Goal: Task Accomplishment & Management: Use online tool/utility

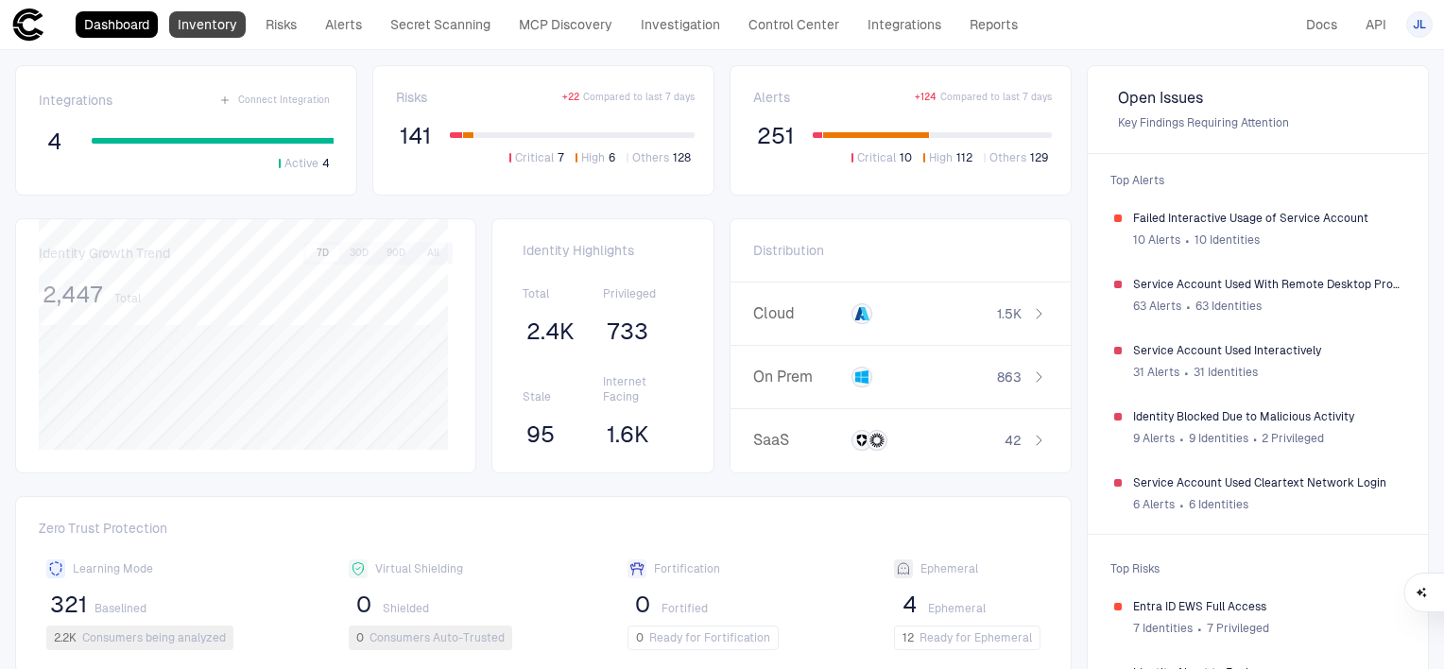
click at [204, 34] on link "Inventory" at bounding box center [207, 24] width 77 height 26
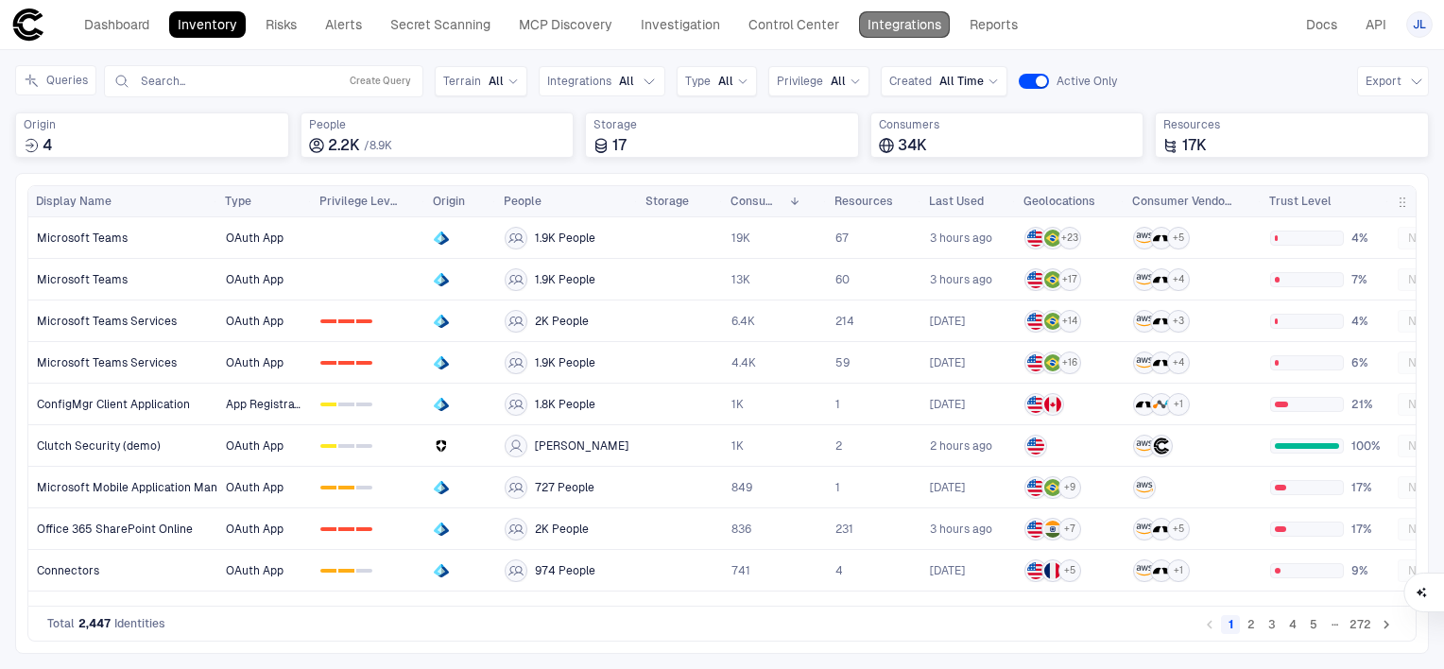
click at [894, 20] on link "Integrations" at bounding box center [904, 24] width 91 height 26
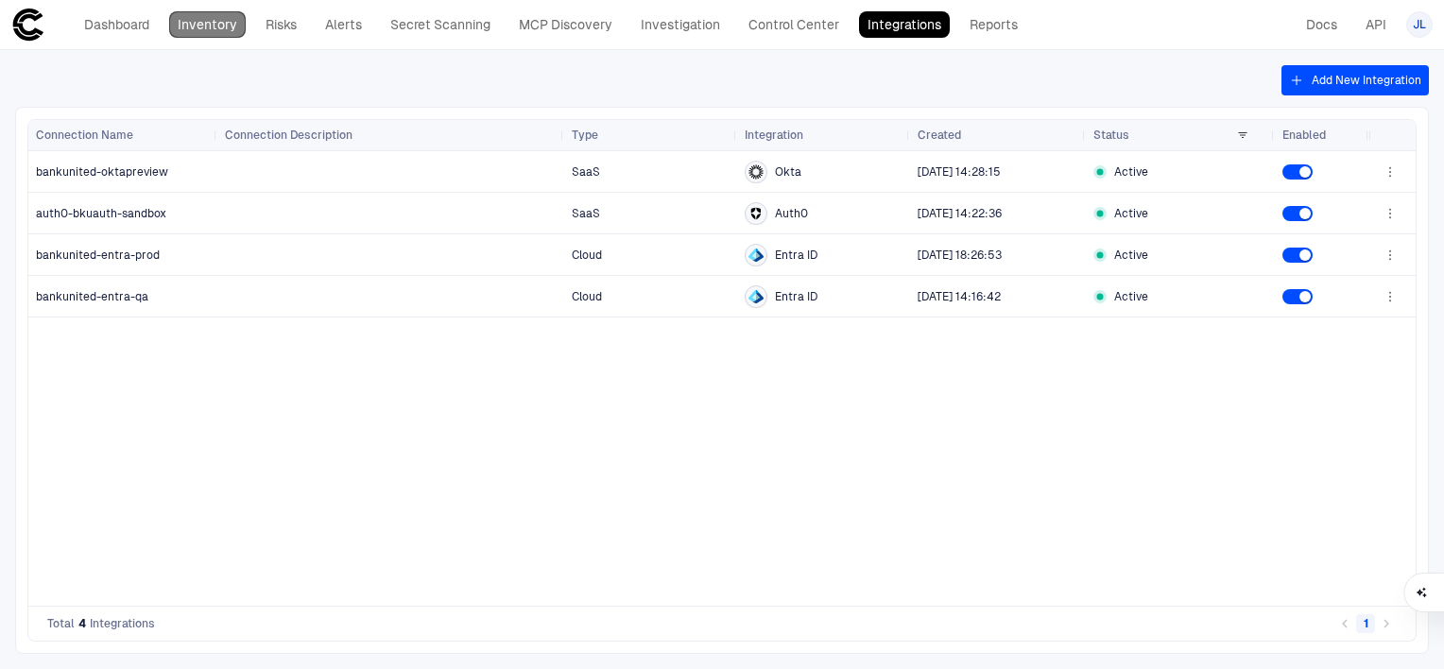
click at [207, 33] on link "Inventory" at bounding box center [207, 24] width 77 height 26
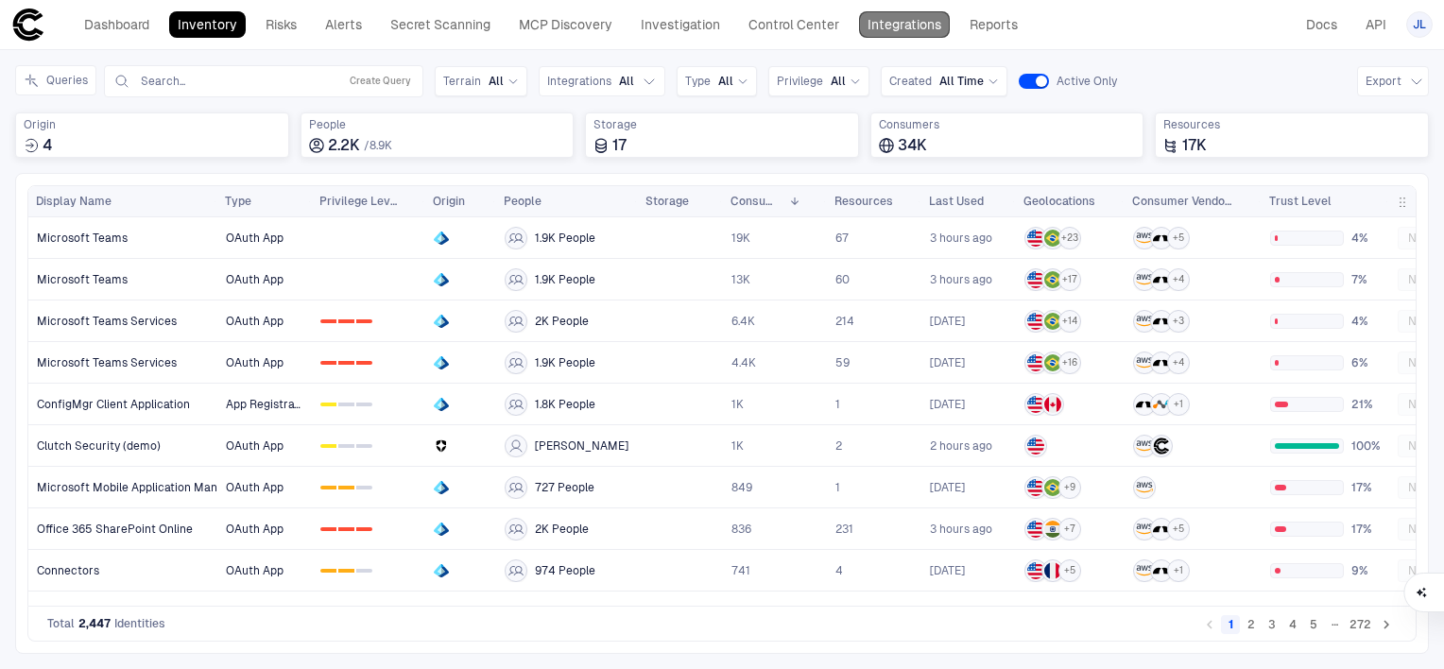
click at [904, 18] on link "Integrations" at bounding box center [904, 24] width 91 height 26
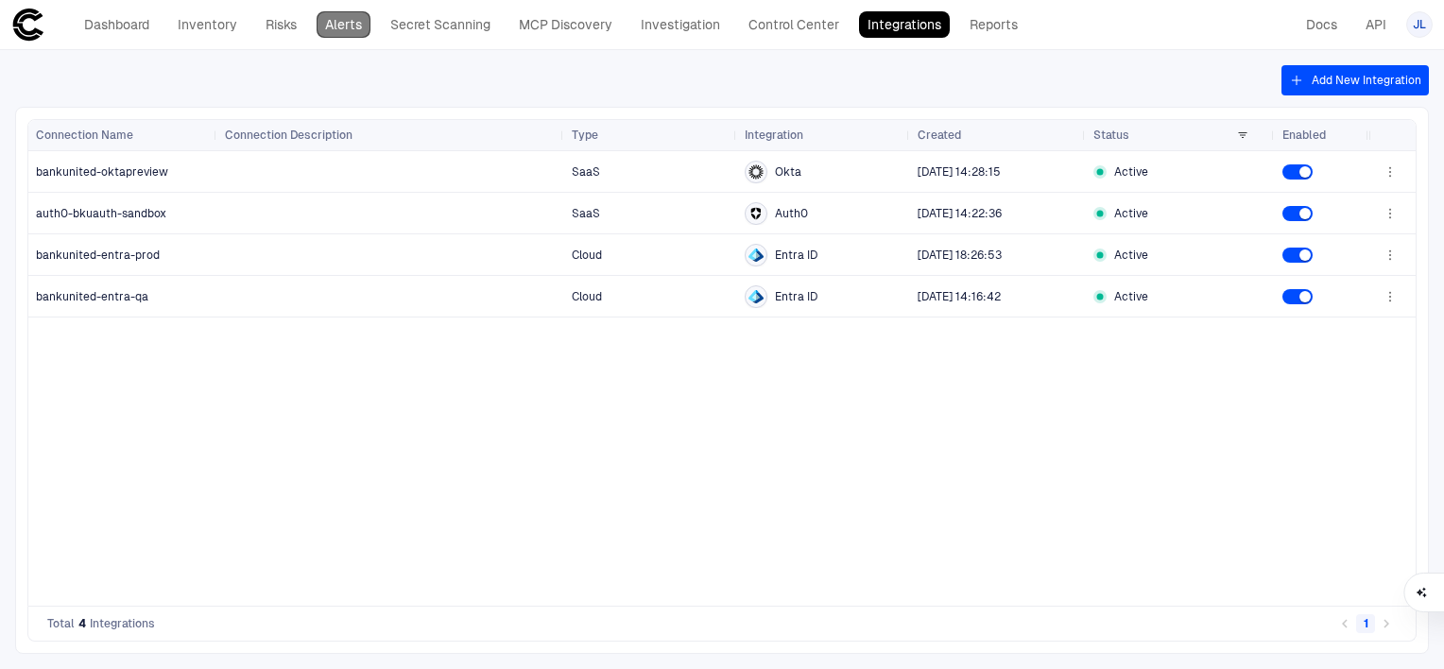
click at [343, 24] on link "Alerts" at bounding box center [344, 24] width 54 height 26
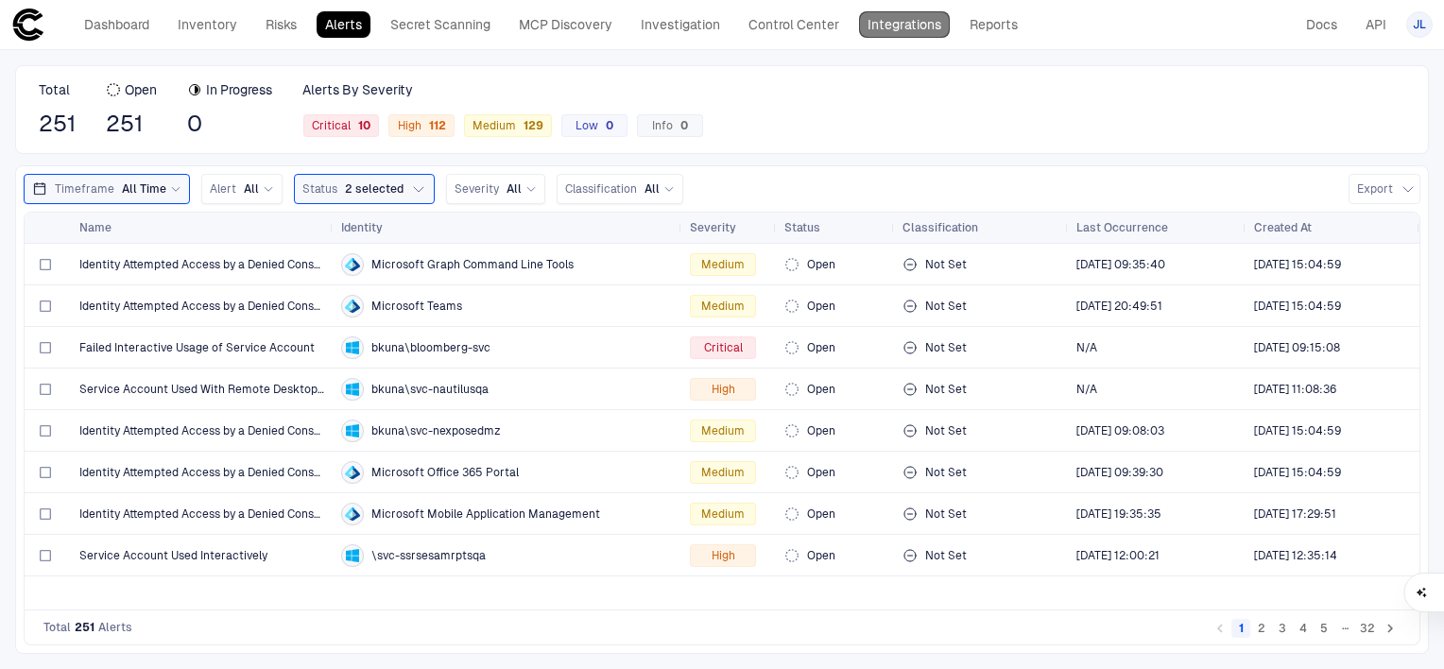
click at [917, 34] on link "Integrations" at bounding box center [904, 24] width 91 height 26
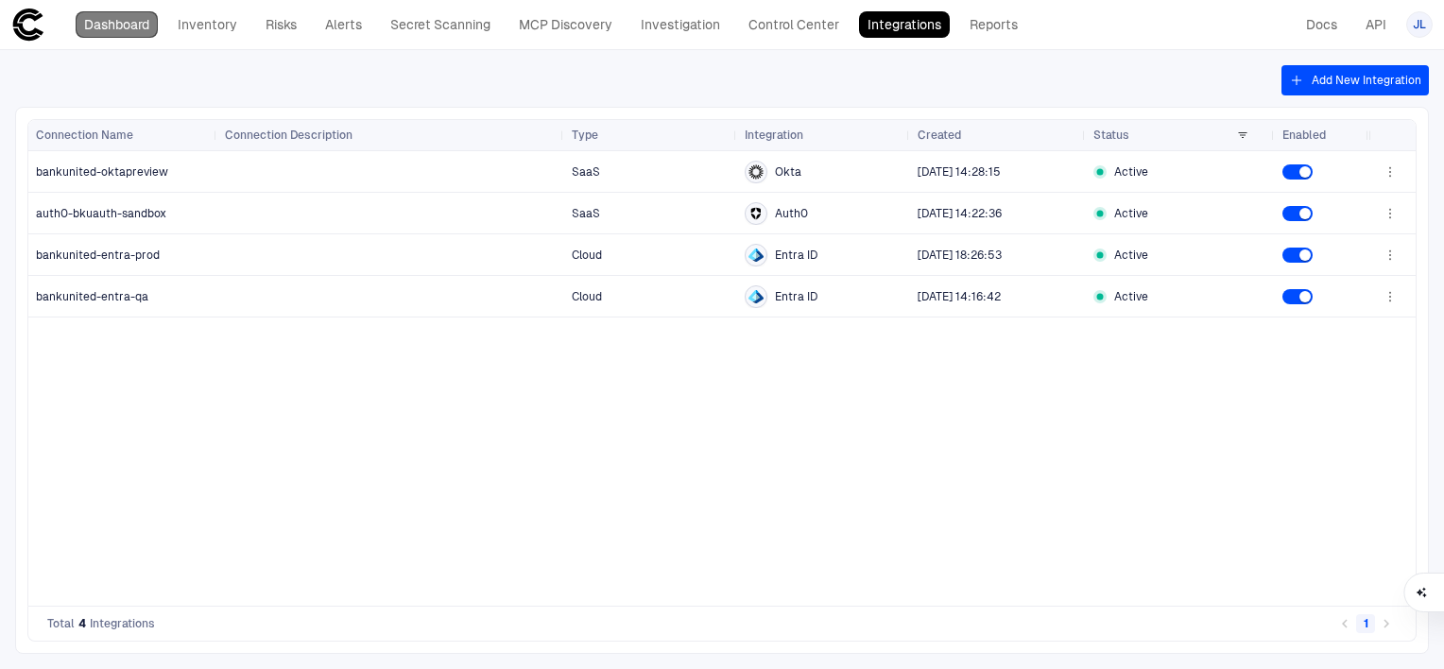
click at [140, 30] on link "Dashboard" at bounding box center [117, 24] width 82 height 26
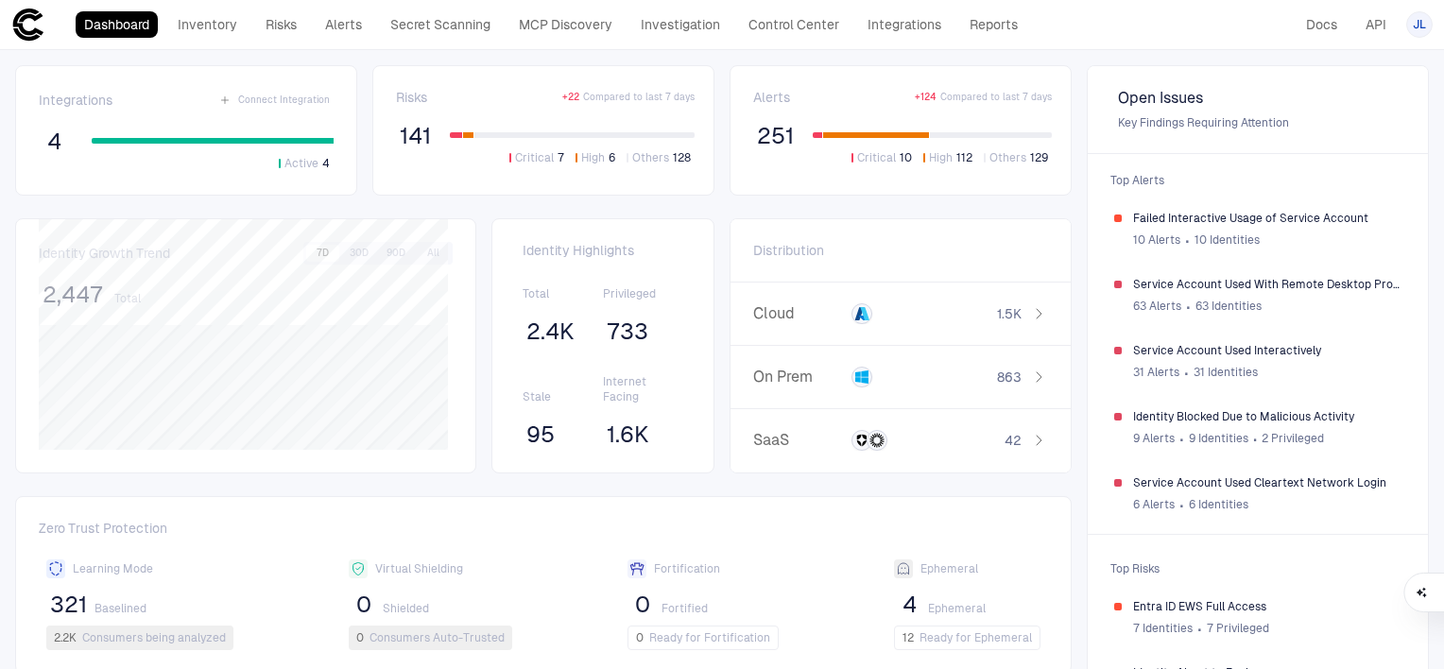
click at [469, 220] on div "Identity Growth Trend 7D 30D 90D All 2,447 Total [bold][/]: Identities" at bounding box center [245, 345] width 461 height 255
click at [1074, 40] on div "Dashboard Inventory Risks Alerts Secret Scanning MCP Discovery Investigation Co…" at bounding box center [721, 25] width 1421 height 34
click at [229, 30] on link "Inventory" at bounding box center [207, 24] width 77 height 26
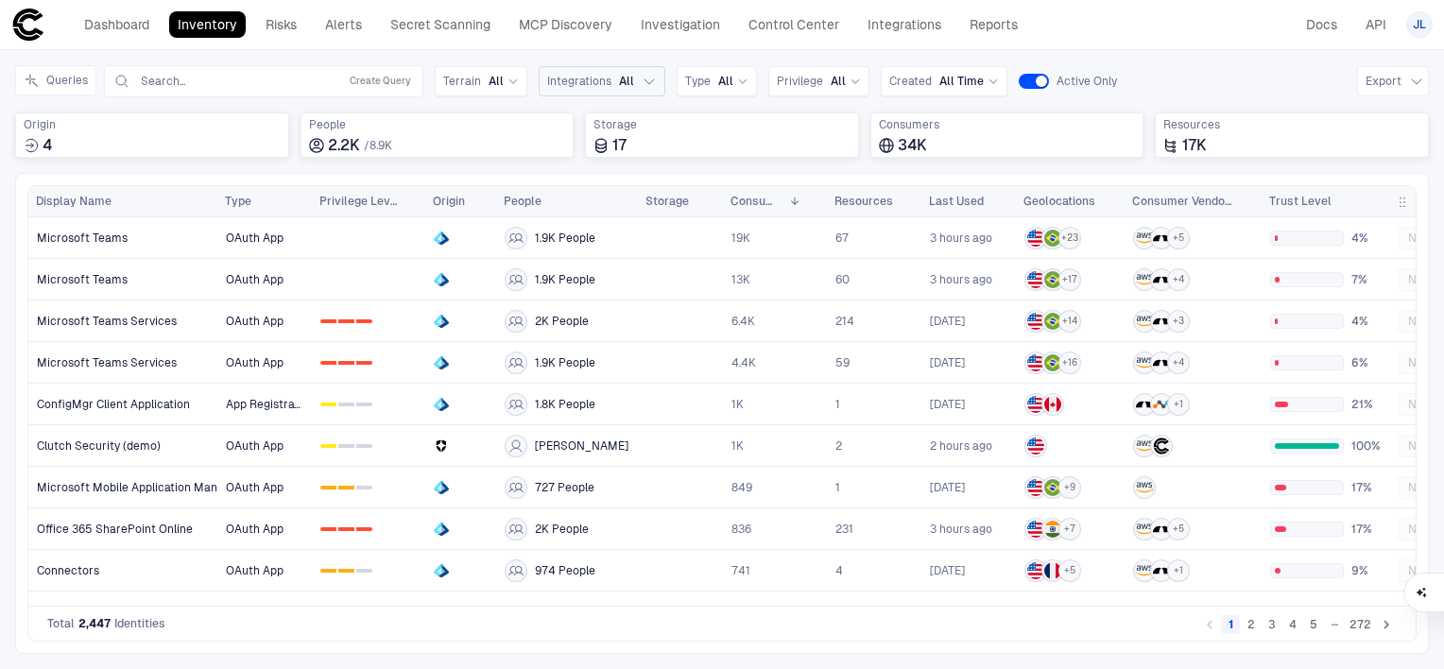
click at [552, 83] on span "Integrations" at bounding box center [579, 81] width 64 height 15
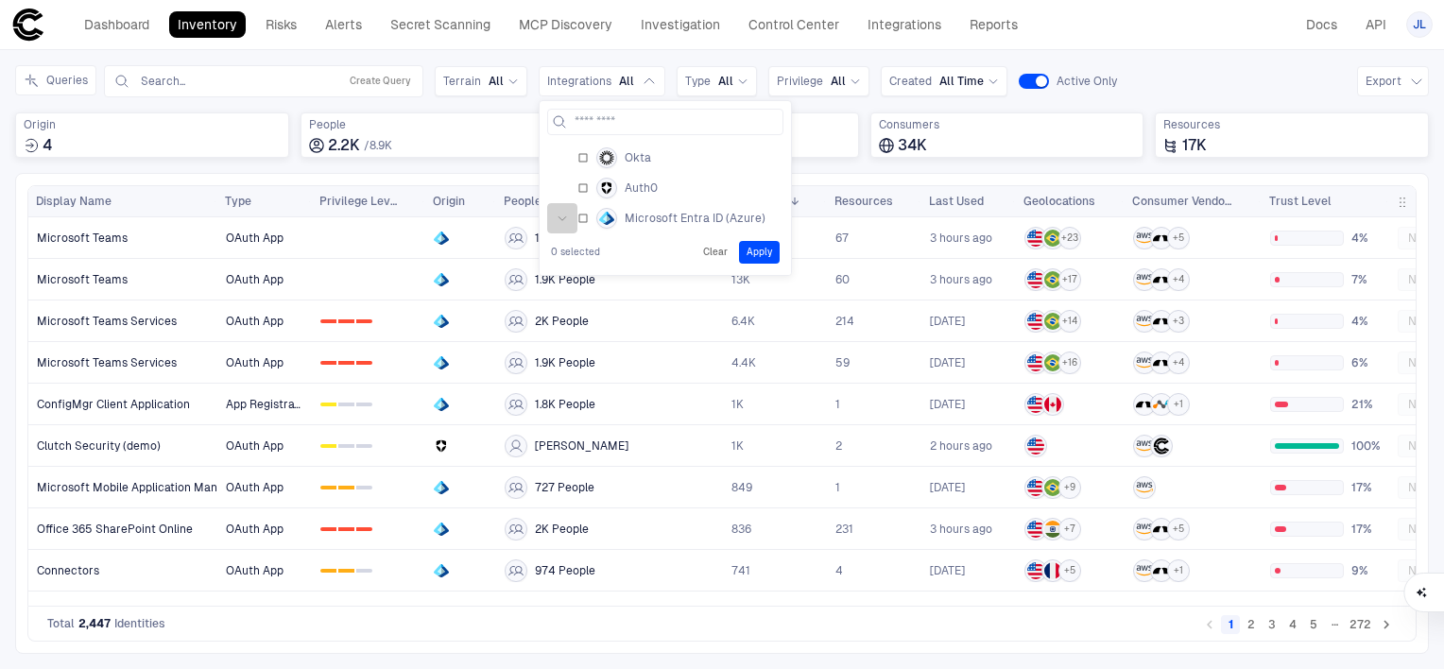
click at [557, 218] on icon "button" at bounding box center [562, 218] width 11 height 11
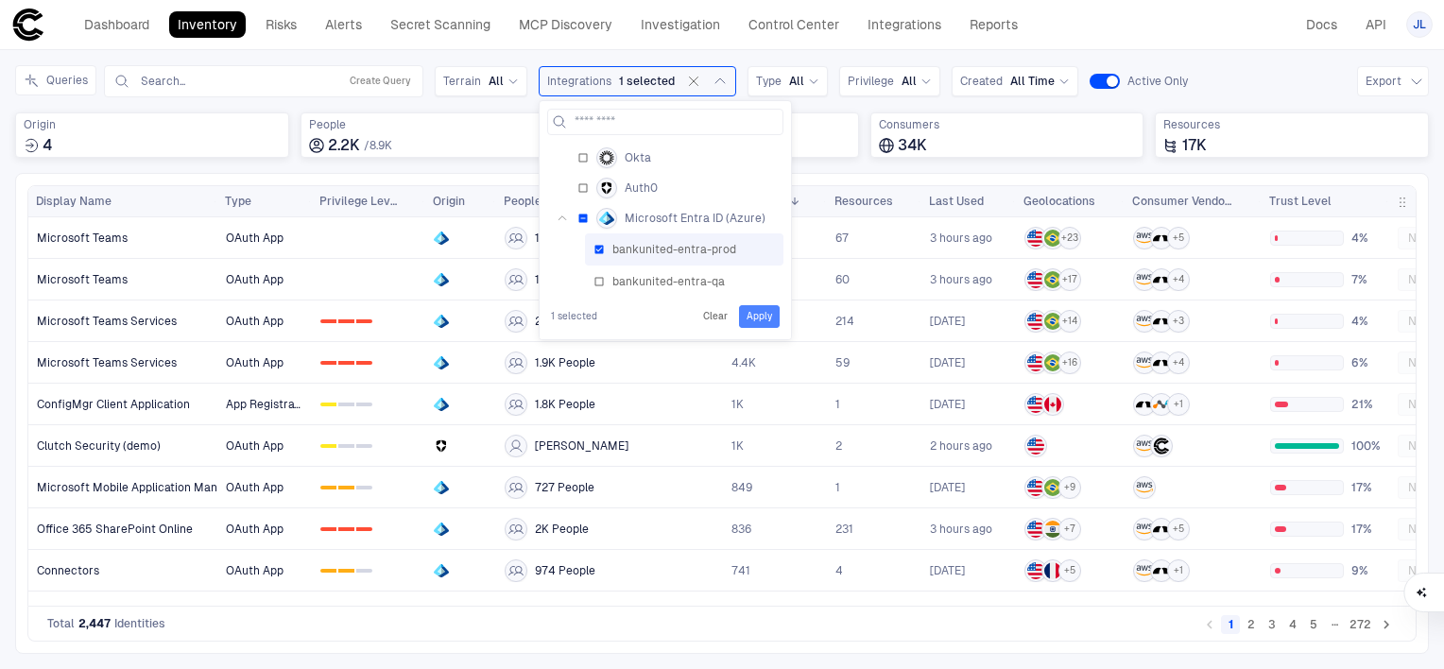
click at [760, 316] on button "Apply" at bounding box center [759, 316] width 41 height 23
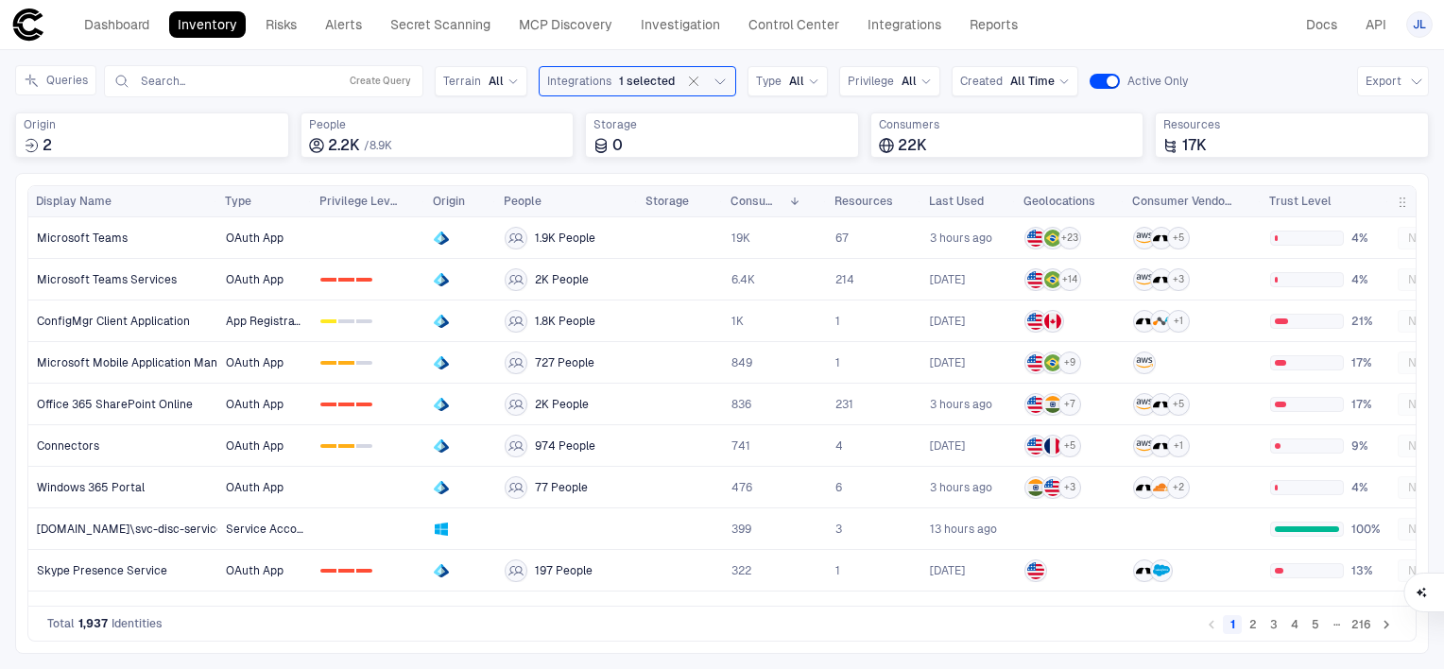
click at [1104, 23] on div "Dashboard Inventory Risks Alerts Secret Scanning MCP Discovery Investigation Co…" at bounding box center [721, 25] width 1421 height 34
click at [291, 27] on link "Risks" at bounding box center [281, 24] width 48 height 26
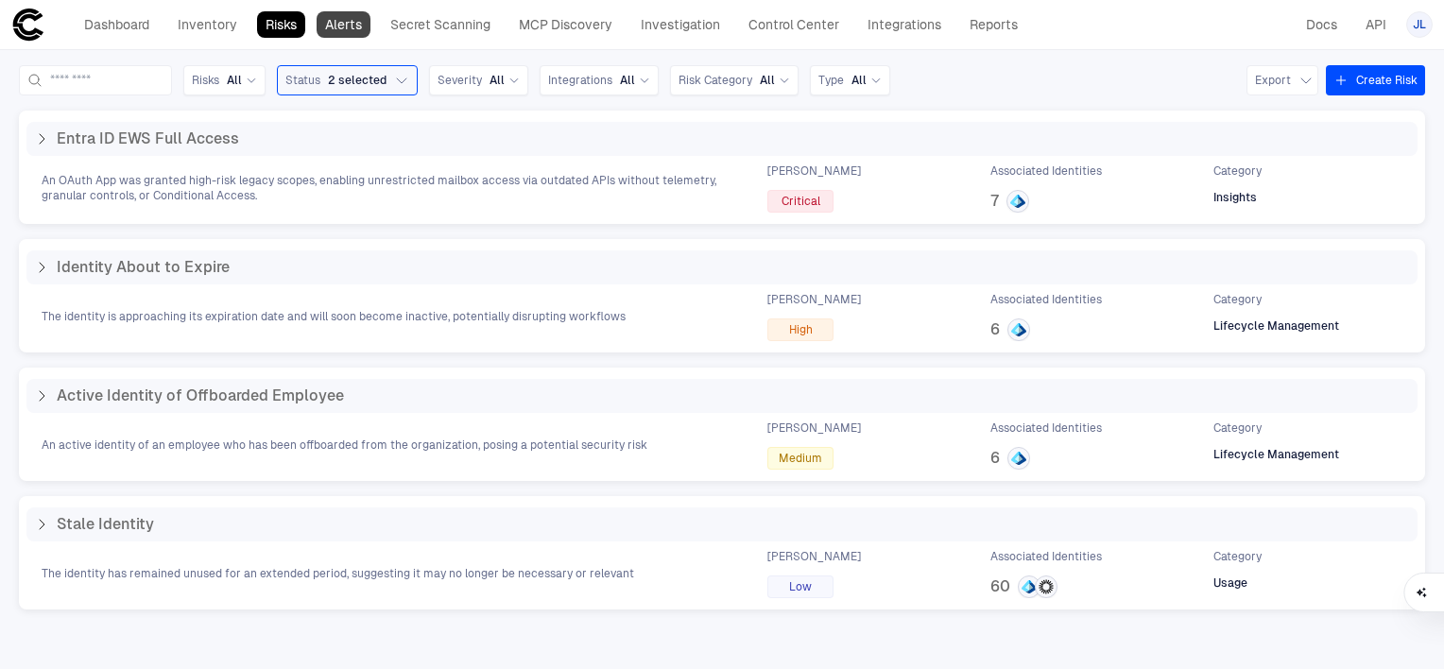
click at [338, 29] on link "Alerts" at bounding box center [344, 24] width 54 height 26
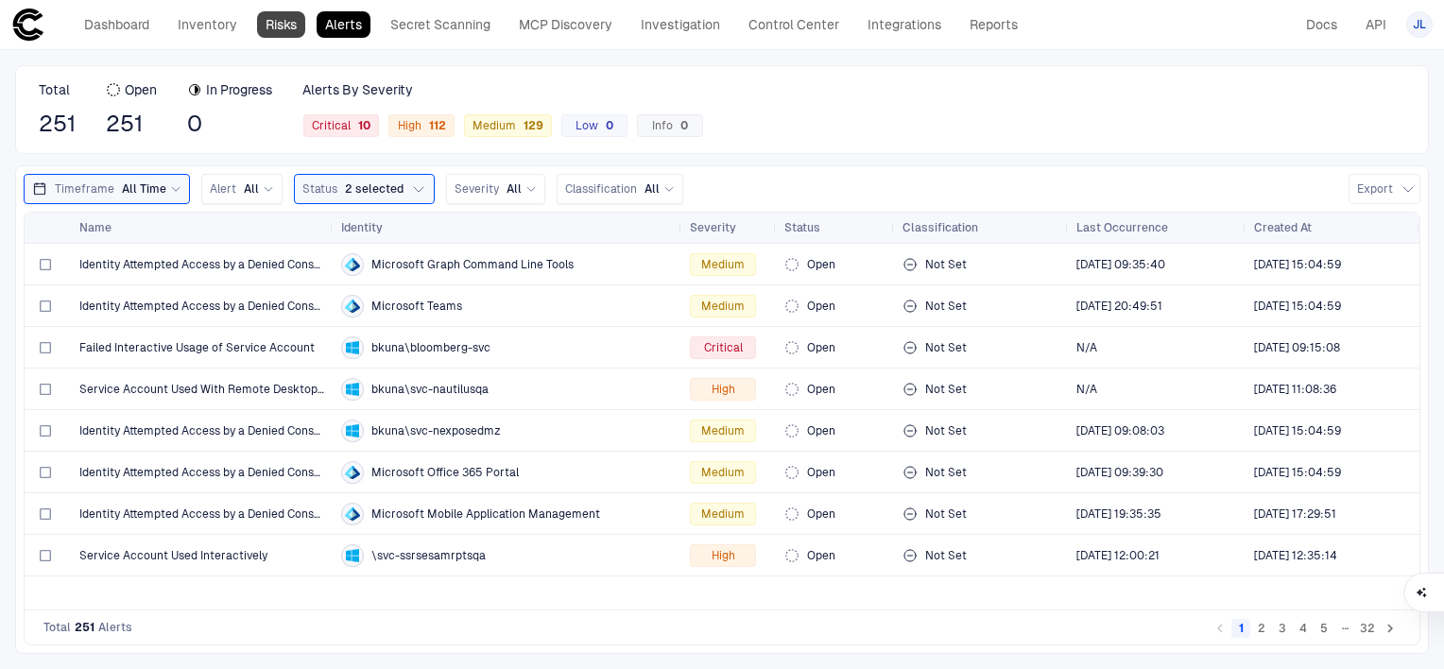
click at [286, 28] on link "Risks" at bounding box center [281, 24] width 48 height 26
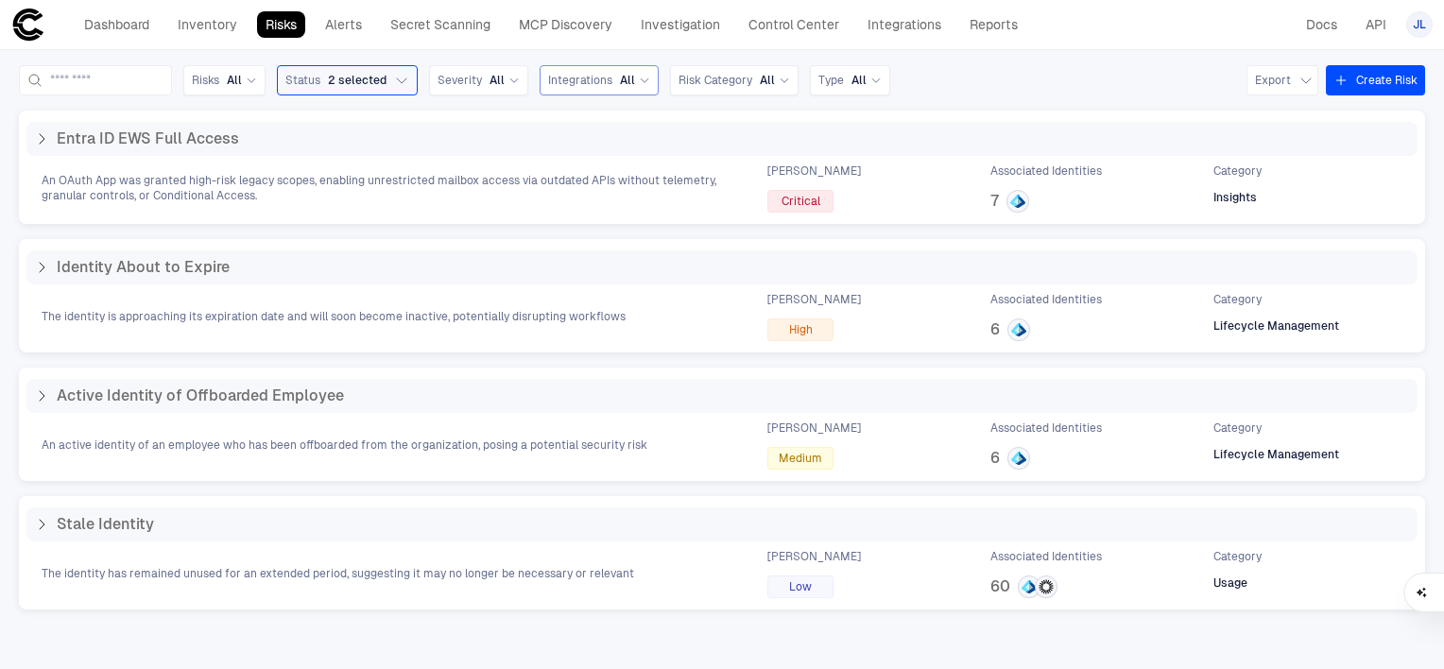
click at [650, 85] on div "Integrations All" at bounding box center [599, 80] width 102 height 15
click at [464, 109] on div "Risks All Status 2 selected Severity All Integrations All Risk Category All Typ…" at bounding box center [722, 359] width 1444 height 619
click at [116, 18] on link "Dashboard" at bounding box center [117, 24] width 82 height 26
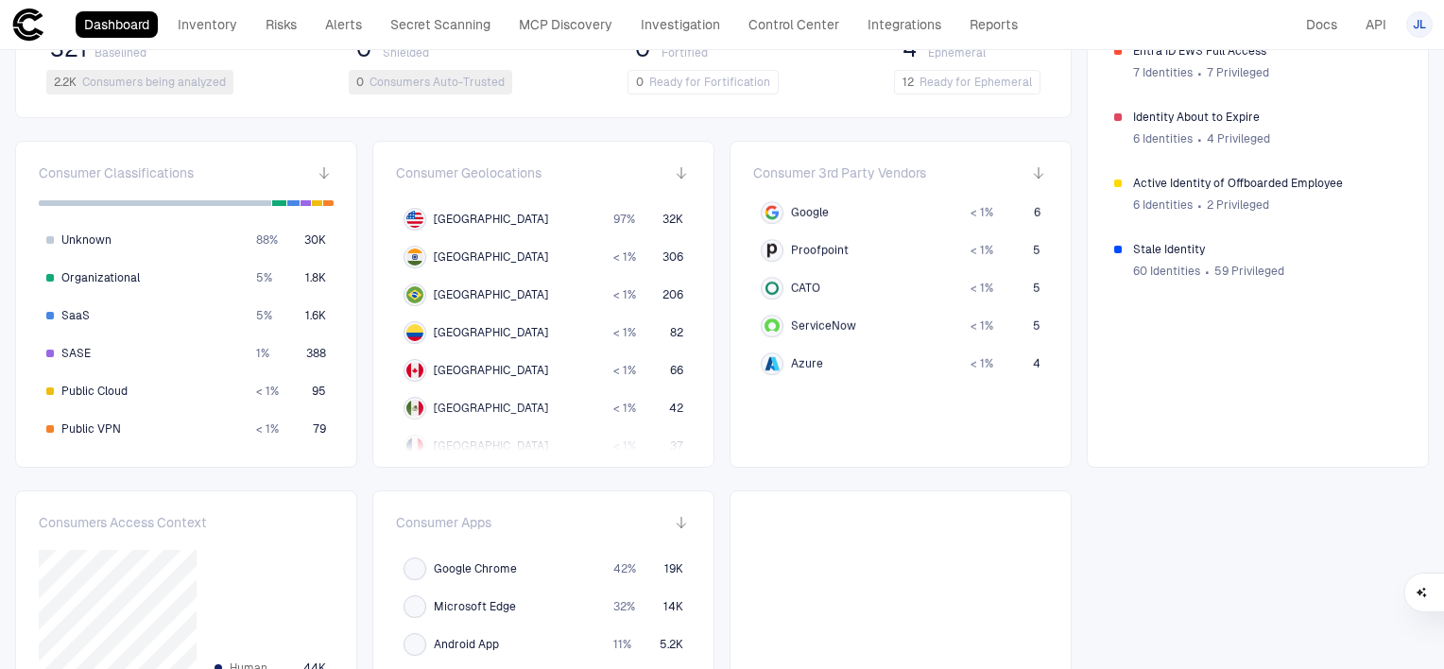
scroll to position [363, 0]
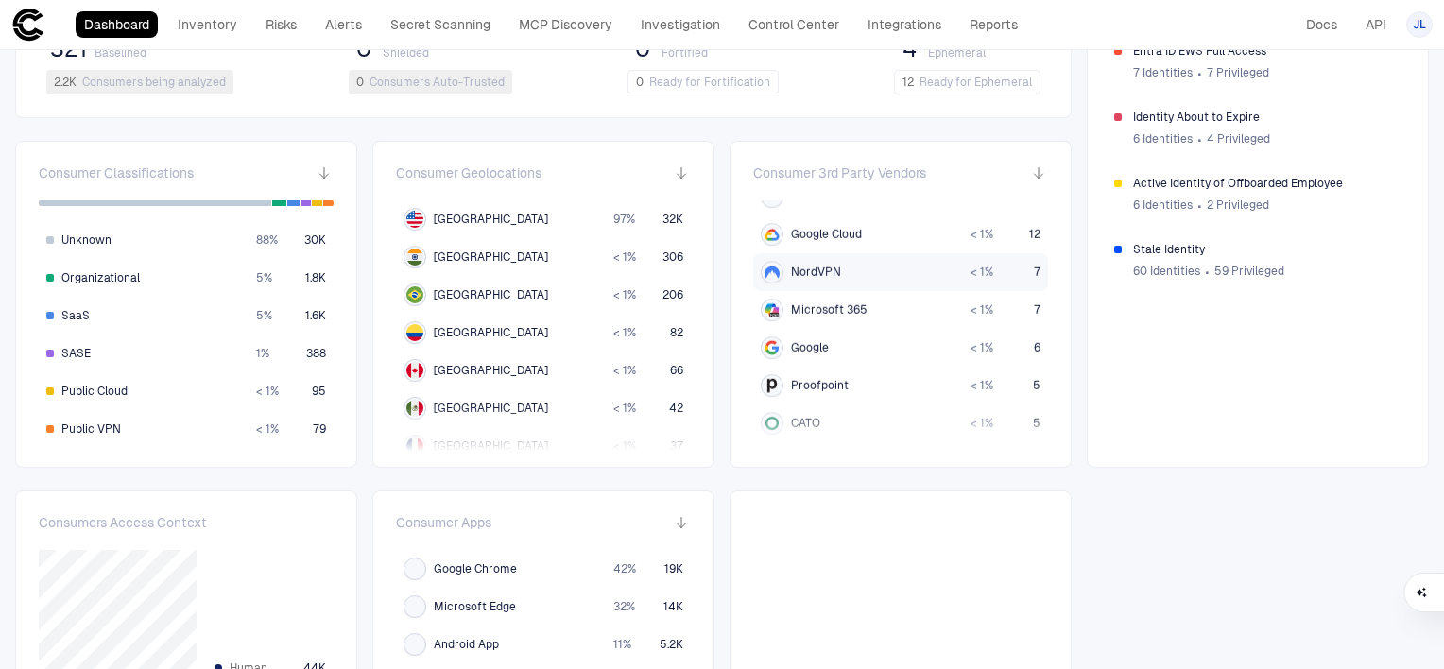
click at [844, 270] on div "NordVPN" at bounding box center [858, 272] width 195 height 23
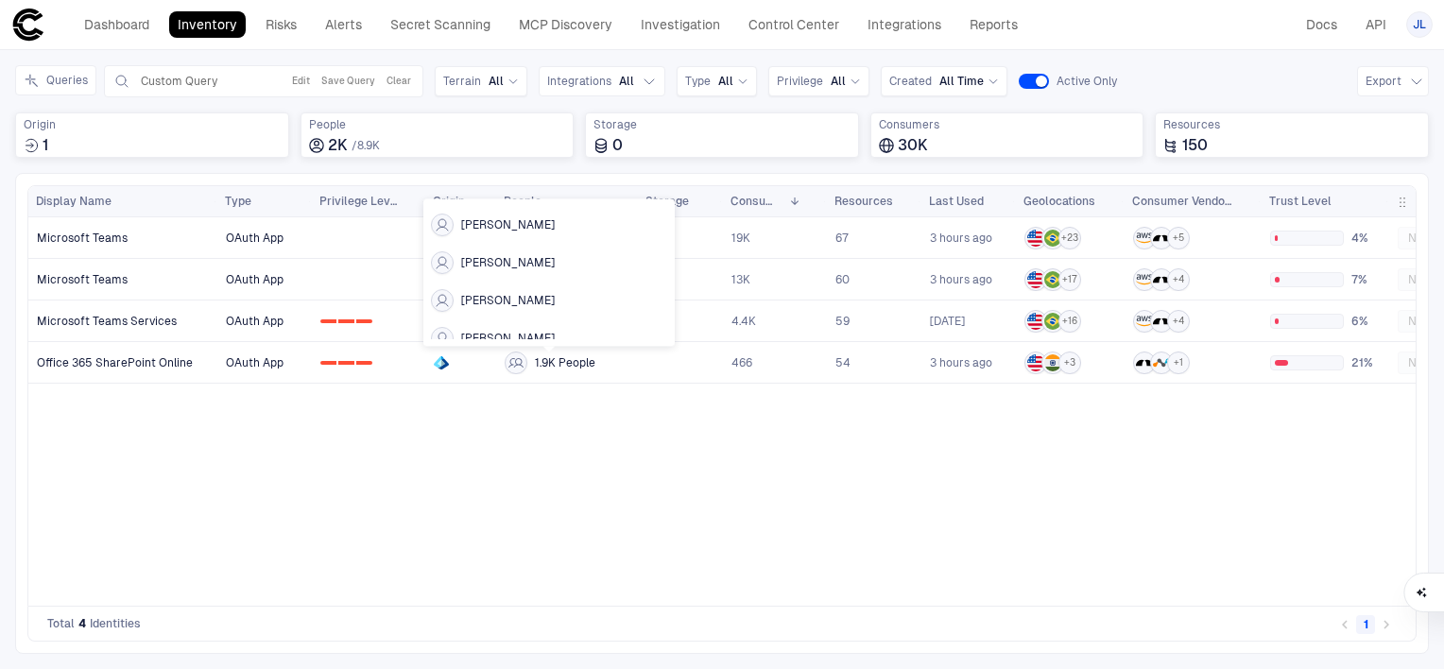
scroll to position [1436, 0]
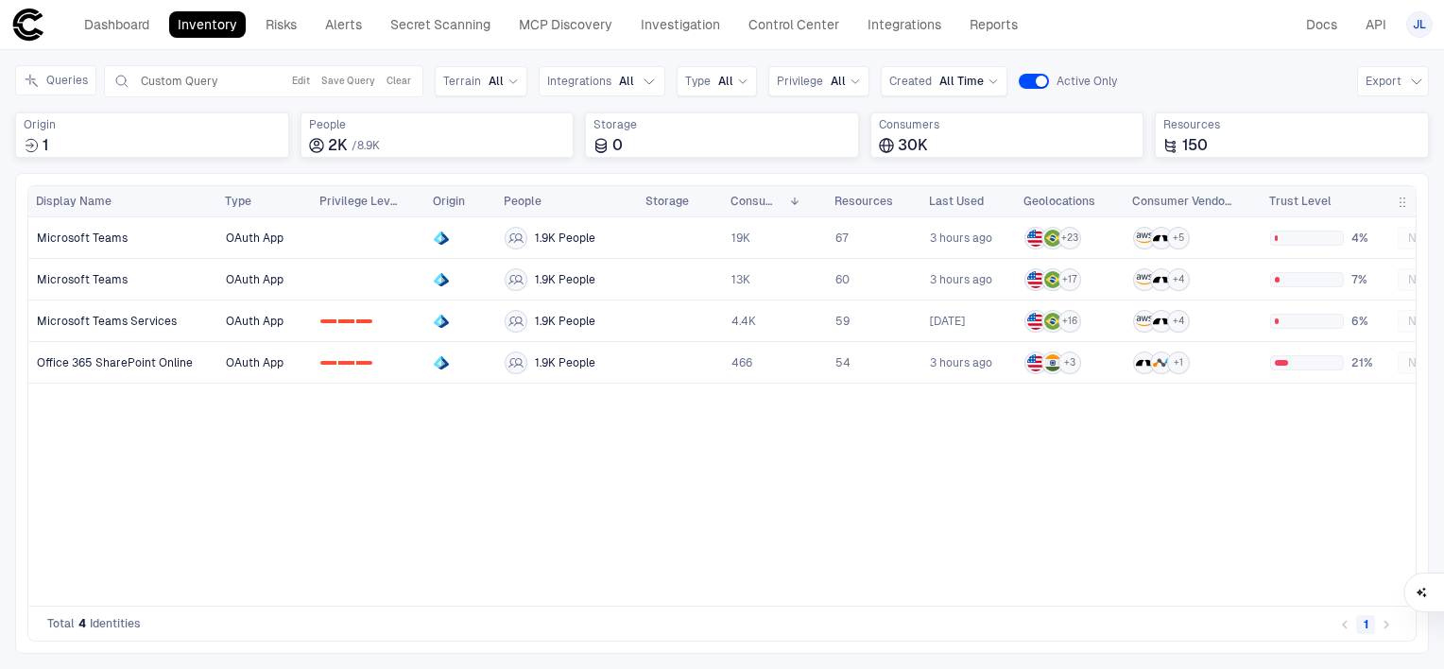
click at [484, 474] on div "OAuth App 1.9K People 19K 67 3 hours ago + 23 + 5 4% No Risks OAuth App 1.9K Pe…" at bounding box center [816, 404] width 1198 height 374
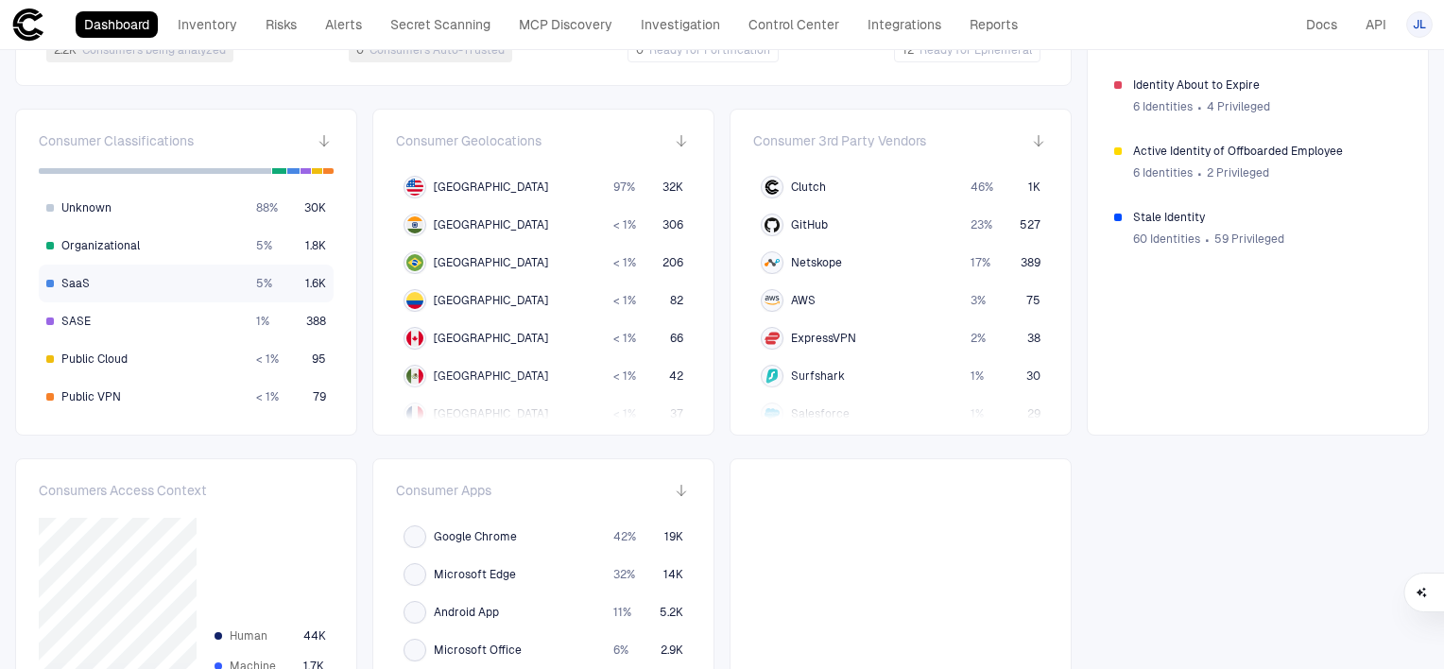
scroll to position [586, 0]
click at [119, 396] on span "Public VPN" at bounding box center [91, 398] width 60 height 15
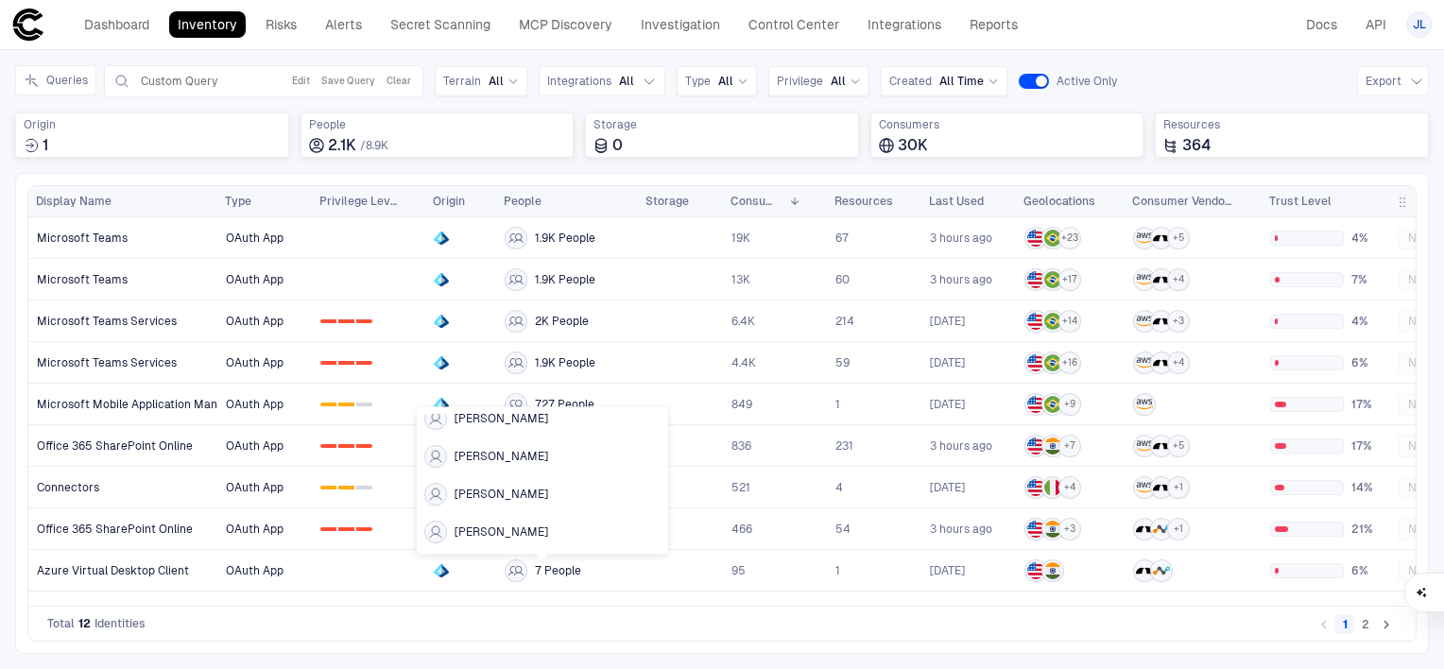
scroll to position [132, 0]
click at [431, 491] on icon at bounding box center [435, 489] width 15 height 15
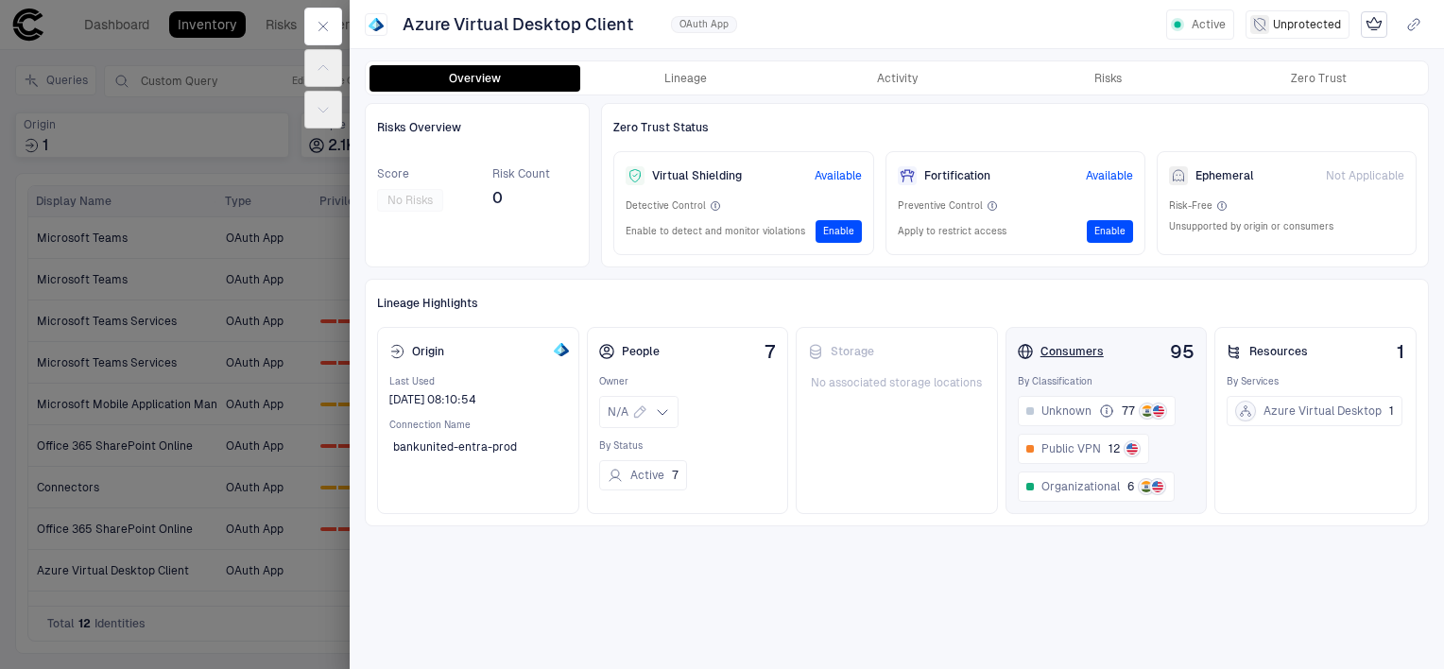
click at [1068, 344] on div "Consumers" at bounding box center [1061, 351] width 86 height 15
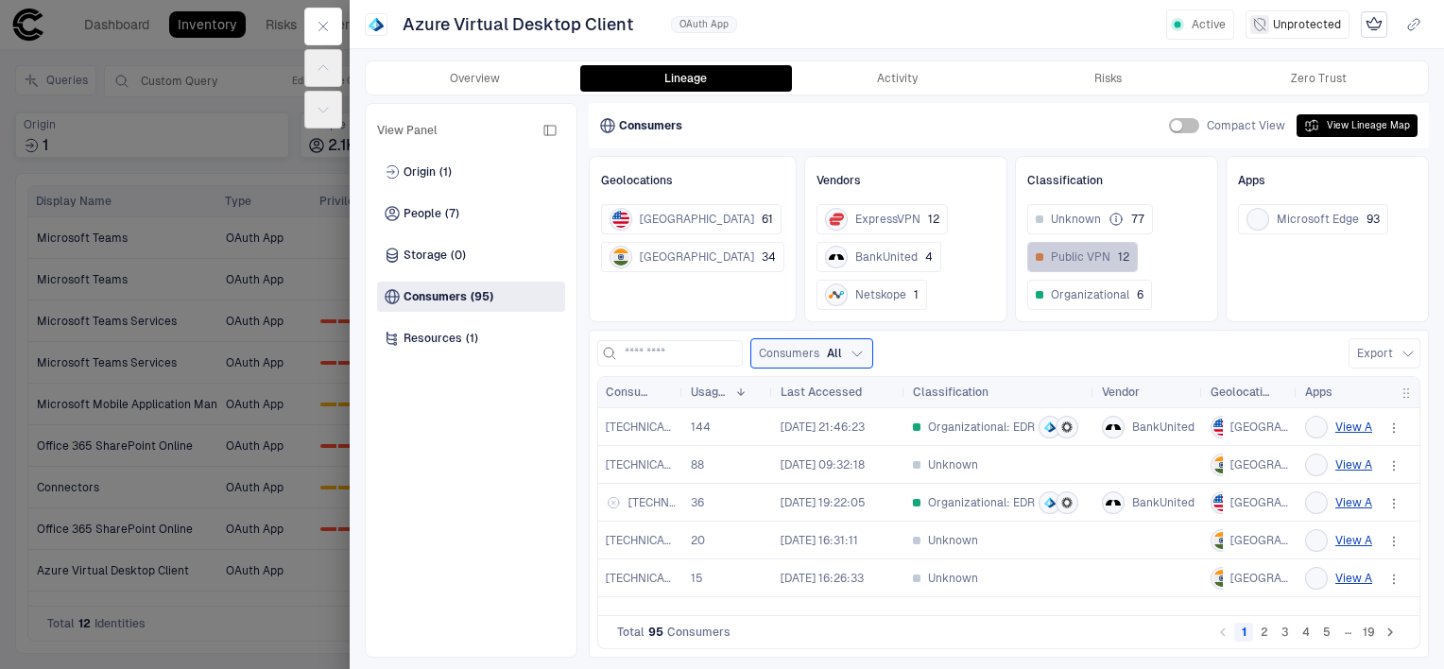
click at [1058, 257] on span "Public VPN" at bounding box center [1081, 256] width 60 height 15
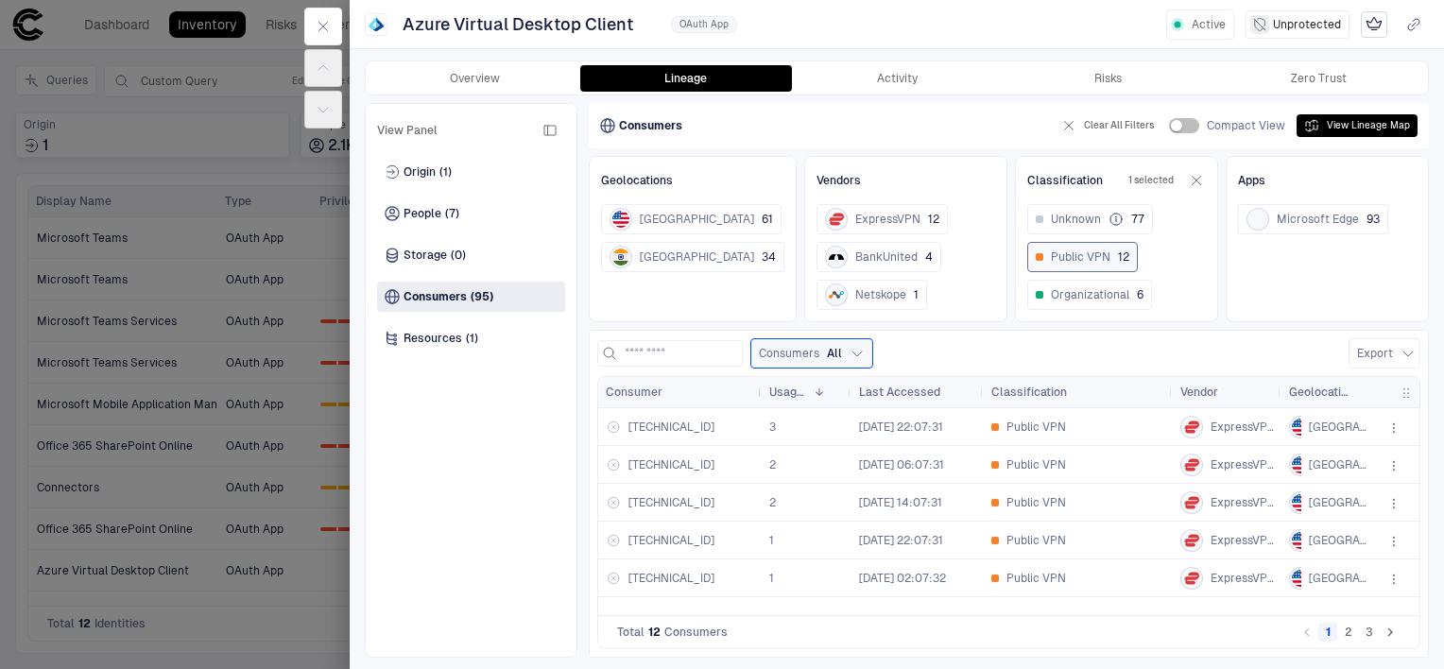
drag, startPoint x: 678, startPoint y: 393, endPoint x: 774, endPoint y: 387, distance: 95.6
click at [764, 387] on div at bounding box center [761, 392] width 8 height 30
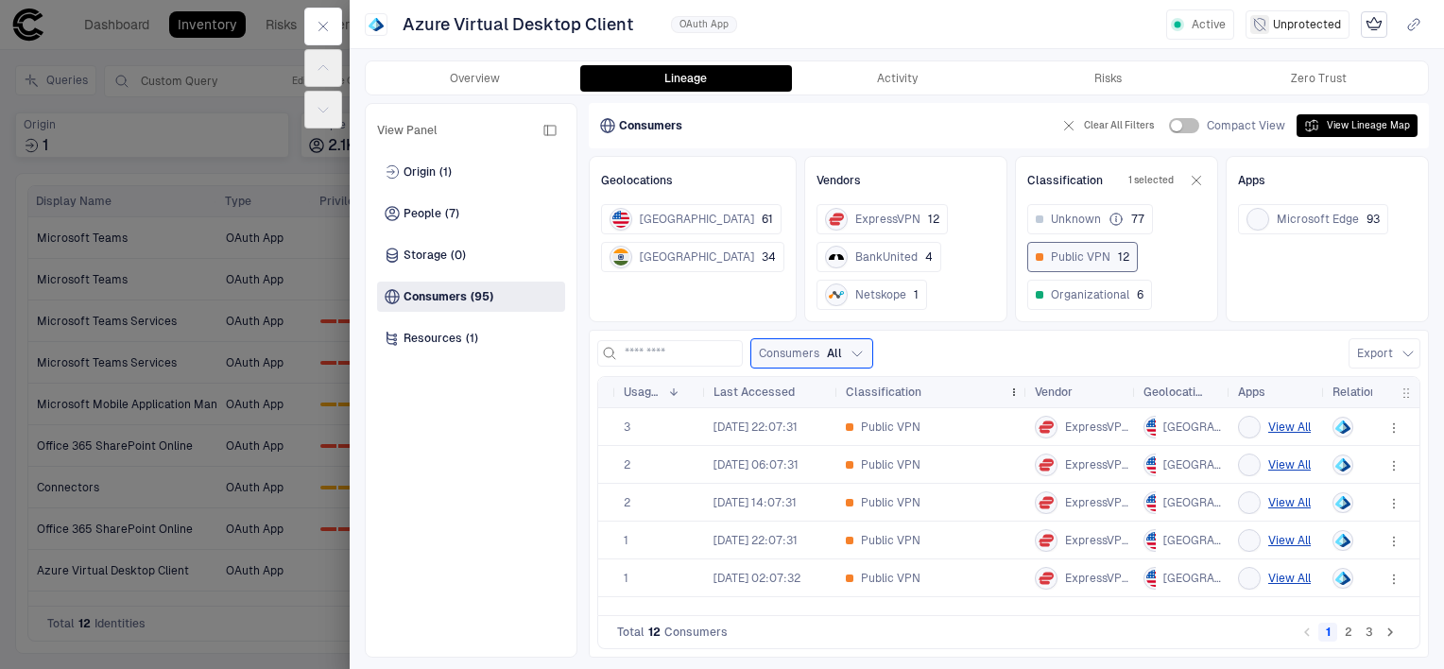
drag, startPoint x: 1023, startPoint y: 394, endPoint x: 972, endPoint y: 391, distance: 51.1
click at [972, 391] on div "Classification" at bounding box center [932, 392] width 189 height 30
drag, startPoint x: 1024, startPoint y: 391, endPoint x: 985, endPoint y: 390, distance: 39.7
click at [985, 390] on div "Classification" at bounding box center [932, 392] width 189 height 30
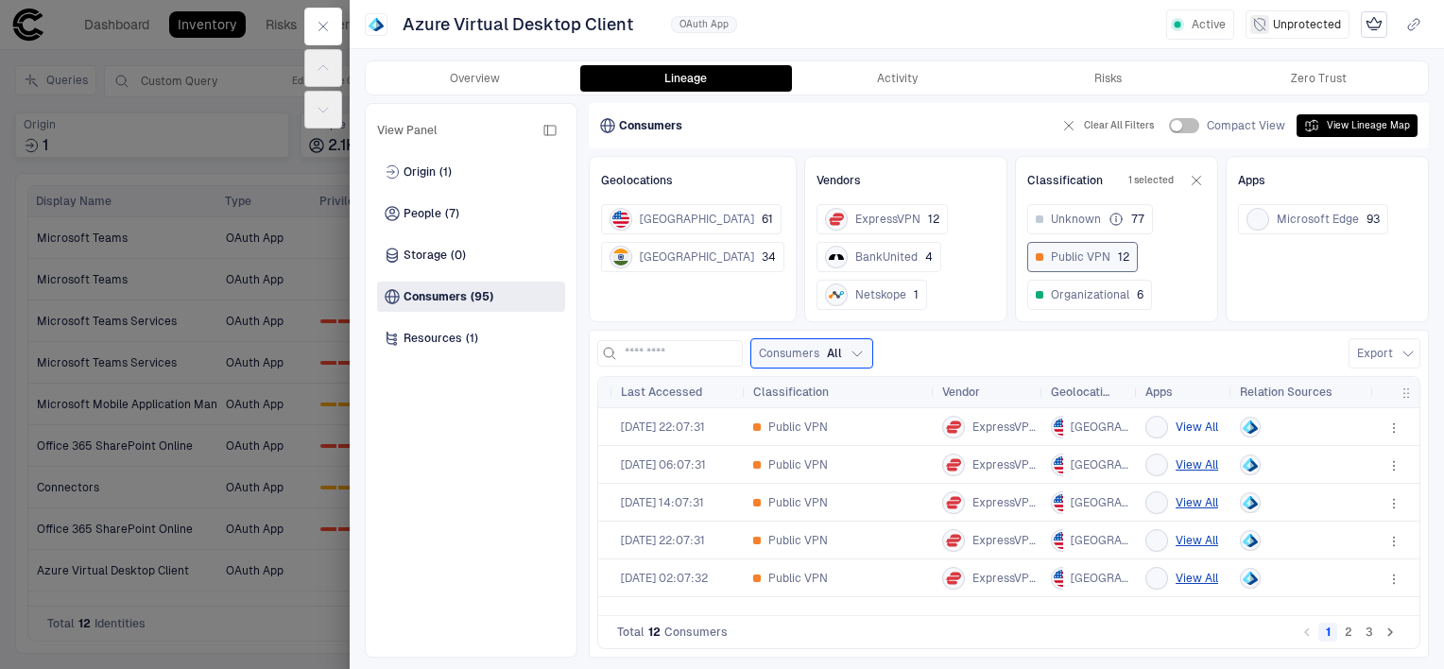
click at [1194, 430] on button "View All" at bounding box center [1196, 427] width 43 height 23
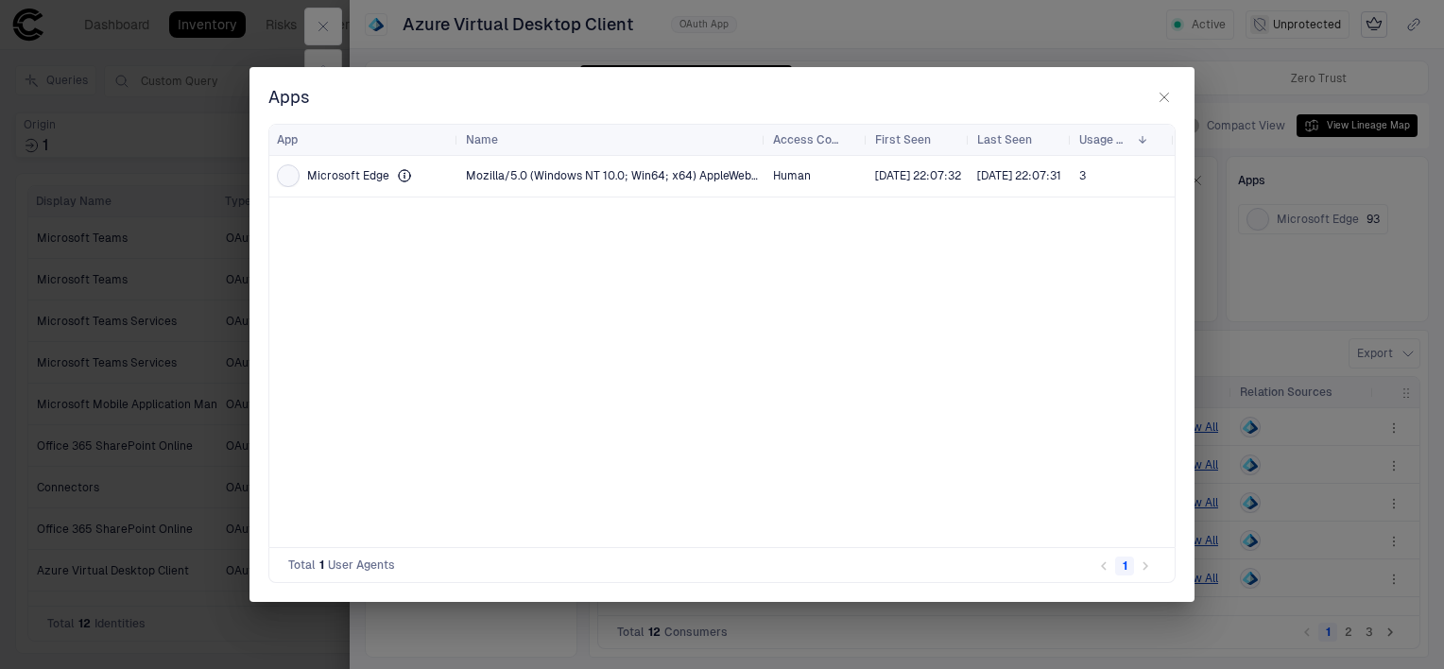
click at [1263, 314] on div "Apps Drag here to set row groups Drag here to set column labels App Name Access…" at bounding box center [722, 334] width 1444 height 669
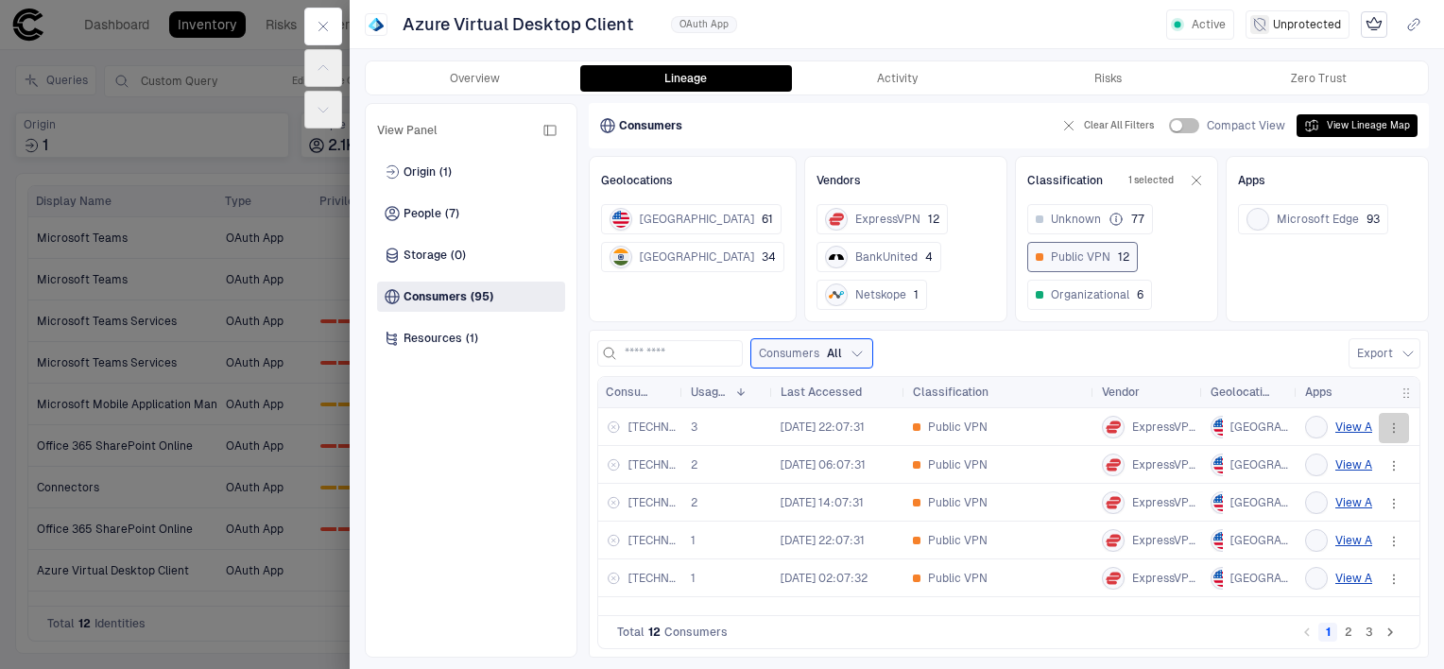
click at [1394, 422] on icon "button" at bounding box center [1394, 423] width 2 height 2
click at [1350, 539] on div "Open Activity" at bounding box center [1331, 537] width 94 height 15
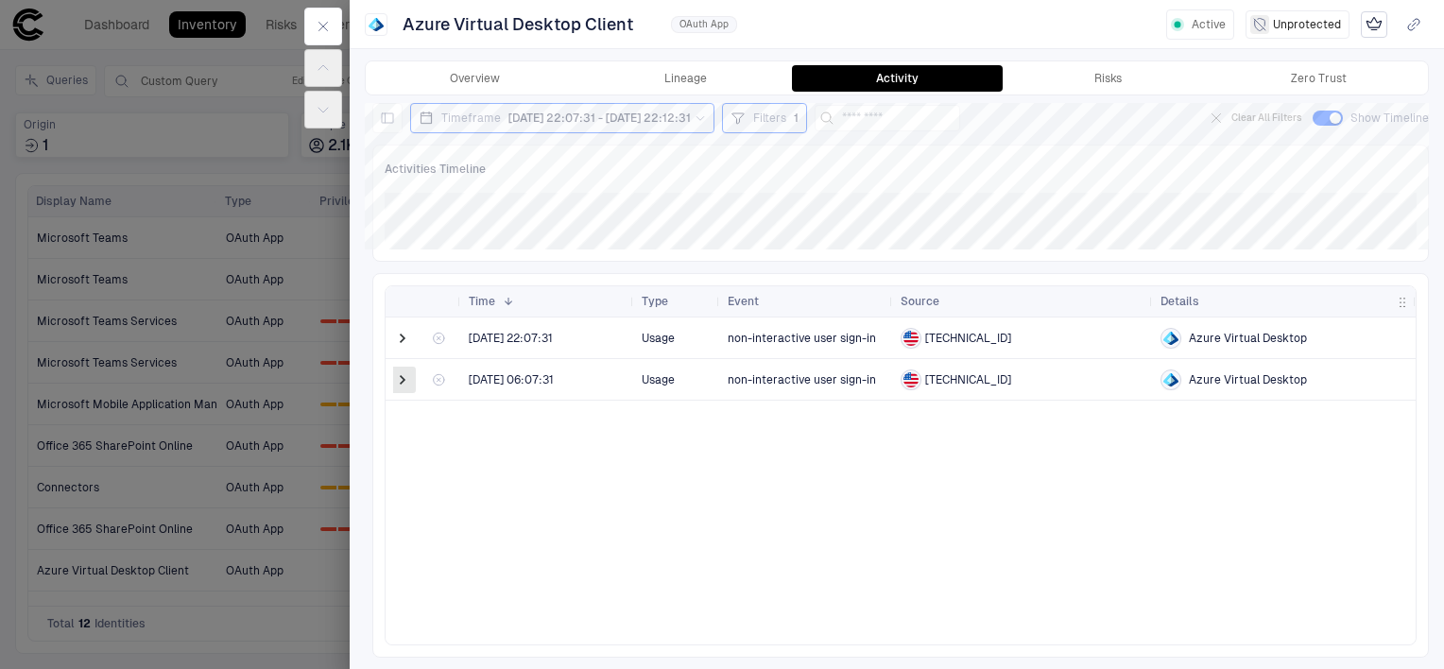
click at [398, 379] on span at bounding box center [402, 379] width 19 height 19
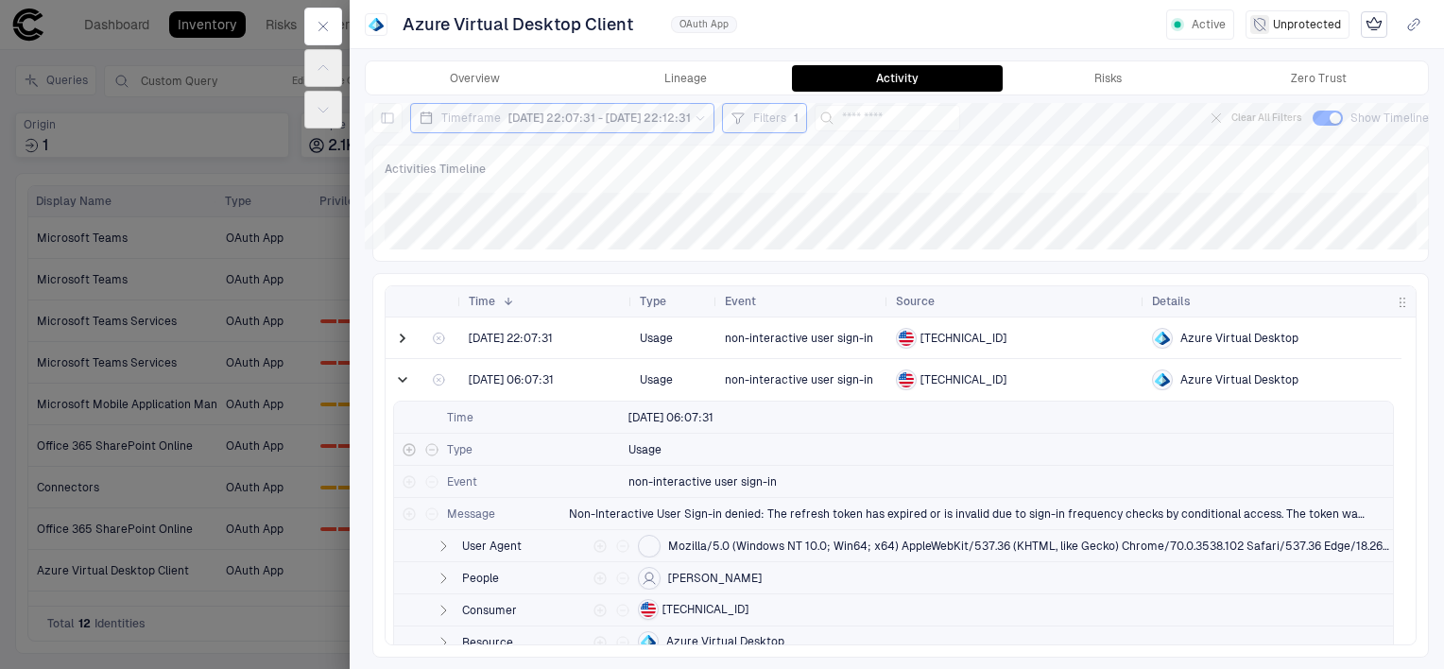
scroll to position [53, 0]
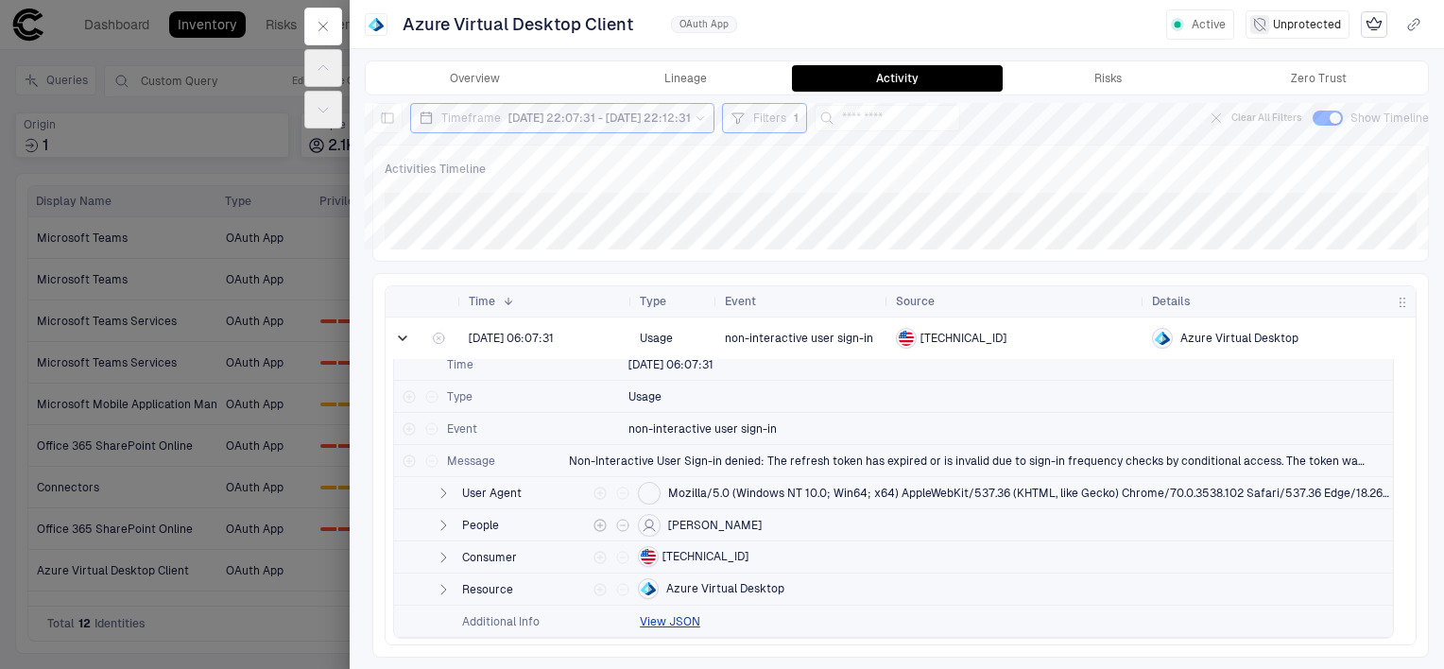
click at [445, 522] on icon "button" at bounding box center [443, 525] width 5 height 9
click at [445, 523] on icon "button" at bounding box center [442, 525] width 9 height 5
click at [447, 587] on icon "button" at bounding box center [443, 589] width 15 height 15
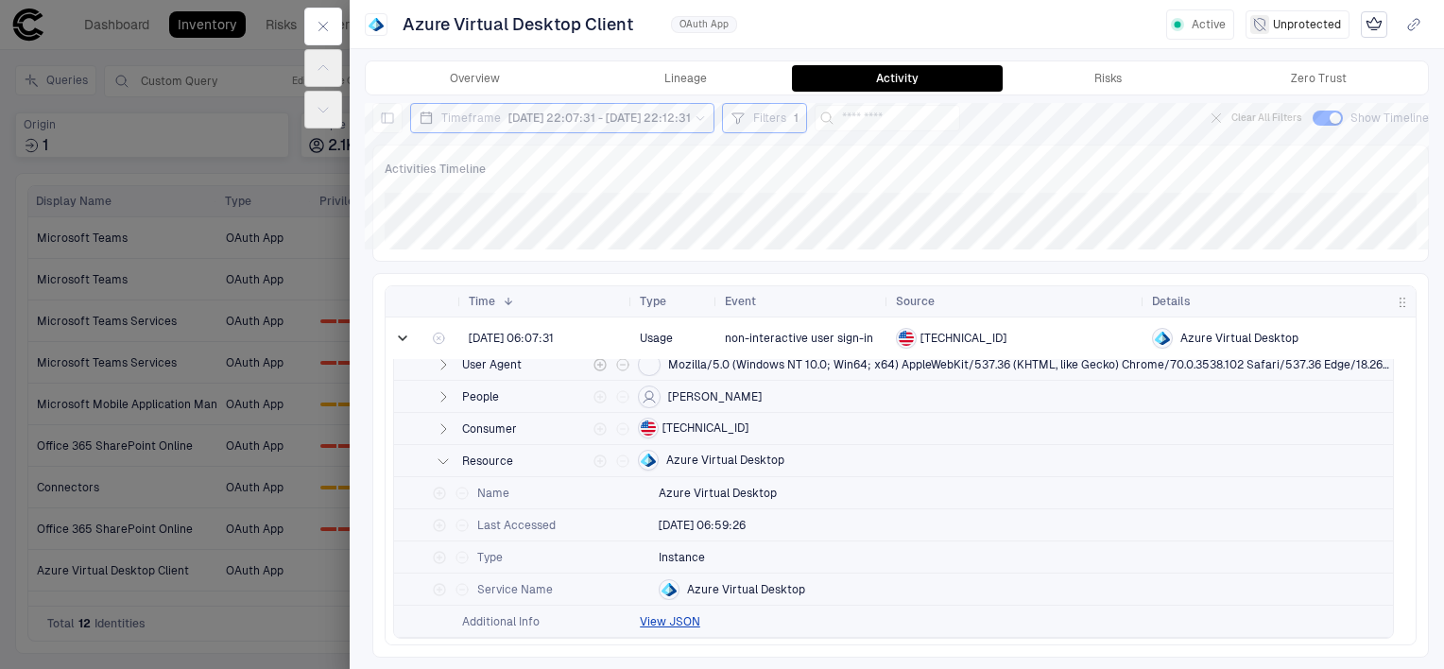
scroll to position [181, 0]
click at [319, 23] on icon "button" at bounding box center [323, 27] width 9 height 9
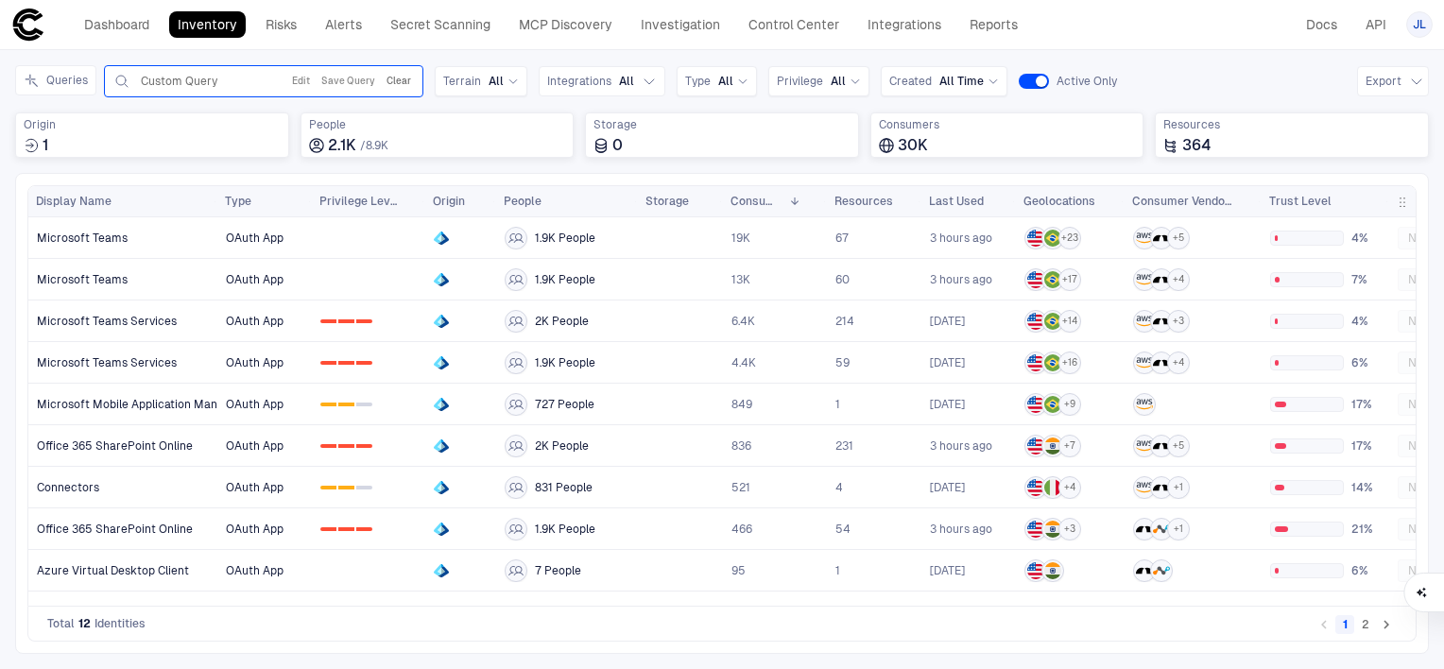
click at [402, 79] on button "Clear" at bounding box center [399, 81] width 32 height 23
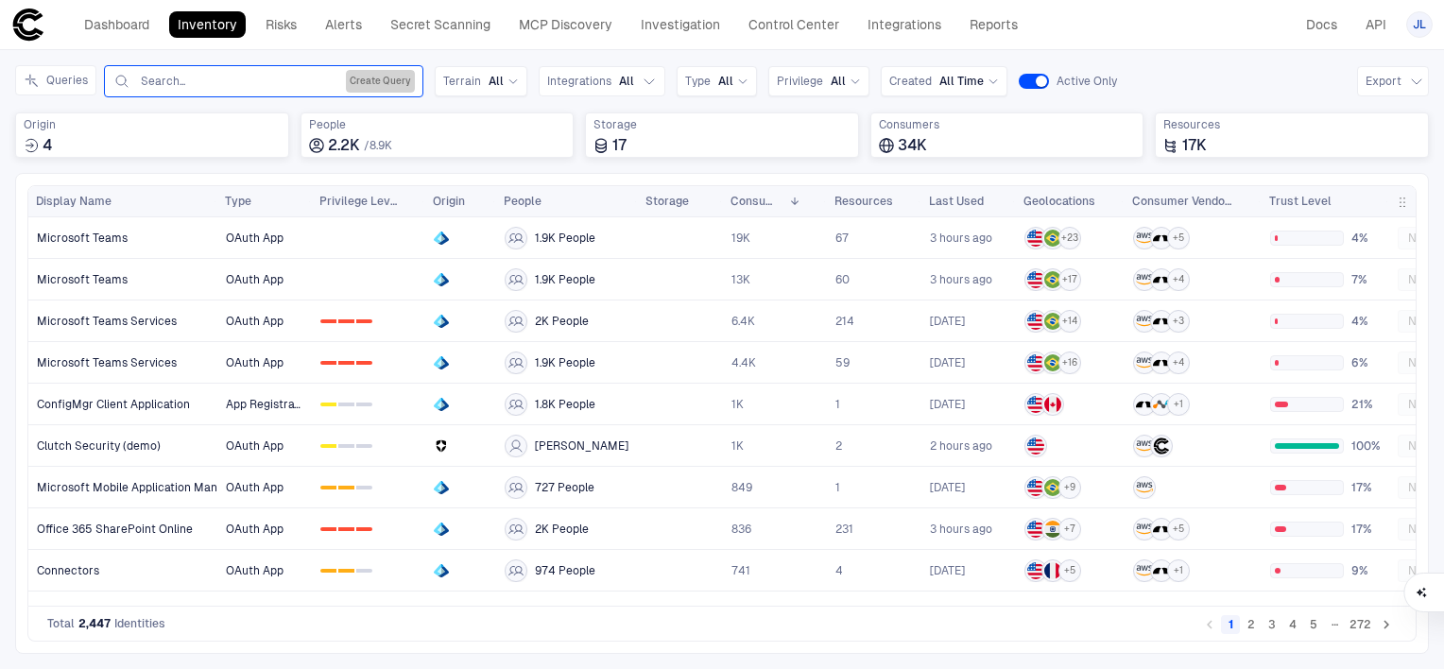
click at [386, 83] on button "Create Query" at bounding box center [380, 81] width 69 height 23
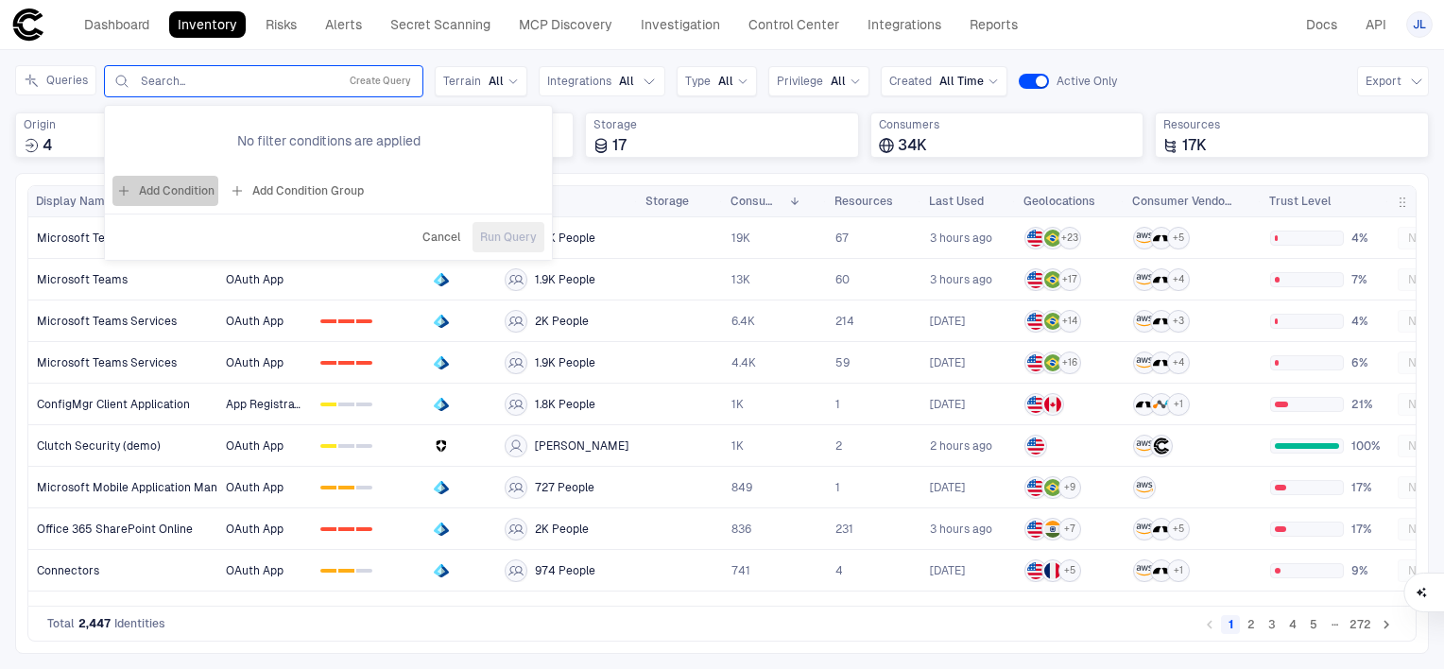
click at [174, 196] on button "Add Condition" at bounding box center [165, 191] width 106 height 30
click at [247, 139] on div "Origin: Name" at bounding box center [223, 135] width 86 height 15
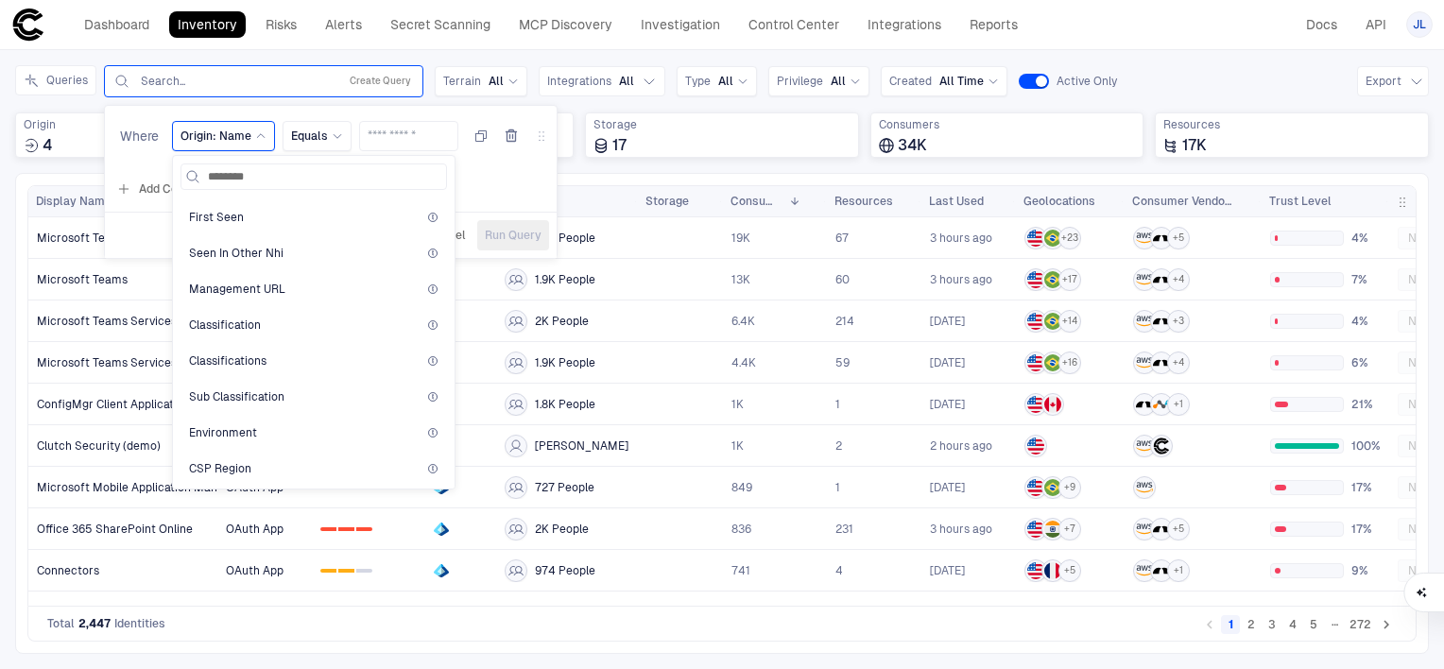
scroll to position [909, 0]
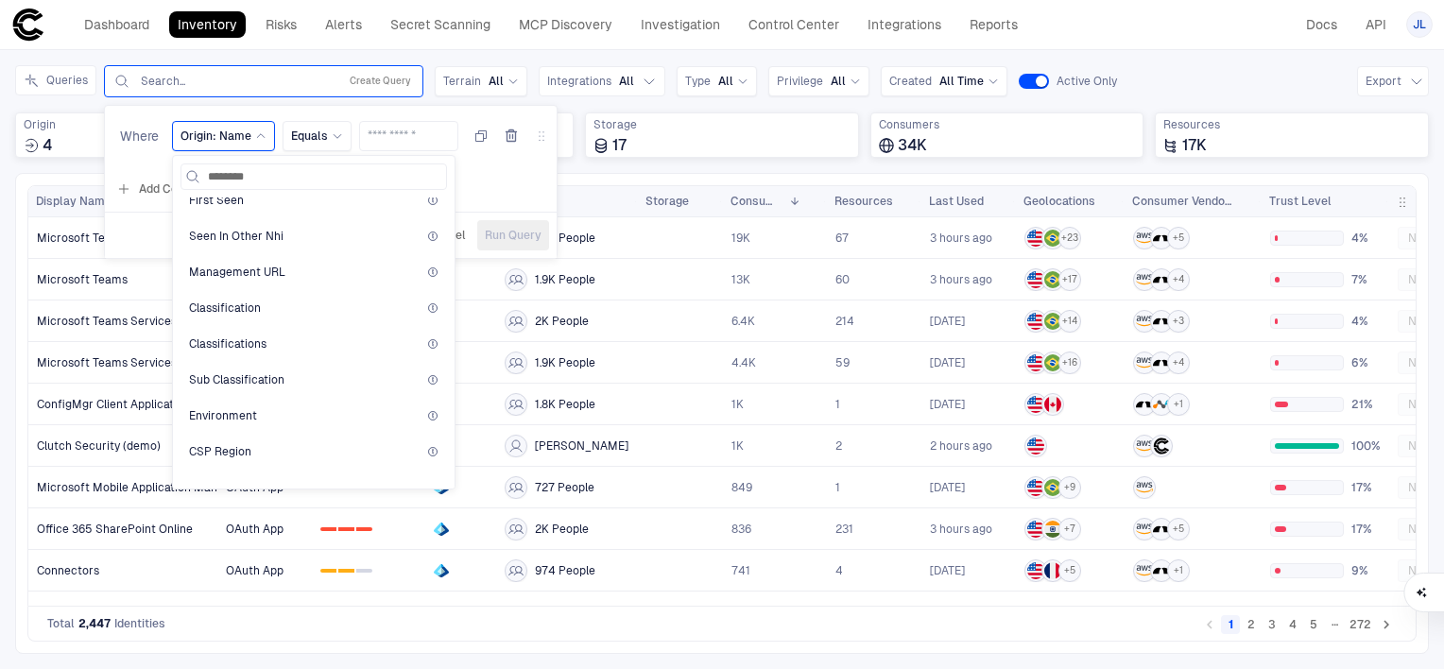
type input "********"
drag, startPoint x: 331, startPoint y: 361, endPoint x: 247, endPoint y: 299, distance: 104.7
click at [247, 300] on span "Classification" at bounding box center [225, 307] width 72 height 15
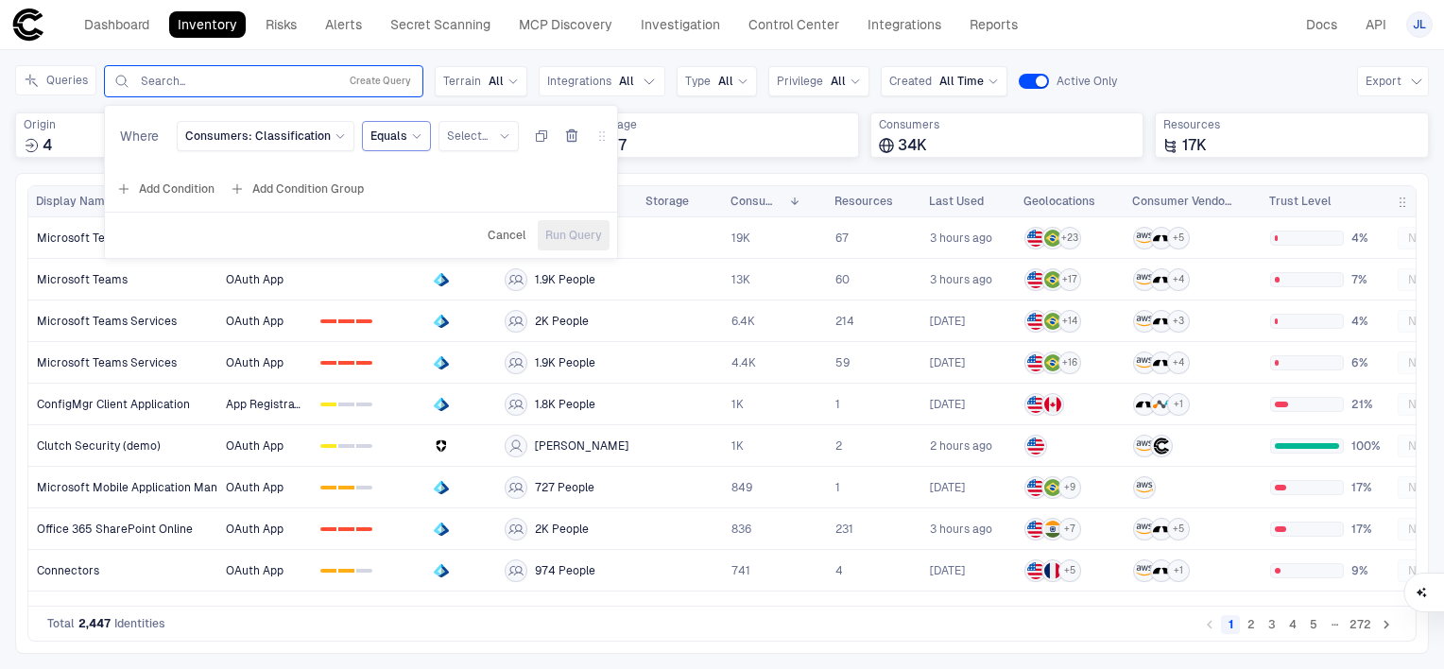
click at [373, 121] on div "Equals" at bounding box center [396, 136] width 69 height 30
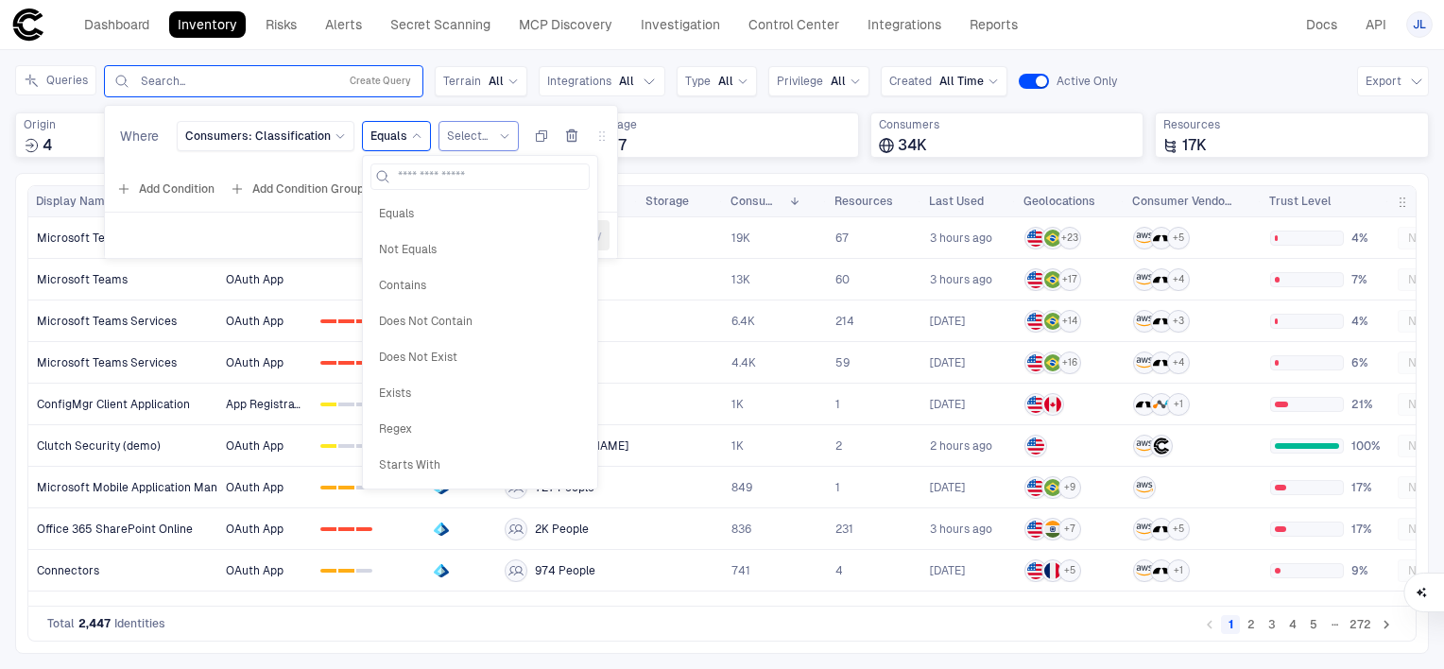
click at [453, 133] on span "Select..." at bounding box center [467, 135] width 41 height 15
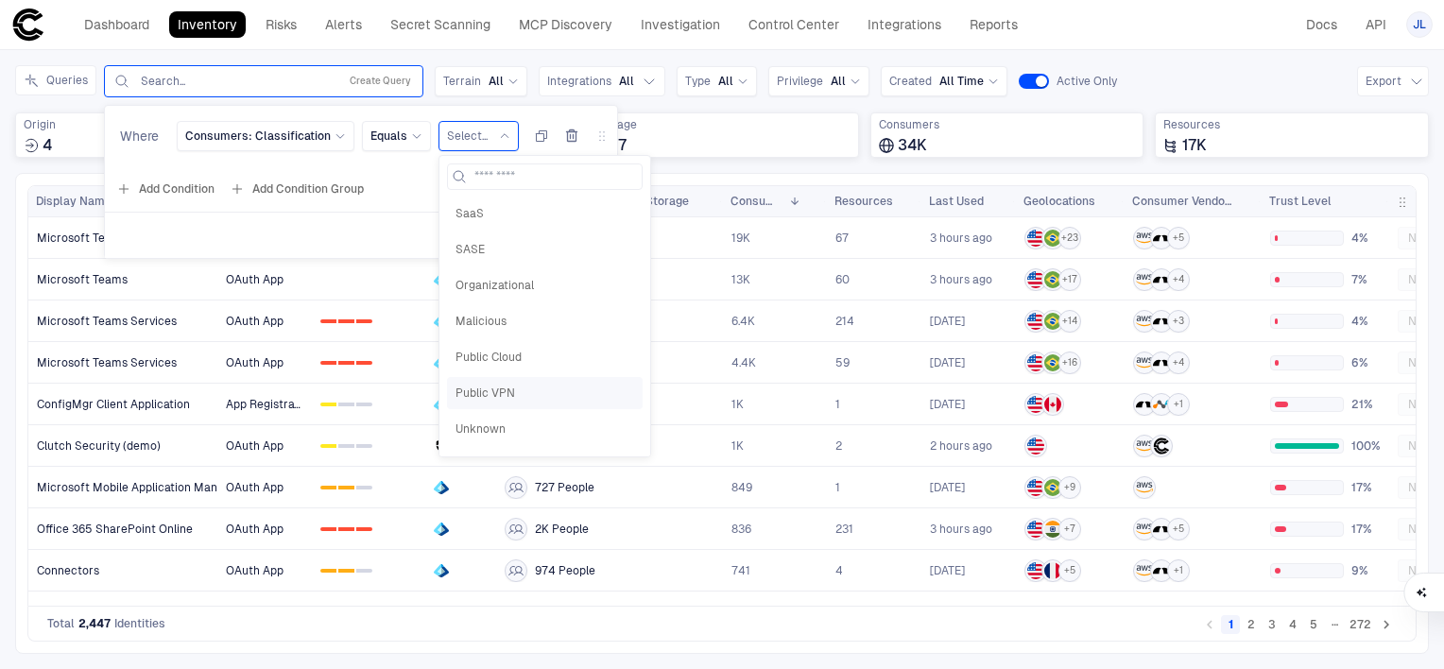
click at [488, 392] on span "Public VPN" at bounding box center [544, 392] width 179 height 15
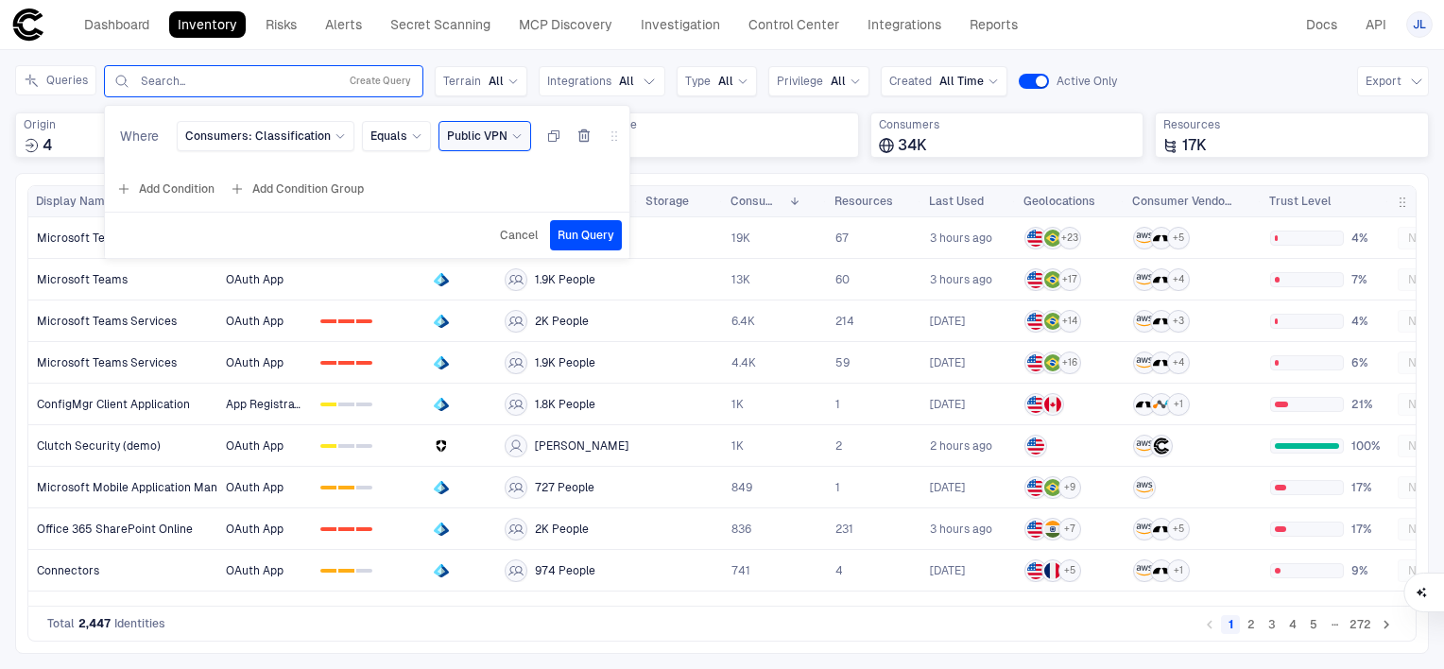
click at [586, 239] on span "Run Query" at bounding box center [585, 235] width 57 height 15
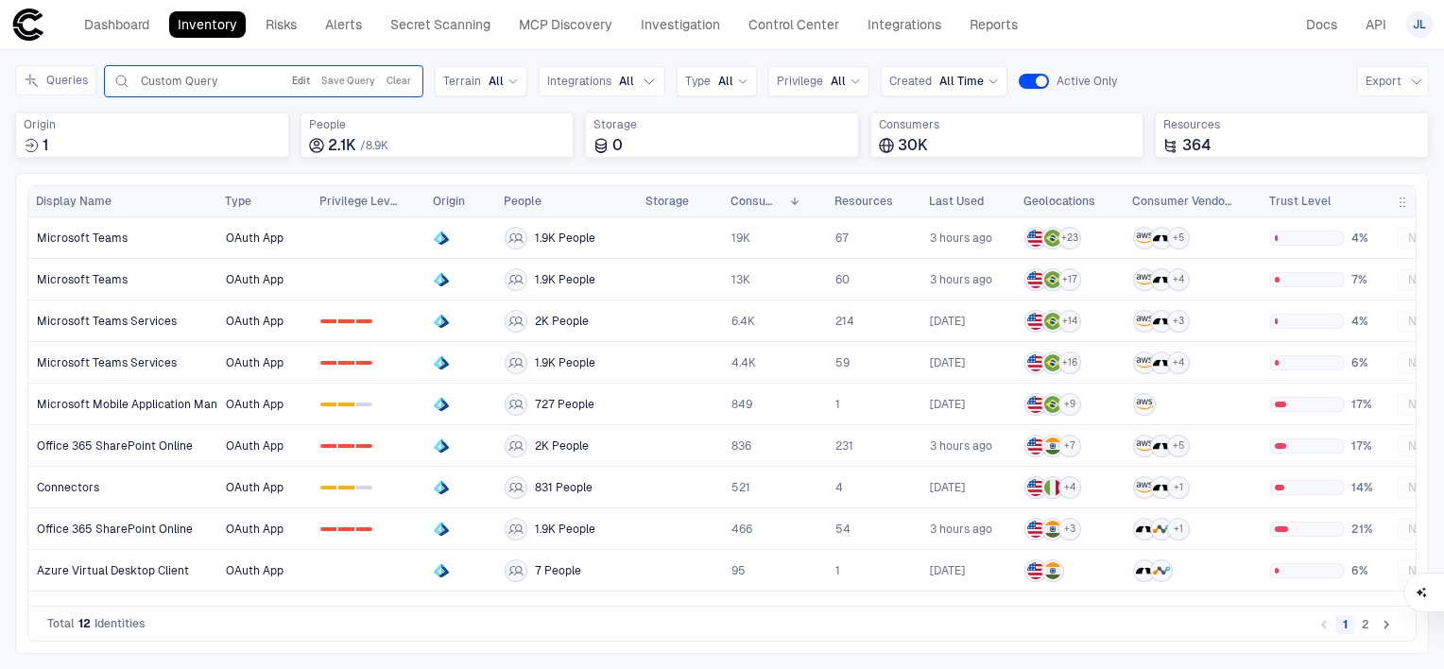
click at [302, 78] on button "Edit" at bounding box center [301, 81] width 26 height 23
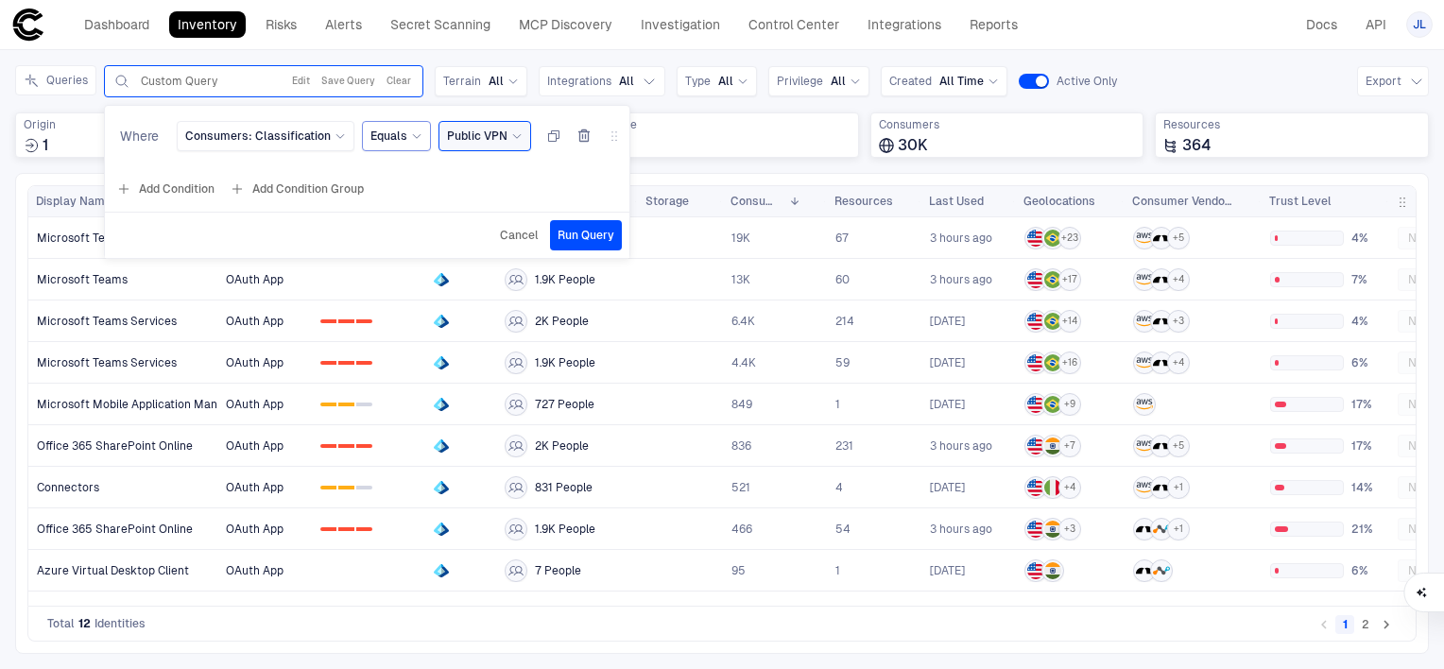
click at [372, 140] on span "Equals" at bounding box center [388, 135] width 37 height 15
click at [327, 229] on div "Cancel Run Query" at bounding box center [367, 235] width 524 height 30
click at [512, 238] on span "Cancel" at bounding box center [519, 235] width 39 height 15
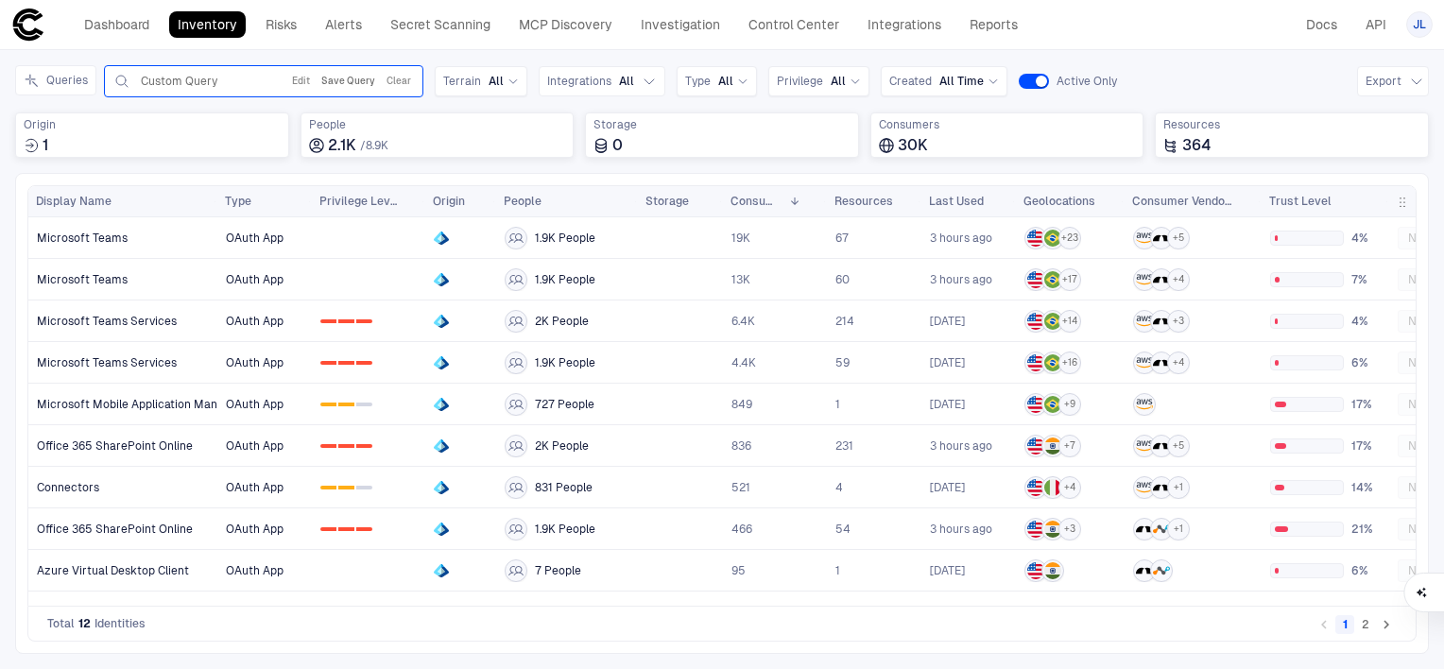
click at [332, 79] on button "Save Query" at bounding box center [347, 81] width 61 height 23
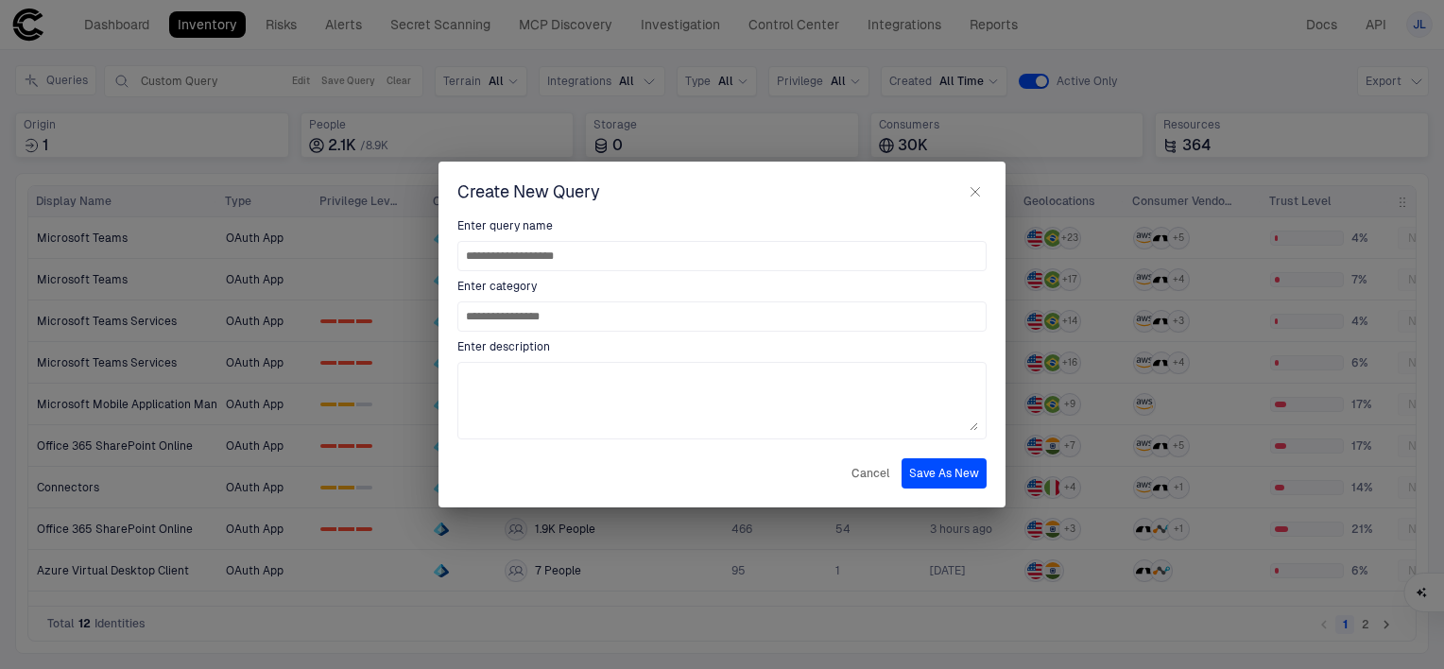
type input "**********"
click at [930, 482] on button "Save As New" at bounding box center [943, 473] width 85 height 30
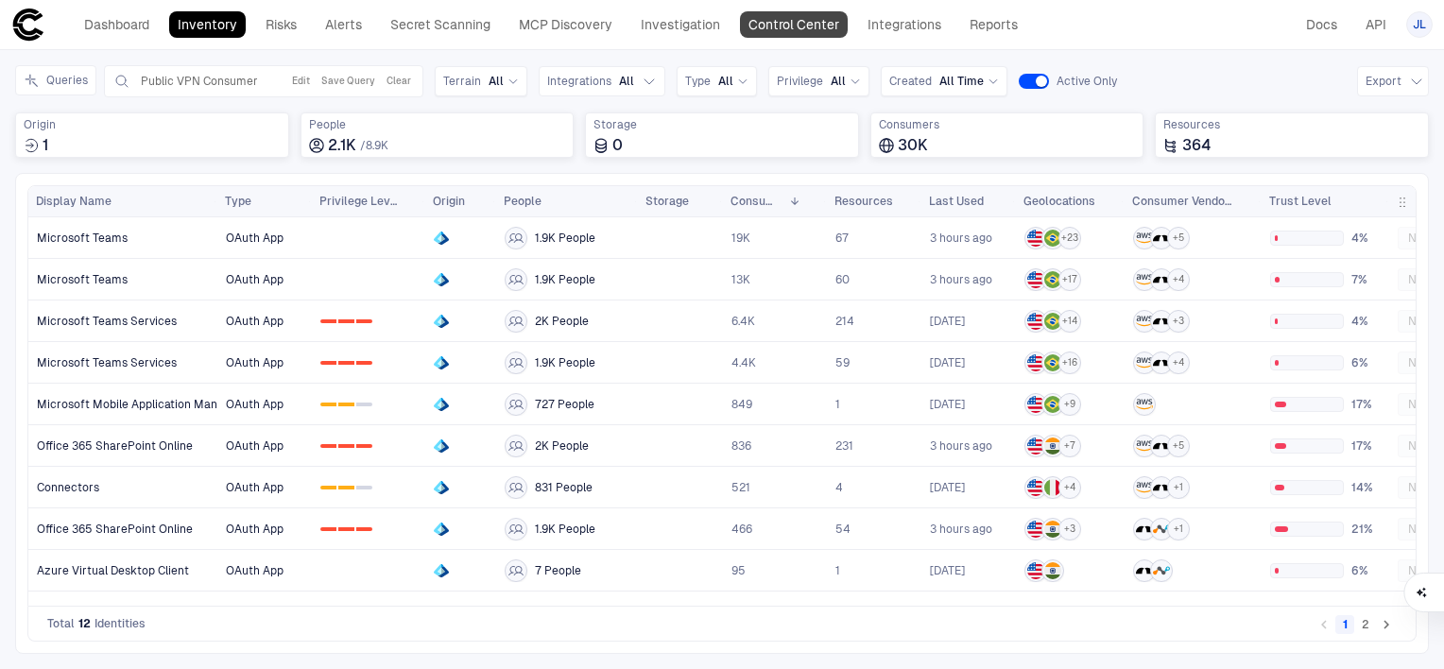
click at [790, 32] on link "Control Center" at bounding box center [794, 24] width 108 height 26
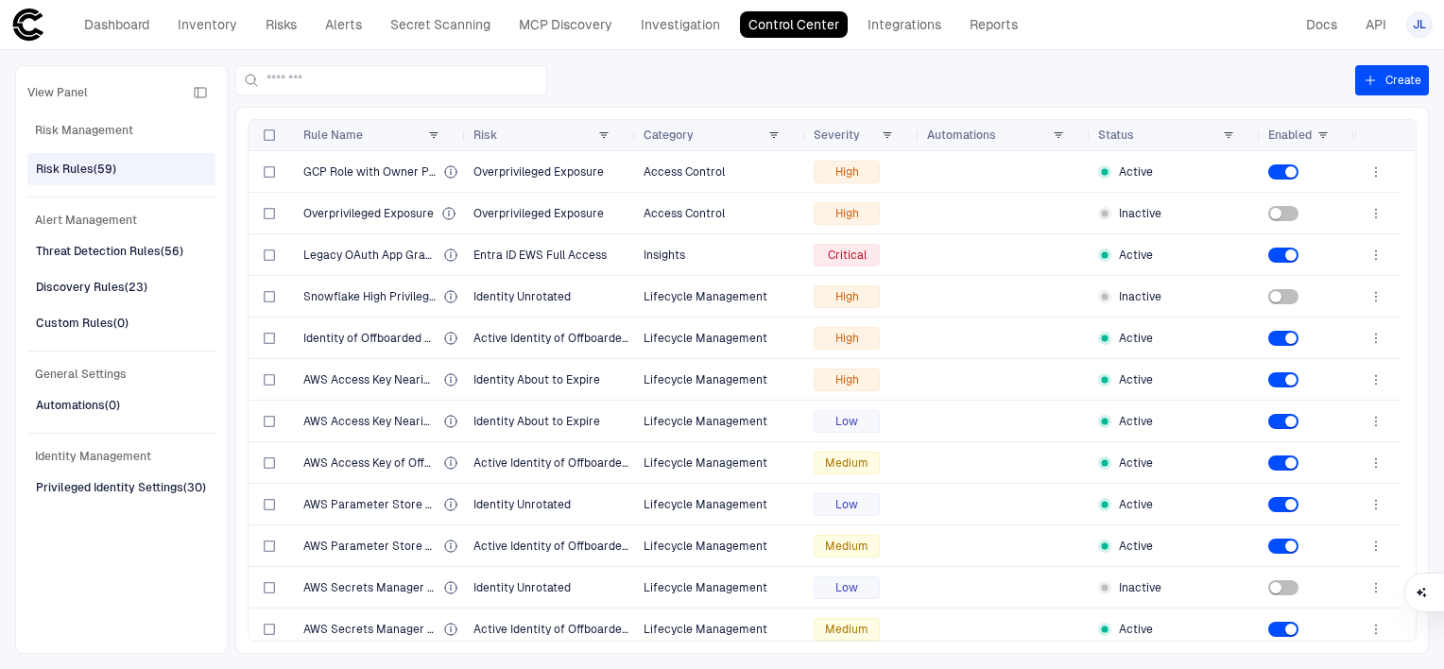
click at [1394, 77] on button "Create" at bounding box center [1392, 80] width 74 height 30
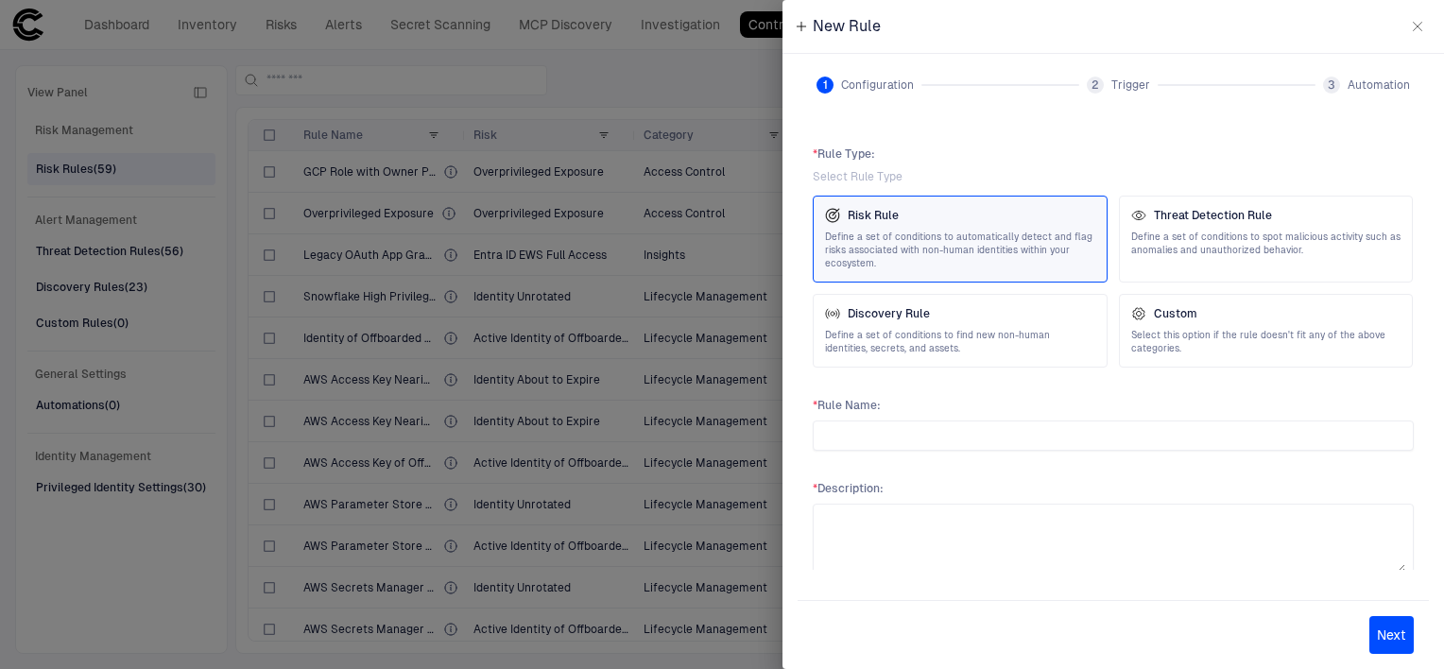
click at [977, 251] on span "Define a set of conditions to automatically detect and flag risks associated wi…" at bounding box center [960, 251] width 270 height 40
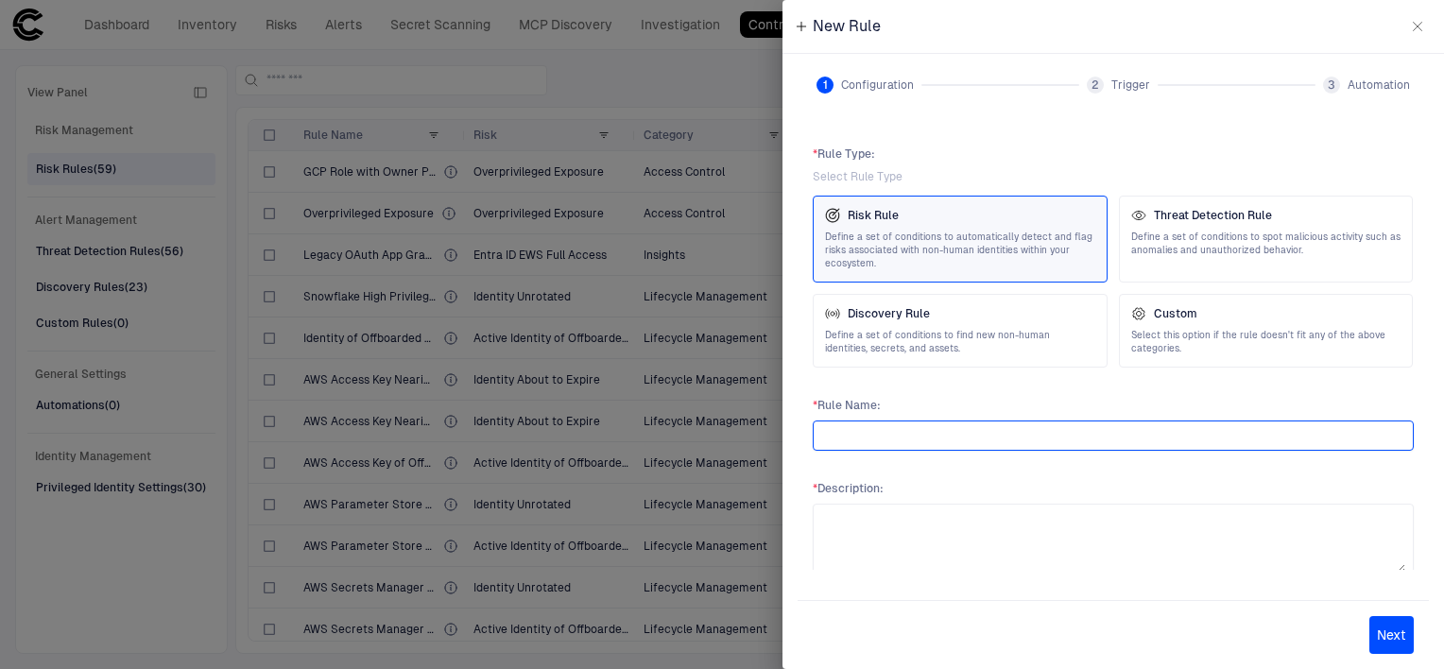
click at [986, 438] on input "text" at bounding box center [1113, 435] width 584 height 28
type input "**********"
click at [1369, 616] on button "Next" at bounding box center [1391, 635] width 44 height 38
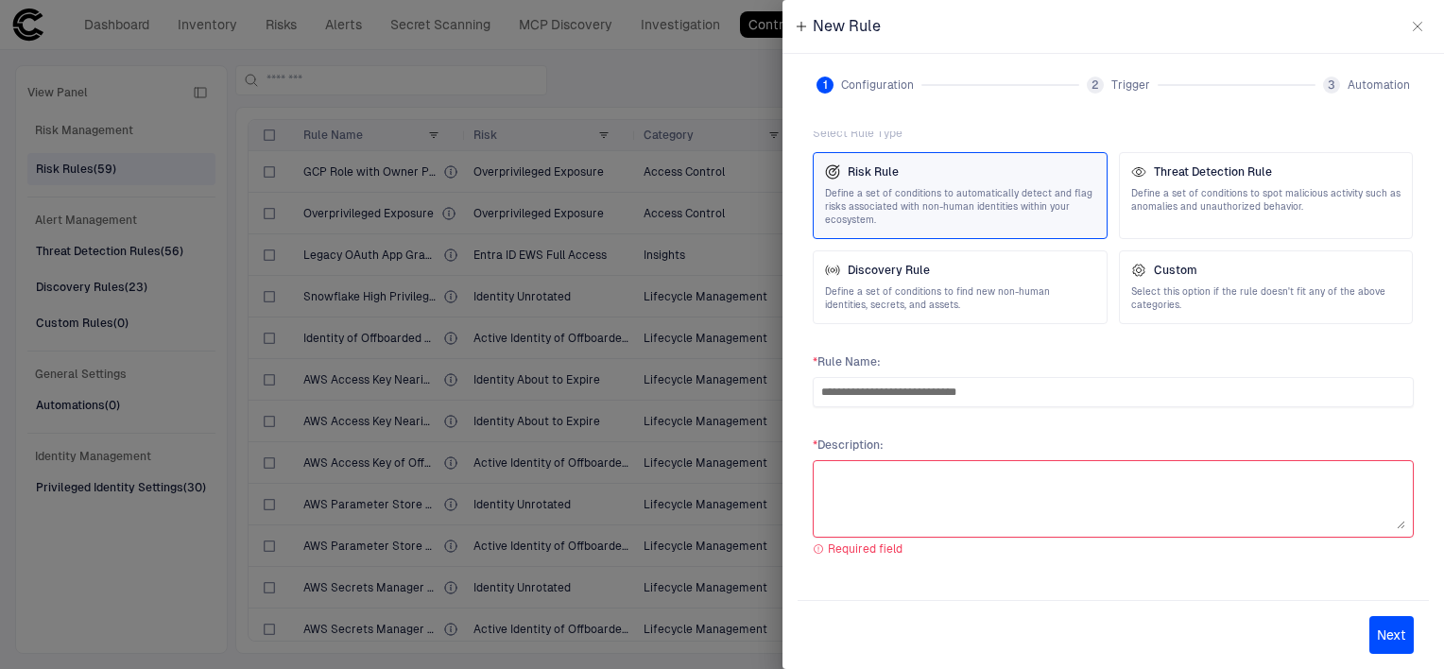
paste textarea "**********"
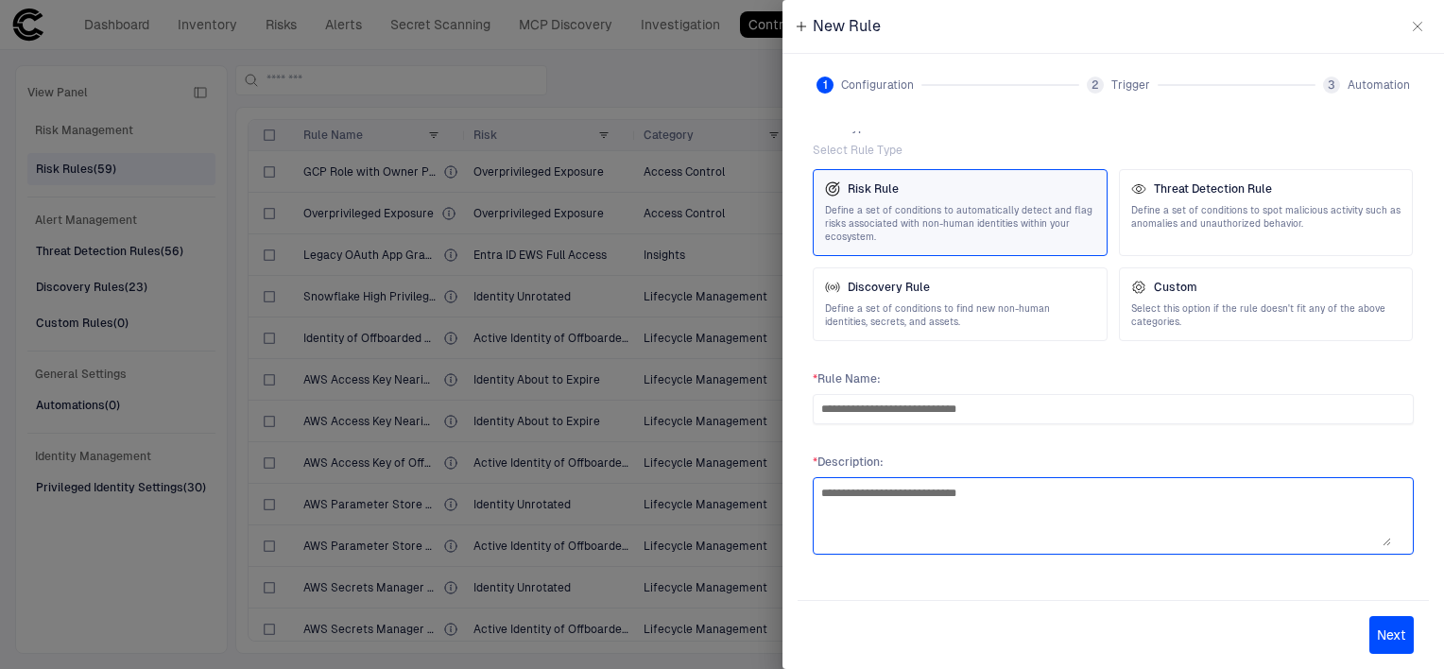
scroll to position [25, 0]
type textarea "**********"
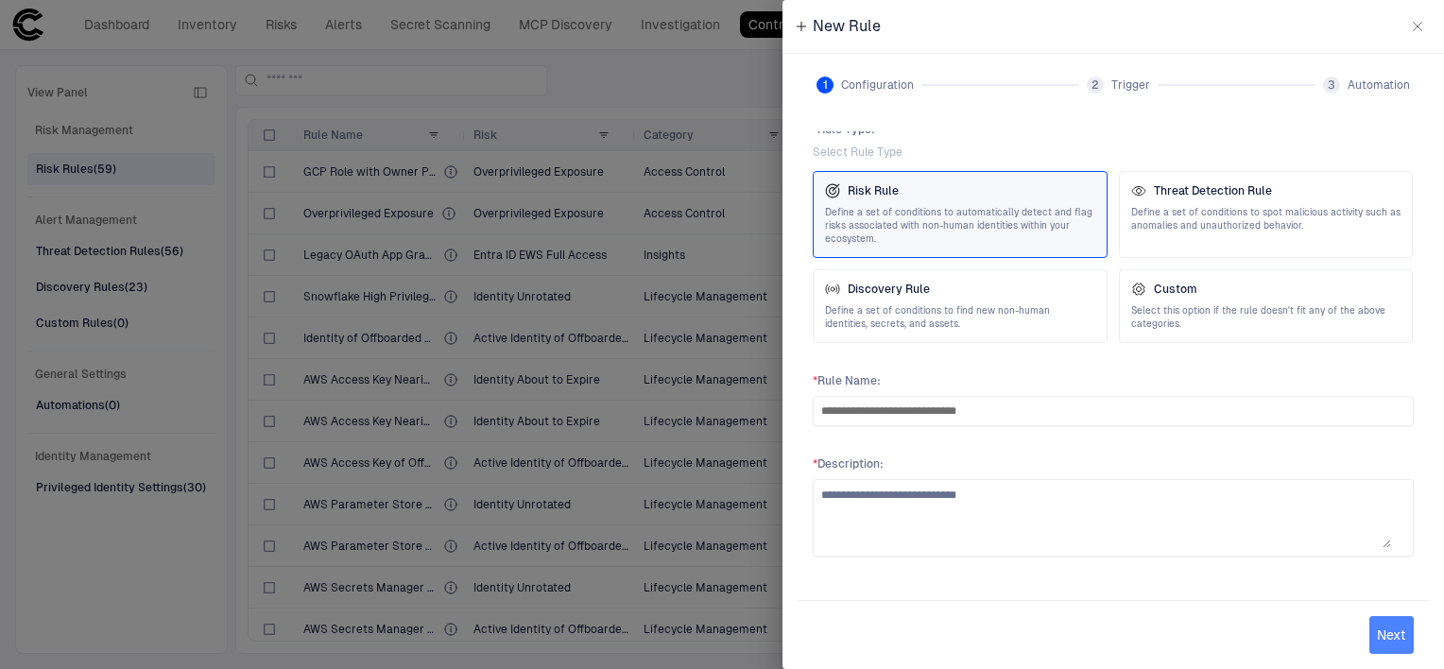
click at [1402, 625] on button "Next" at bounding box center [1391, 635] width 44 height 38
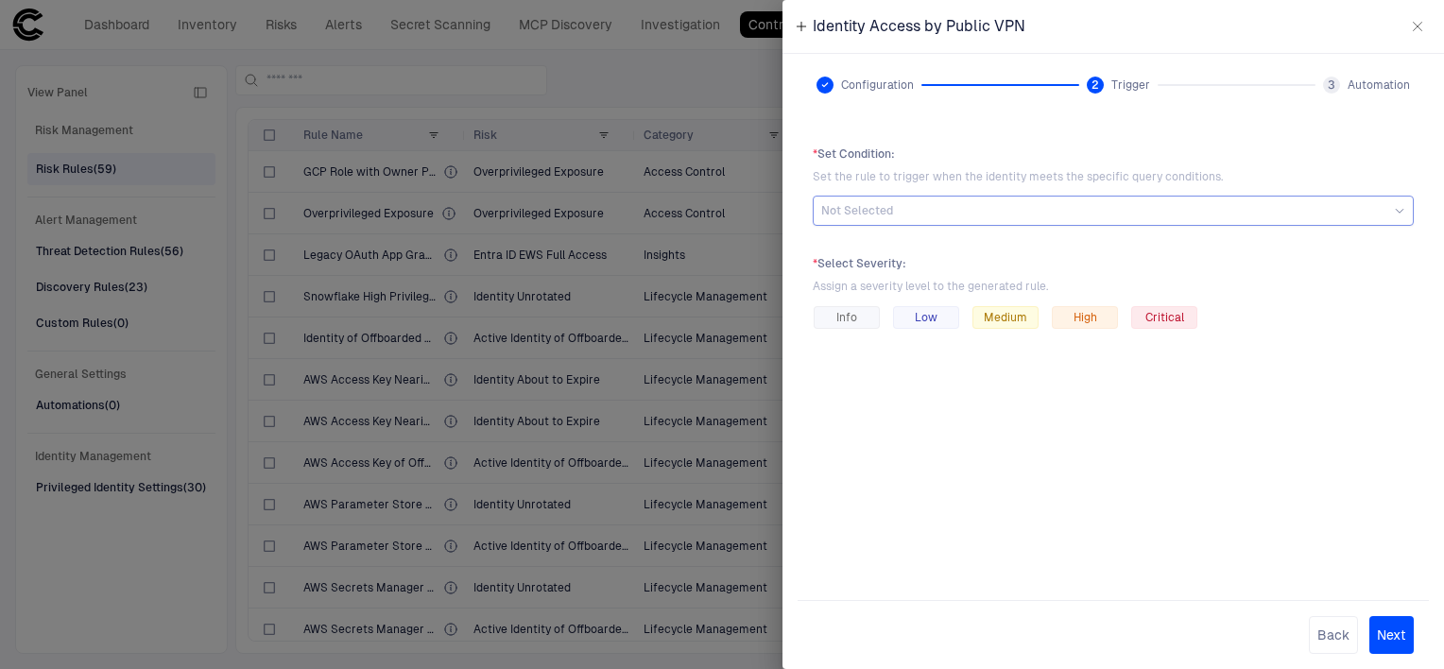
click at [1113, 214] on div "Not Selected" at bounding box center [1113, 210] width 584 height 15
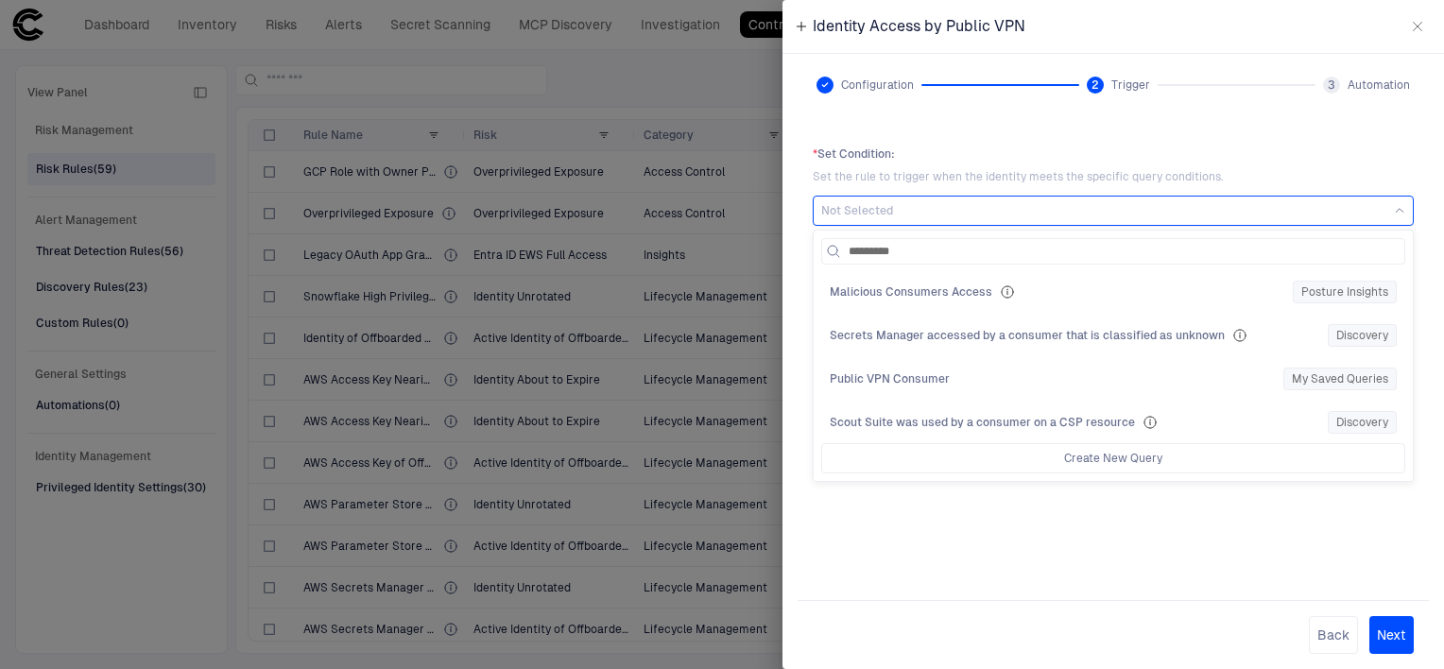
scroll to position [0, 0]
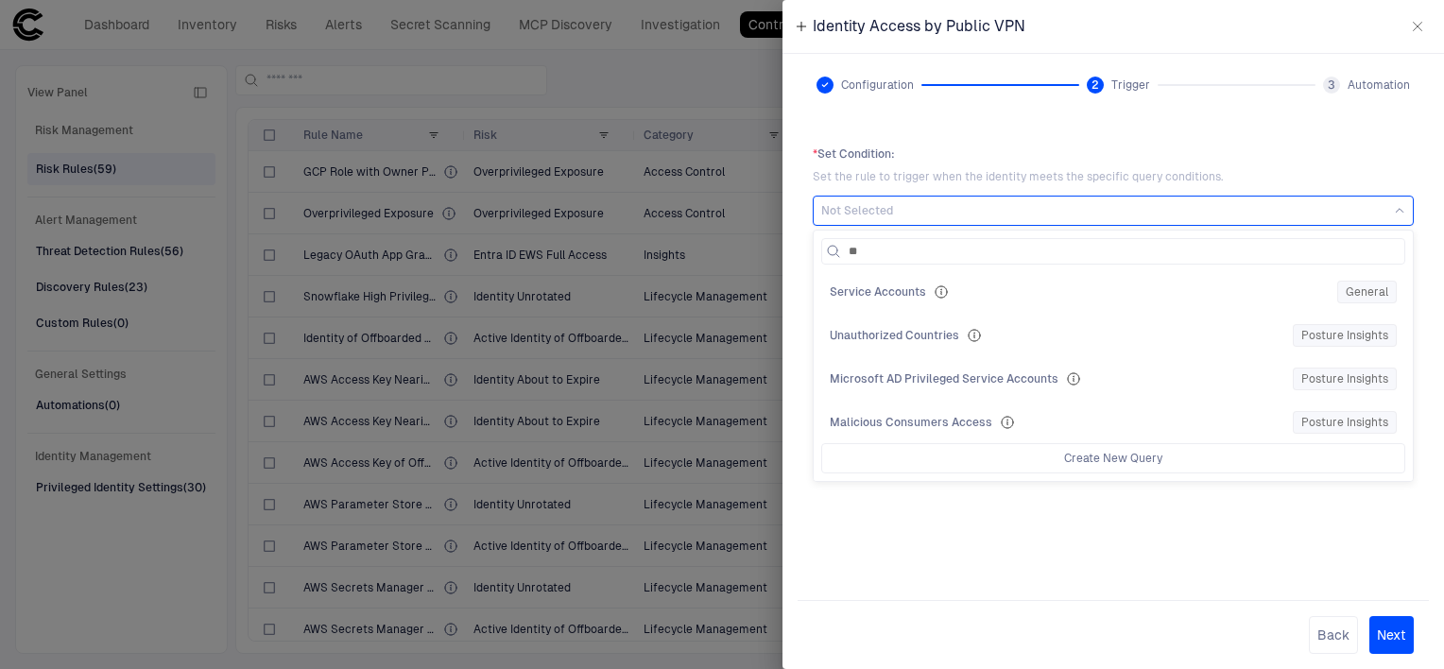
type input "*"
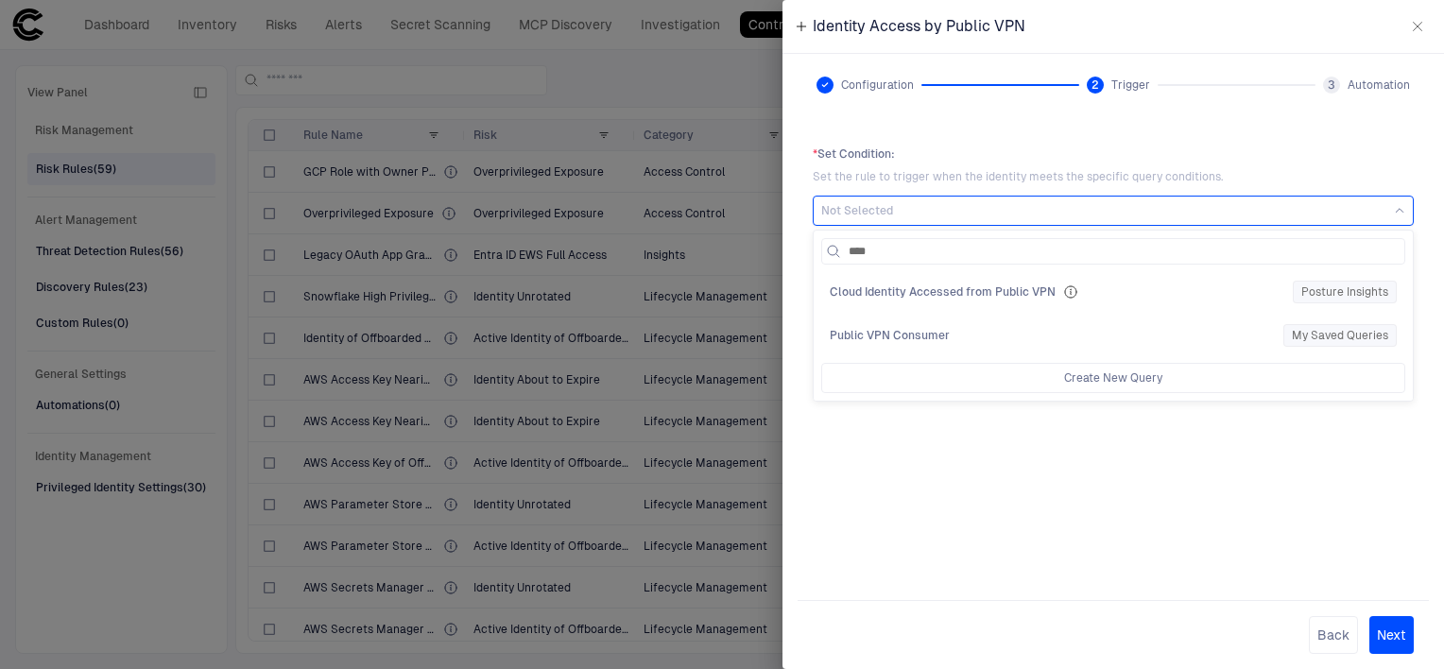
type input "*****"
click at [987, 339] on div "Public VPN Consumer" at bounding box center [1053, 335] width 446 height 15
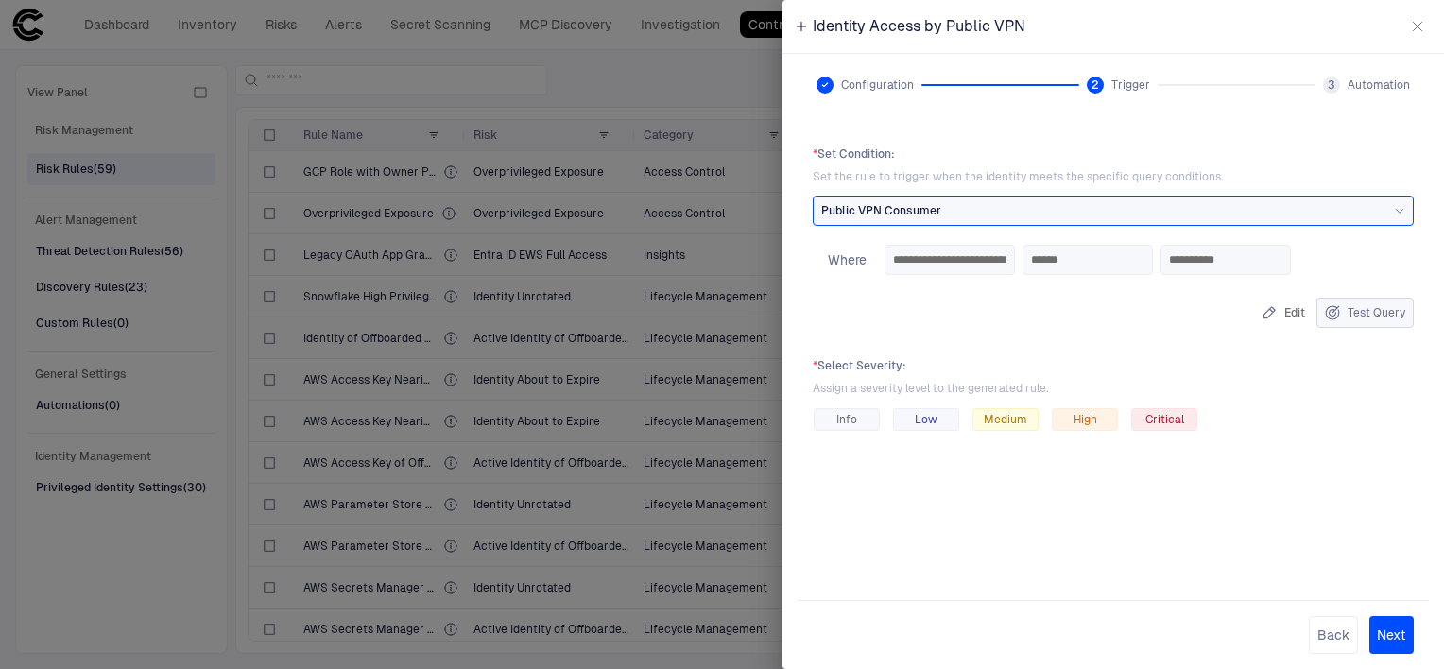
click at [1367, 327] on button "Test Query" at bounding box center [1364, 313] width 97 height 30
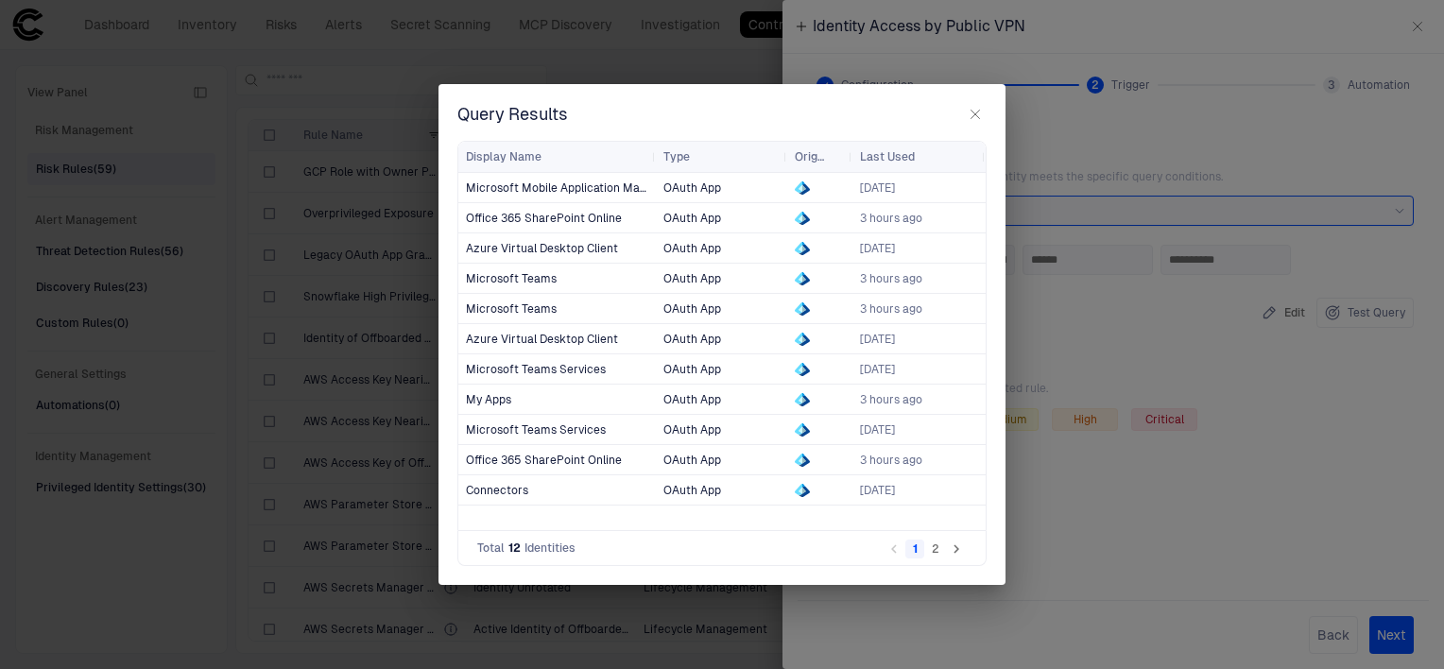
click at [973, 113] on icon "button" at bounding box center [975, 114] width 15 height 15
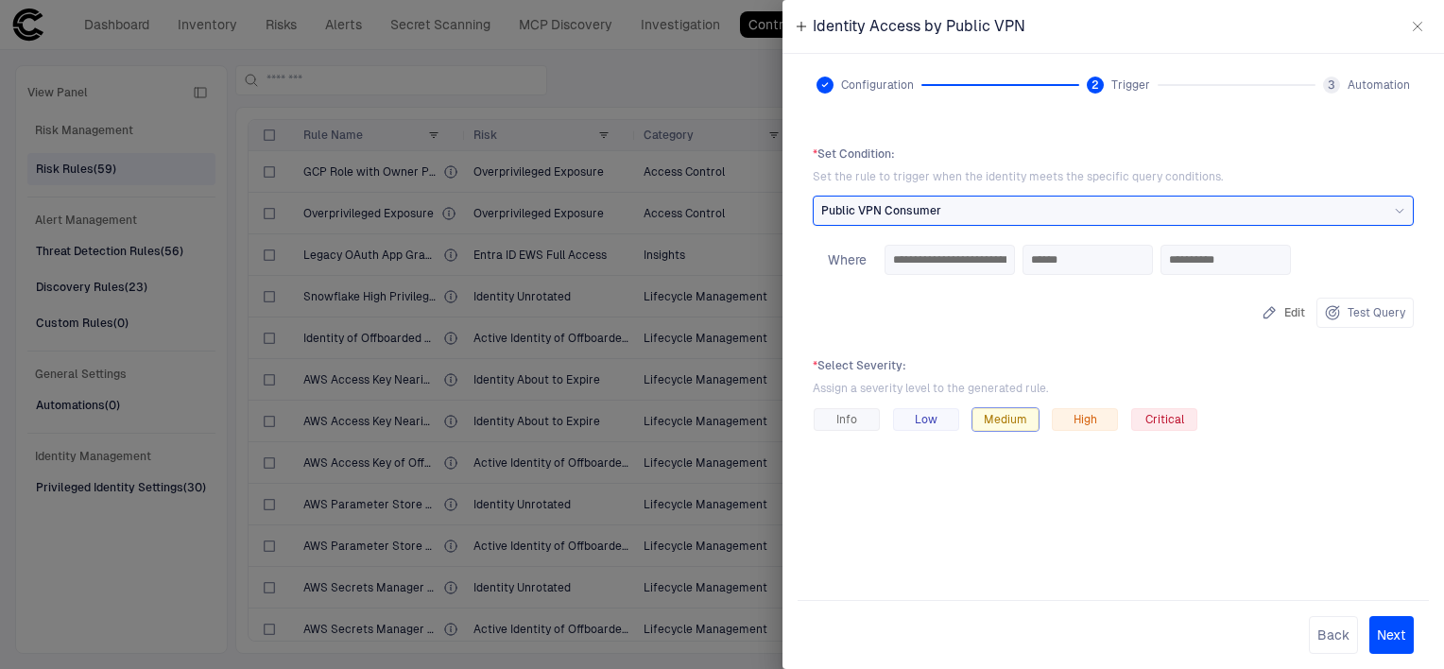
click at [1010, 420] on span "Medium" at bounding box center [1005, 419] width 43 height 15
click at [1393, 635] on button "Next" at bounding box center [1391, 635] width 44 height 38
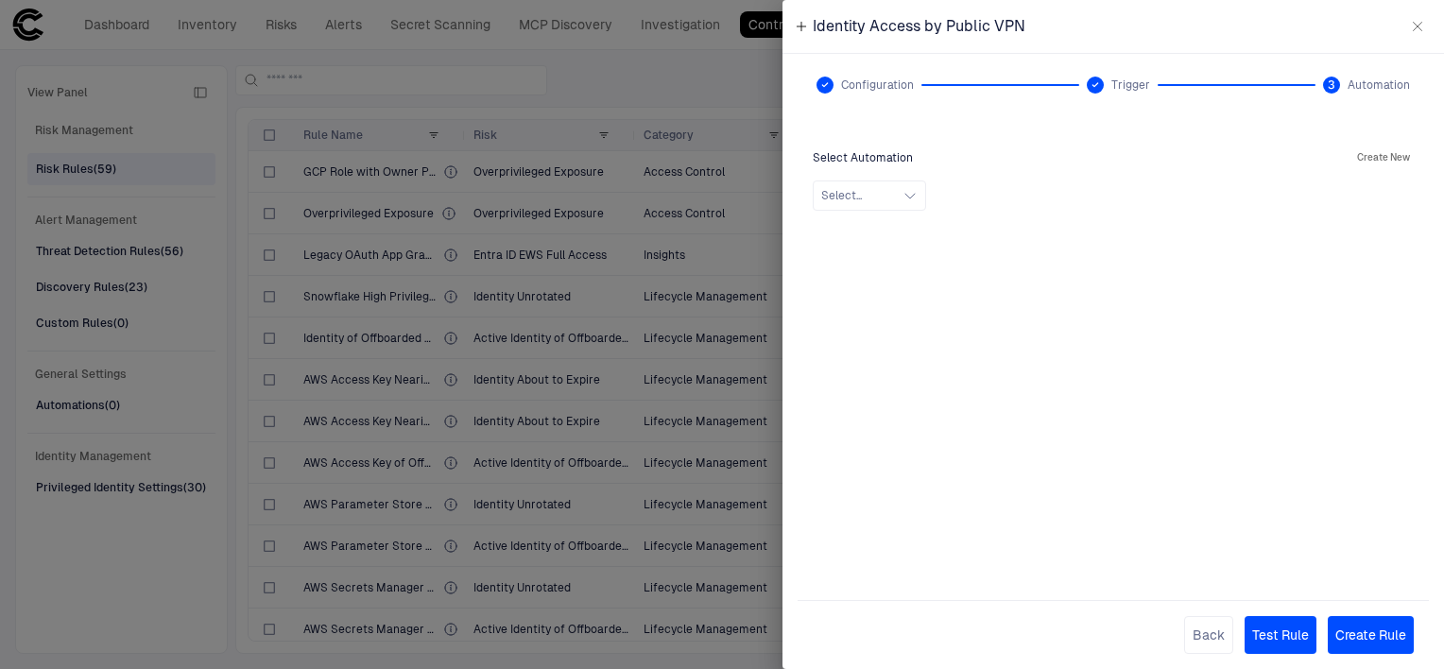
click at [926, 206] on div "Select..." at bounding box center [1113, 195] width 601 height 30
click at [913, 201] on icon "button" at bounding box center [909, 195] width 15 height 15
click at [913, 189] on icon "button" at bounding box center [909, 195] width 15 height 15
click at [1389, 640] on button "Create Rule" at bounding box center [1371, 635] width 86 height 38
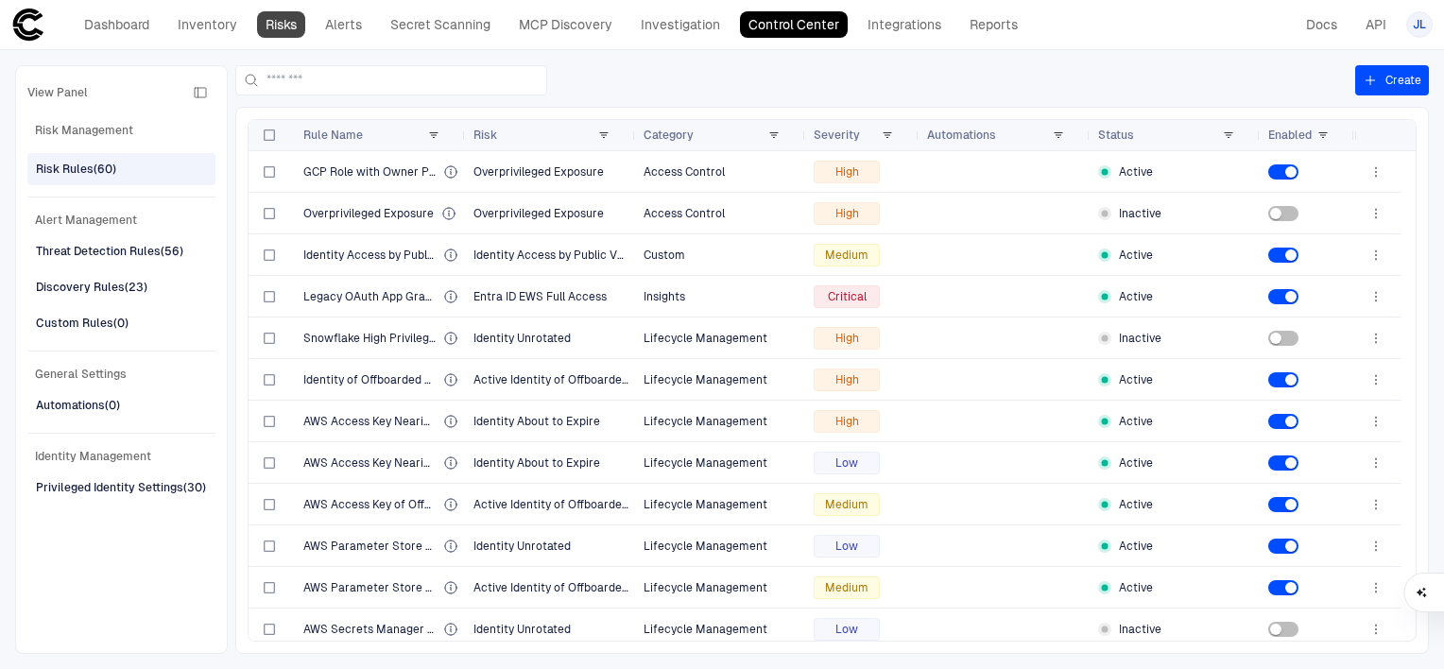
click at [274, 28] on link "Risks" at bounding box center [281, 24] width 48 height 26
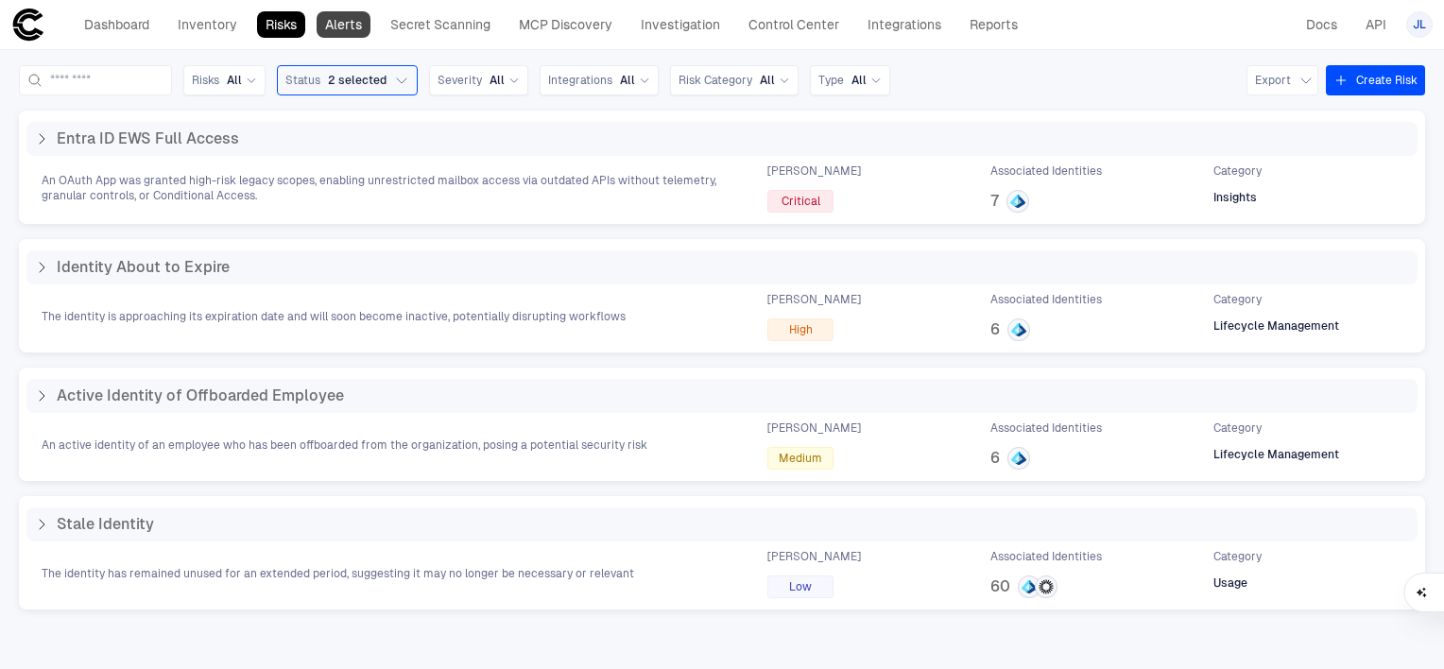
click at [329, 29] on link "Alerts" at bounding box center [344, 24] width 54 height 26
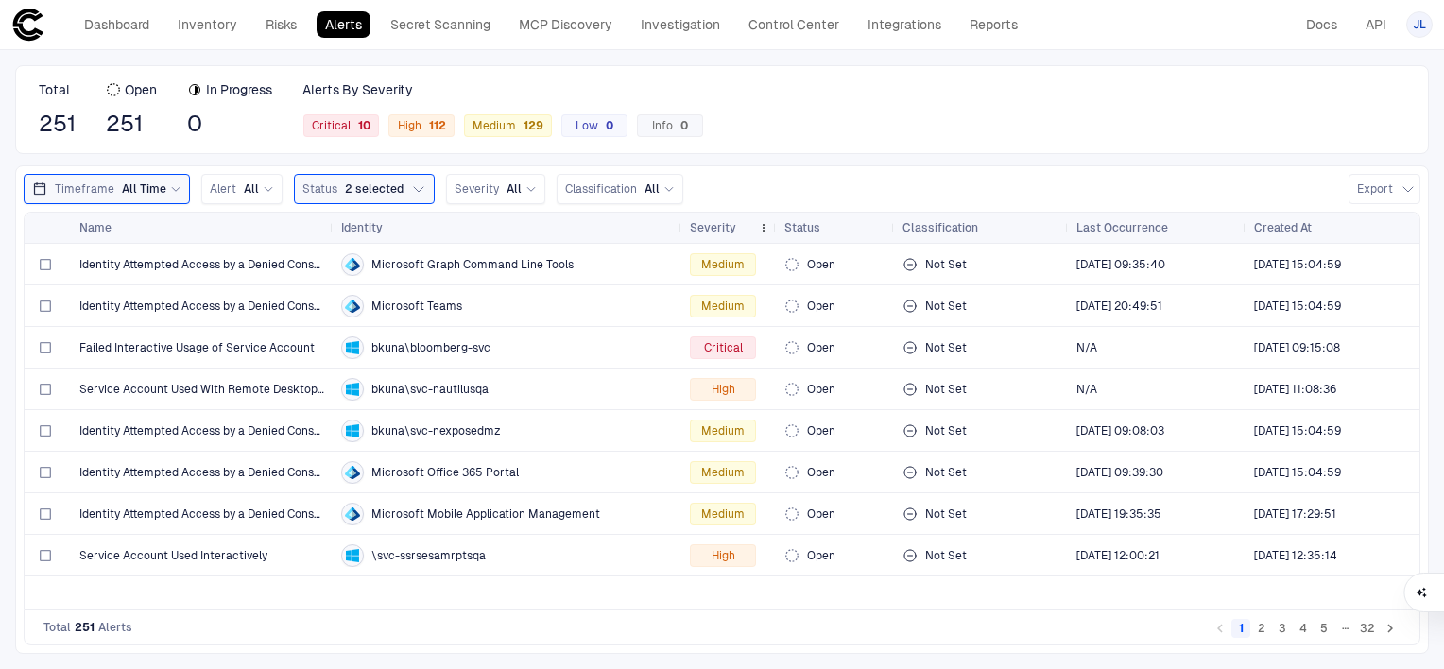
click at [725, 223] on span "Severity" at bounding box center [713, 227] width 46 height 15
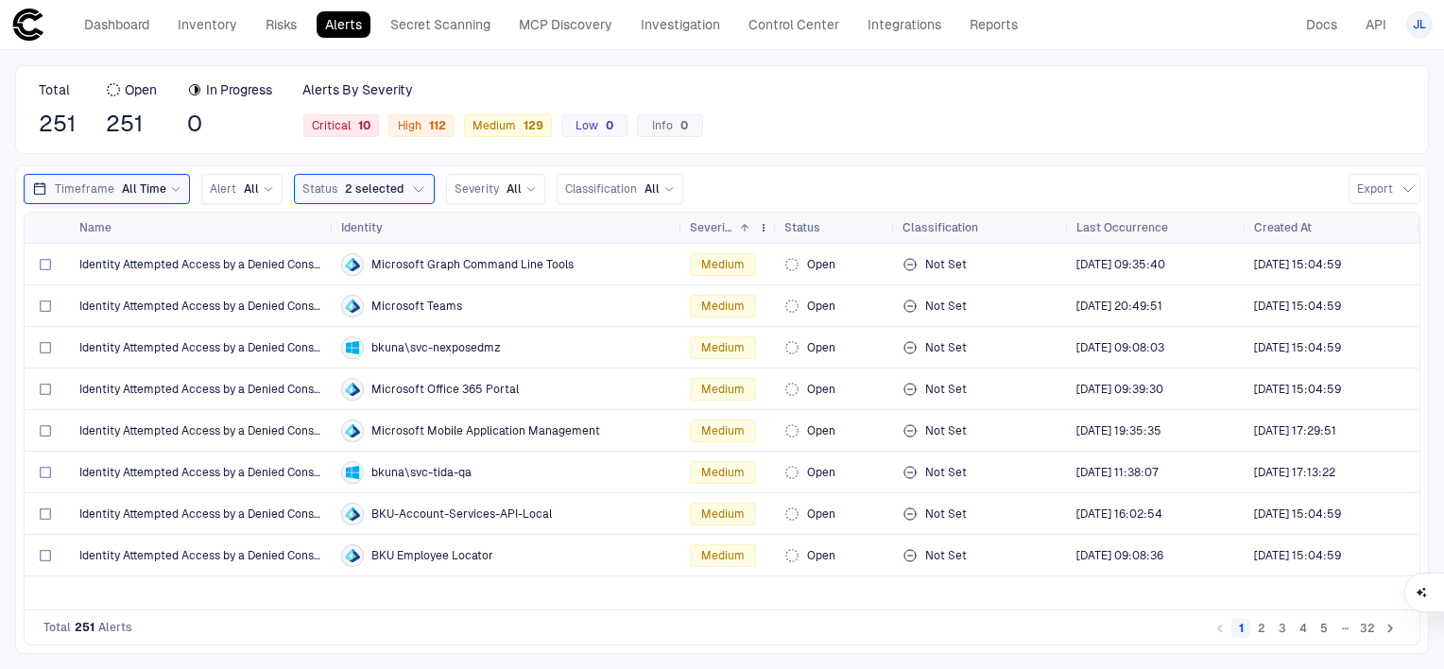
click at [725, 223] on span "Severity" at bounding box center [711, 227] width 42 height 15
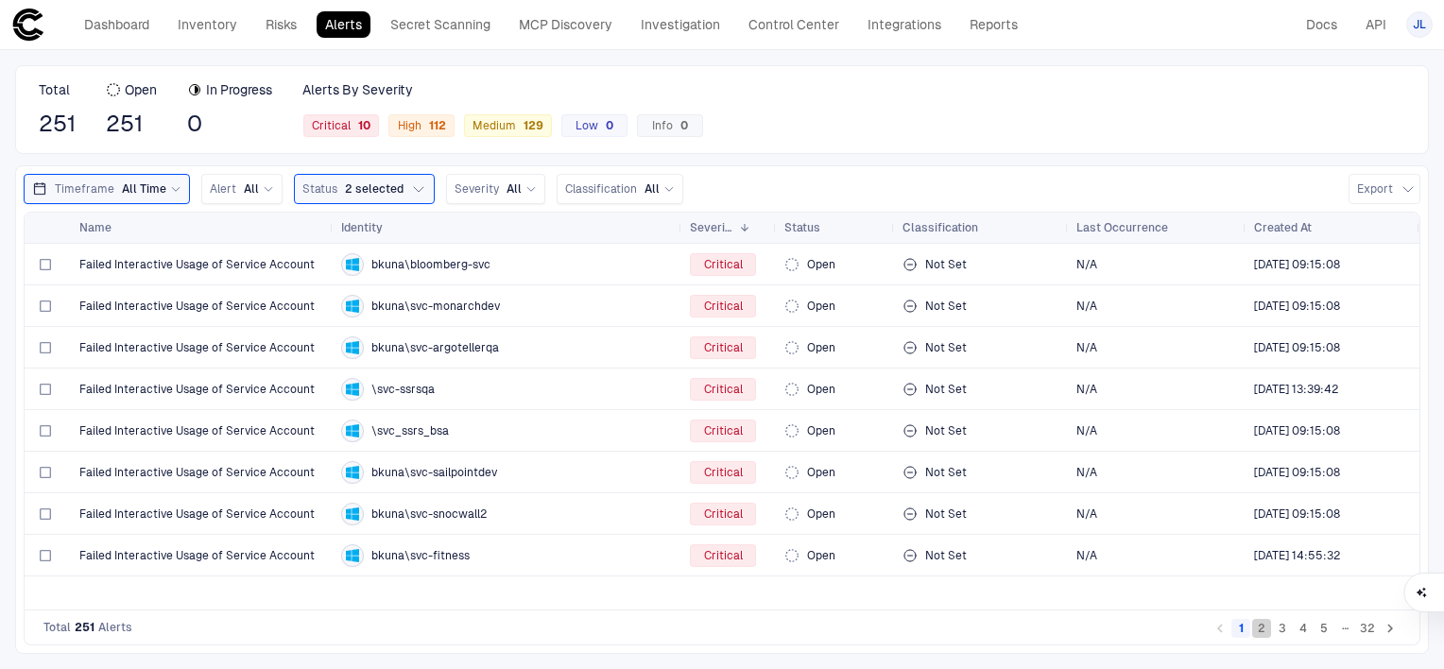
click at [1266, 634] on button "2" at bounding box center [1261, 628] width 19 height 19
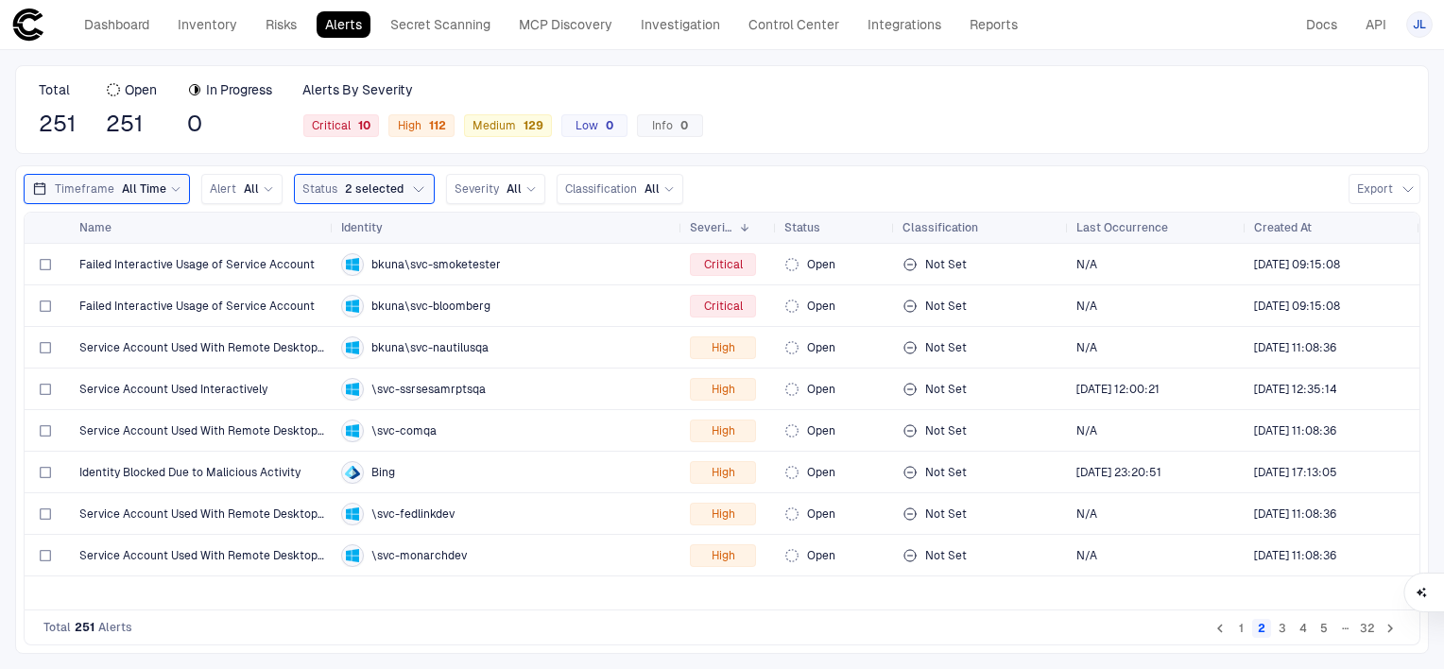
click at [1283, 630] on button "3" at bounding box center [1282, 628] width 19 height 19
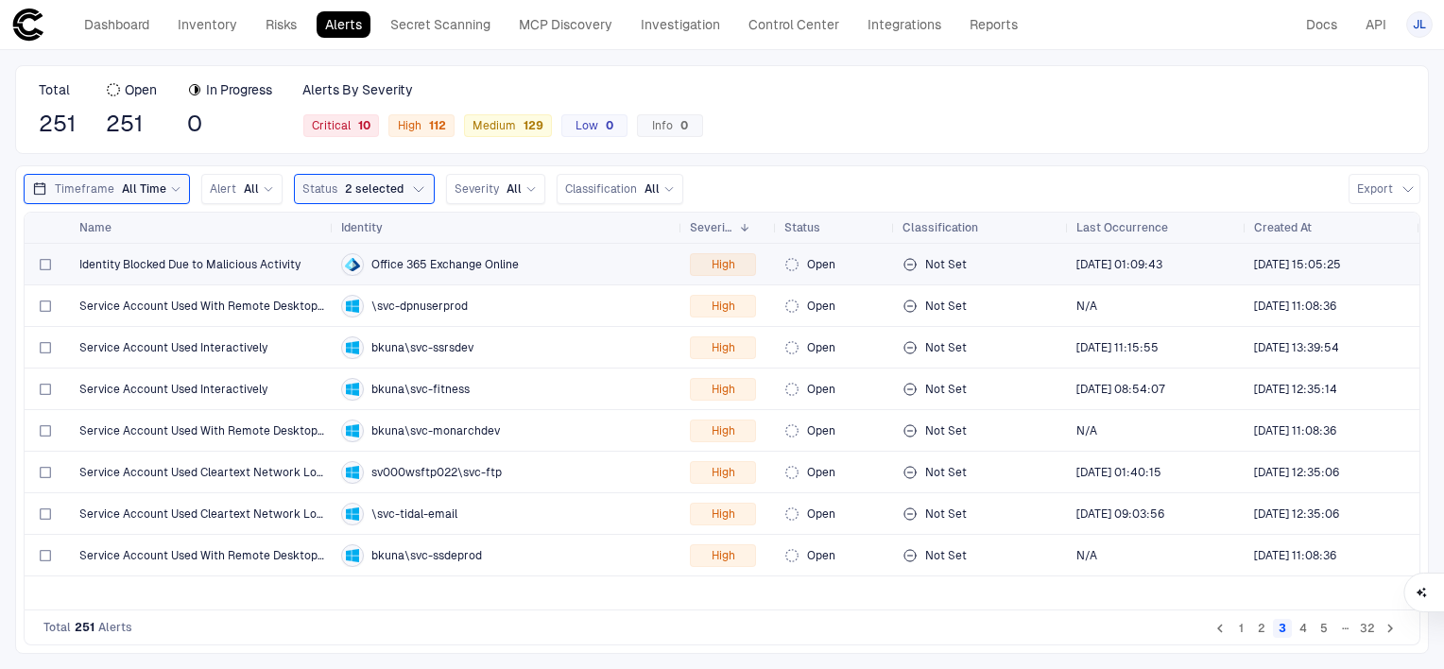
click at [236, 263] on span "Identity Blocked Due to Malicious Activity" at bounding box center [189, 264] width 221 height 15
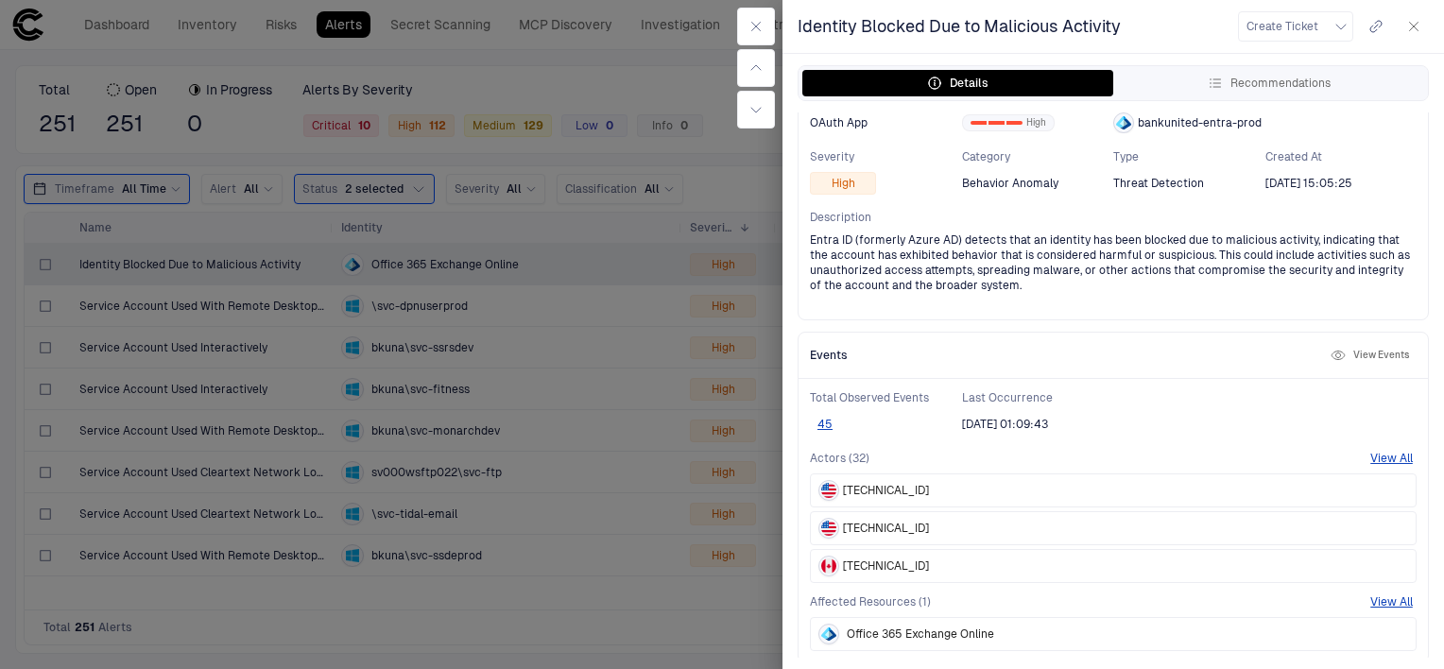
scroll to position [154, 0]
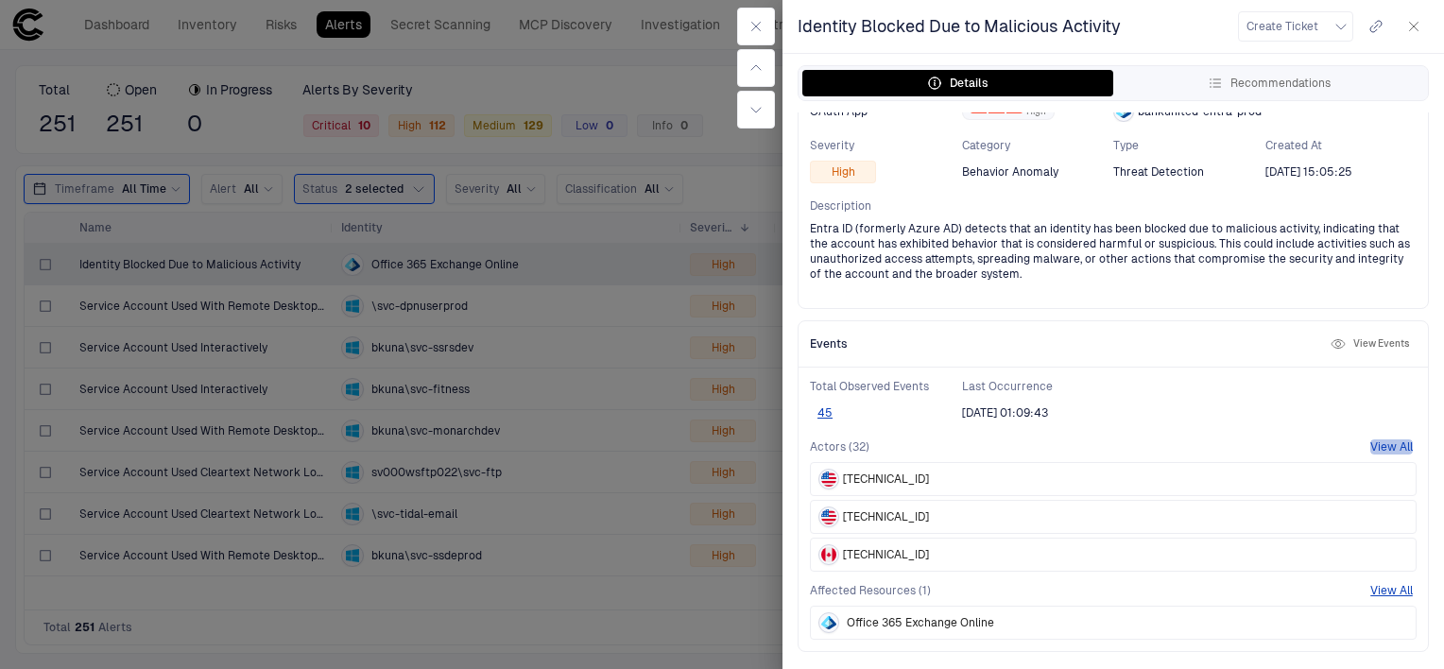
click at [1373, 444] on button "View All" at bounding box center [1391, 446] width 43 height 15
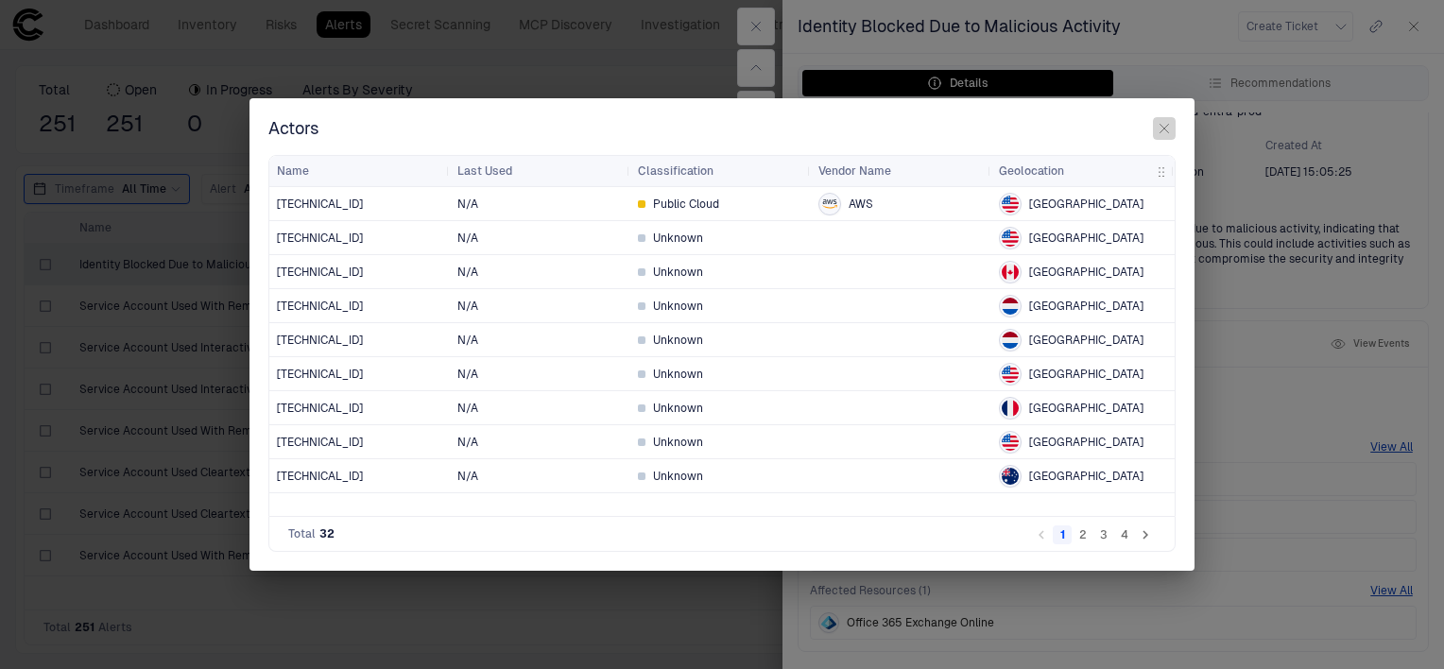
click at [1159, 130] on icon "button" at bounding box center [1163, 128] width 15 height 15
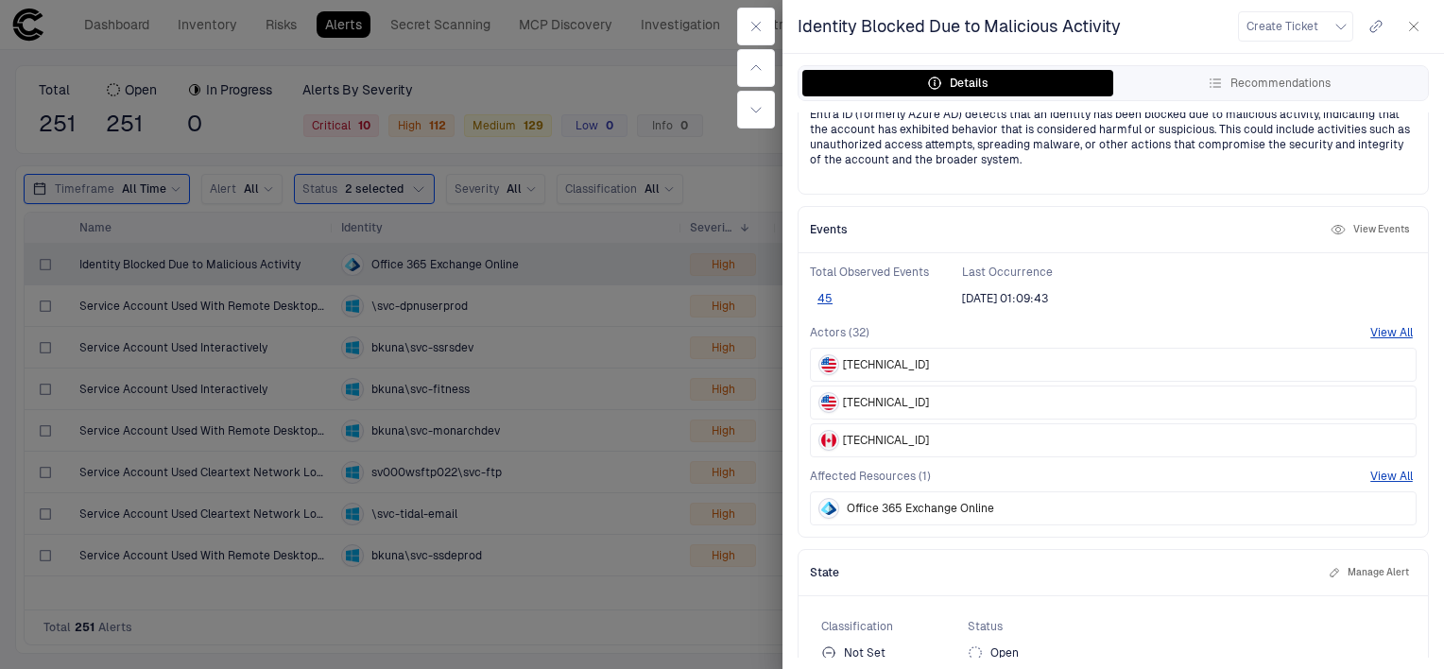
scroll to position [296, 0]
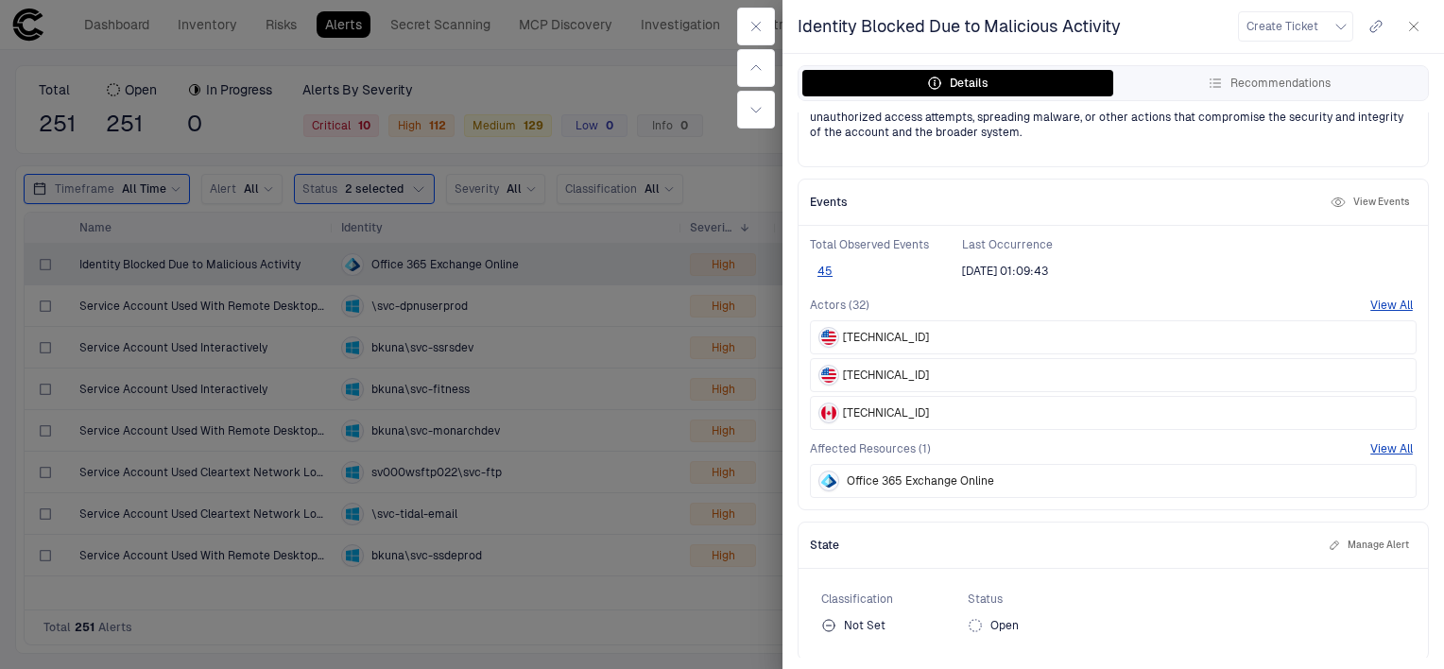
click at [518, 339] on div at bounding box center [722, 334] width 1444 height 669
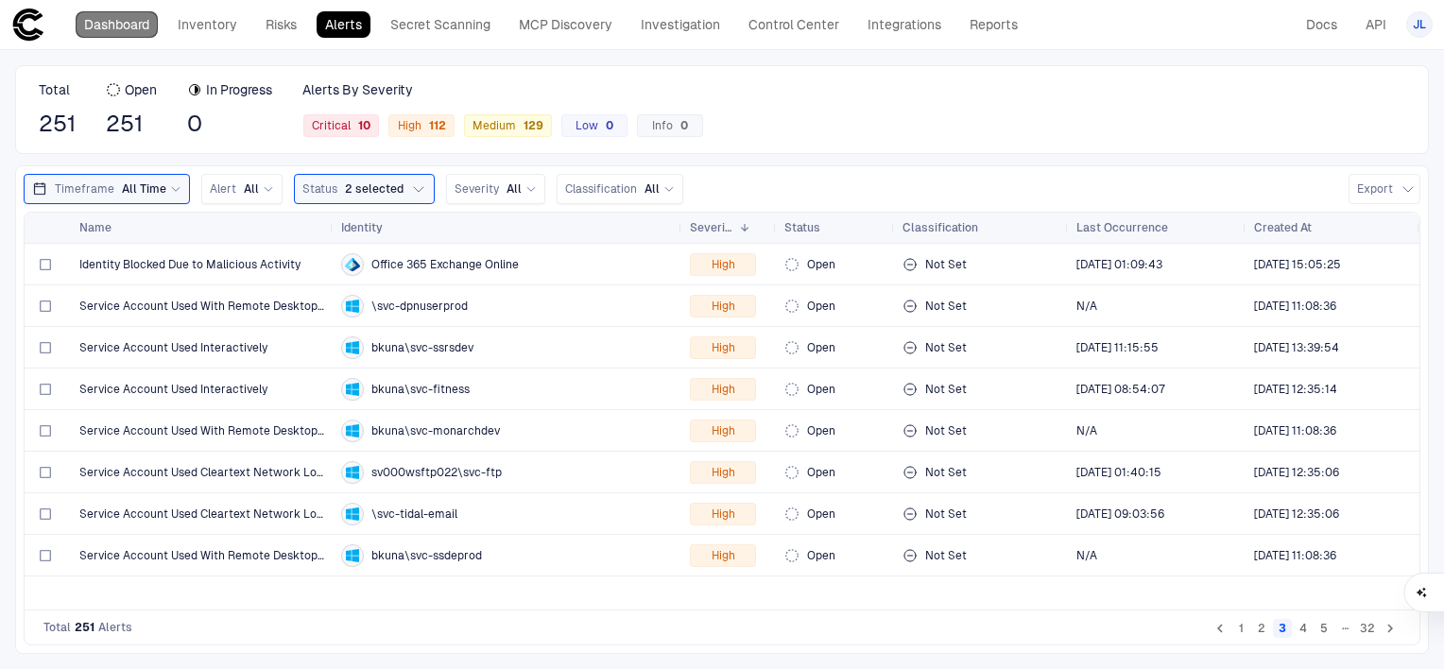
click at [128, 26] on link "Dashboard" at bounding box center [117, 24] width 82 height 26
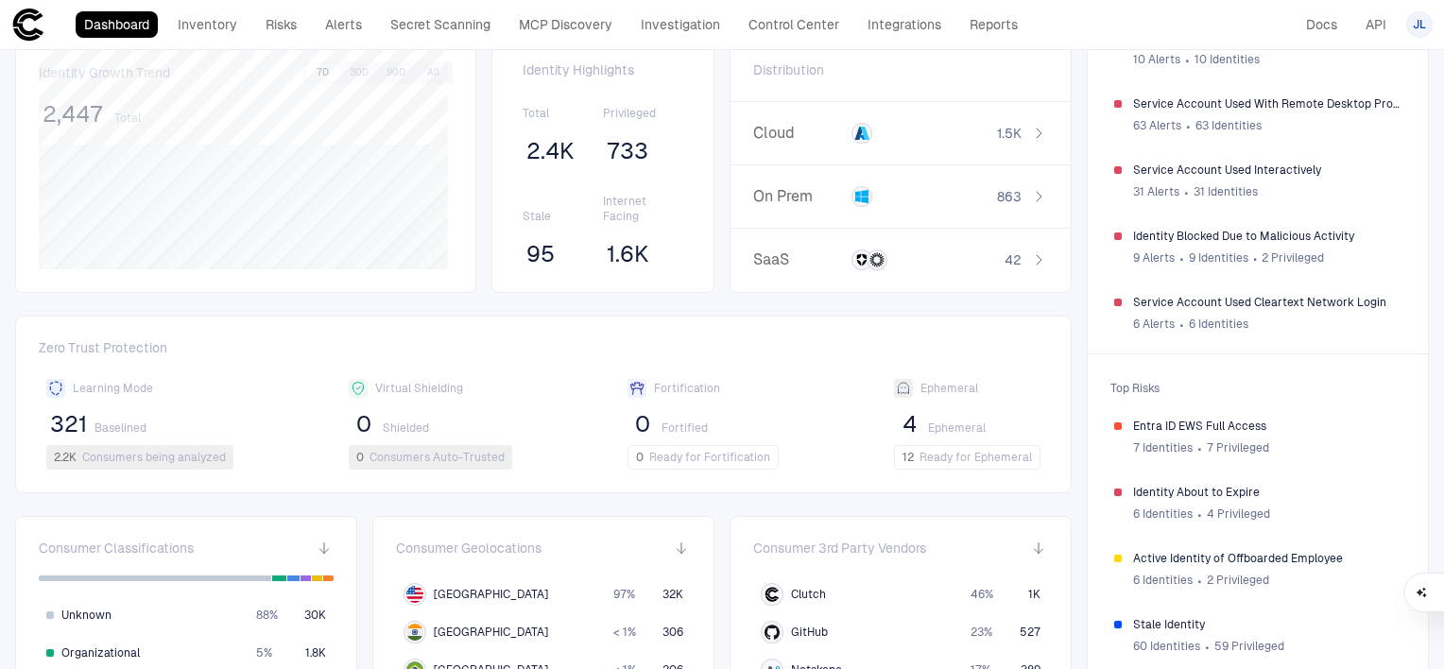
scroll to position [181, 0]
click at [1191, 487] on span "Identity About to Expire" at bounding box center [1267, 491] width 268 height 15
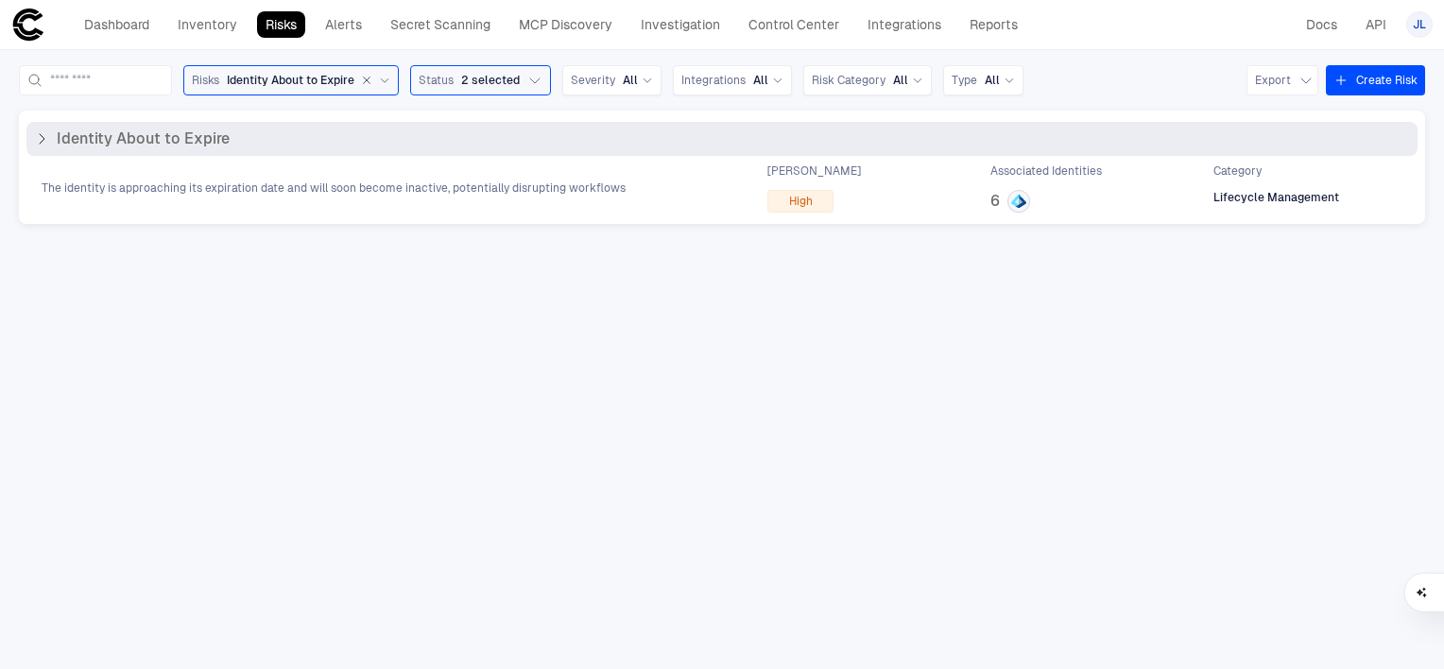
click at [39, 138] on icon at bounding box center [41, 138] width 15 height 15
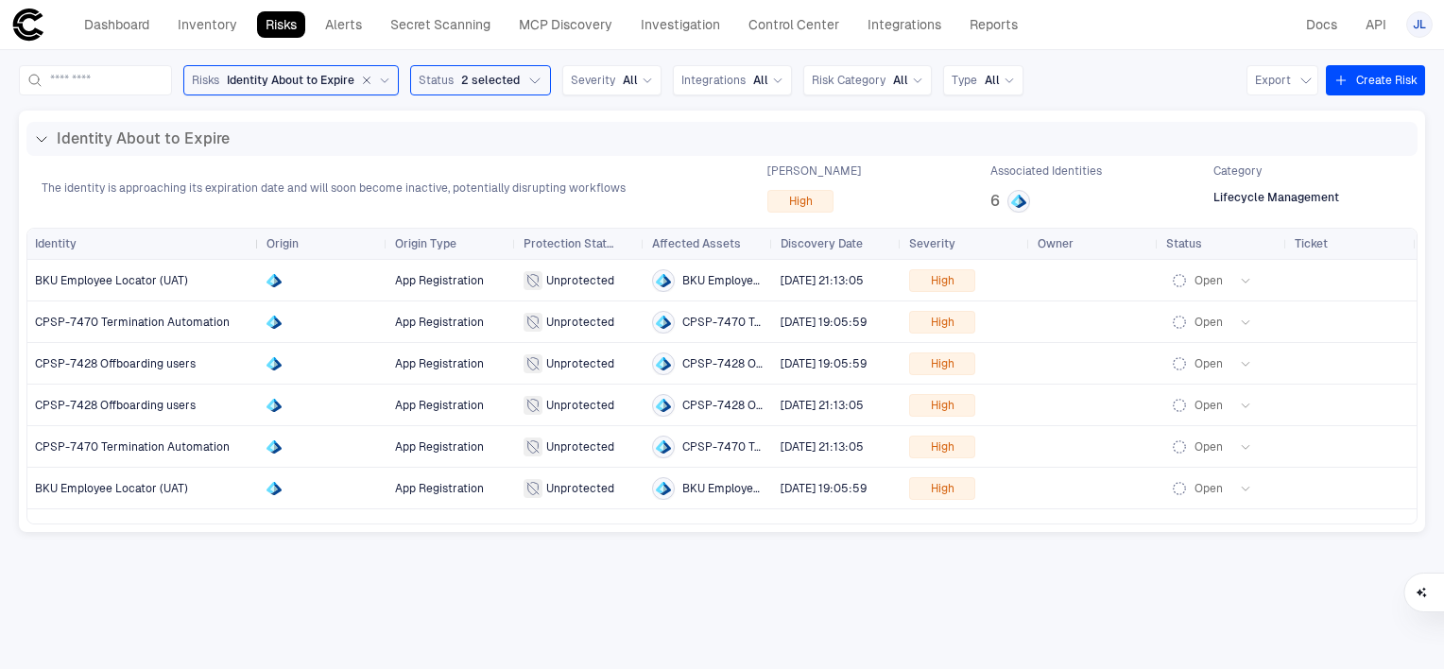
drag, startPoint x: 164, startPoint y: 243, endPoint x: 272, endPoint y: 240, distance: 107.8
click at [262, 240] on div at bounding box center [258, 244] width 8 height 30
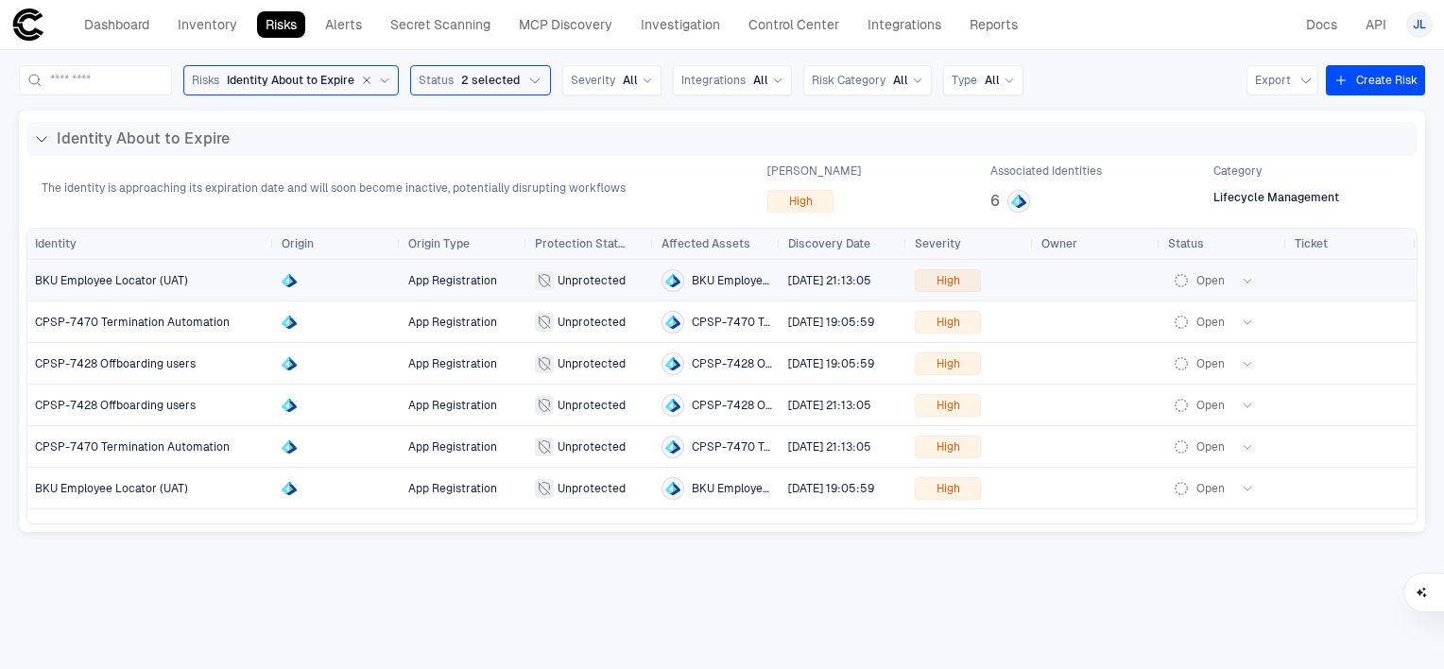
click at [155, 280] on span "BKU Employee Locator (UAT)" at bounding box center [111, 280] width 153 height 13
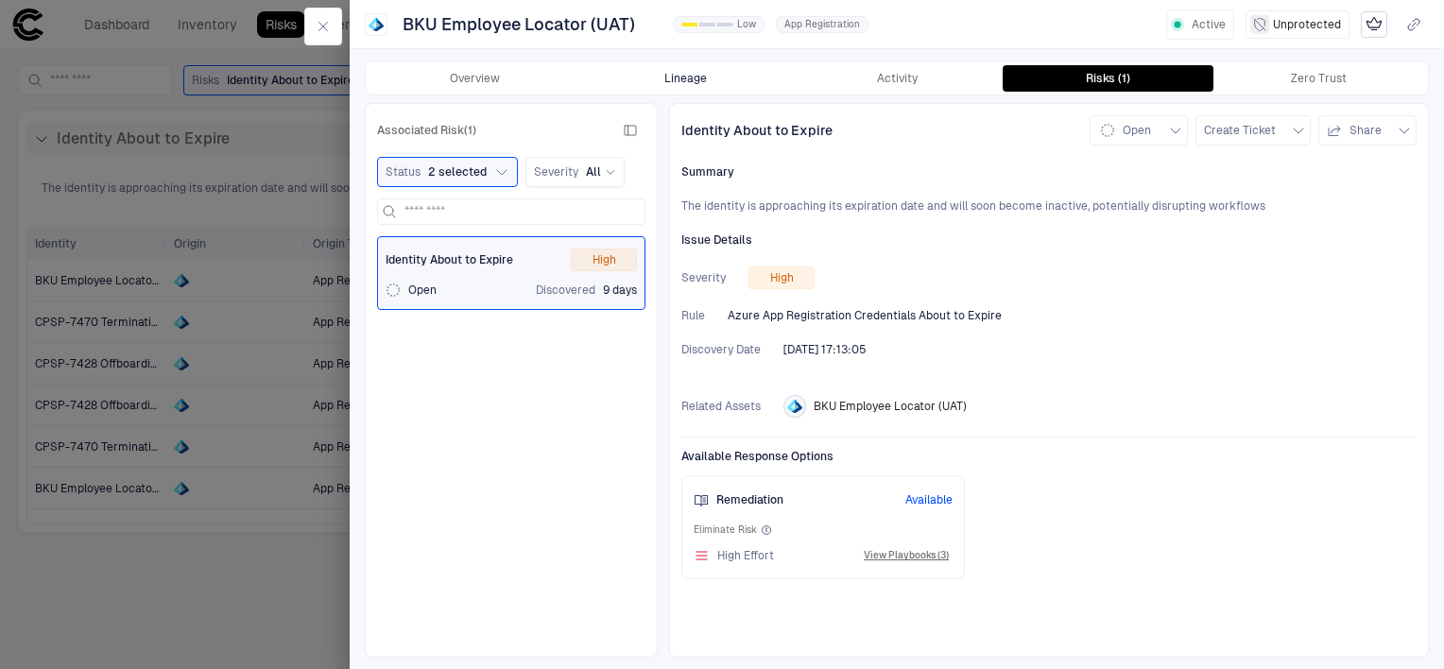
click at [687, 72] on button "Lineage" at bounding box center [685, 78] width 211 height 26
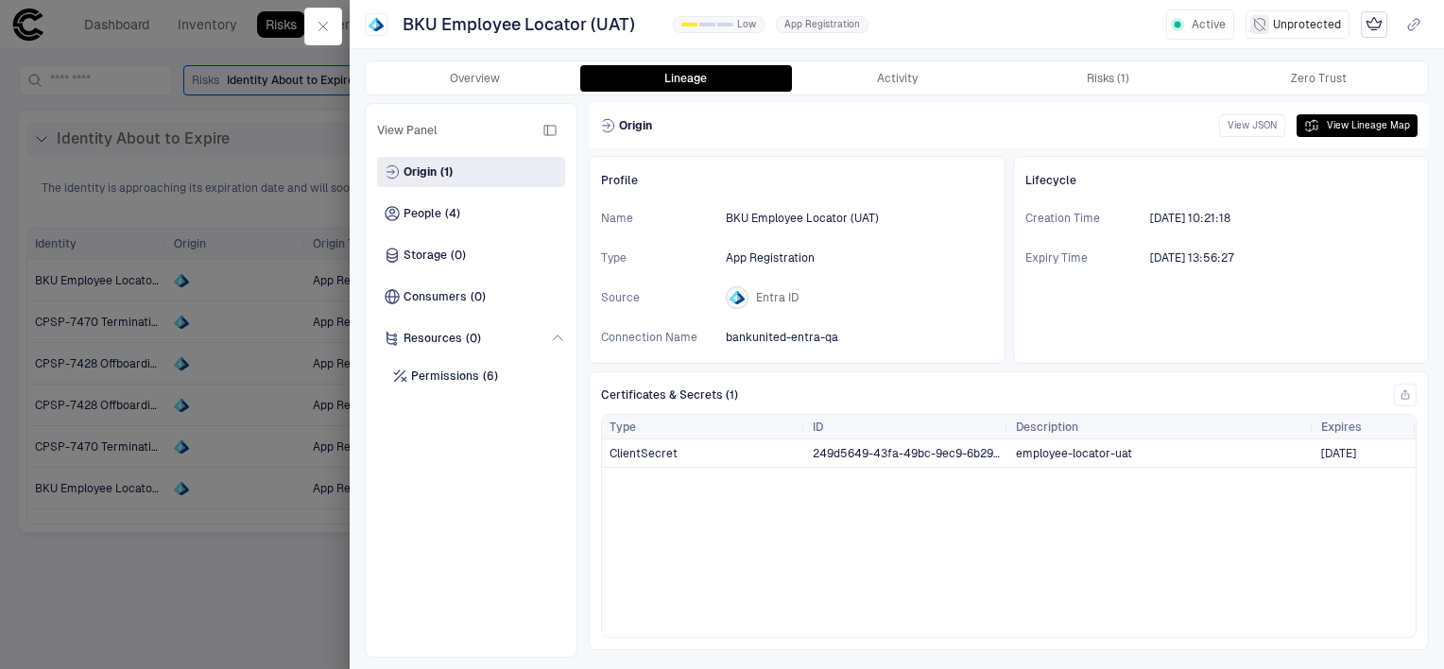
click at [205, 560] on div at bounding box center [722, 334] width 1444 height 669
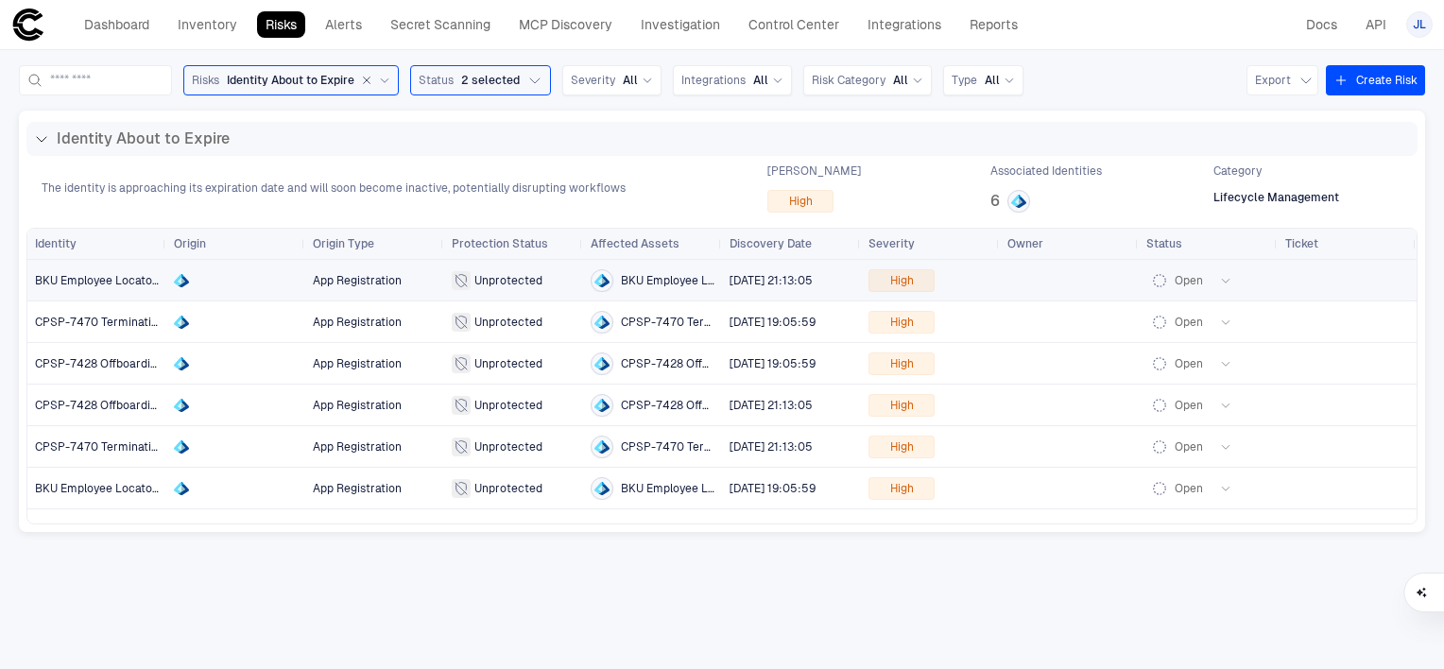
click at [112, 277] on span "BKU Employee Locator (UAT)" at bounding box center [111, 280] width 153 height 13
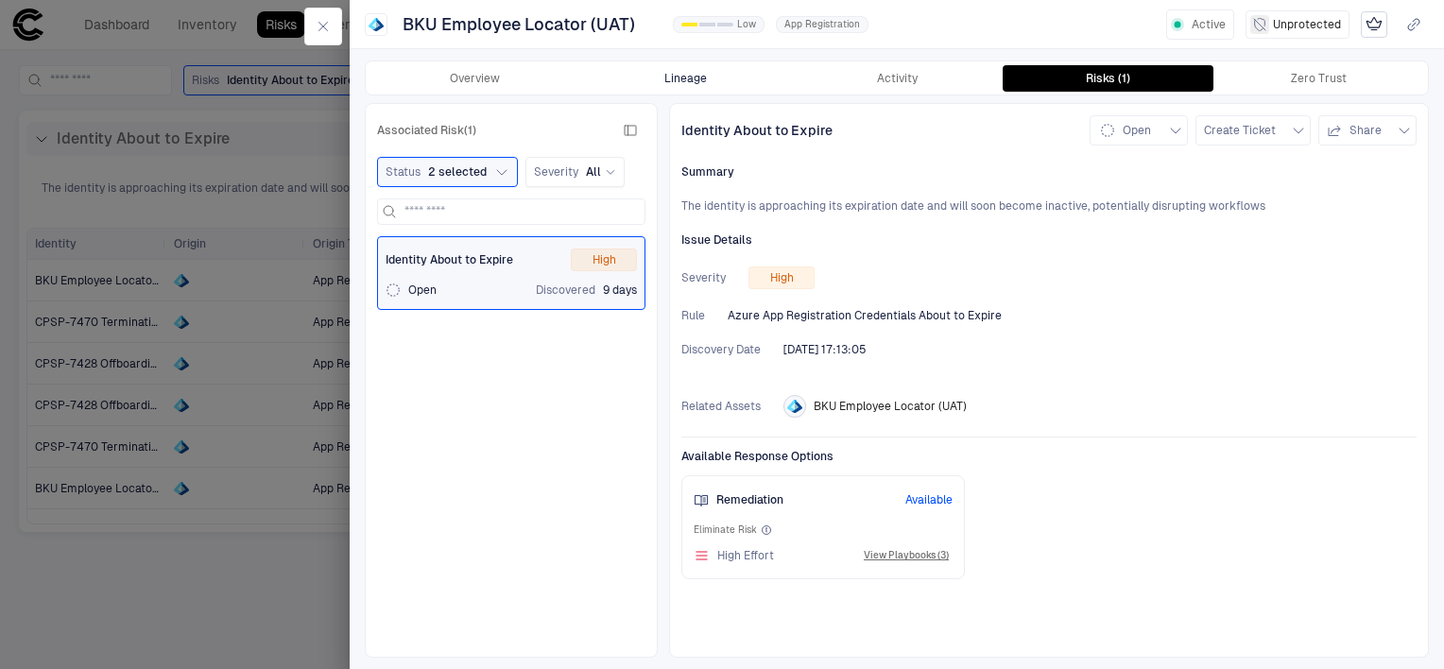
click at [677, 79] on button "Lineage" at bounding box center [685, 78] width 211 height 26
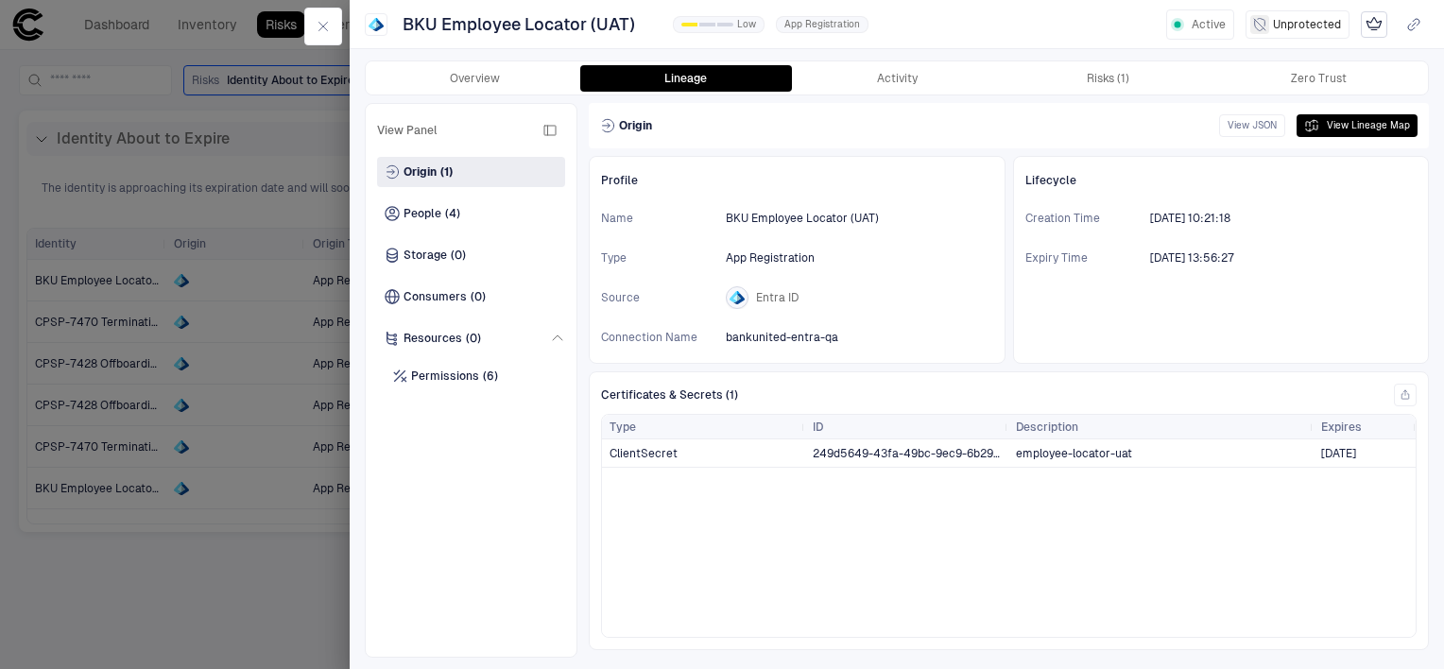
click at [214, 351] on div at bounding box center [722, 334] width 1444 height 669
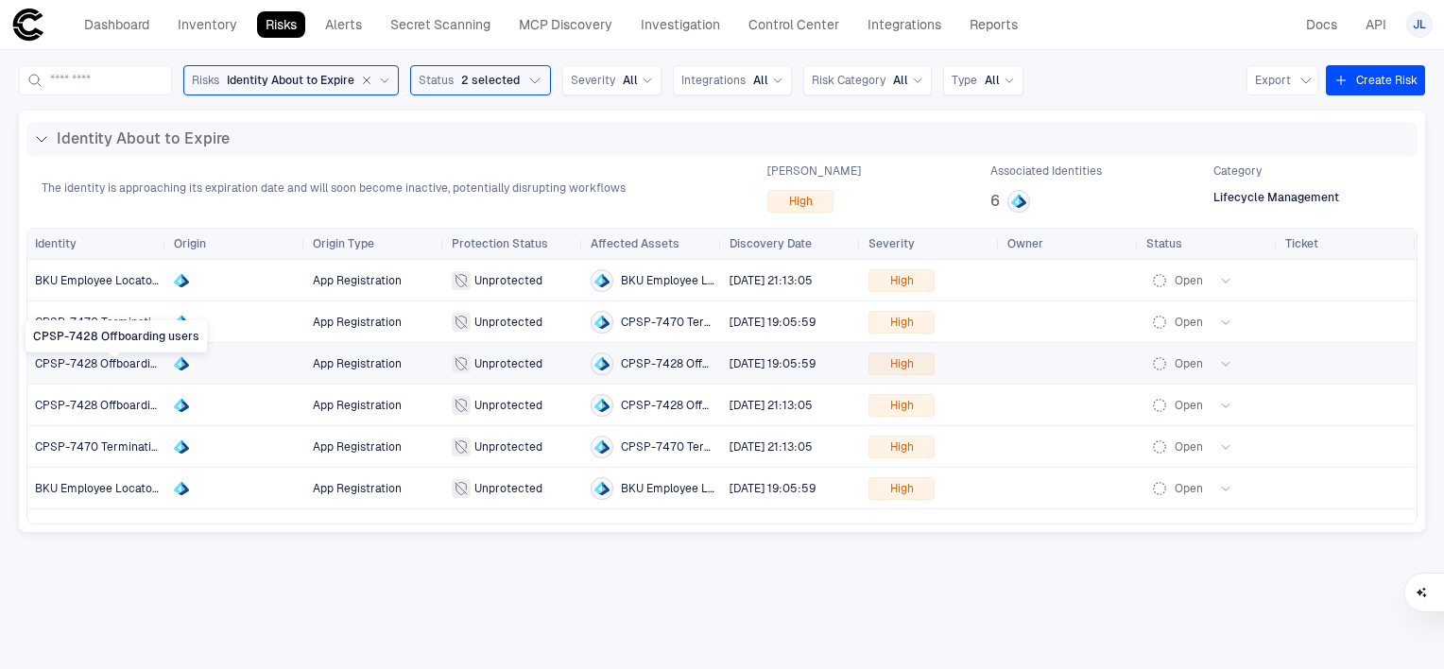
click at [104, 362] on span "CPSP-7428 Offboarding users" at bounding box center [115, 363] width 161 height 13
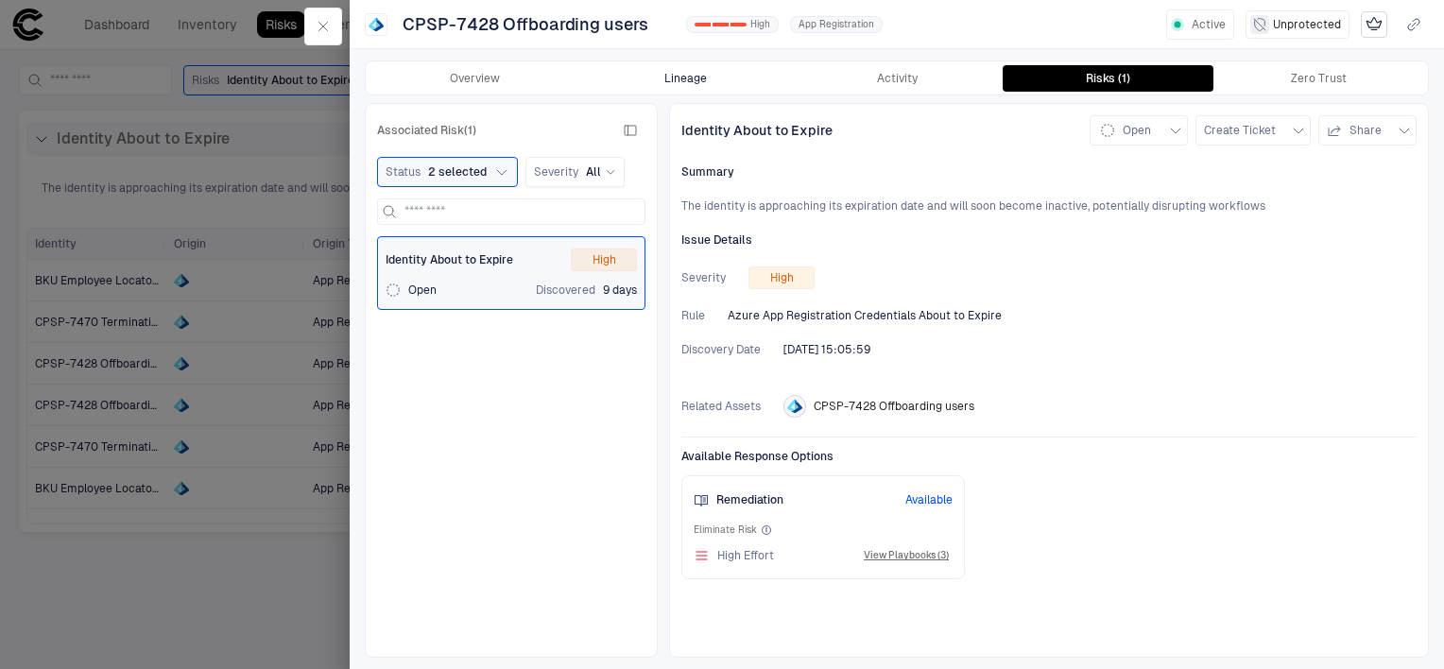
click at [699, 79] on button "Lineage" at bounding box center [685, 78] width 211 height 26
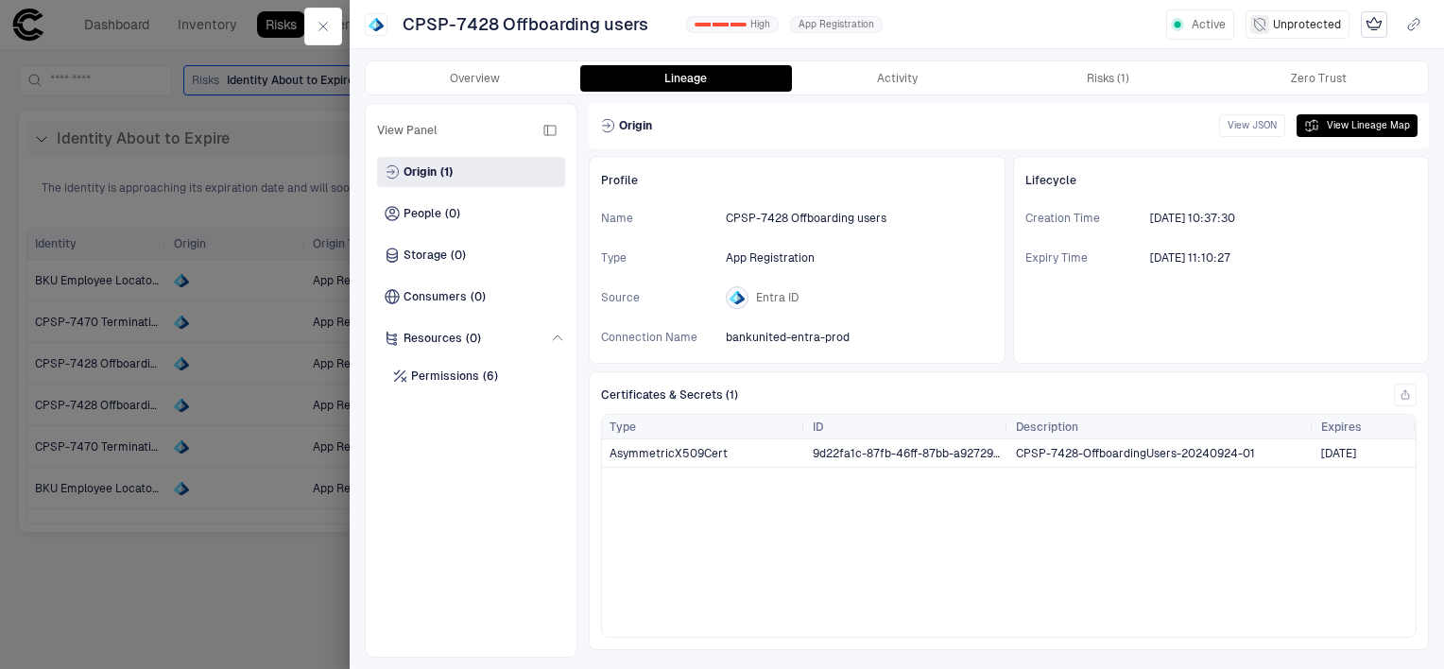
click at [248, 139] on div at bounding box center [722, 334] width 1444 height 669
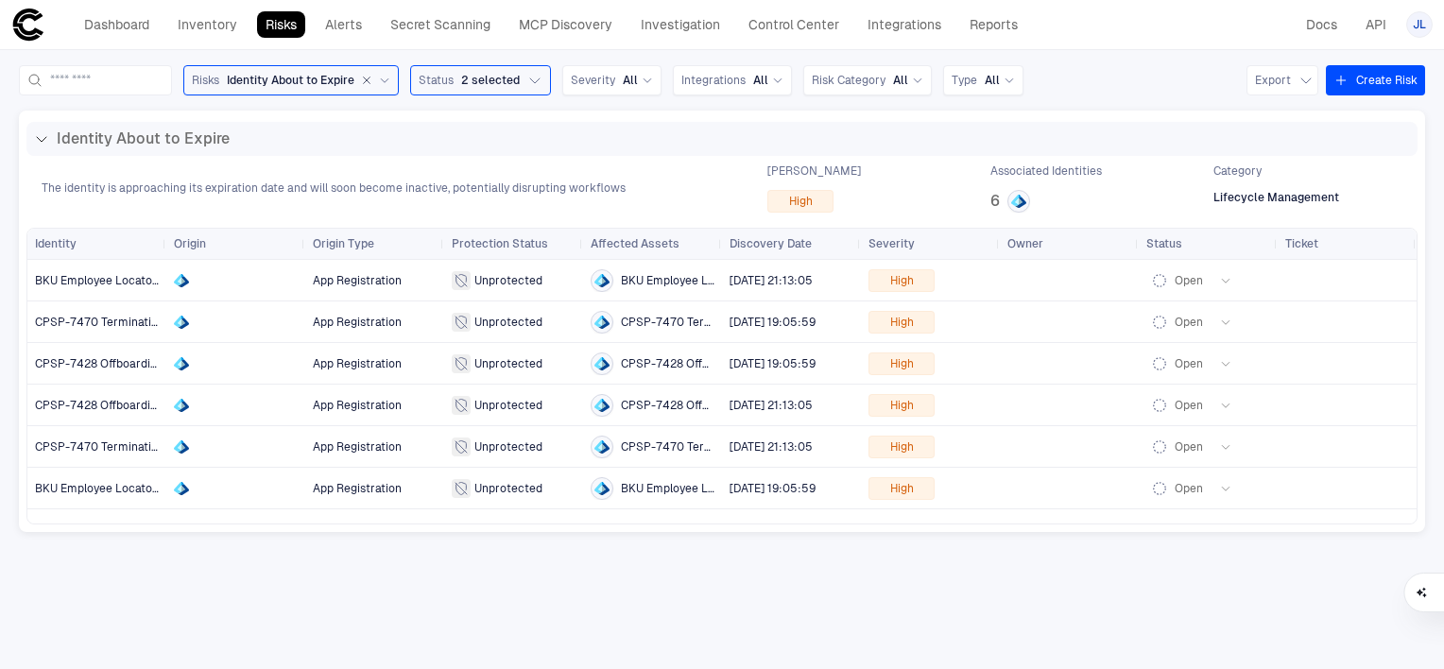
click at [167, 249] on div "Origin" at bounding box center [235, 244] width 139 height 30
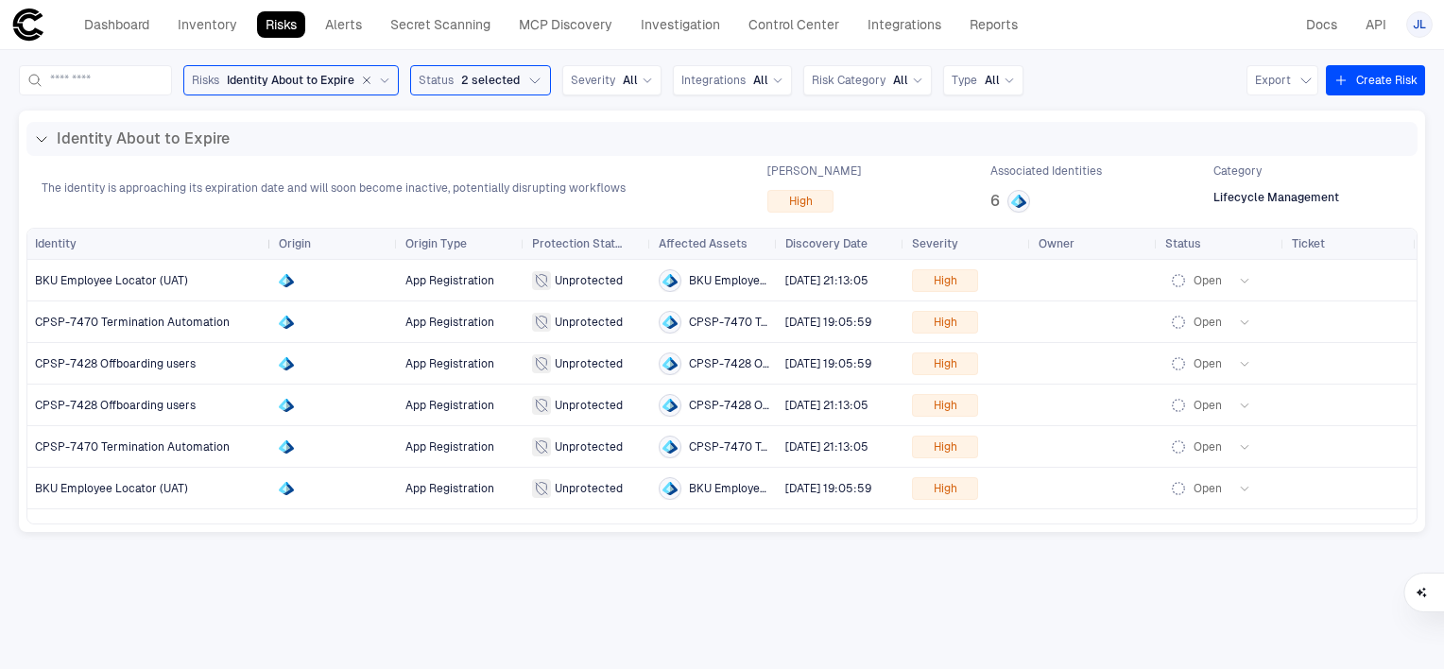
drag, startPoint x: 163, startPoint y: 248, endPoint x: 300, endPoint y: 248, distance: 138.0
click at [274, 248] on div at bounding box center [270, 244] width 8 height 30
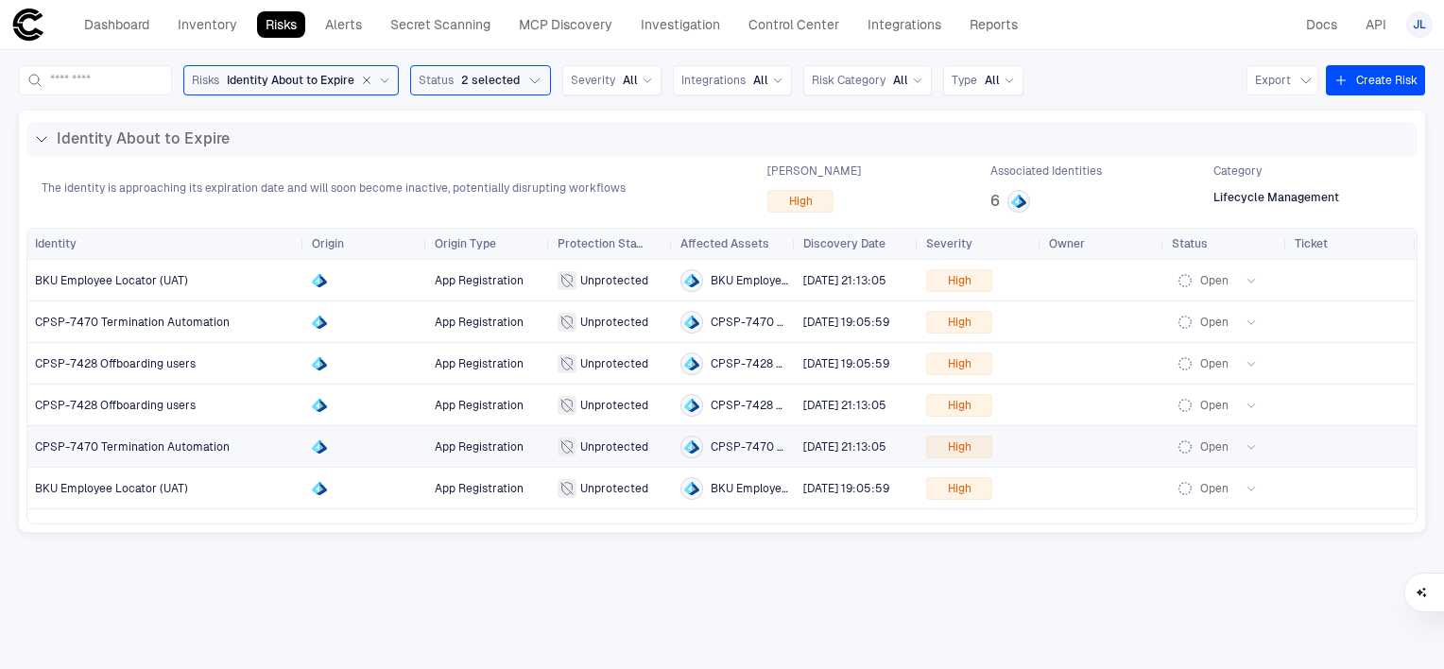
click at [216, 446] on span "CPSP-7470 Termination Automation" at bounding box center [132, 446] width 195 height 13
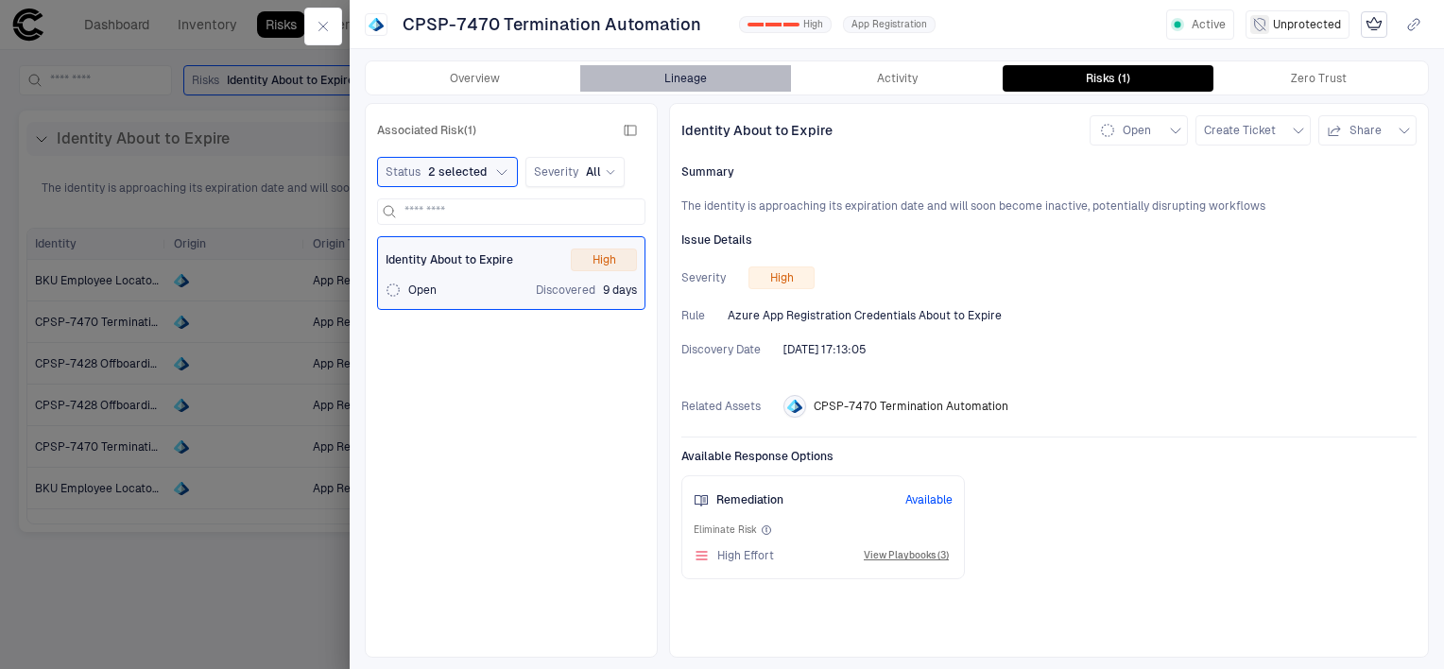
click at [652, 68] on button "Lineage" at bounding box center [685, 78] width 211 height 26
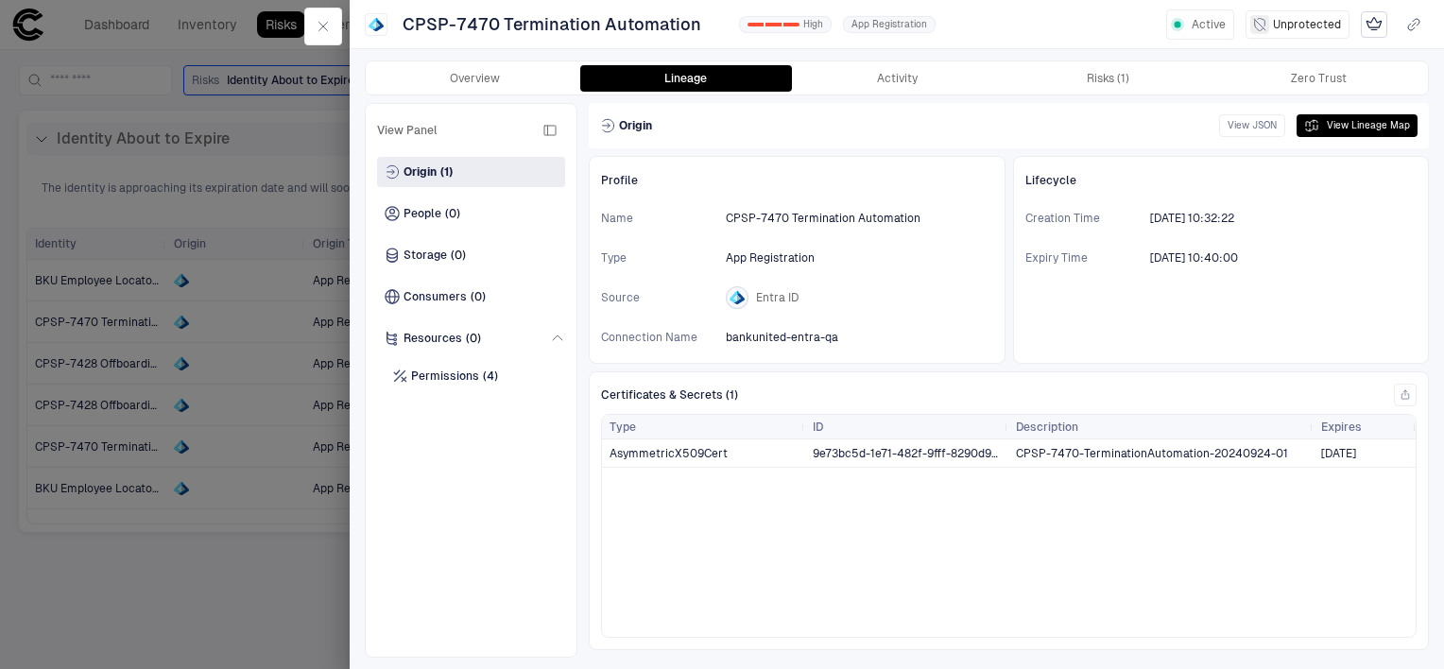
click at [178, 367] on div at bounding box center [722, 334] width 1444 height 669
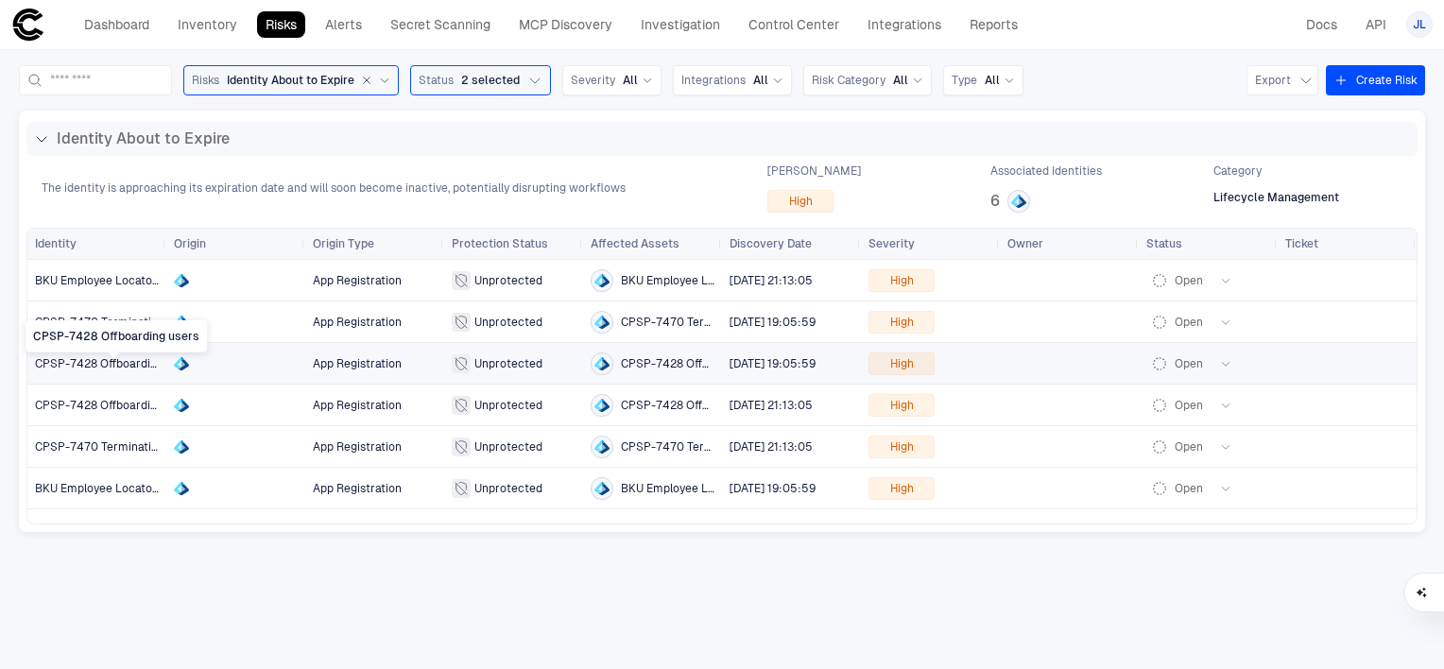
click at [141, 359] on span "CPSP-7428 Offboarding users" at bounding box center [115, 363] width 161 height 13
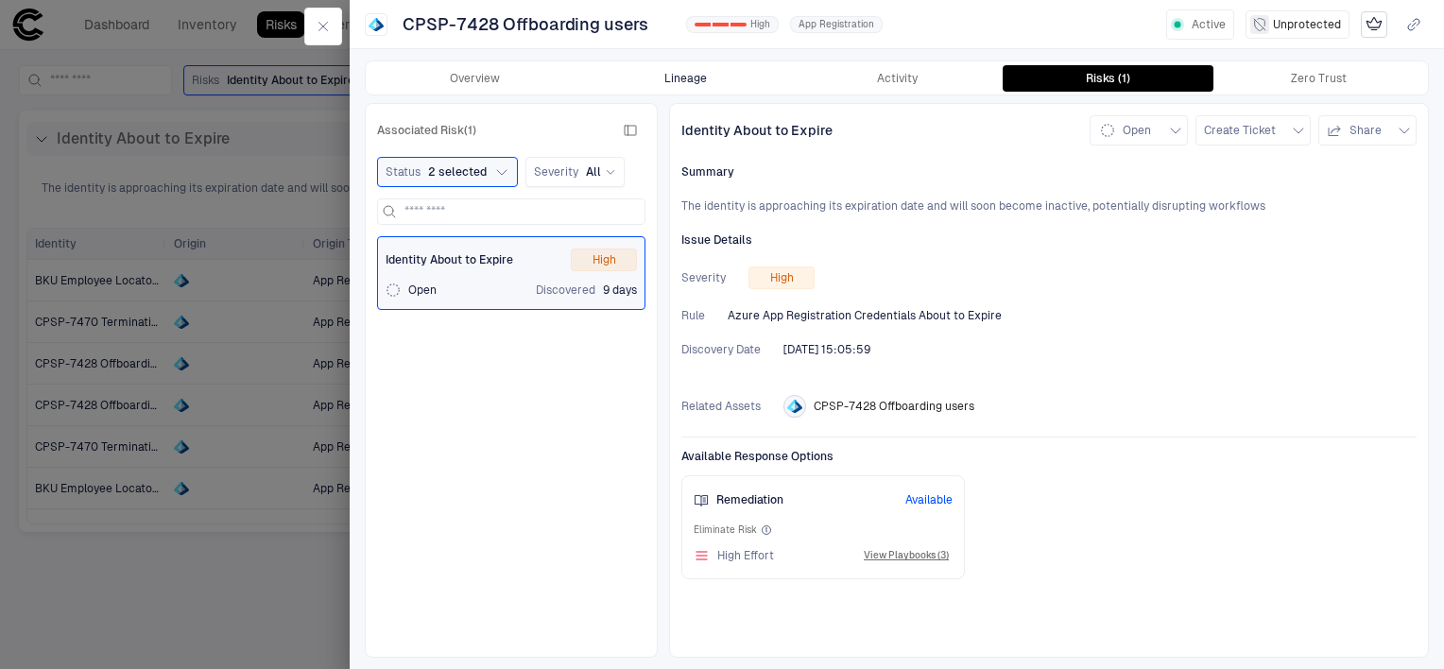
click at [680, 66] on button "Lineage" at bounding box center [685, 78] width 211 height 26
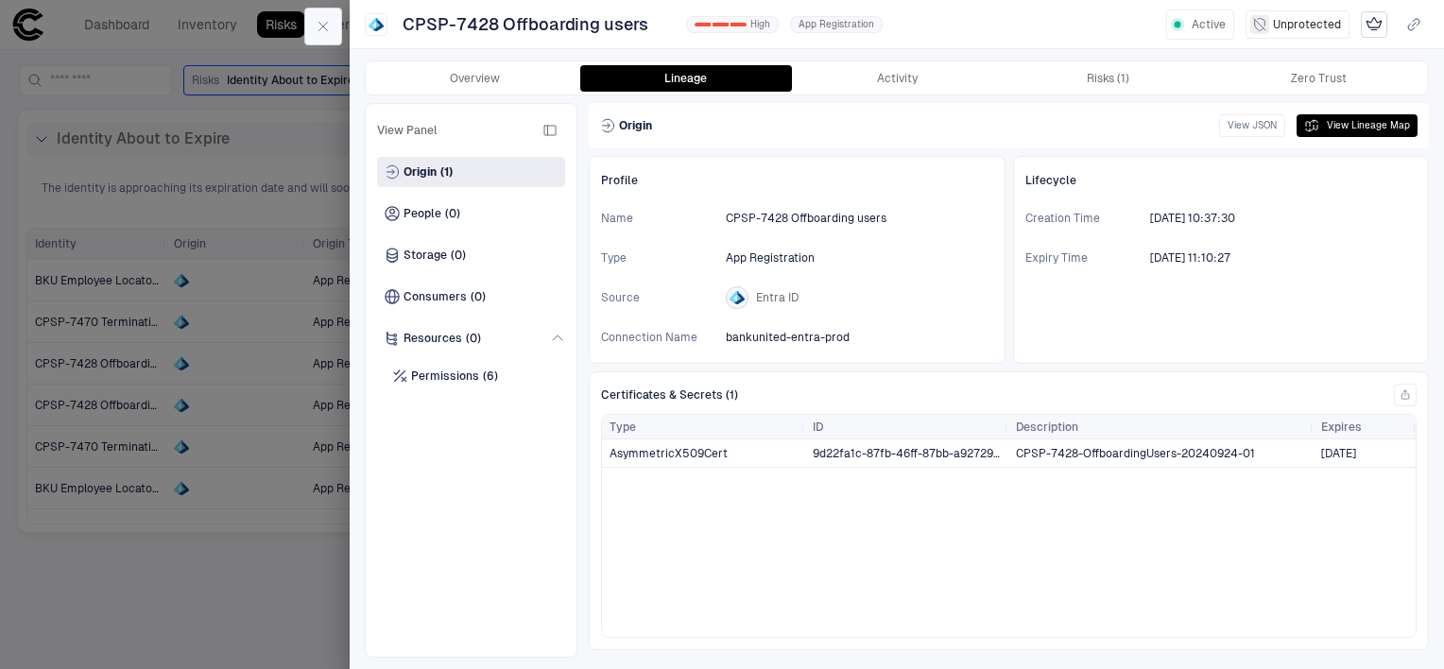
click at [321, 36] on button "button" at bounding box center [323, 27] width 38 height 38
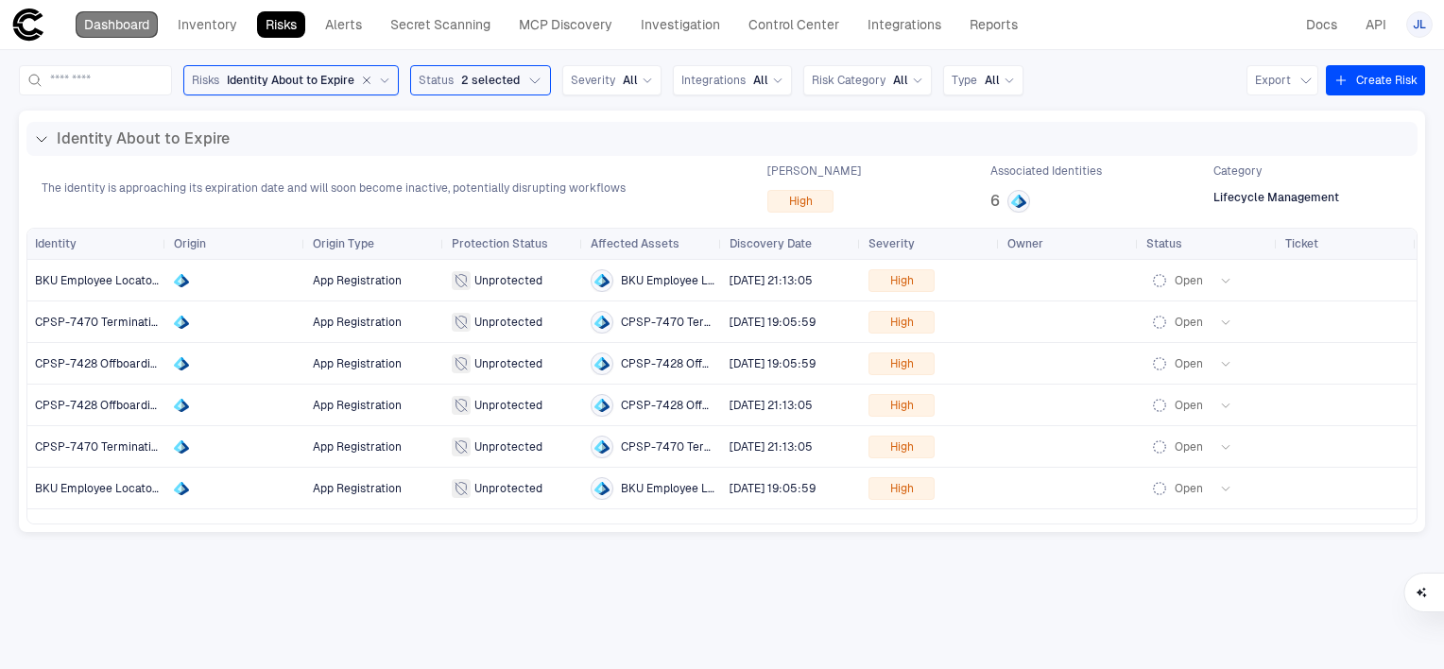
click at [121, 15] on link "Dashboard" at bounding box center [117, 24] width 82 height 26
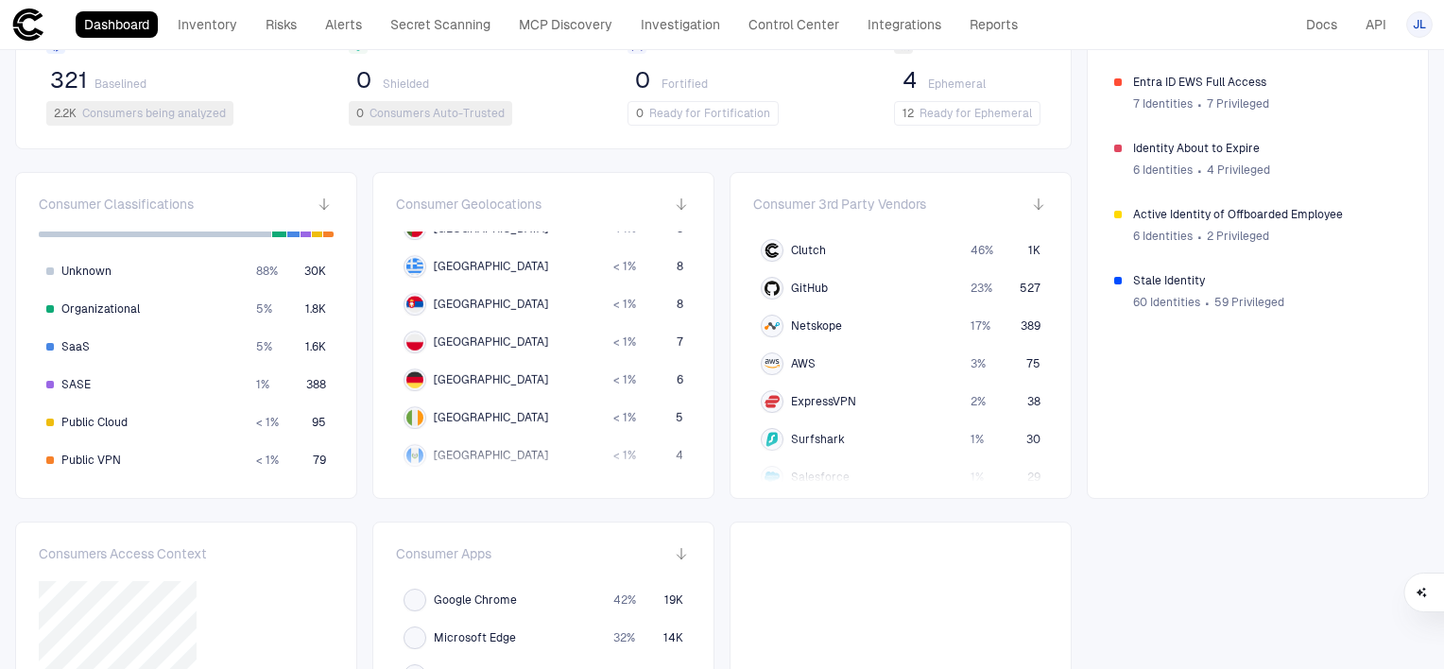
scroll to position [603, 0]
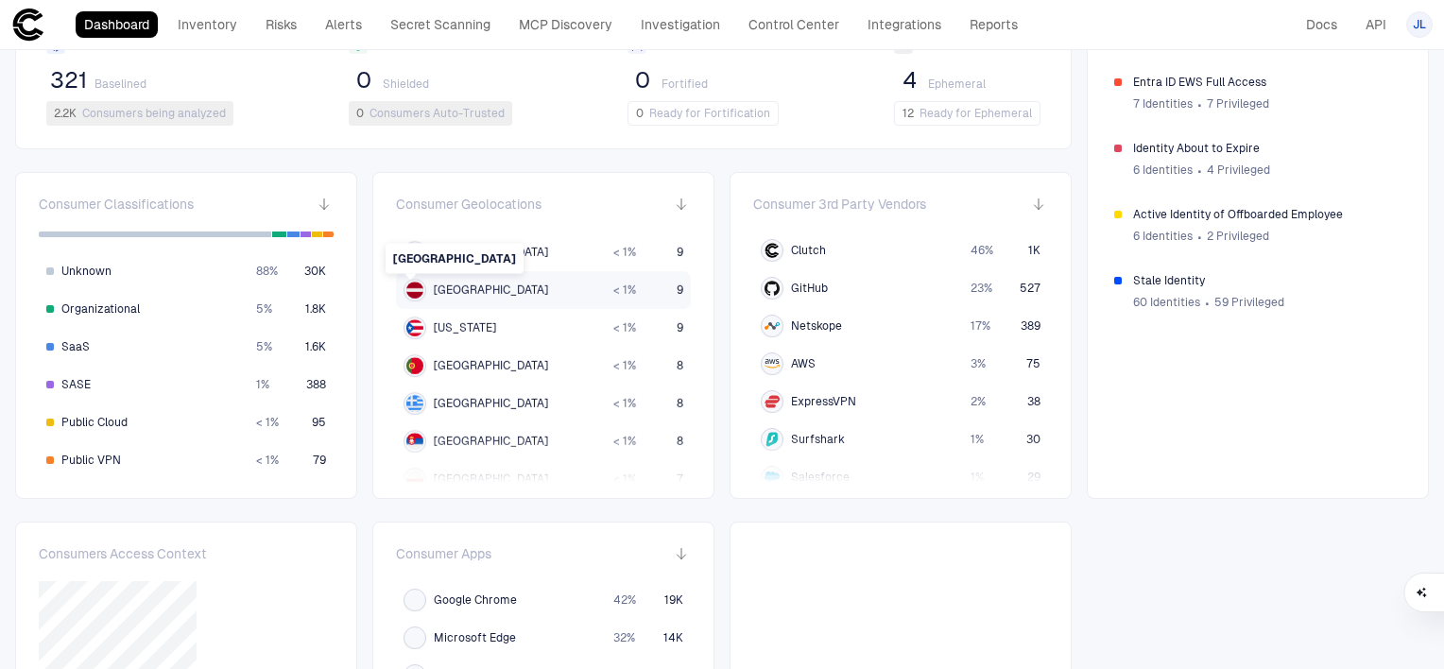
click at [412, 288] on img at bounding box center [414, 290] width 17 height 17
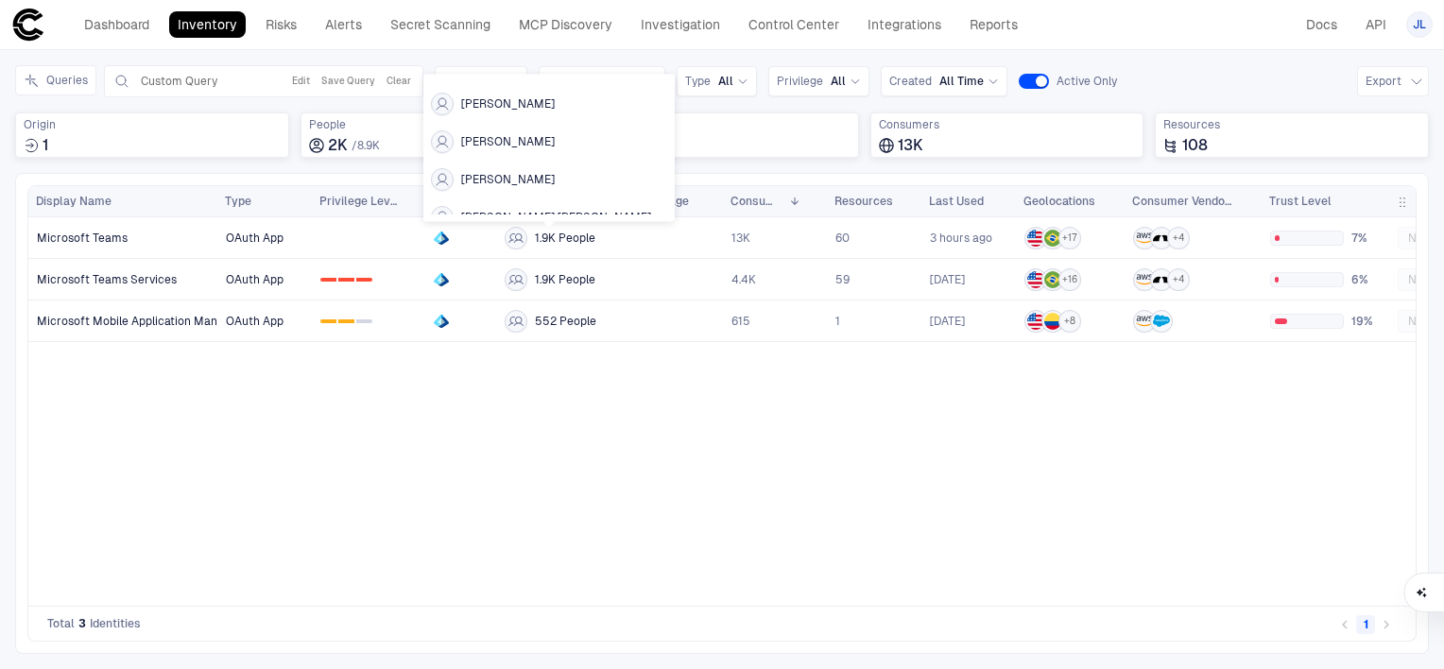
scroll to position [1432, 0]
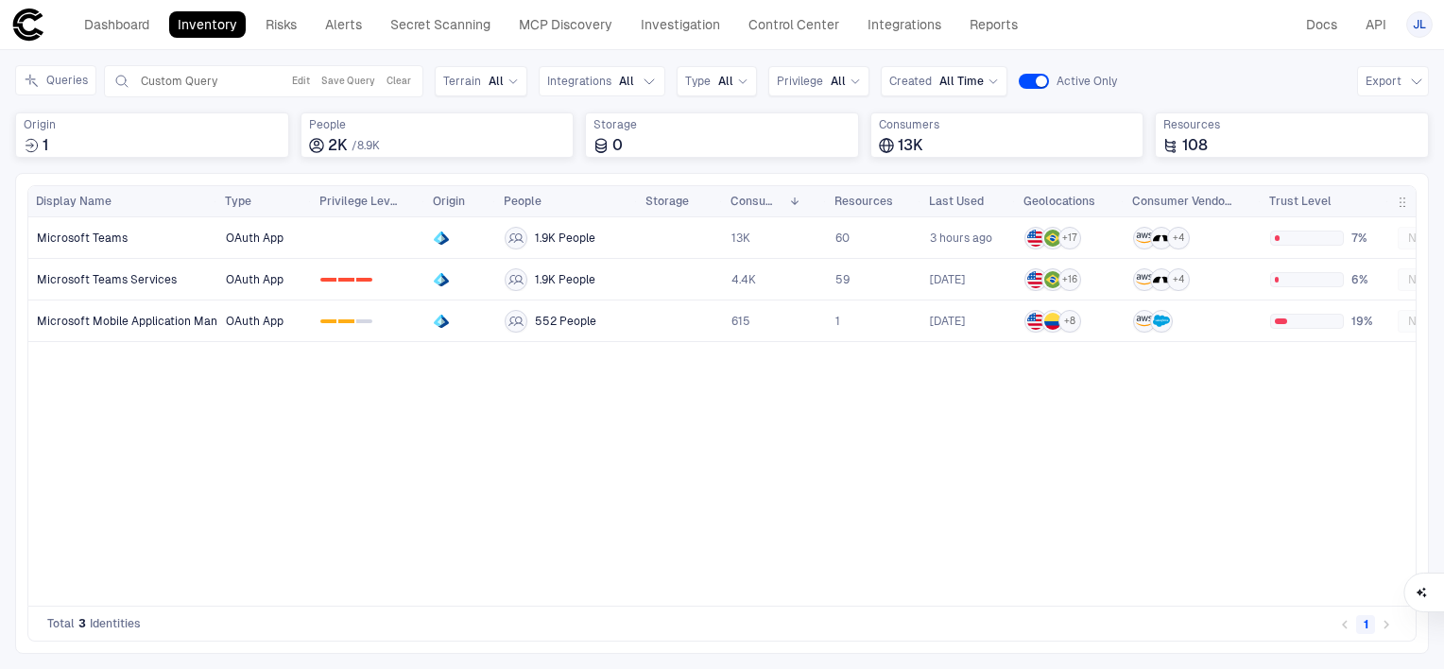
click at [552, 488] on div "OAuth App 1.9K People 13K 60 3 hours ago + 17 + 4 7% No Risks OAuth App 0 1 2 1…" at bounding box center [816, 404] width 1198 height 374
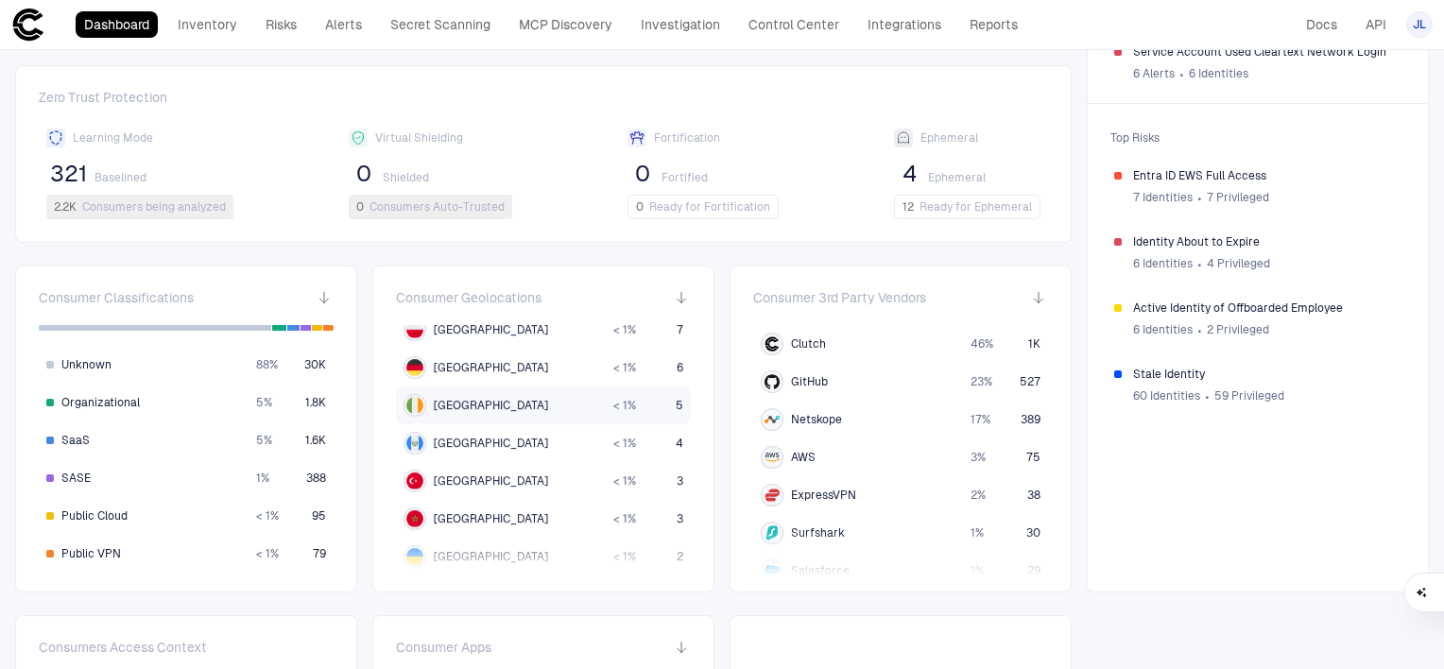
scroll to position [847, 0]
click at [501, 481] on div "[GEOGRAPHIC_DATA]" at bounding box center [500, 480] width 195 height 23
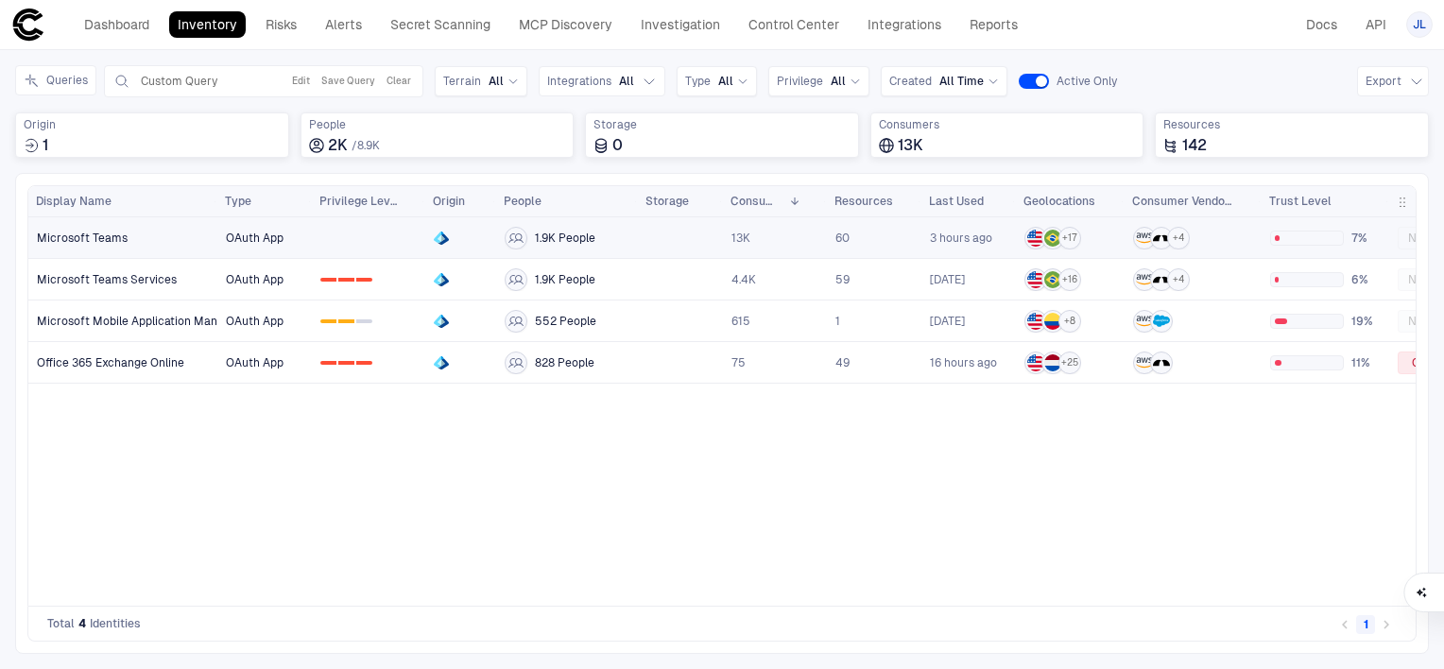
click at [85, 236] on span "Microsoft Teams" at bounding box center [82, 238] width 91 height 15
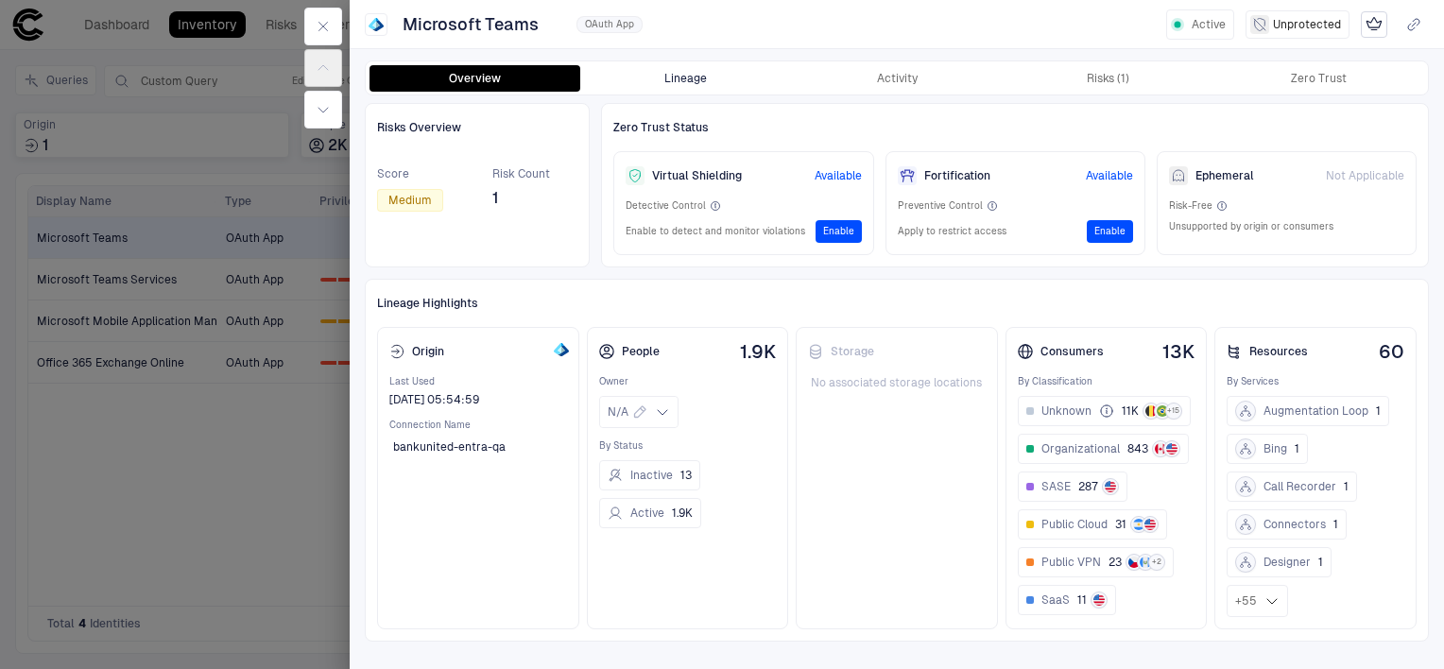
click at [705, 77] on button "Lineage" at bounding box center [685, 78] width 211 height 26
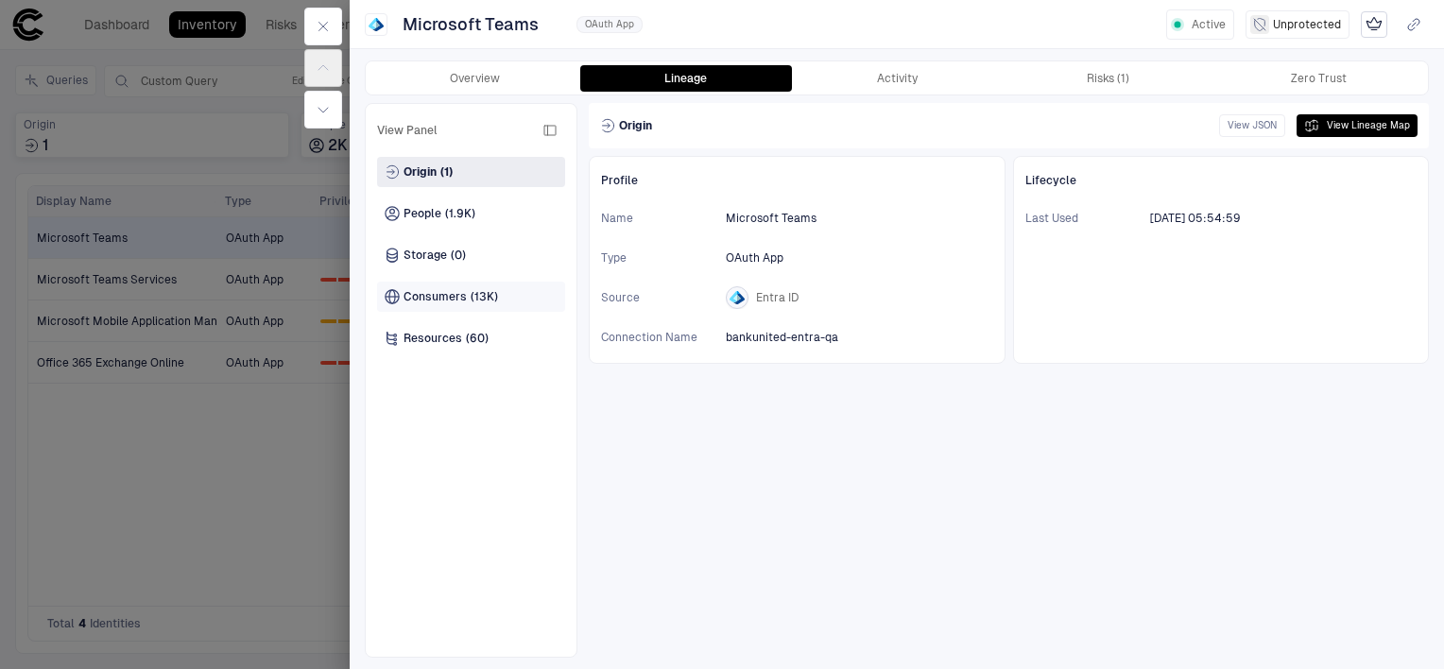
click at [505, 295] on div "Consumers (13K)" at bounding box center [471, 297] width 188 height 30
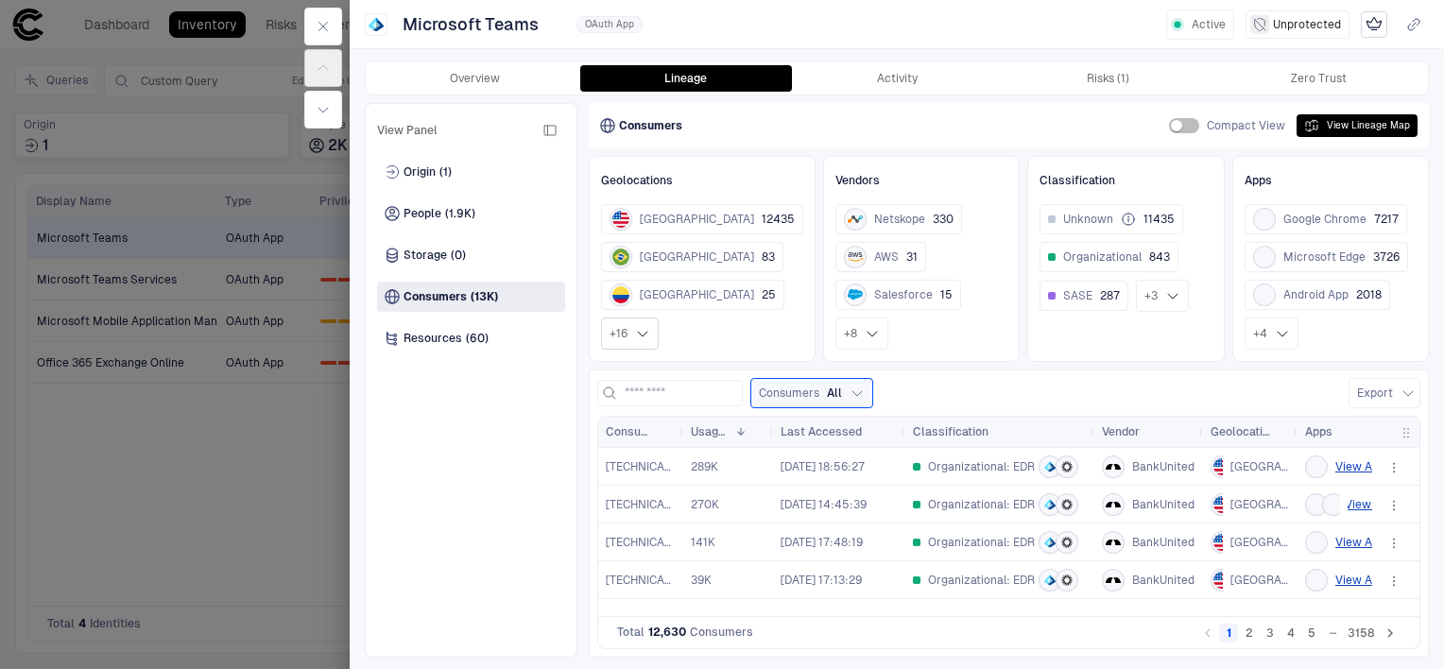
click at [639, 334] on icon at bounding box center [642, 333] width 15 height 15
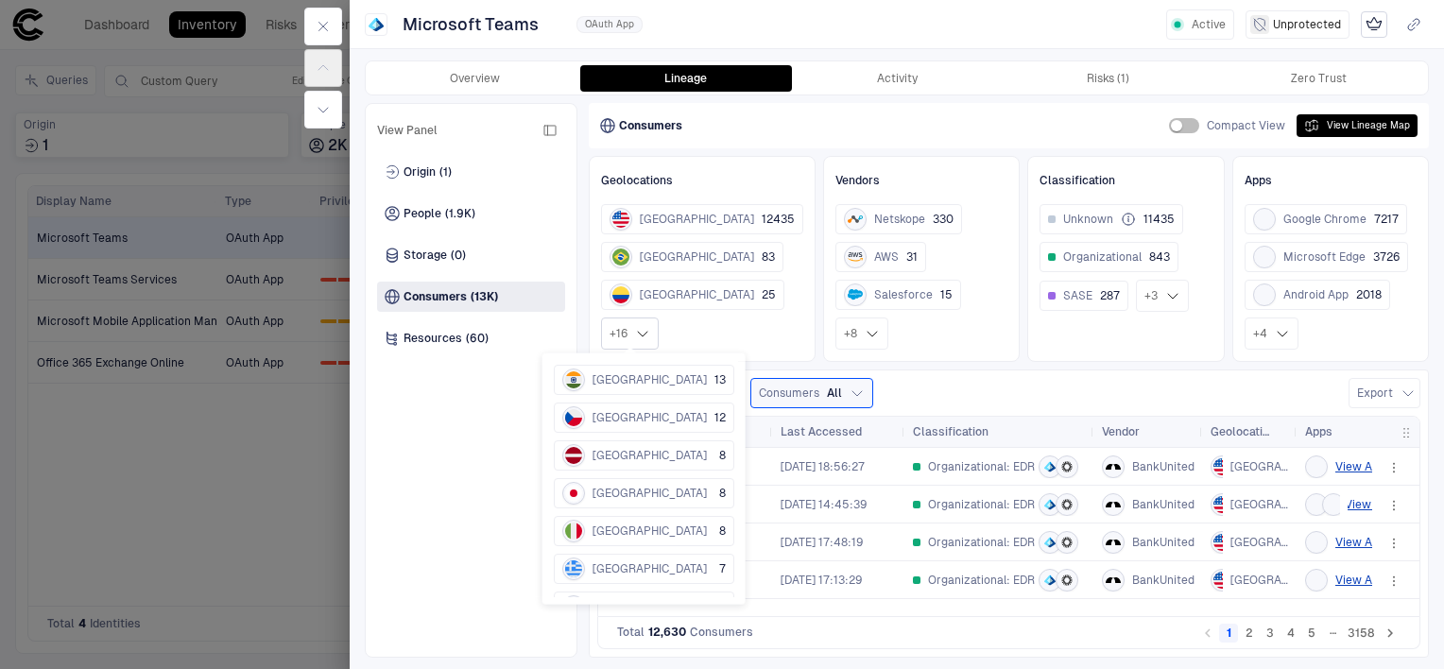
click at [647, 338] on icon at bounding box center [642, 333] width 15 height 15
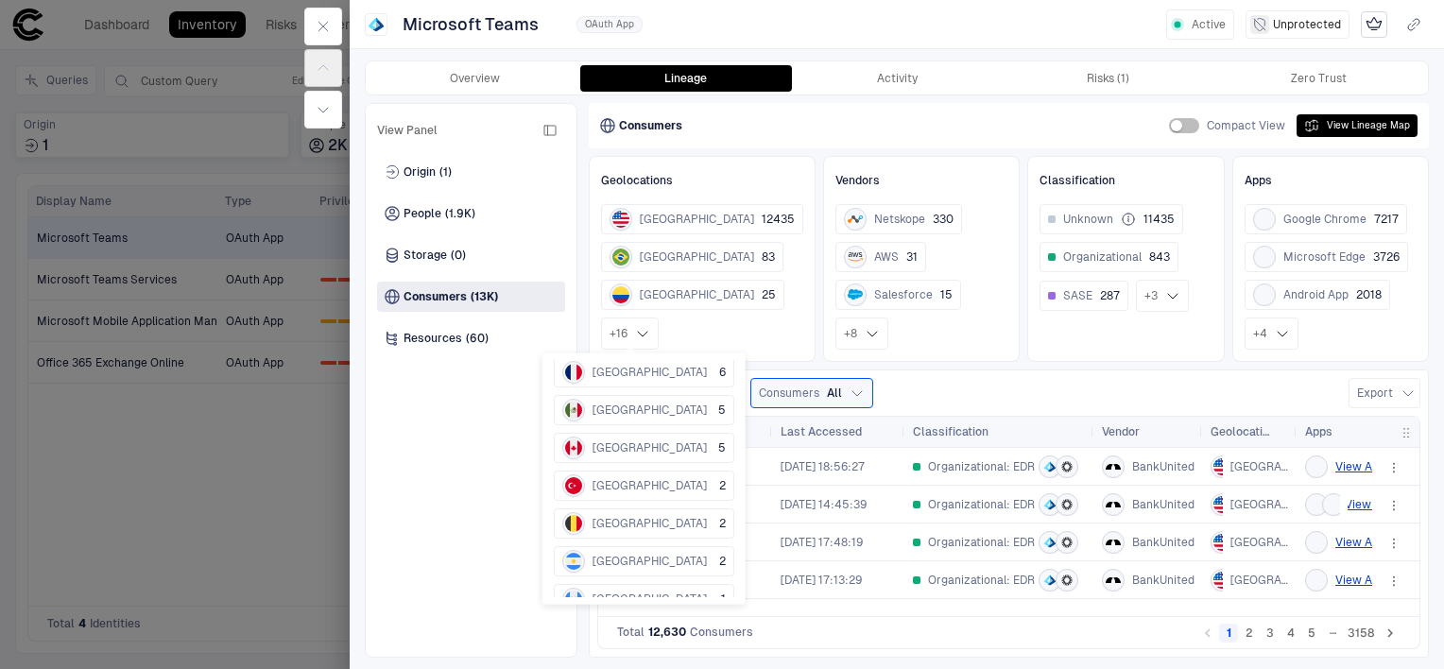
scroll to position [287, 0]
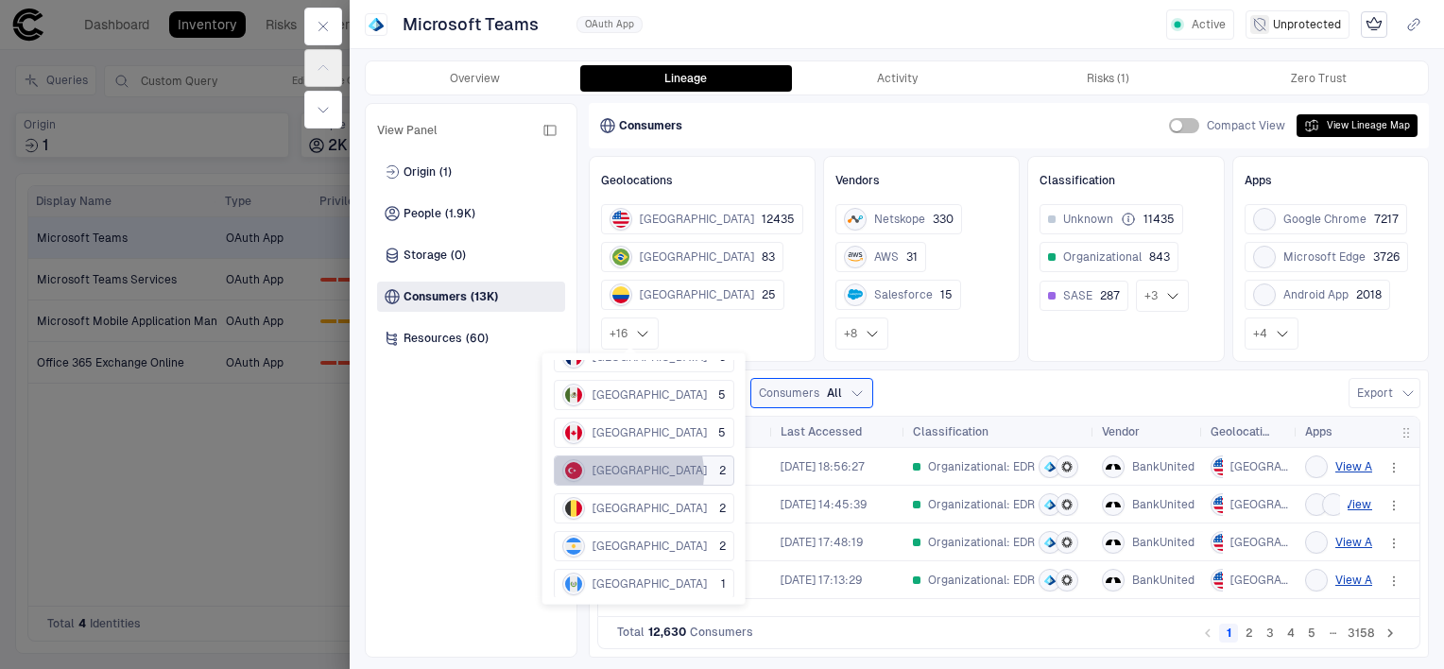
click at [617, 472] on span "[GEOGRAPHIC_DATA]" at bounding box center [649, 470] width 114 height 15
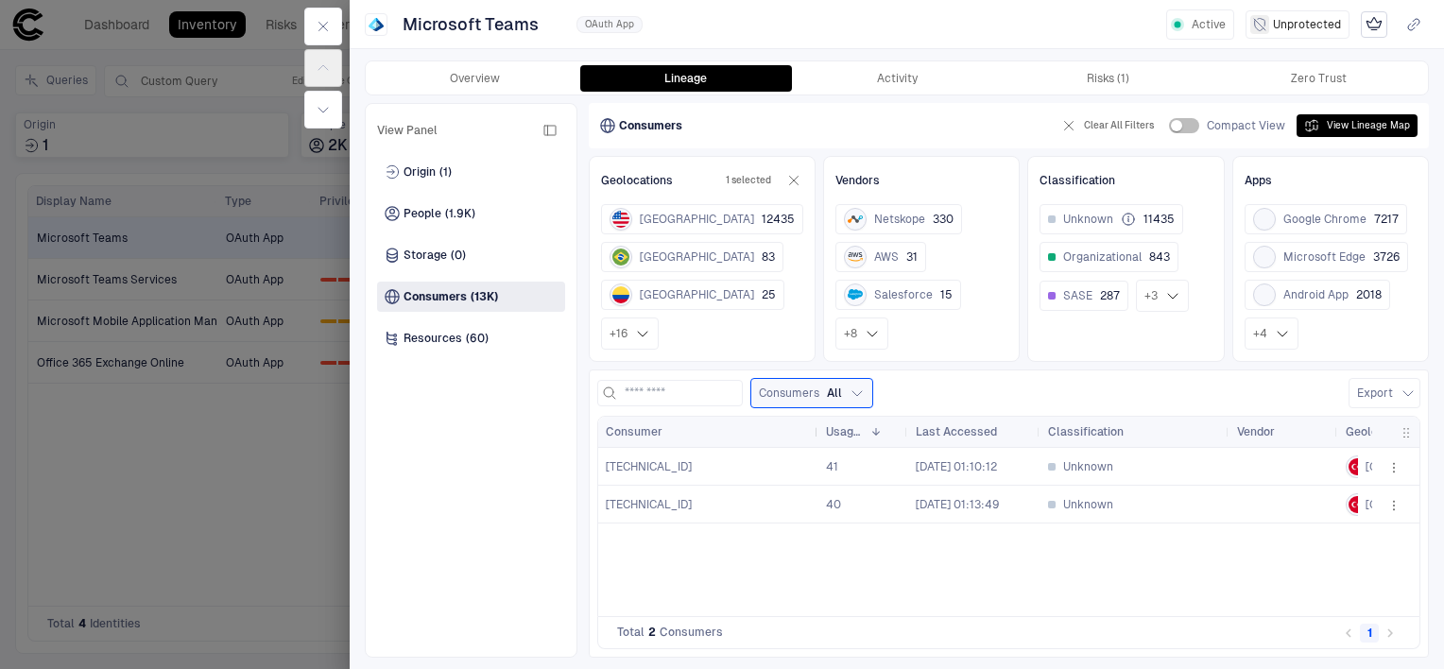
drag, startPoint x: 680, startPoint y: 435, endPoint x: 815, endPoint y: 427, distance: 135.3
click at [815, 427] on div at bounding box center [818, 432] width 8 height 30
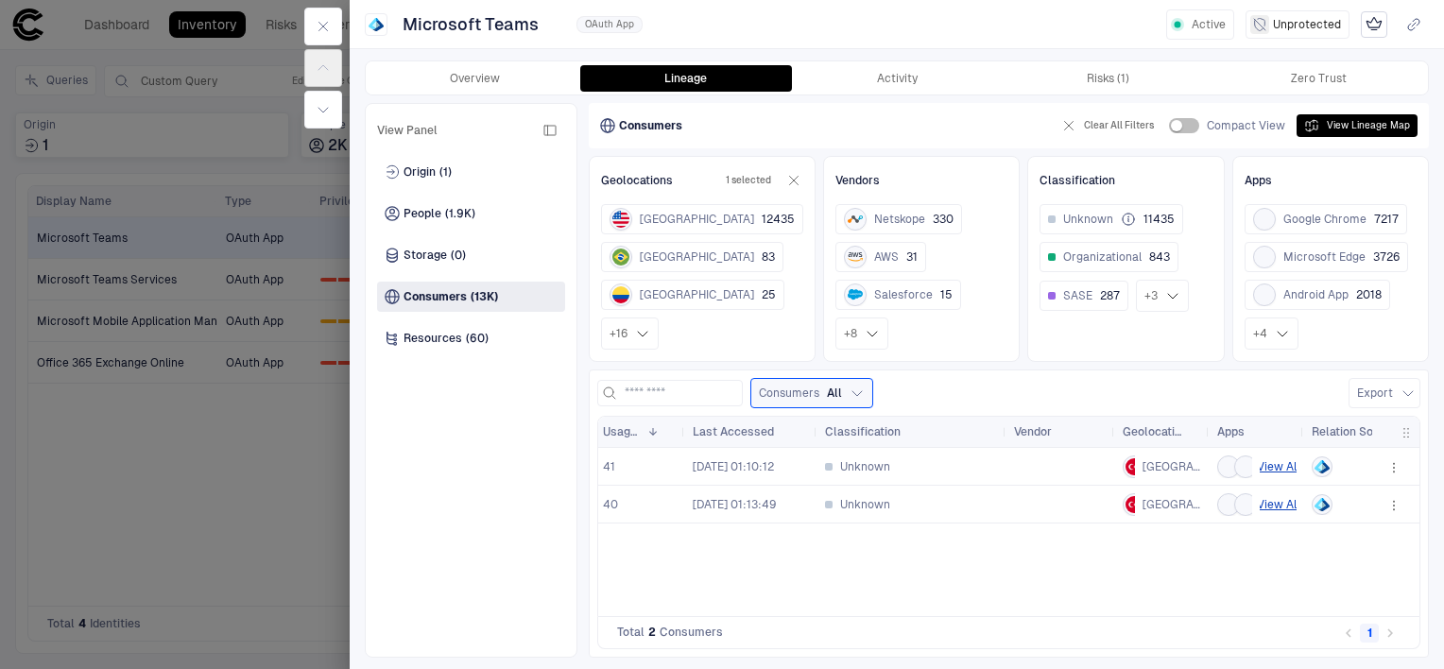
scroll to position [0, 88]
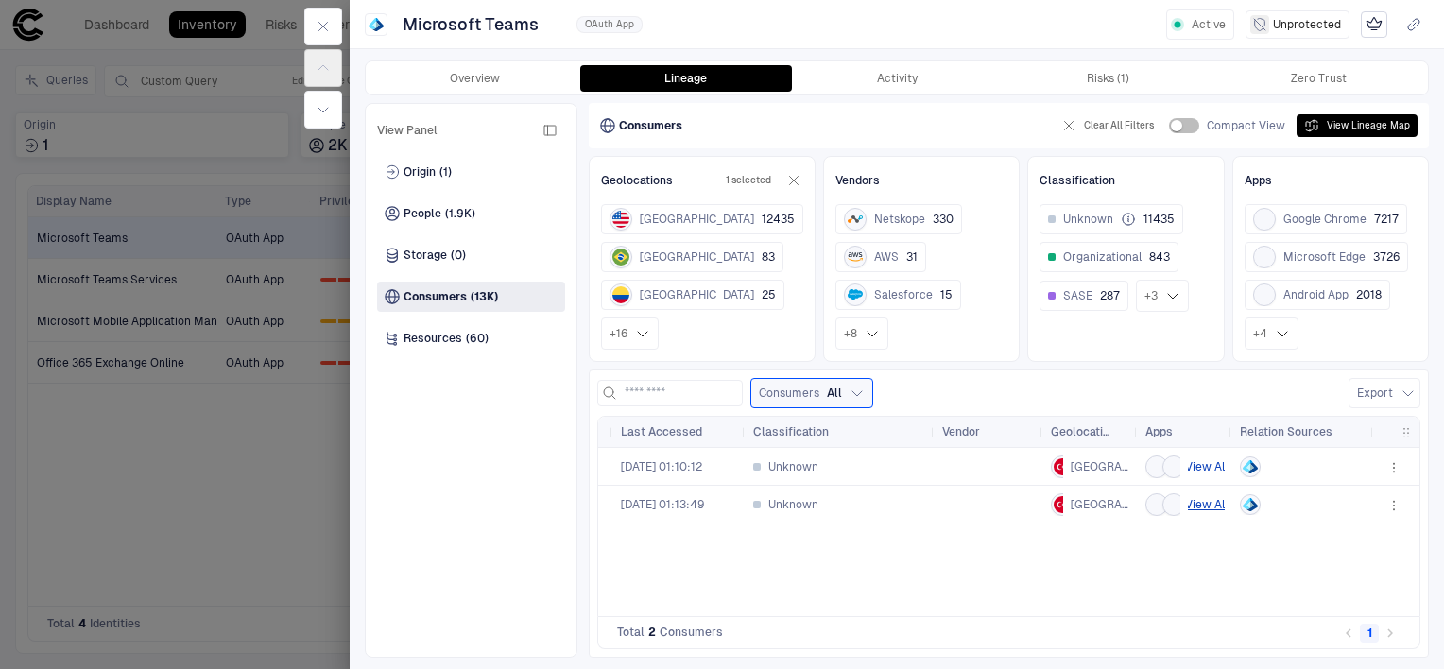
click at [1203, 567] on div "[TECHNICAL_ID] 41 [DATE] 01:10:12 Unknown Turkey View All [TECHNICAL_ID] 40 [DA…" at bounding box center [985, 524] width 774 height 153
click at [1198, 464] on button "View All" at bounding box center [1206, 466] width 37 height 23
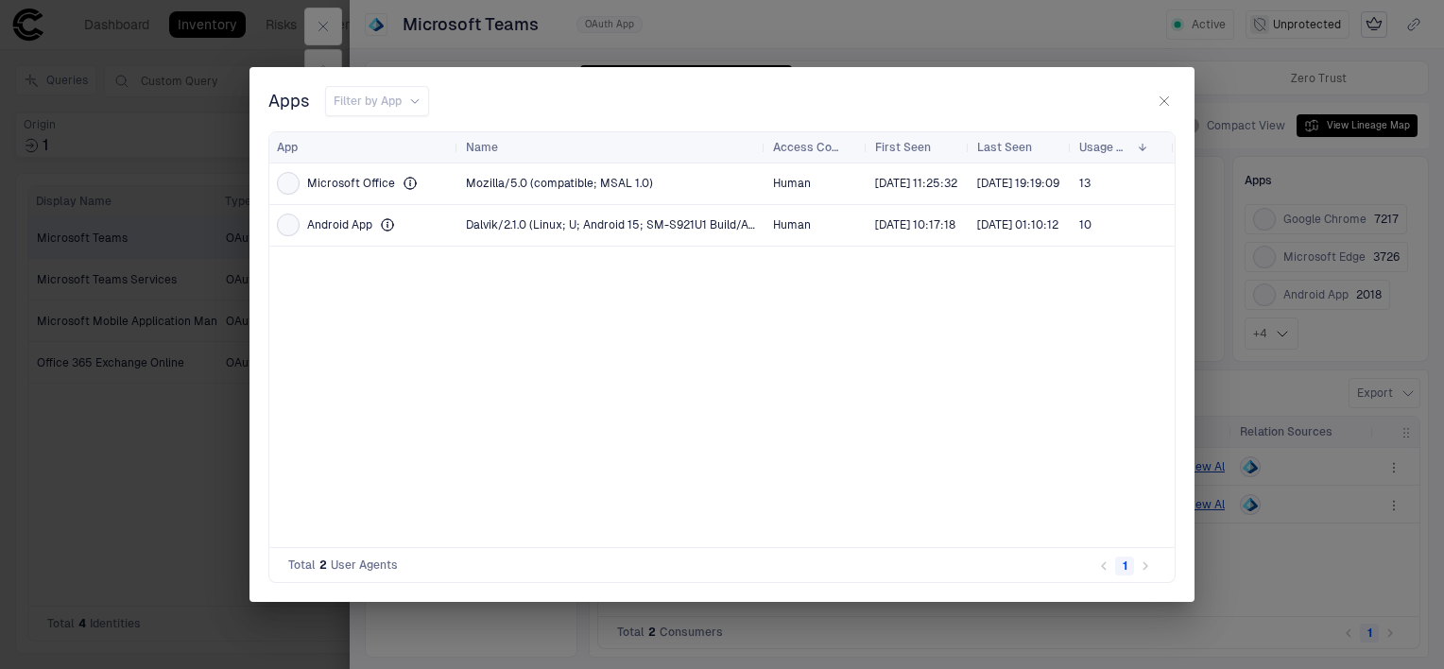
click at [1157, 100] on icon "button" at bounding box center [1163, 101] width 15 height 15
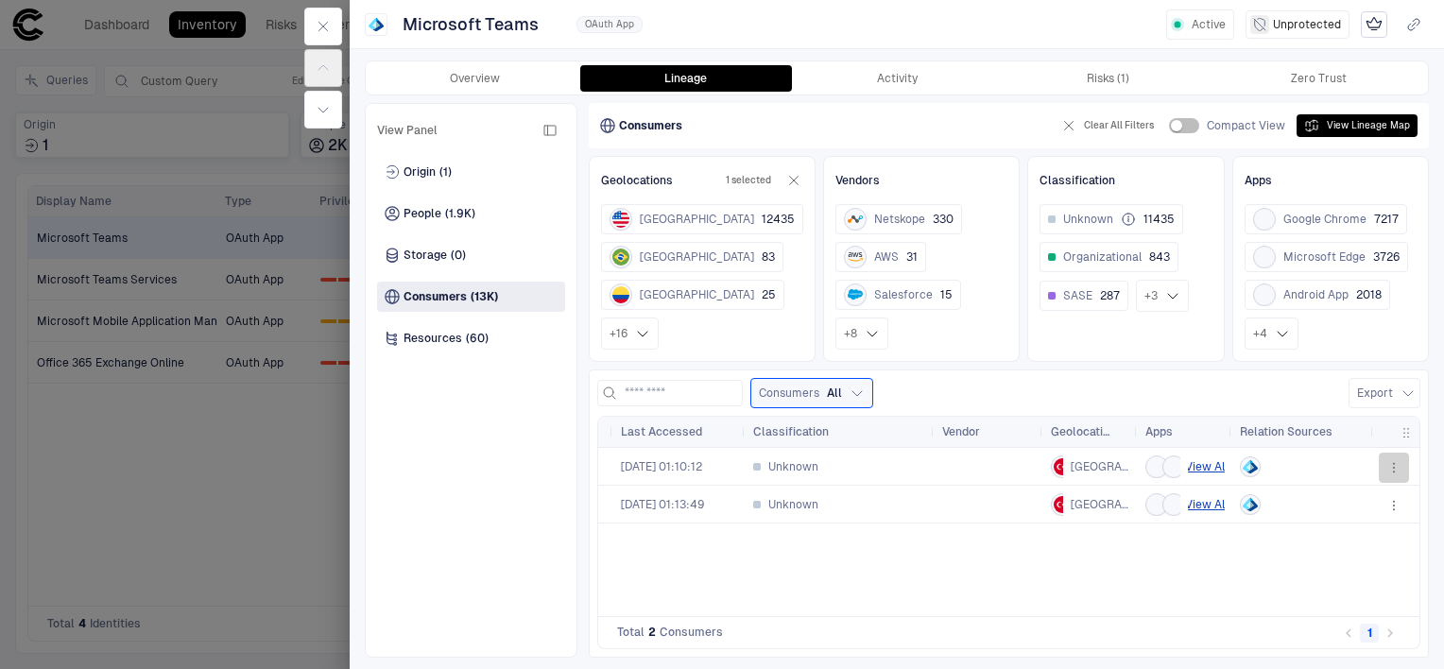
click at [1396, 466] on icon "button" at bounding box center [1393, 467] width 15 height 15
click at [1311, 582] on div "Open Activity" at bounding box center [1331, 576] width 94 height 15
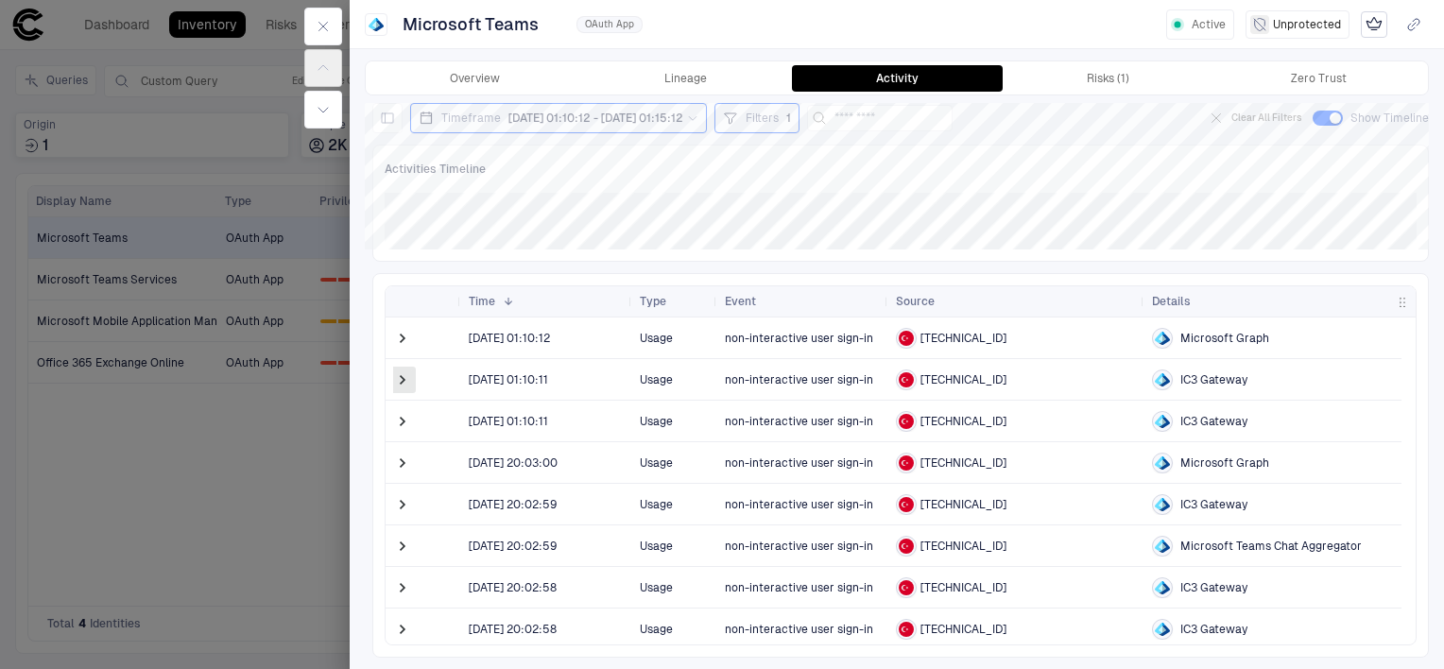
click at [394, 377] on span at bounding box center [402, 379] width 19 height 19
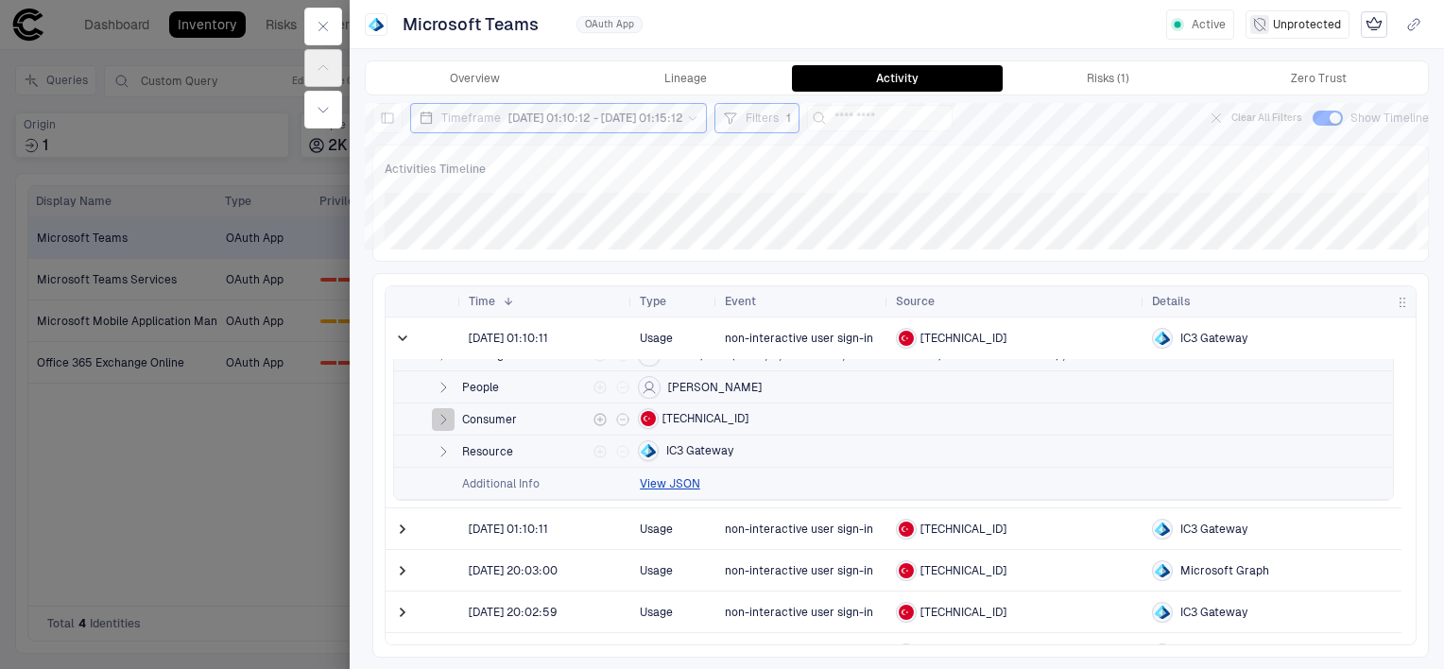
click at [437, 414] on icon "button" at bounding box center [443, 419] width 15 height 15
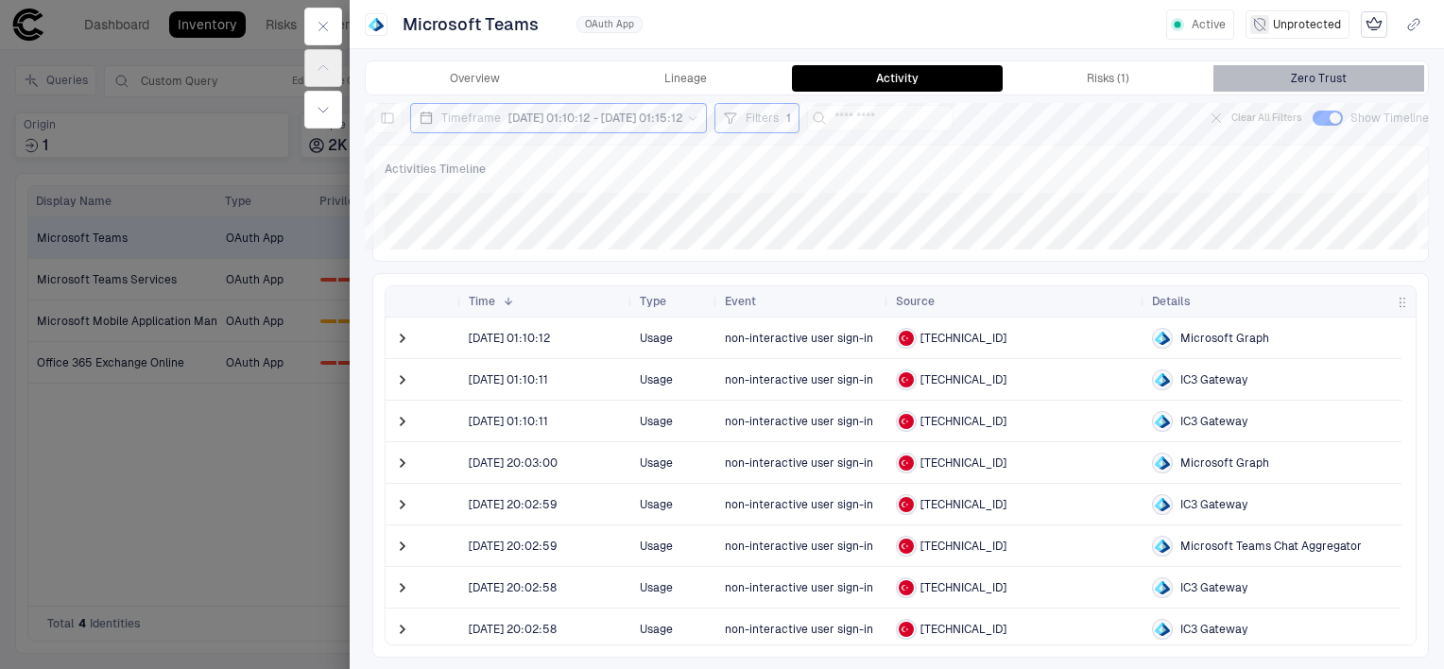
click at [1311, 75] on div "Zero Trust" at bounding box center [1319, 78] width 56 height 15
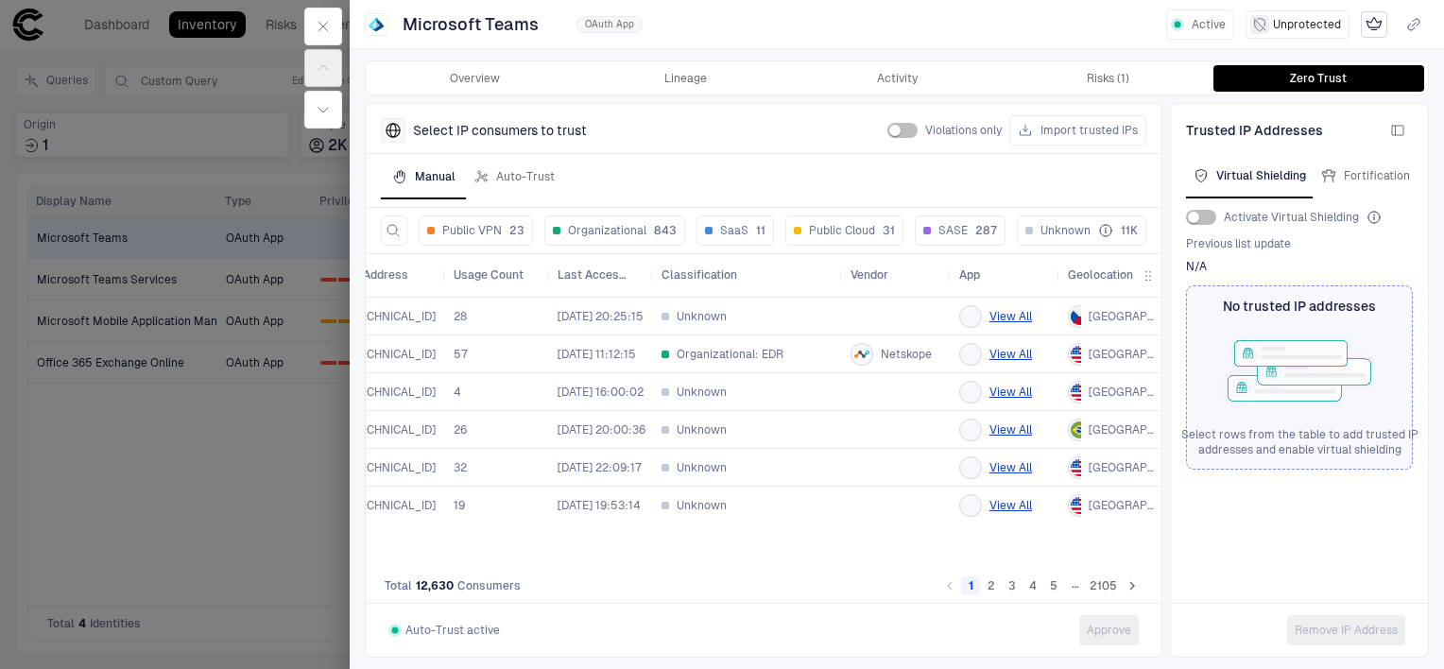
scroll to position [0, 76]
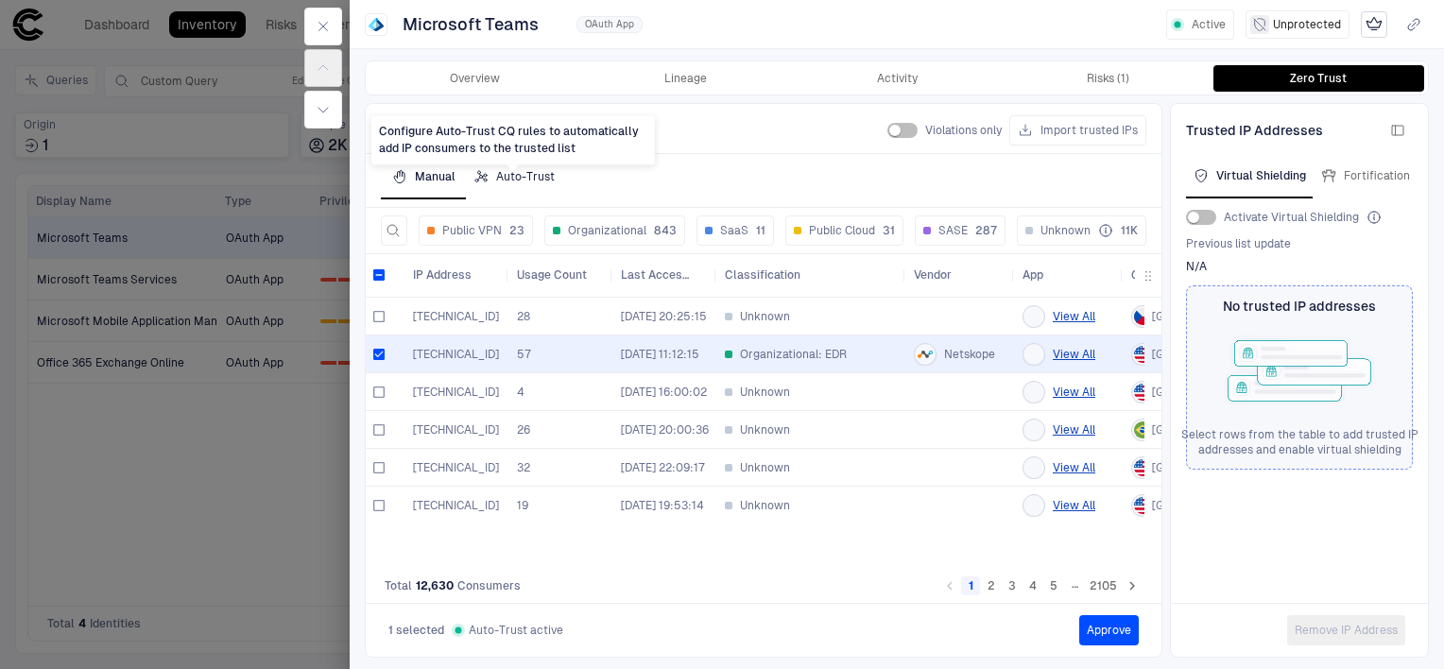
click at [506, 177] on div "Auto-Trust" at bounding box center [513, 176] width 81 height 15
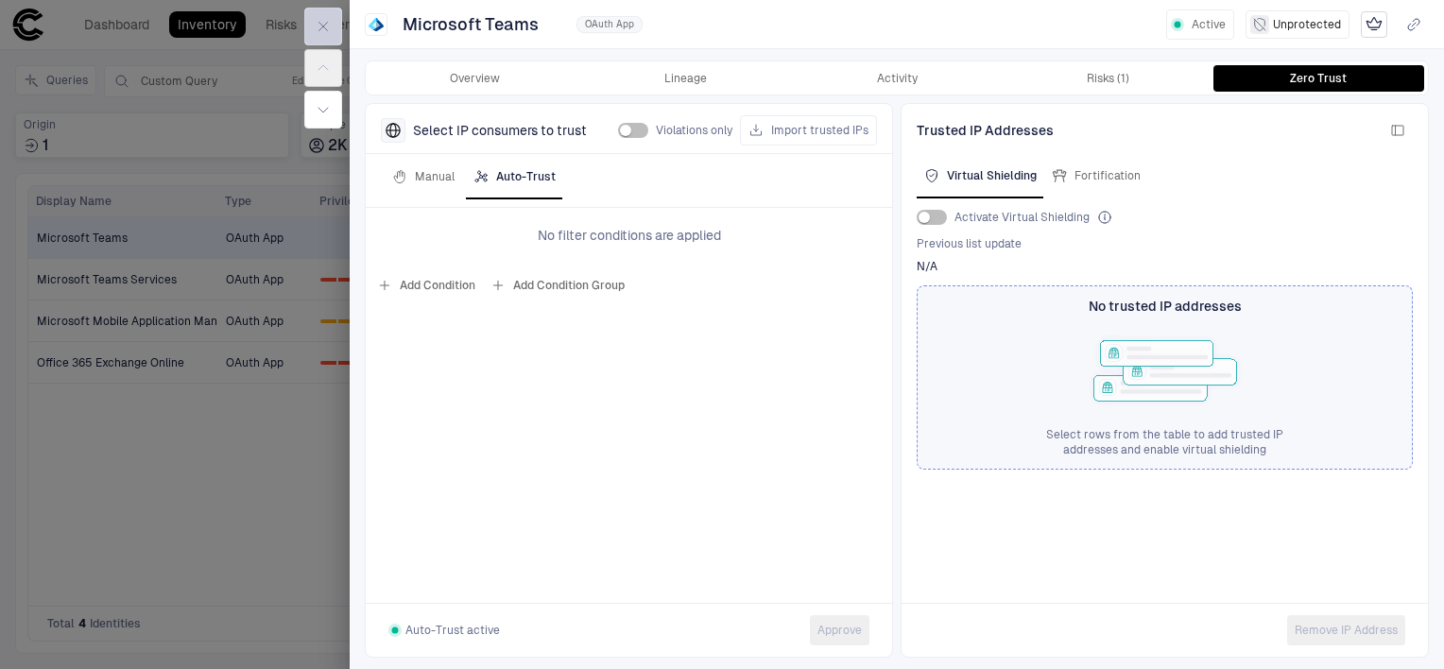
click at [331, 30] on button "button" at bounding box center [323, 27] width 38 height 38
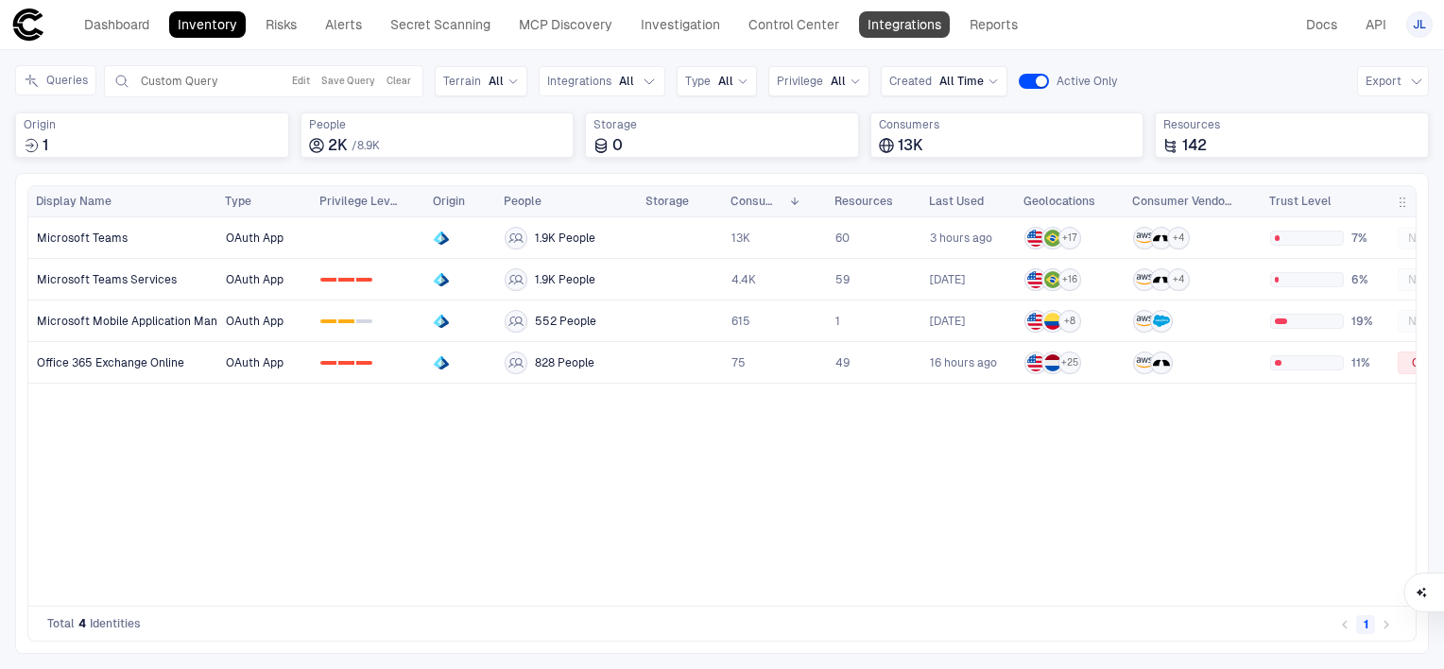
click at [913, 21] on link "Integrations" at bounding box center [904, 24] width 91 height 26
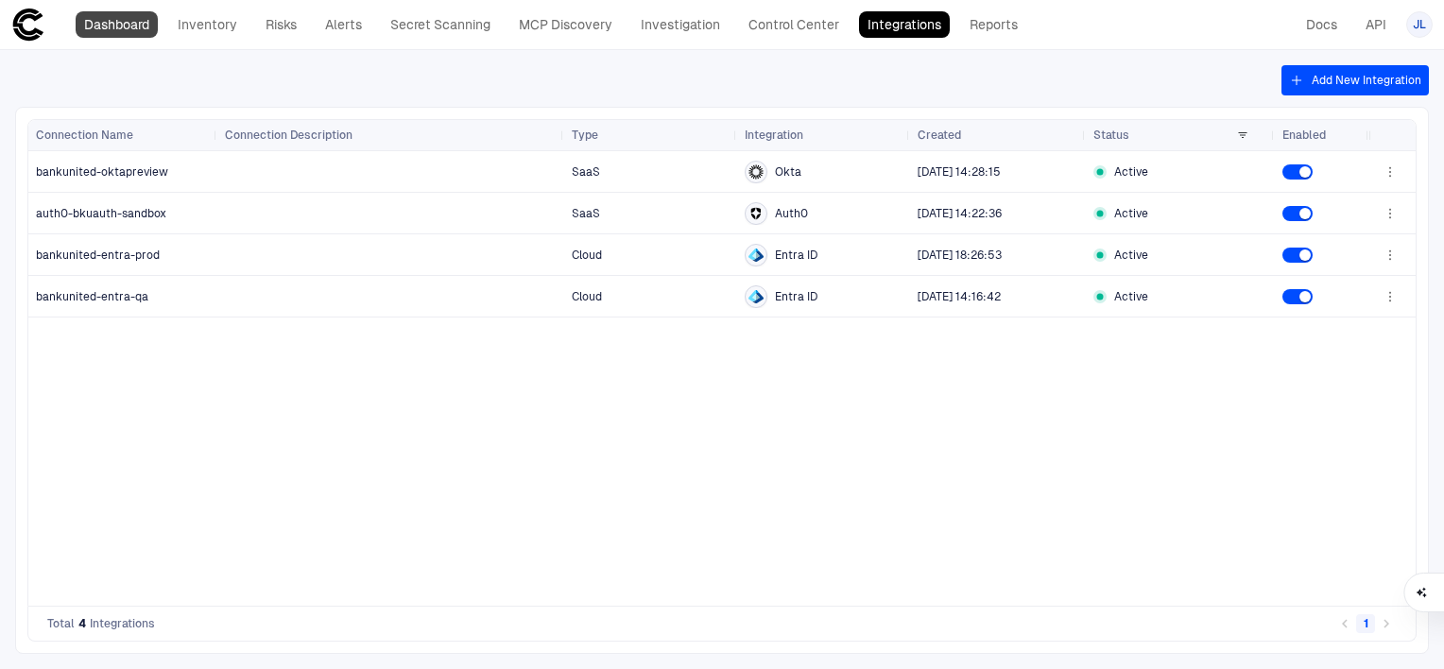
click at [125, 29] on link "Dashboard" at bounding box center [117, 24] width 82 height 26
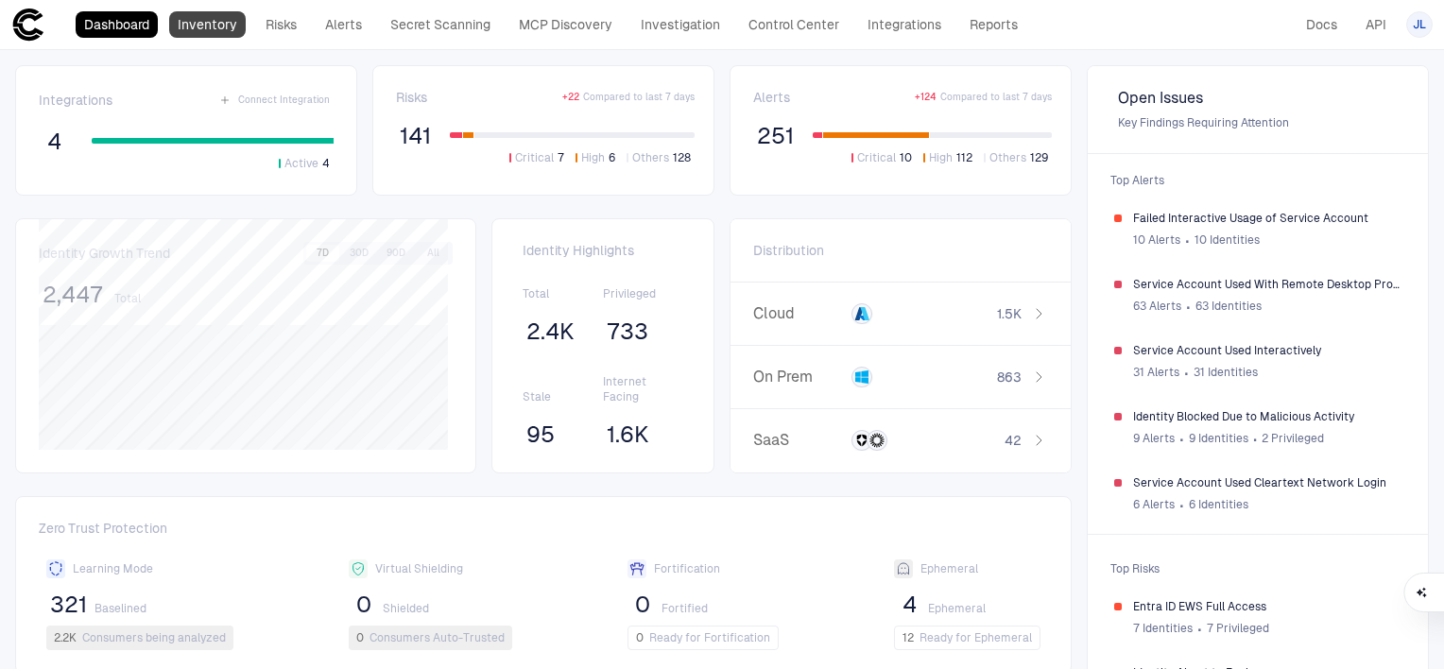
click at [221, 24] on link "Inventory" at bounding box center [207, 24] width 77 height 26
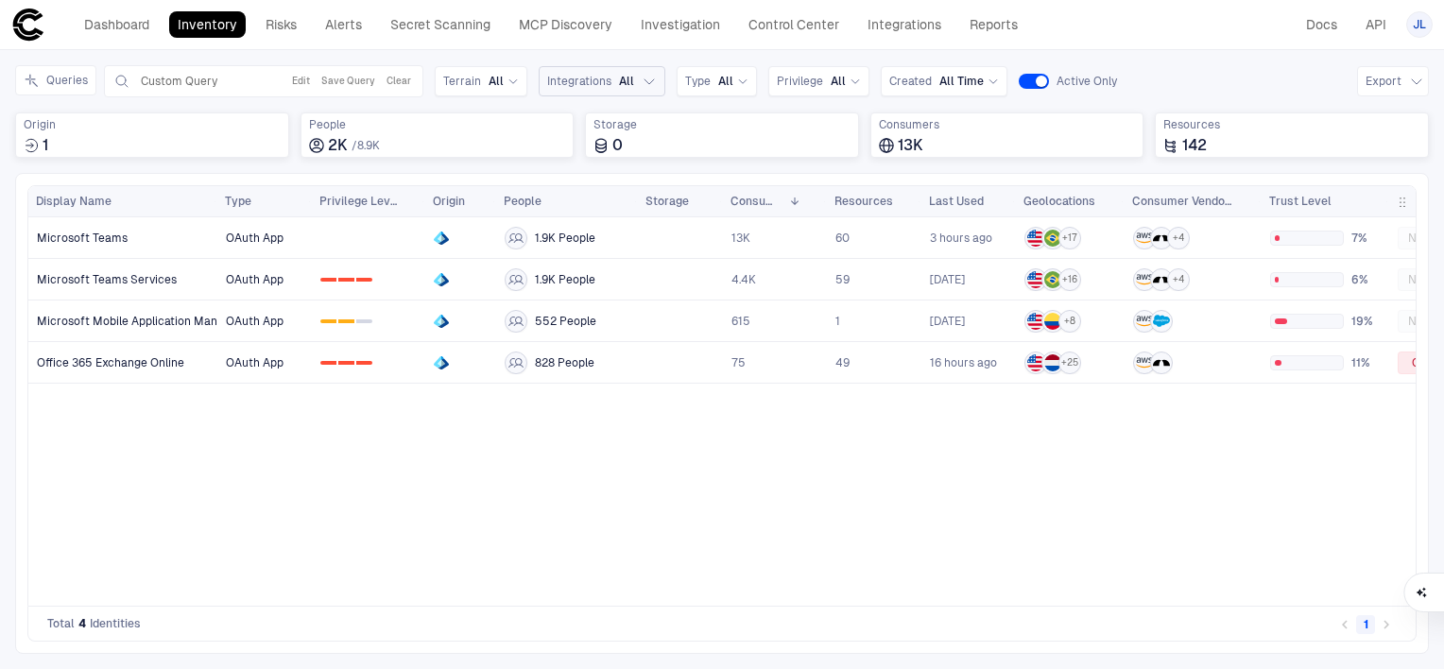
click at [619, 83] on span "All" at bounding box center [626, 81] width 15 height 15
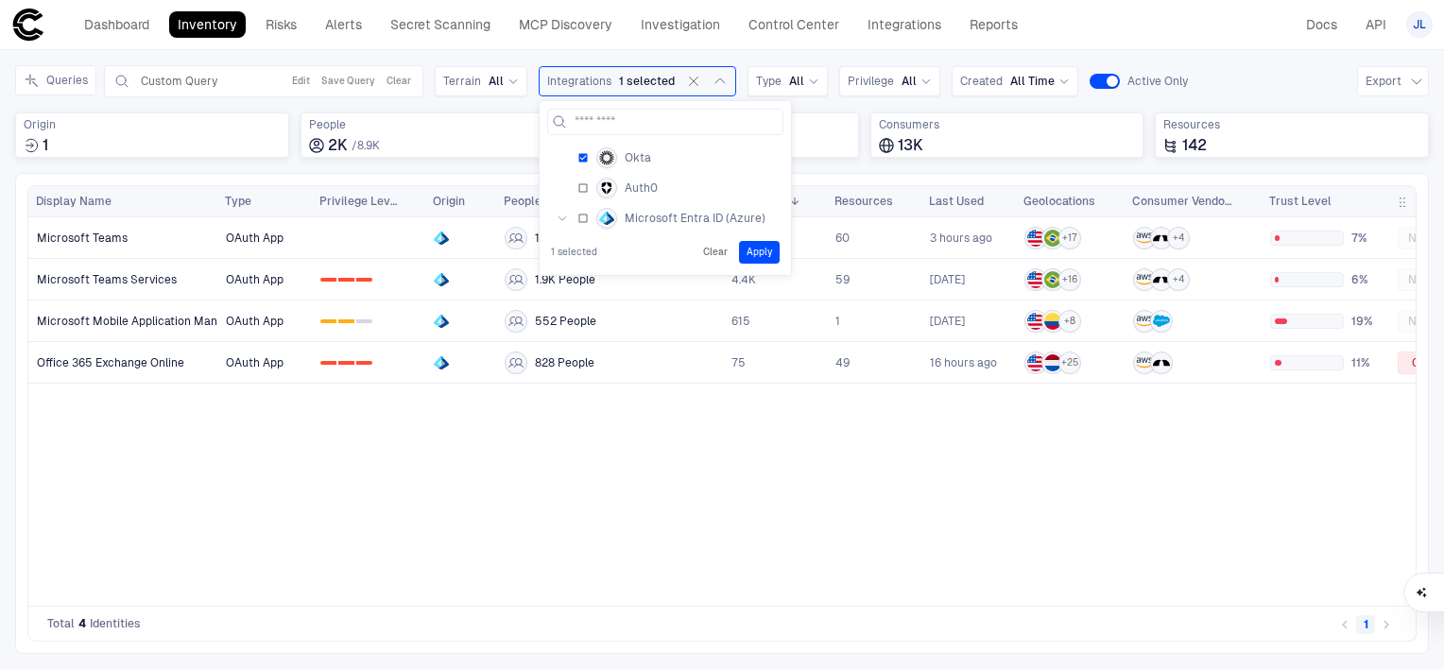
click at [755, 246] on button "Apply" at bounding box center [759, 252] width 41 height 23
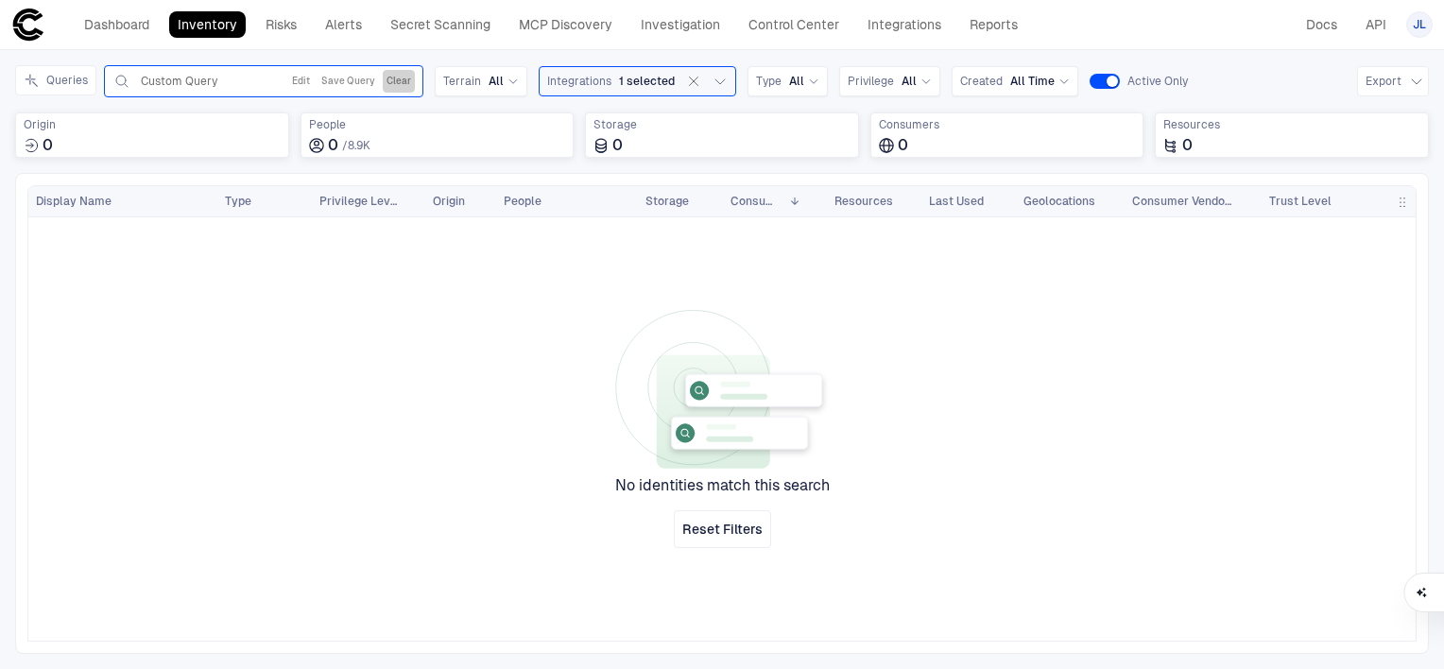
click at [410, 82] on button "Clear" at bounding box center [399, 81] width 32 height 23
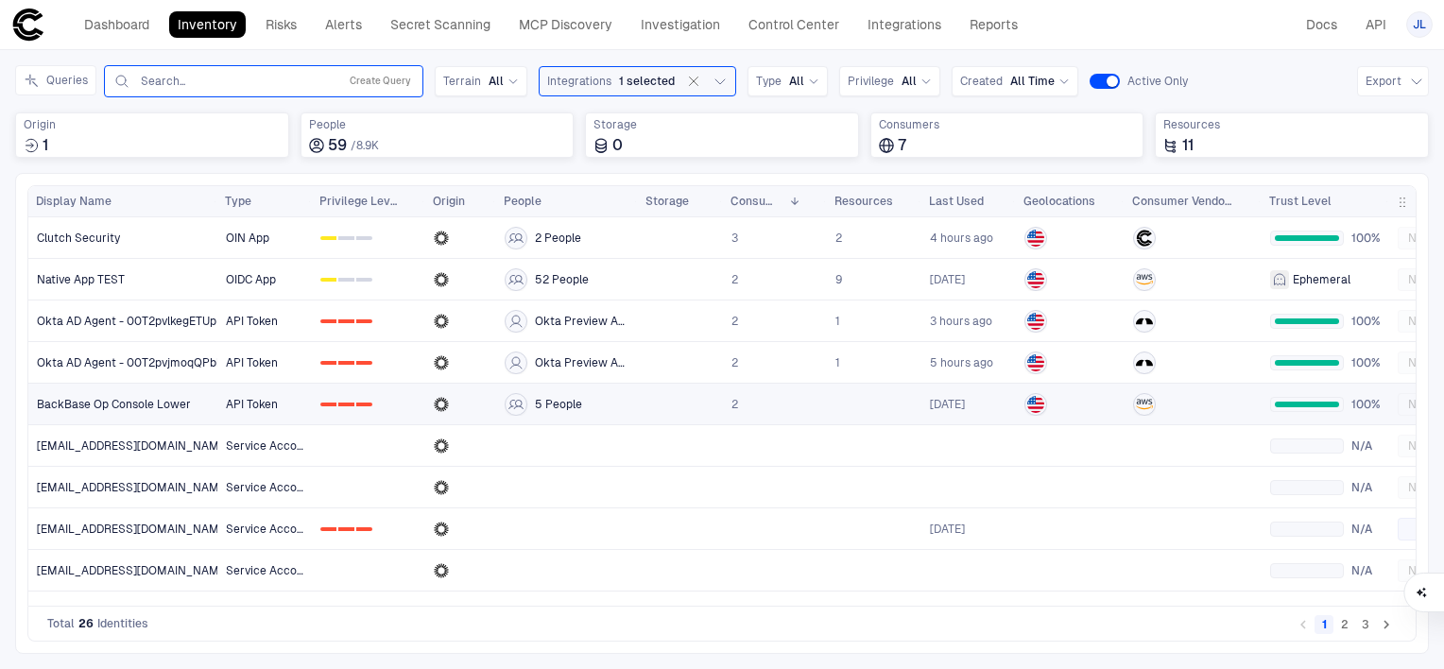
click at [166, 403] on span "BackBase Op Console Lower" at bounding box center [114, 404] width 154 height 15
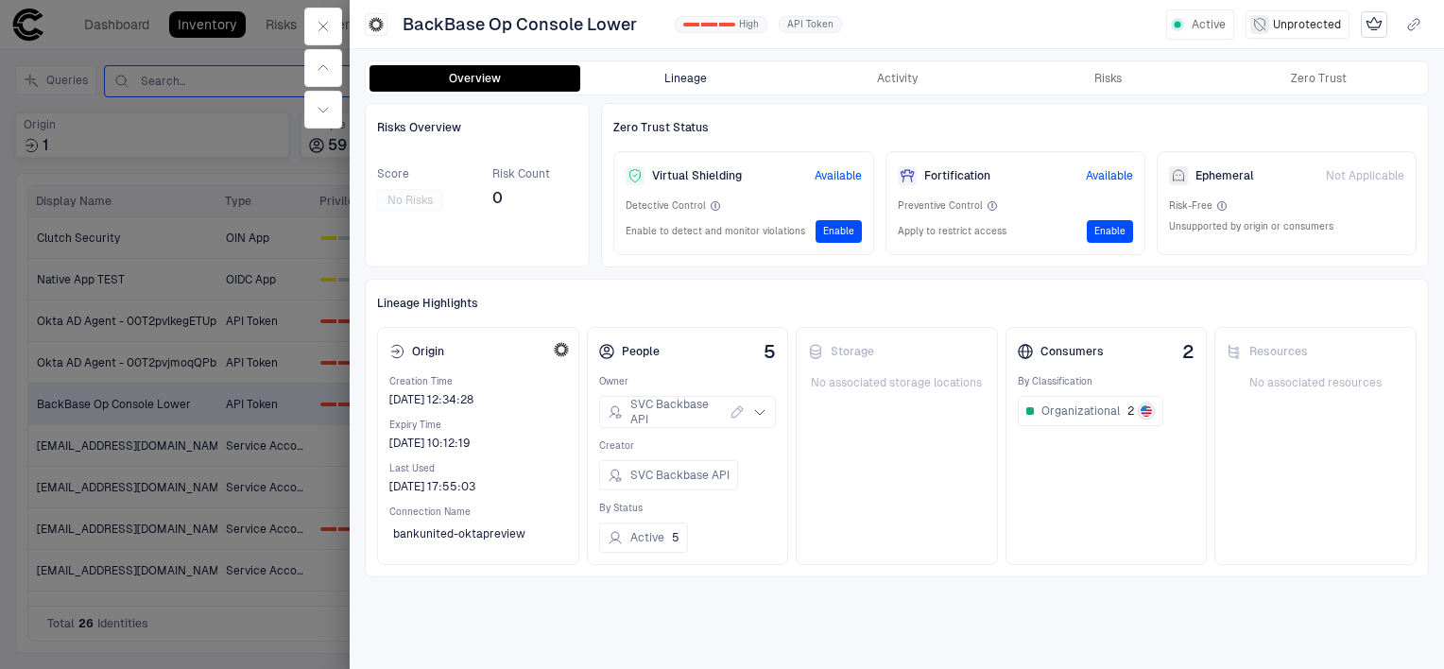
click at [681, 73] on button "Lineage" at bounding box center [685, 78] width 211 height 26
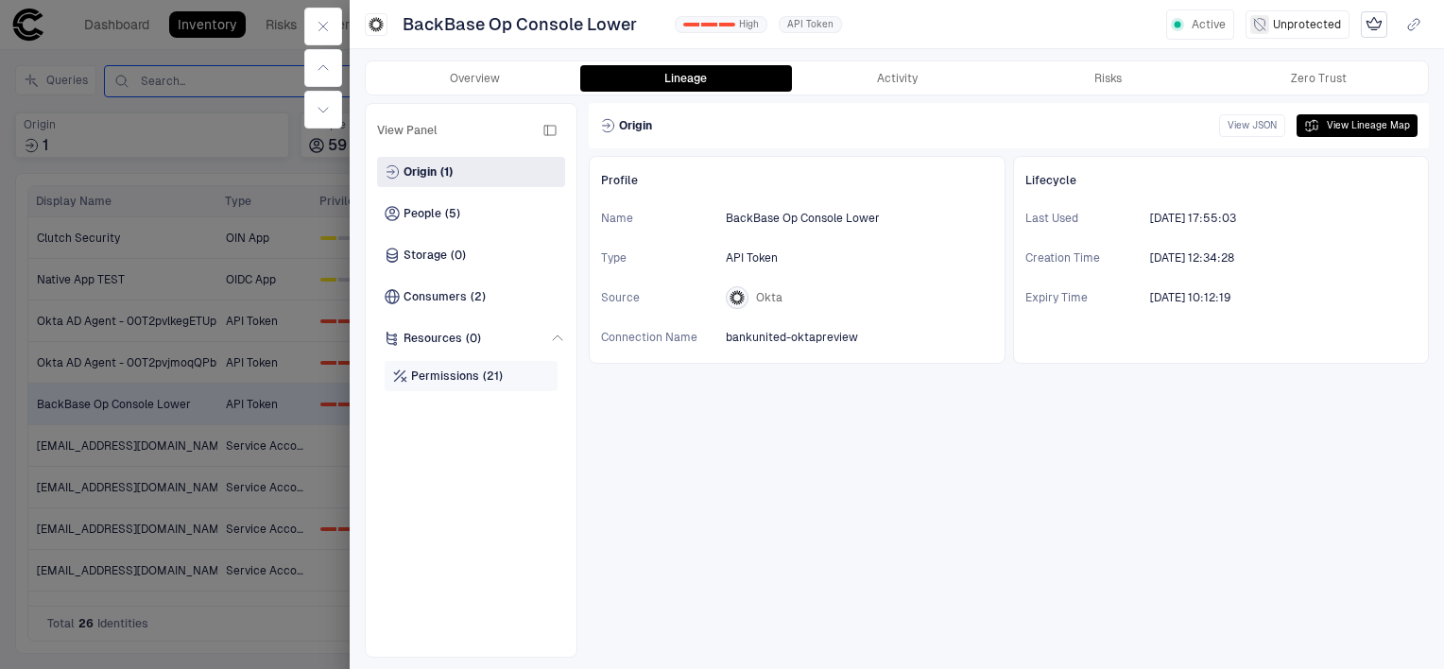
click at [522, 375] on div "Permissions (21)" at bounding box center [471, 376] width 173 height 30
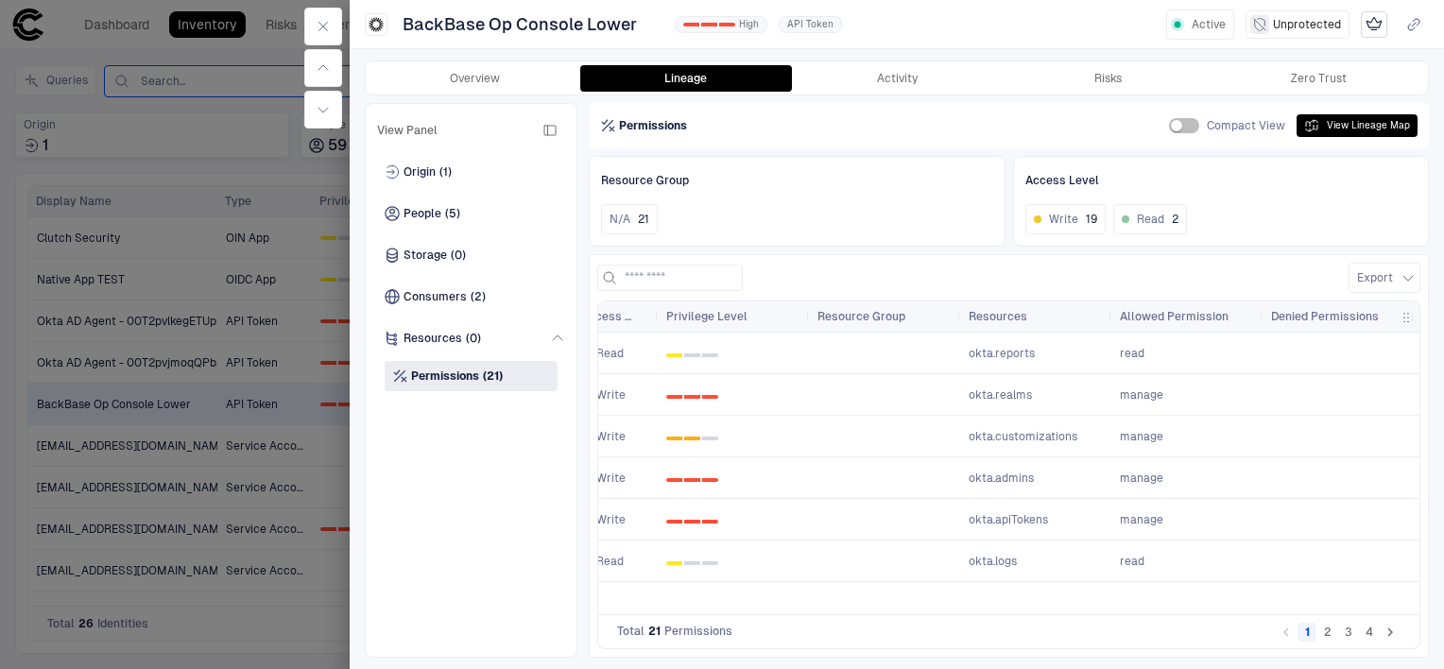
scroll to position [0, 392]
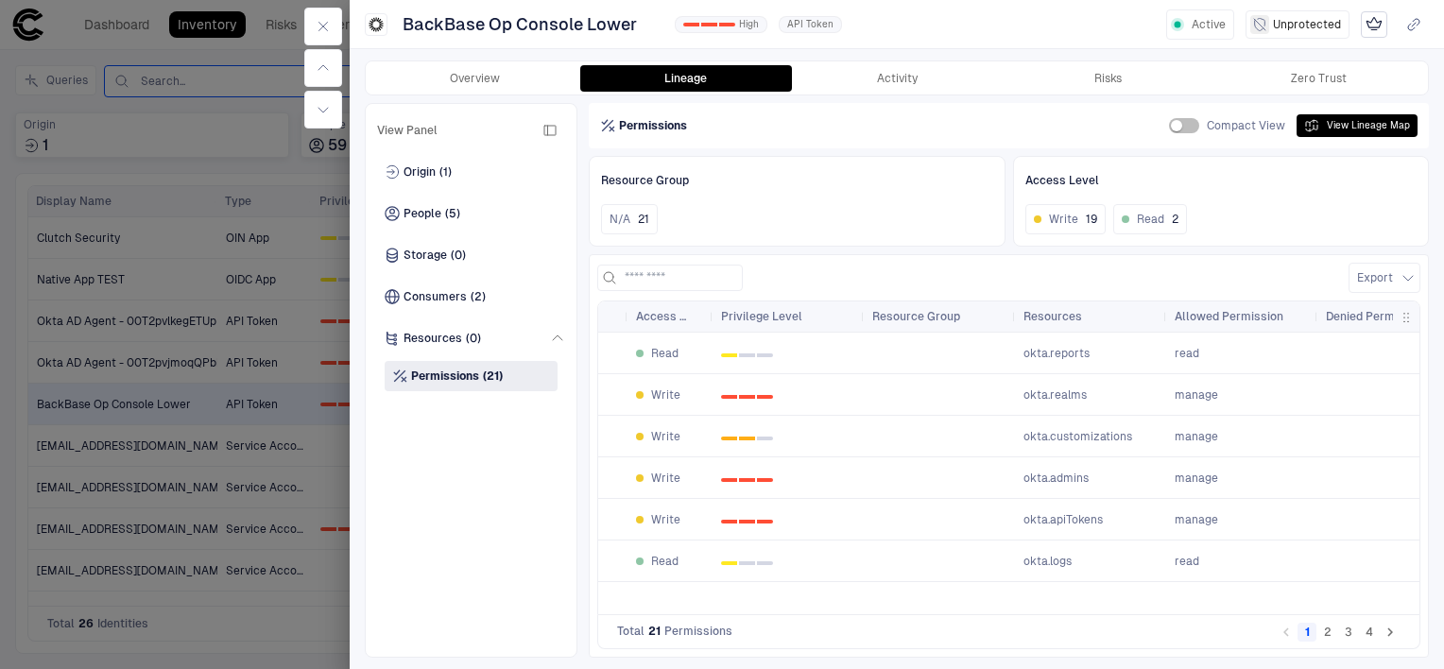
click at [1329, 642] on button "2" at bounding box center [1327, 632] width 19 height 19
click at [510, 300] on div "Consumers (2)" at bounding box center [471, 297] width 188 height 30
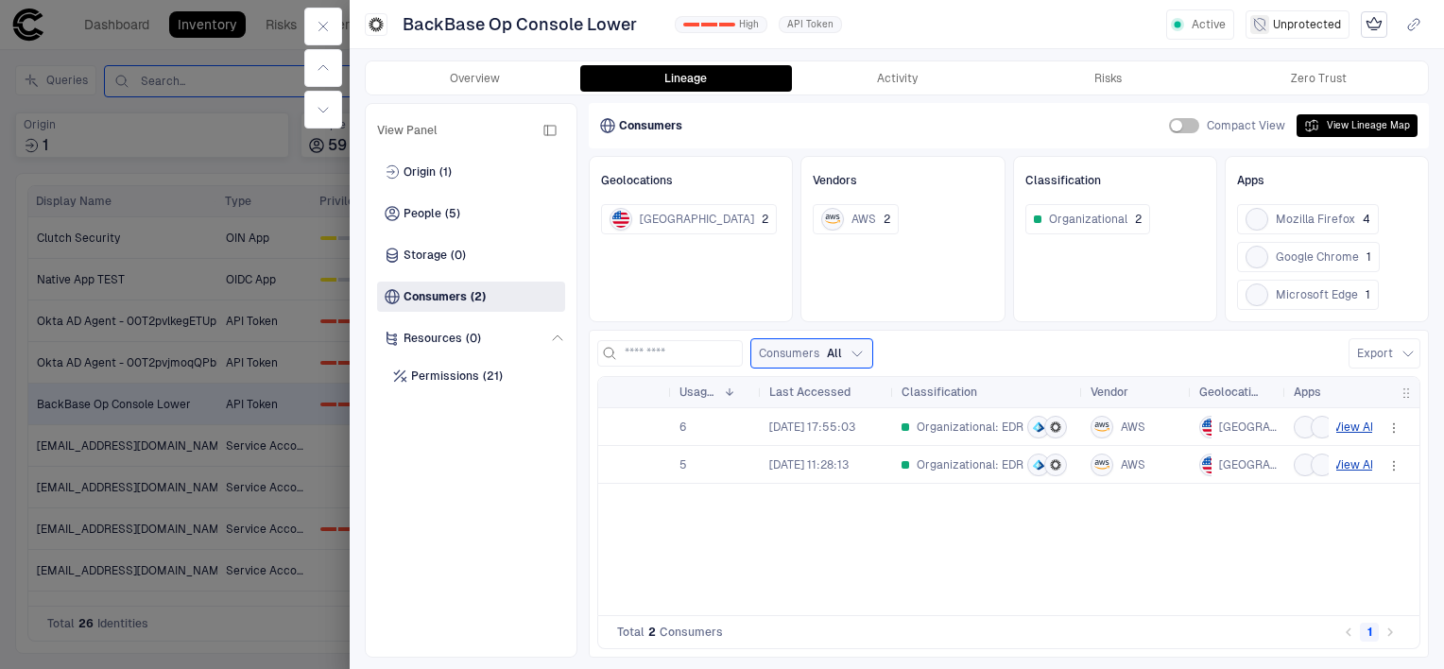
scroll to position [0, 0]
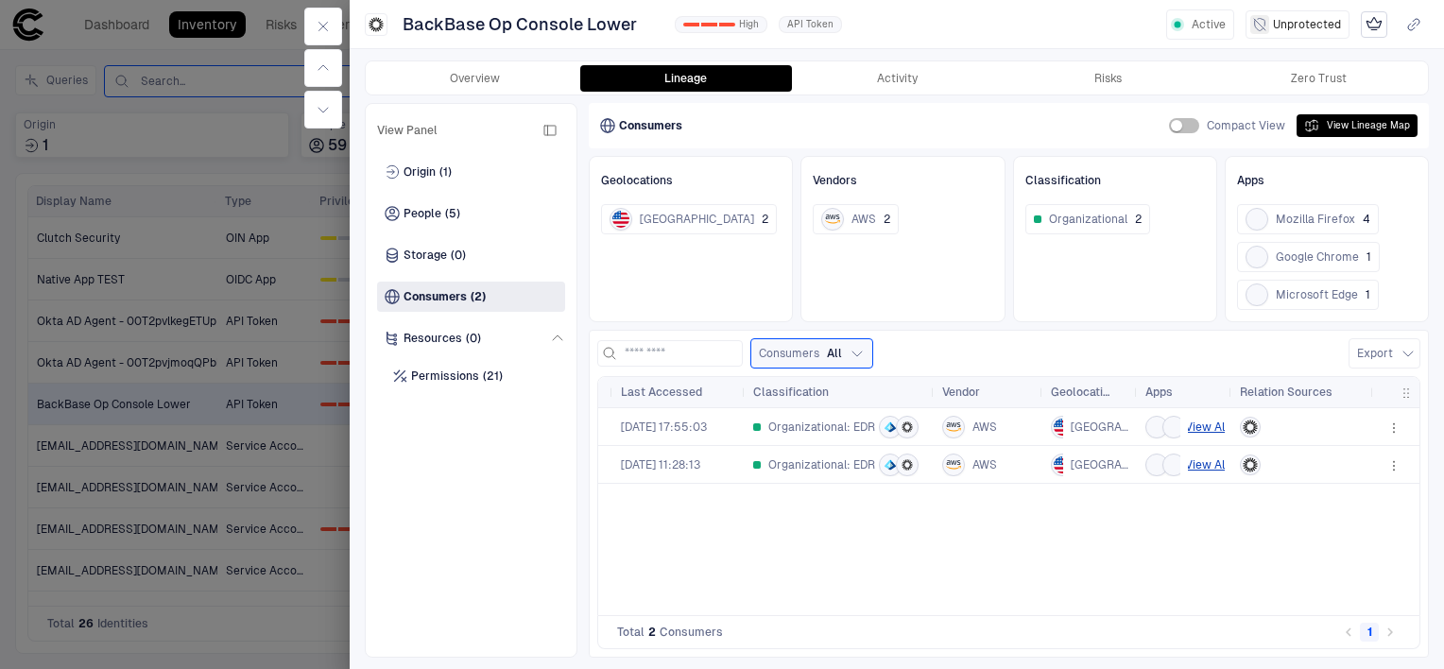
click at [1390, 432] on icon "button" at bounding box center [1393, 427] width 15 height 15
click at [1353, 540] on div "Open Activity" at bounding box center [1331, 537] width 94 height 15
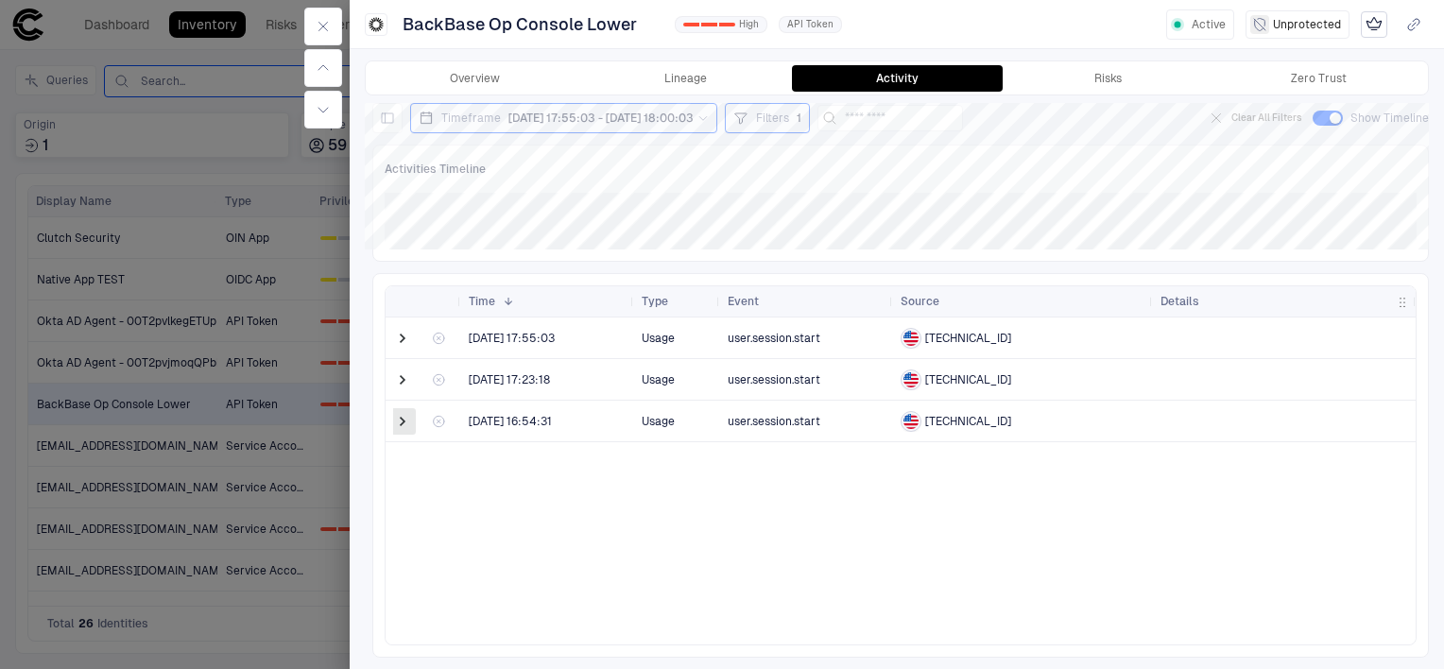
click at [404, 423] on span at bounding box center [402, 421] width 19 height 19
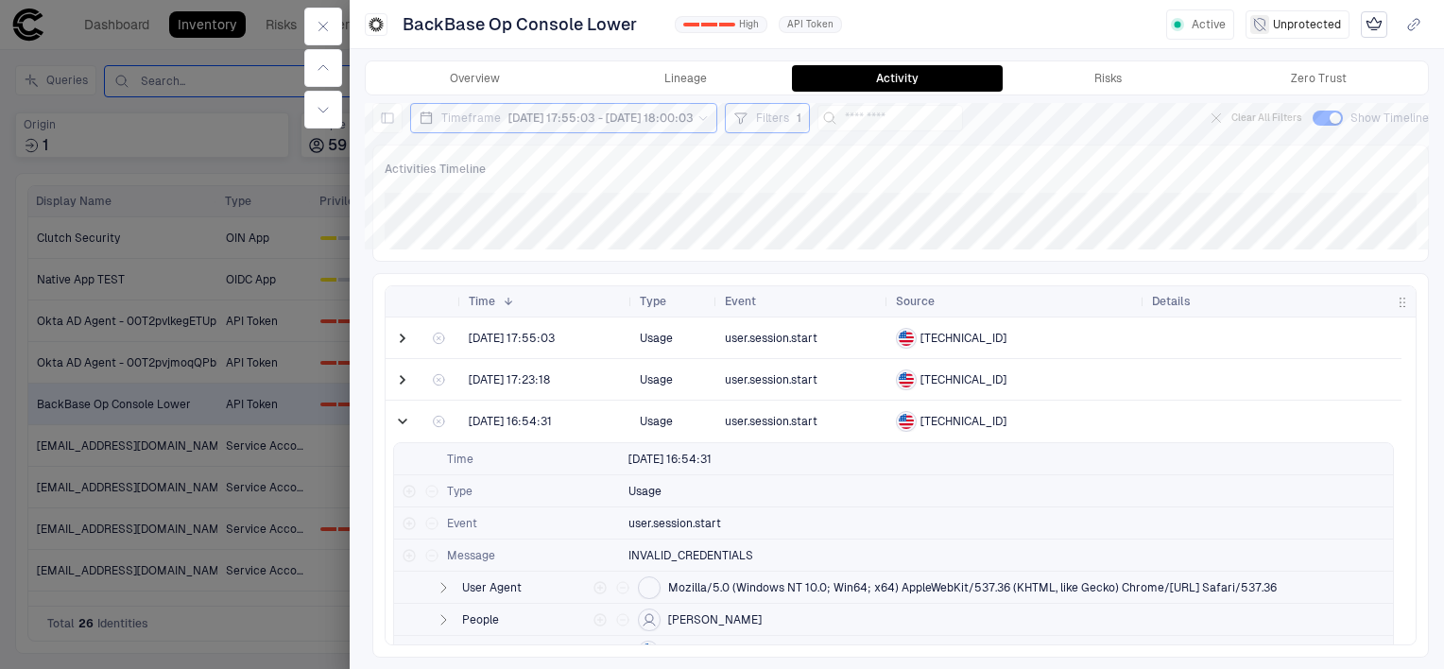
click at [404, 423] on span at bounding box center [402, 421] width 19 height 19
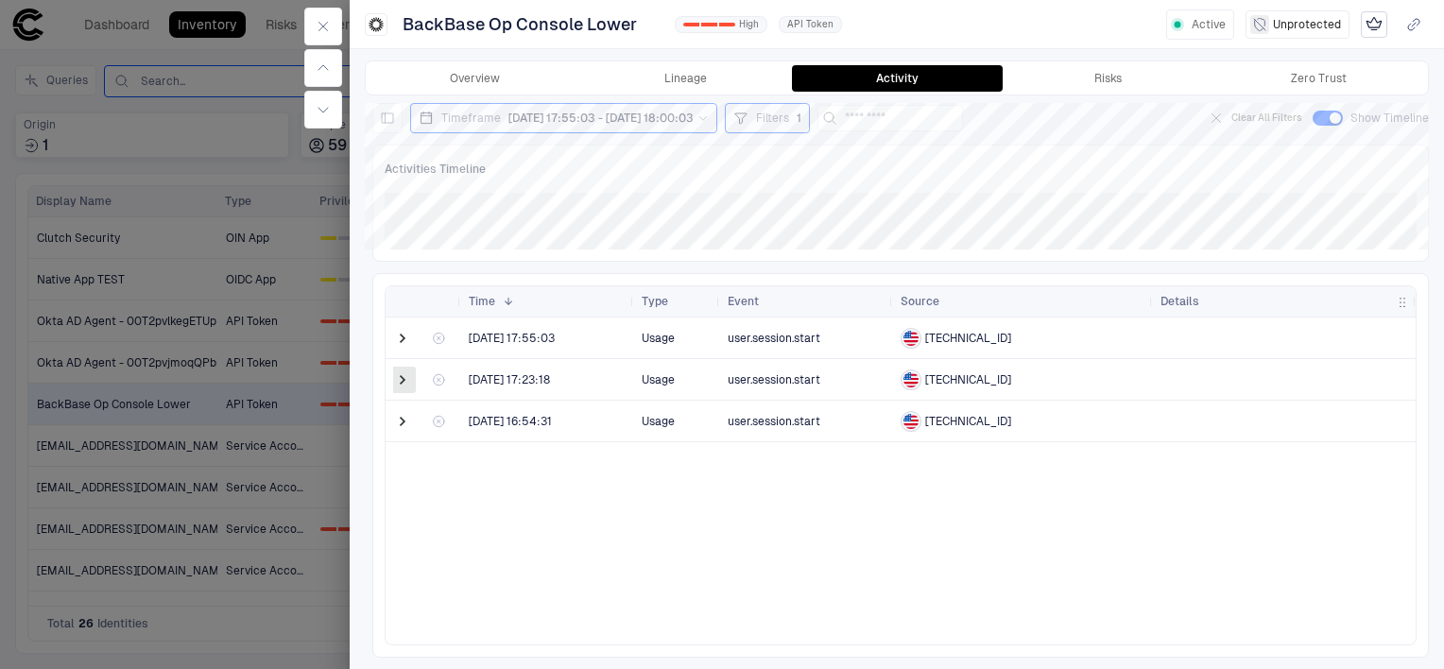
click at [404, 370] on span at bounding box center [402, 379] width 19 height 19
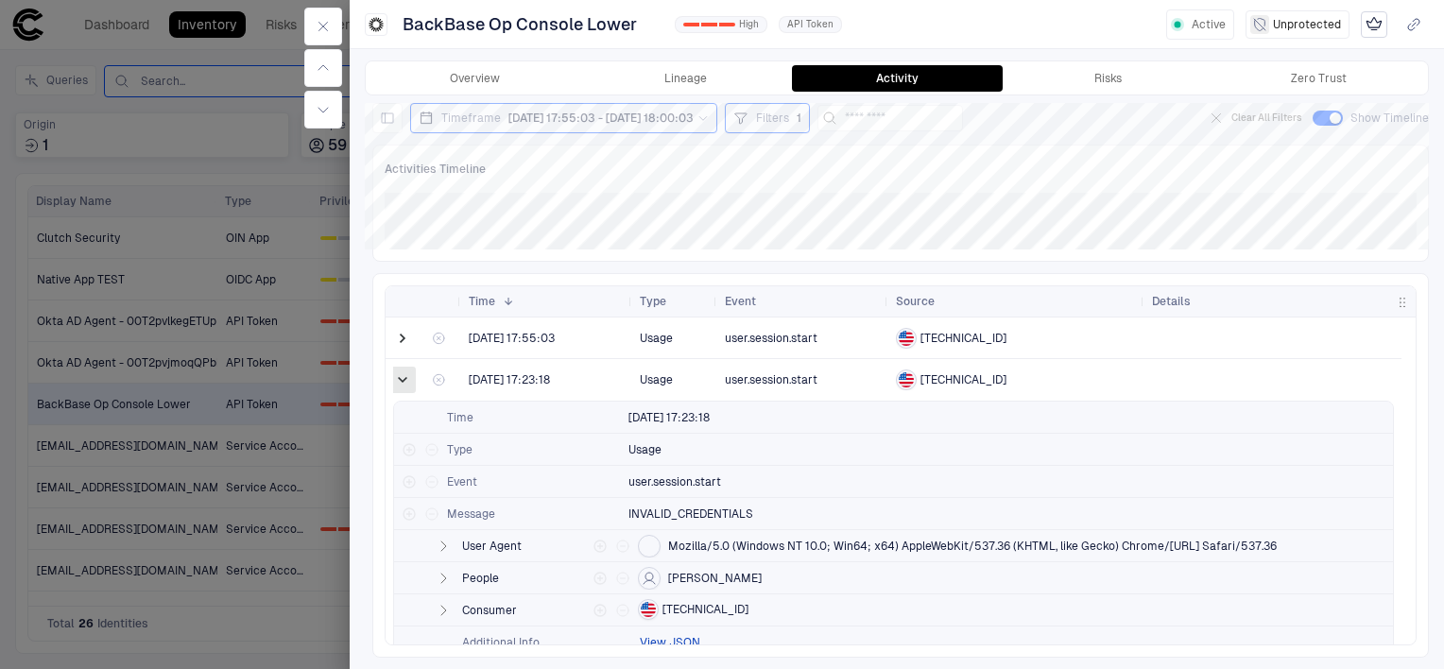
click at [403, 385] on span at bounding box center [402, 379] width 19 height 19
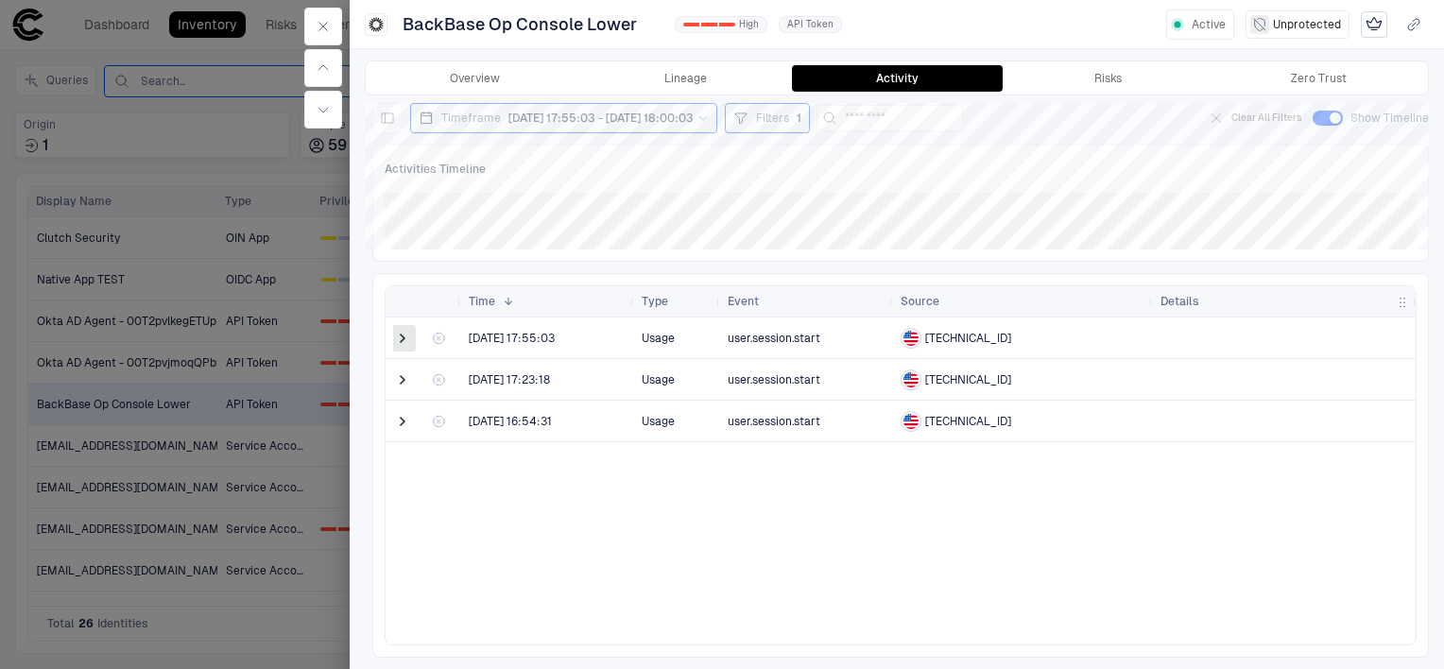
click at [402, 336] on span at bounding box center [402, 338] width 19 height 19
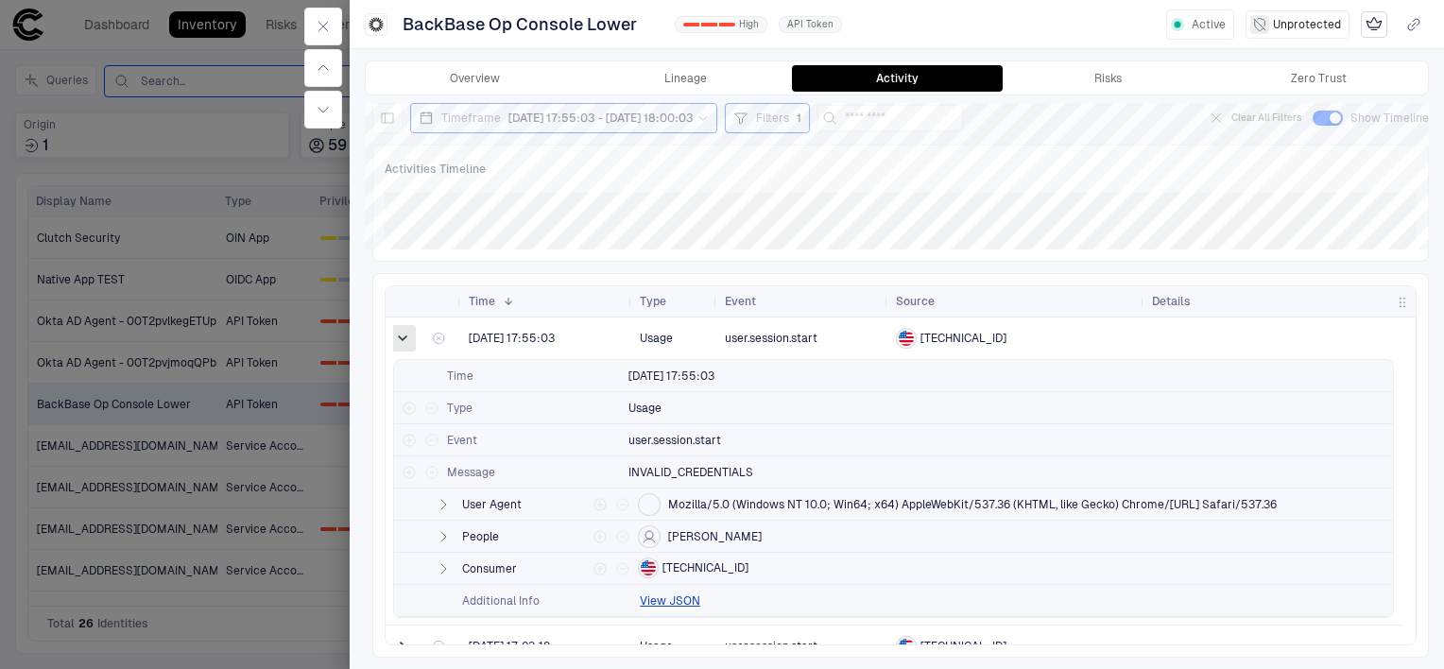
click at [402, 329] on span at bounding box center [402, 338] width 19 height 19
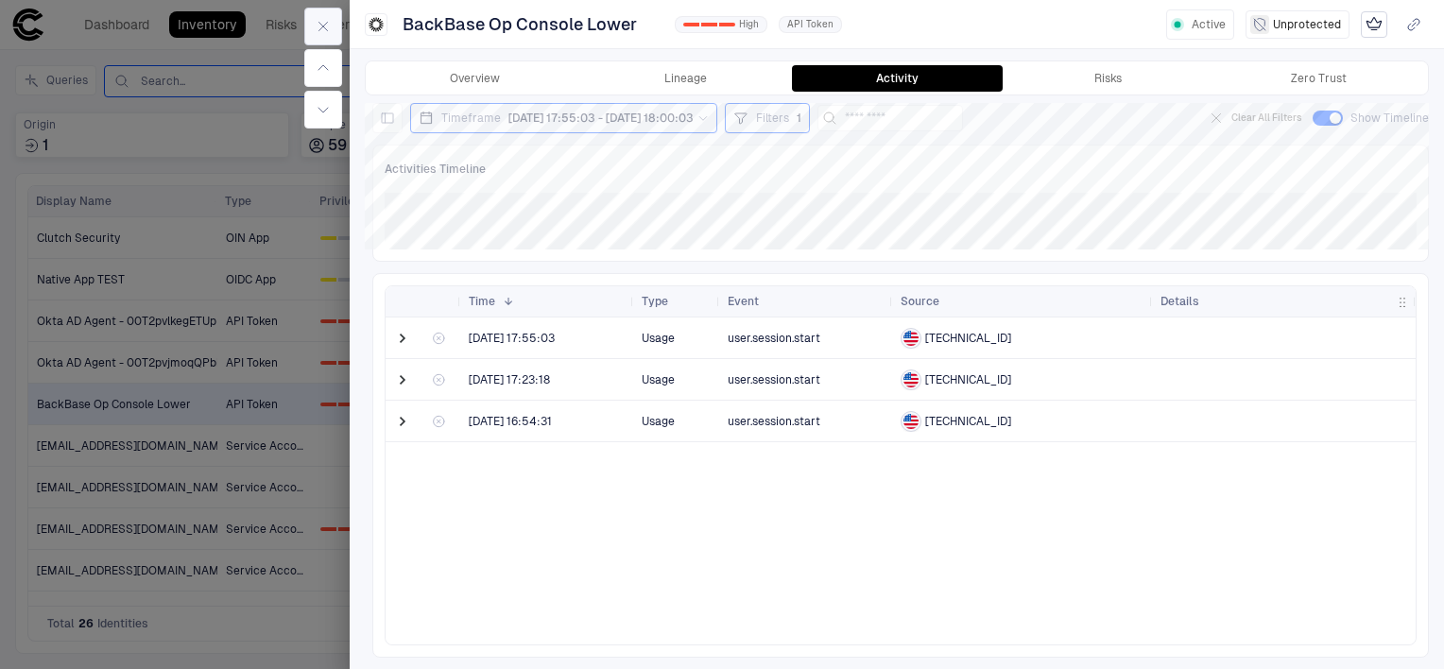
click at [322, 20] on icon "button" at bounding box center [323, 26] width 15 height 15
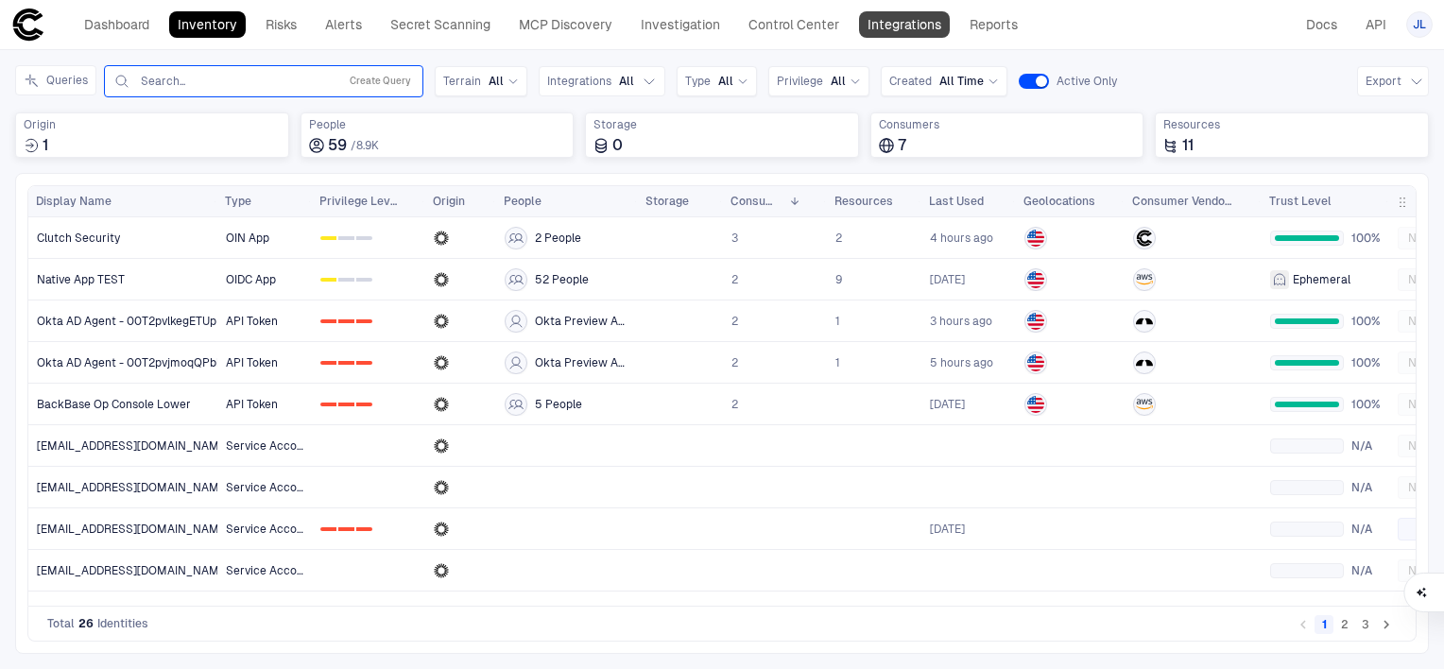
click at [904, 22] on link "Integrations" at bounding box center [904, 24] width 91 height 26
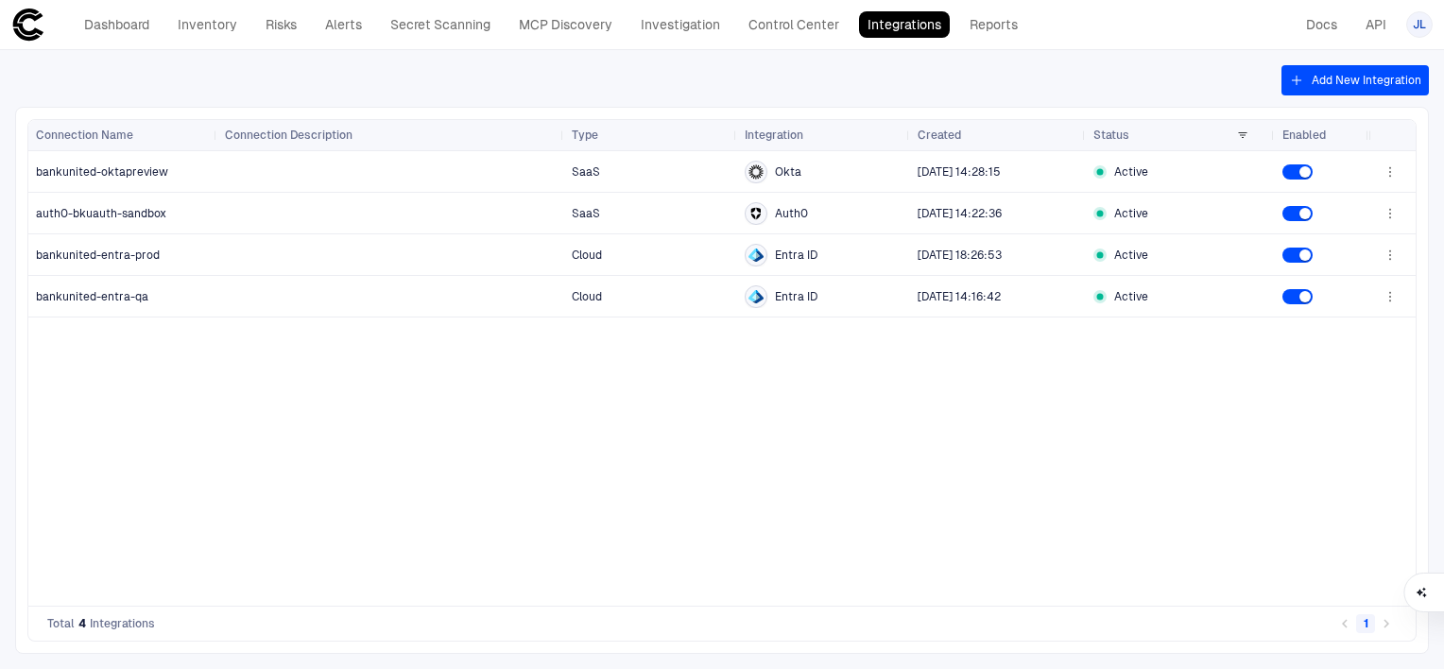
click at [1359, 80] on button "Add New Integration" at bounding box center [1354, 80] width 147 height 30
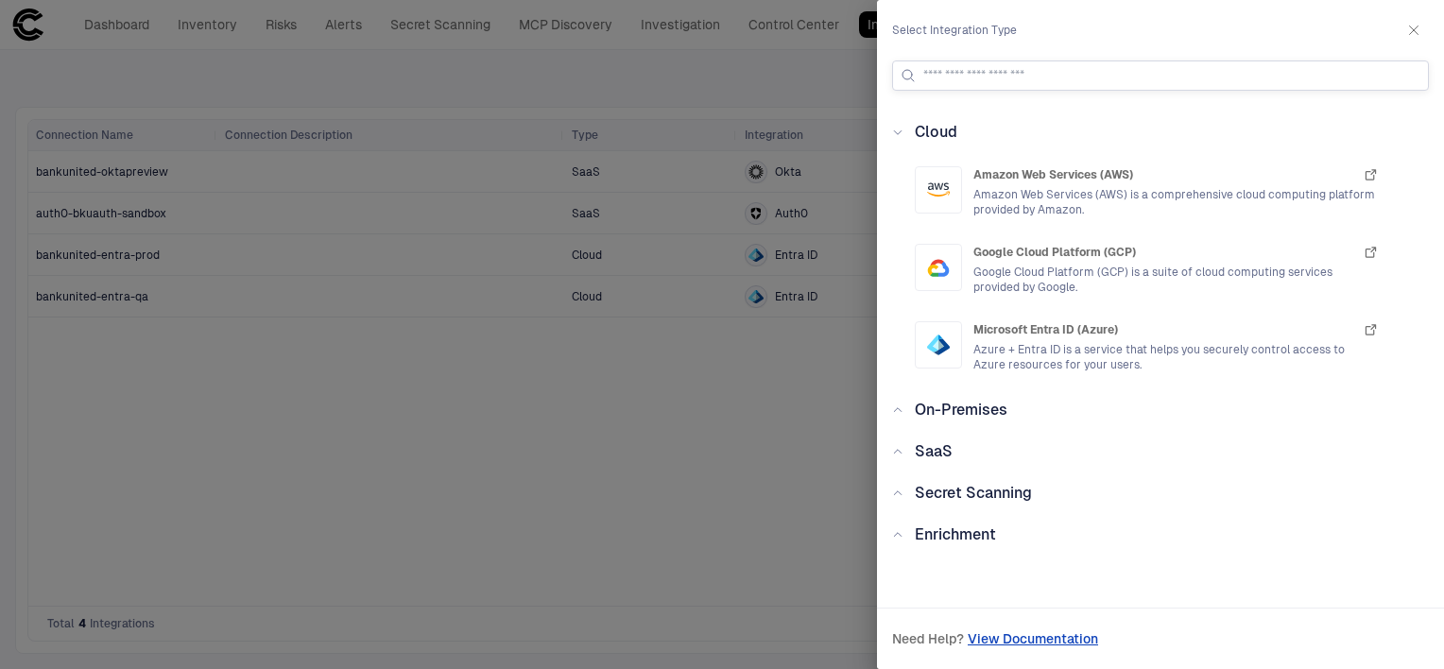
click at [1048, 76] on input at bounding box center [1171, 75] width 497 height 28
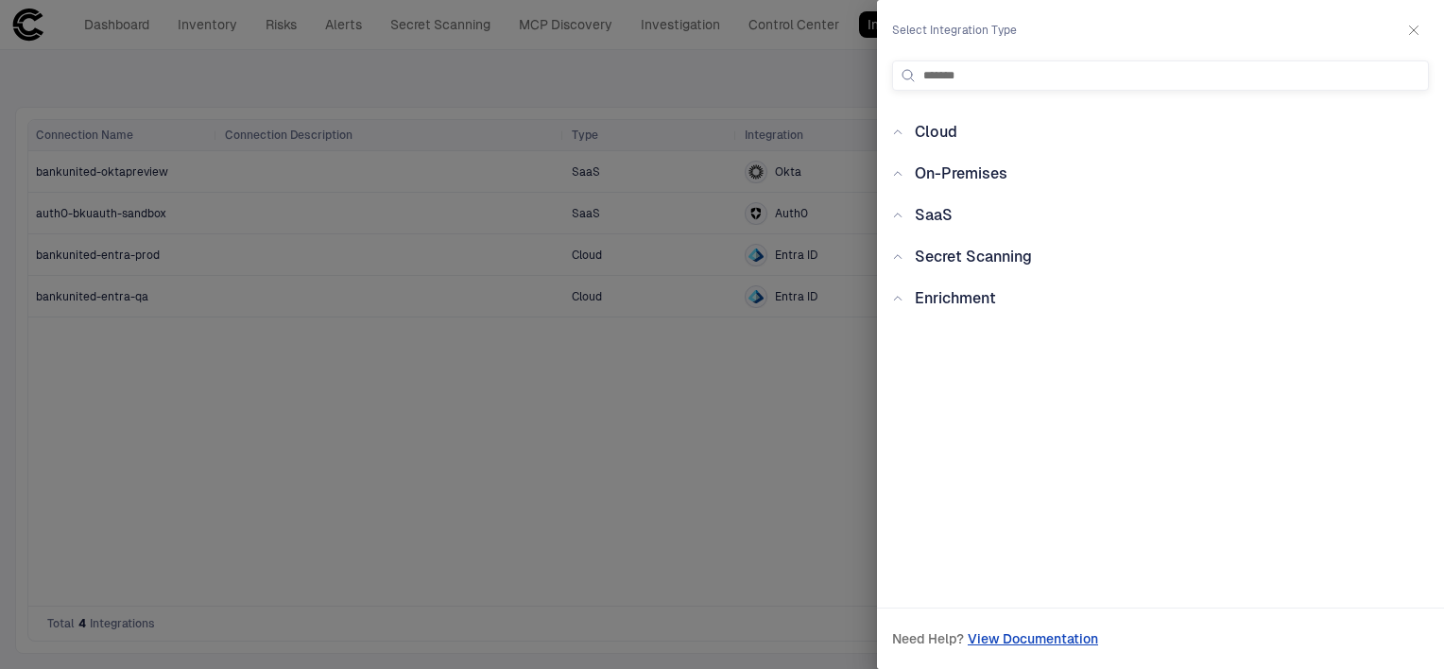
type input "*******"
click at [900, 215] on icon at bounding box center [897, 215] width 11 height 11
click at [899, 217] on icon at bounding box center [897, 215] width 11 height 11
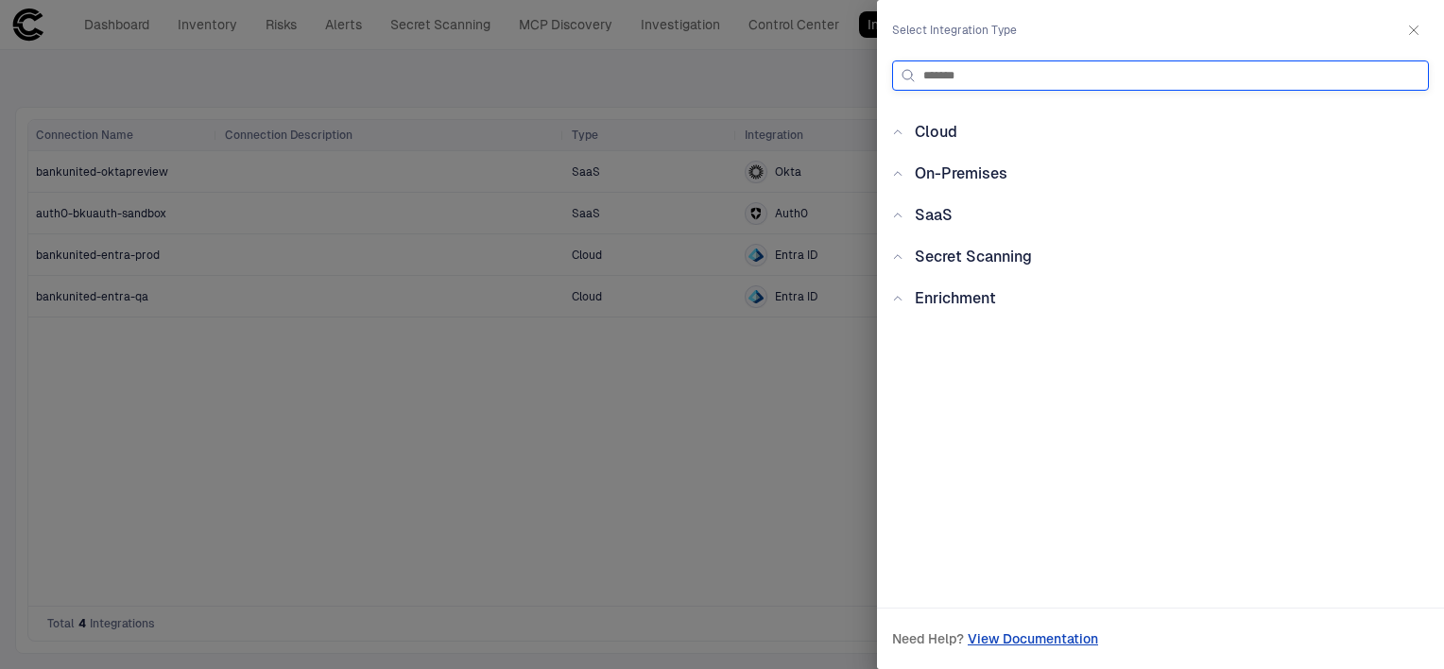
click at [1017, 78] on input "*******" at bounding box center [1171, 75] width 497 height 28
click at [1012, 76] on input at bounding box center [1171, 75] width 497 height 28
type input "*******"
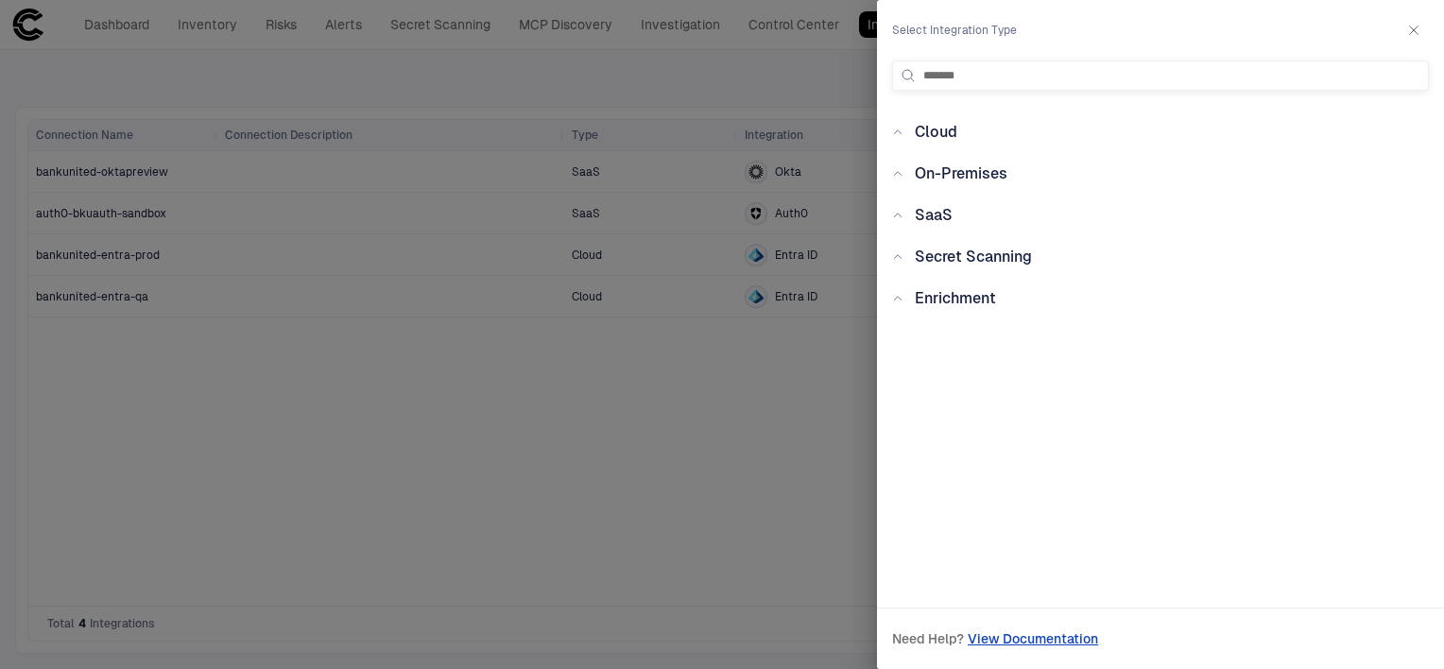
click at [669, 89] on div at bounding box center [722, 334] width 1444 height 669
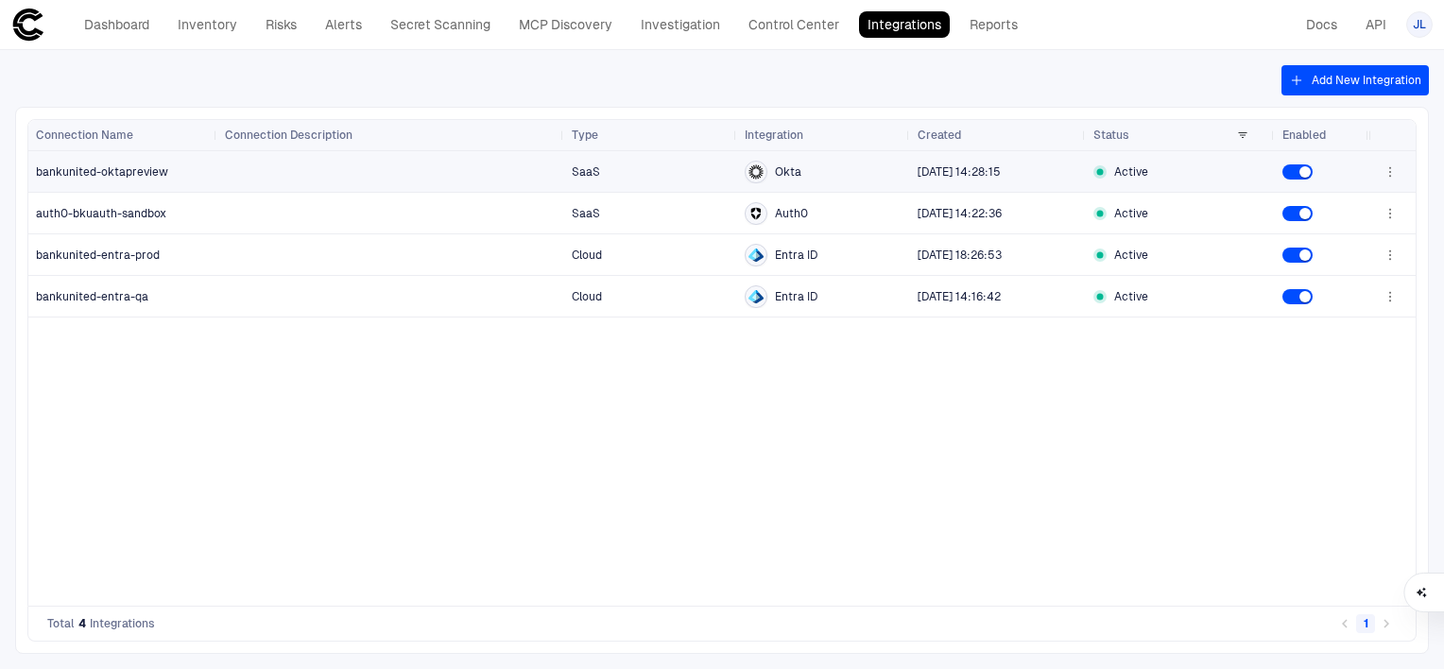
click at [928, 161] on span "[DATE] 14:28:15" at bounding box center [997, 172] width 161 height 38
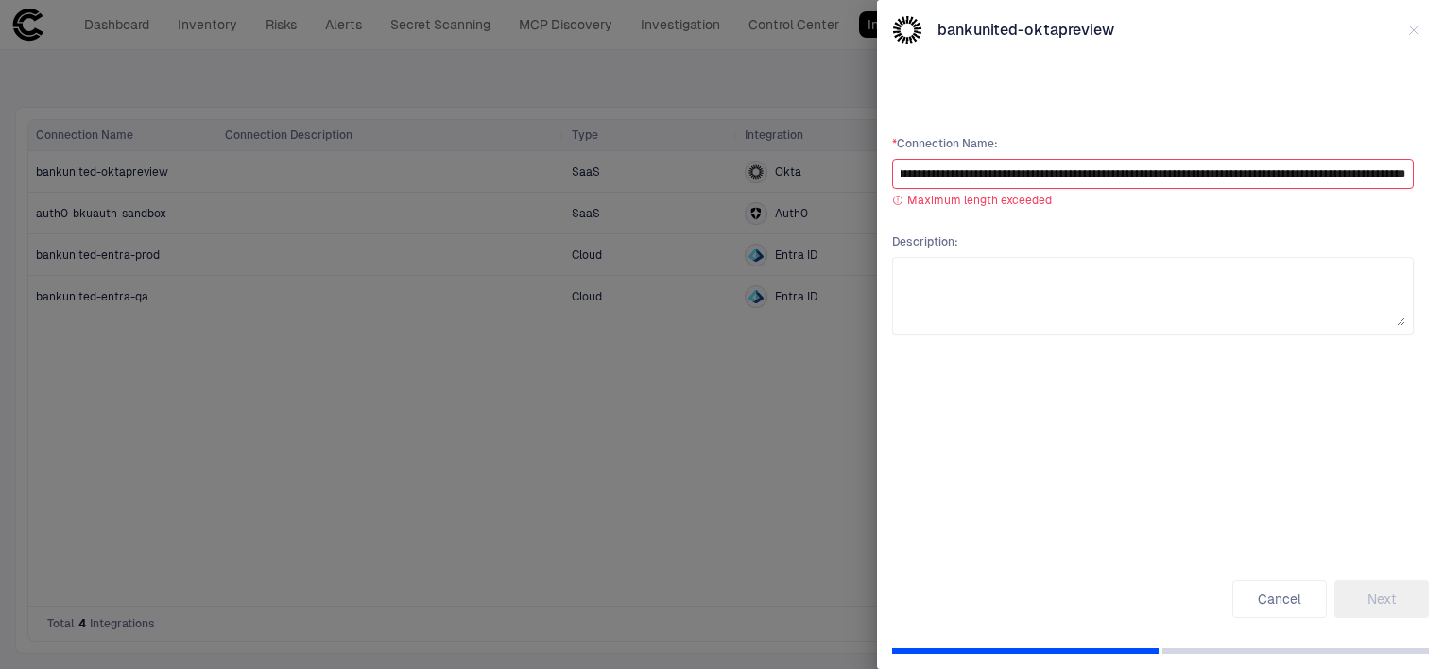
scroll to position [0, 4568]
type input "**********"
click at [1255, 597] on button "Cancel" at bounding box center [1279, 599] width 94 height 38
